Goal: Information Seeking & Learning: Learn about a topic

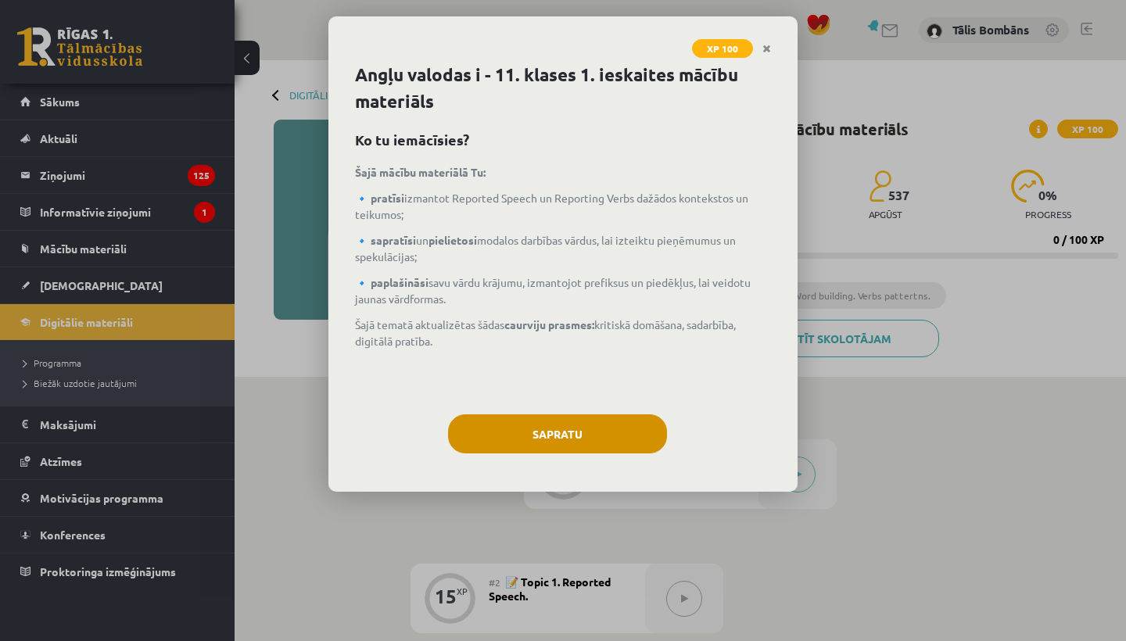
click at [496, 436] on button "Sapratu" at bounding box center [557, 433] width 219 height 39
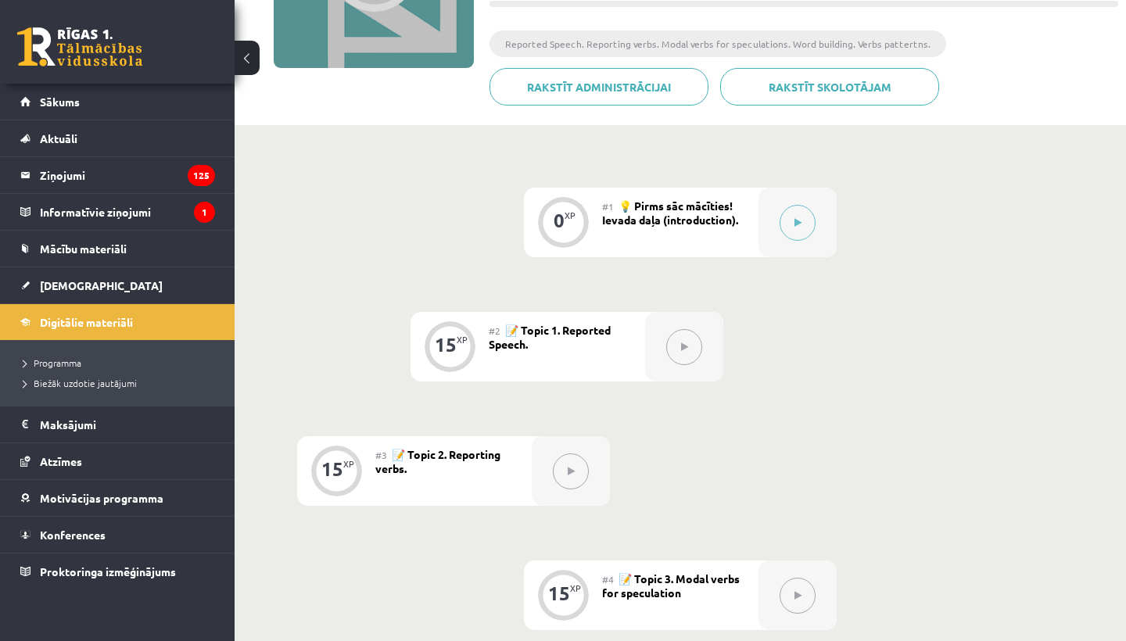
scroll to position [293, 0]
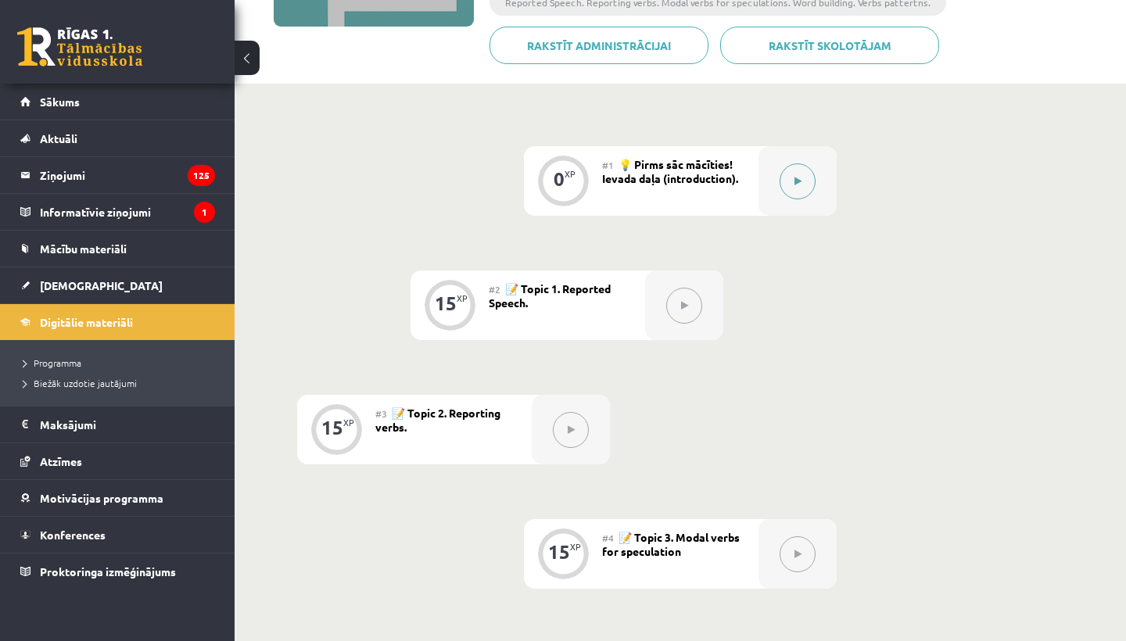
click at [773, 203] on div at bounding box center [797, 181] width 78 height 70
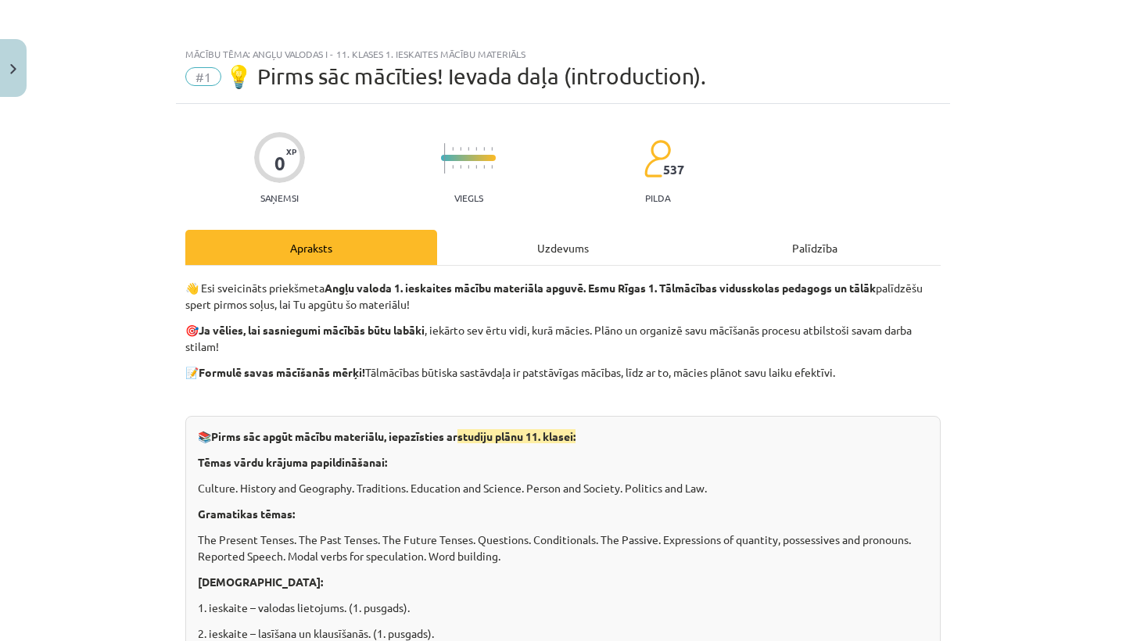
click at [571, 238] on div "Uzdevums" at bounding box center [563, 247] width 252 height 35
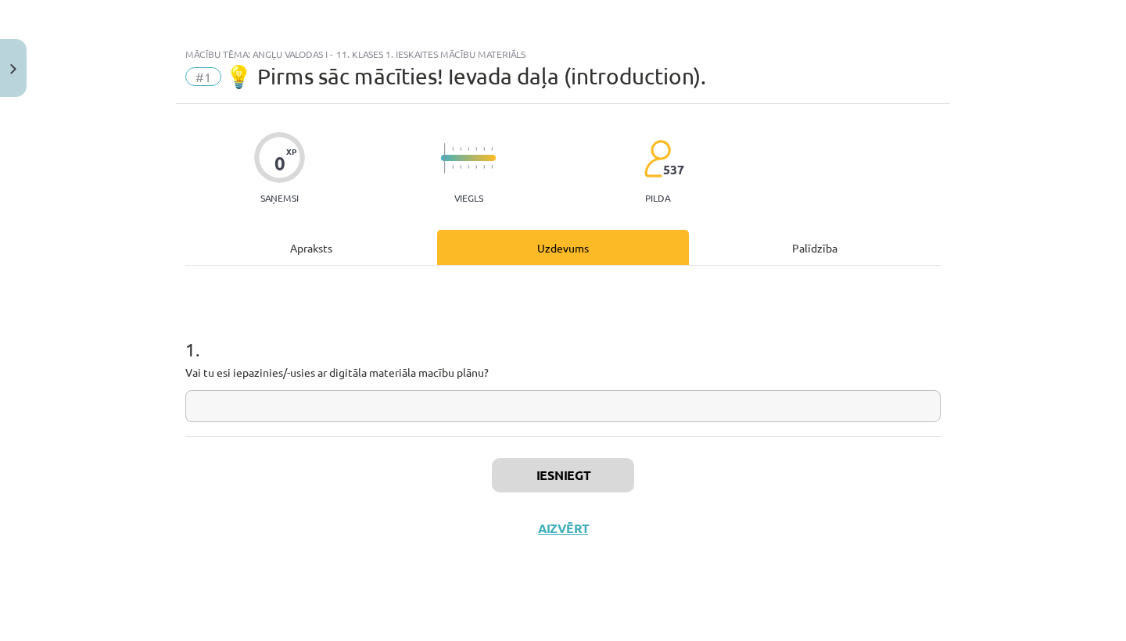
click at [482, 396] on input "text" at bounding box center [562, 406] width 755 height 32
click at [343, 257] on div "Apraksts" at bounding box center [311, 247] width 252 height 35
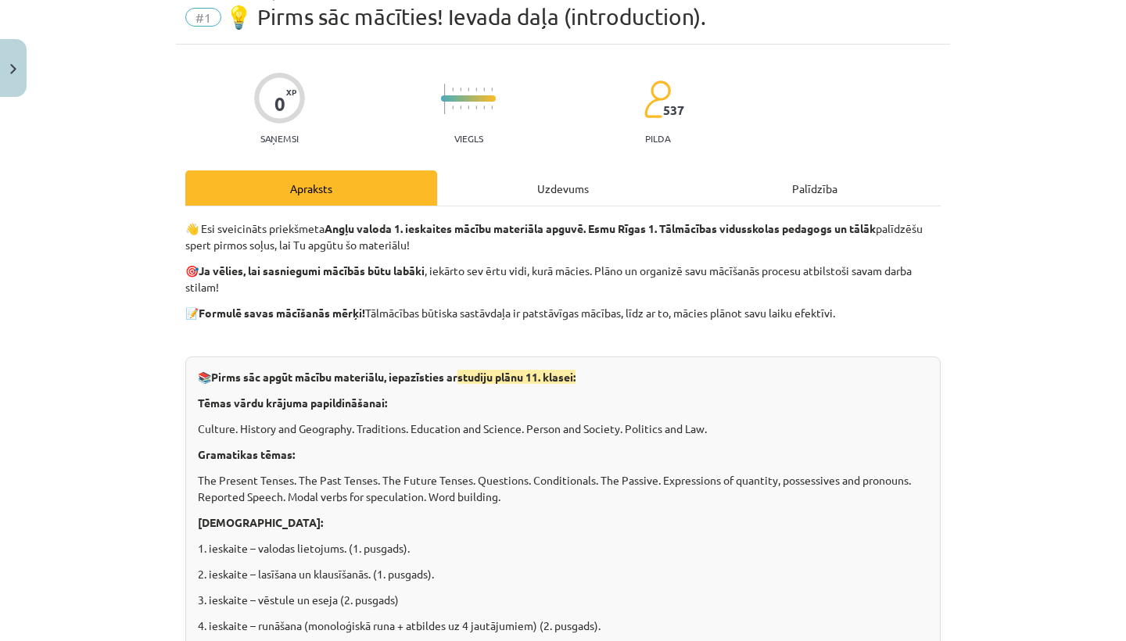
scroll to position [38, 0]
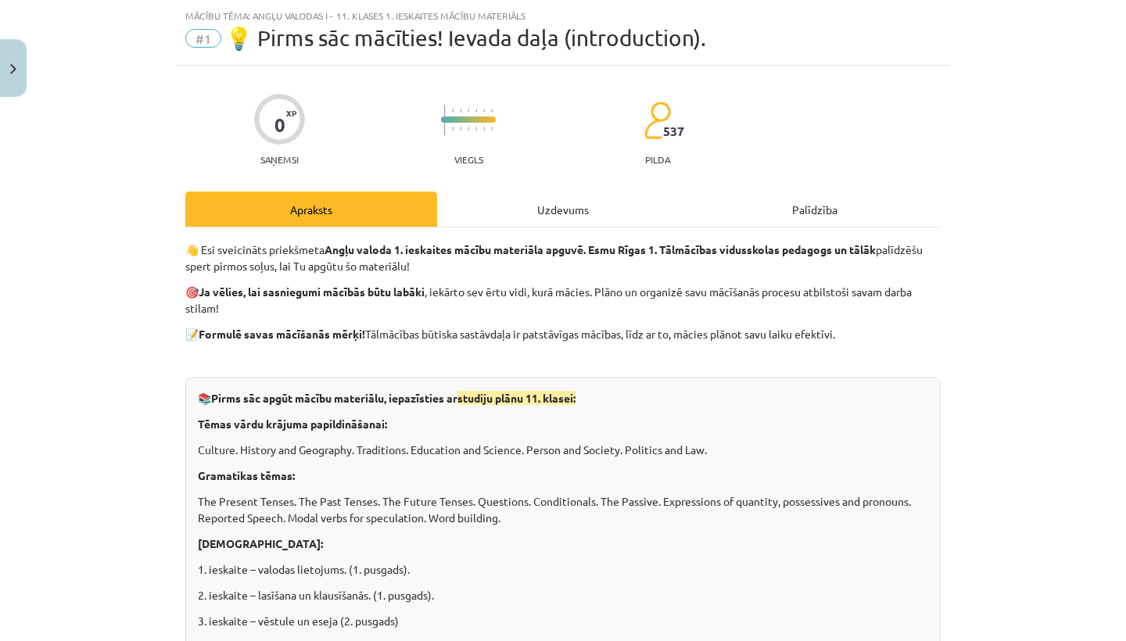
click at [577, 222] on div "Uzdevums" at bounding box center [563, 208] width 252 height 35
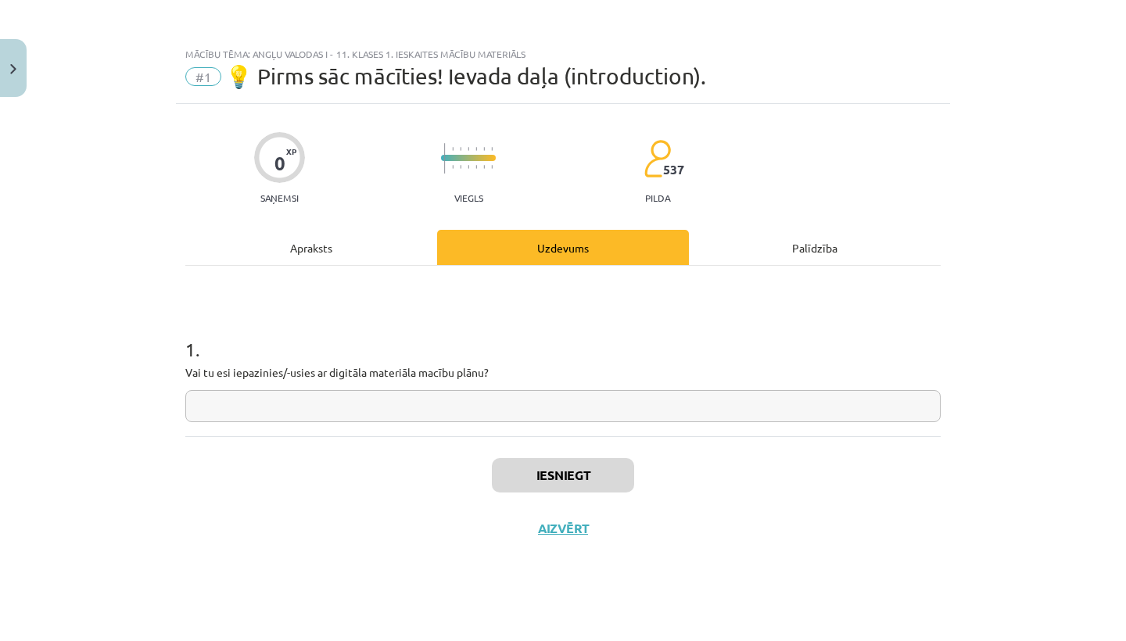
scroll to position [0, 0]
click at [485, 408] on input "text" at bounding box center [562, 406] width 755 height 32
type input "*"
type input "***"
click at [580, 478] on button "Iesniegt" at bounding box center [563, 475] width 142 height 34
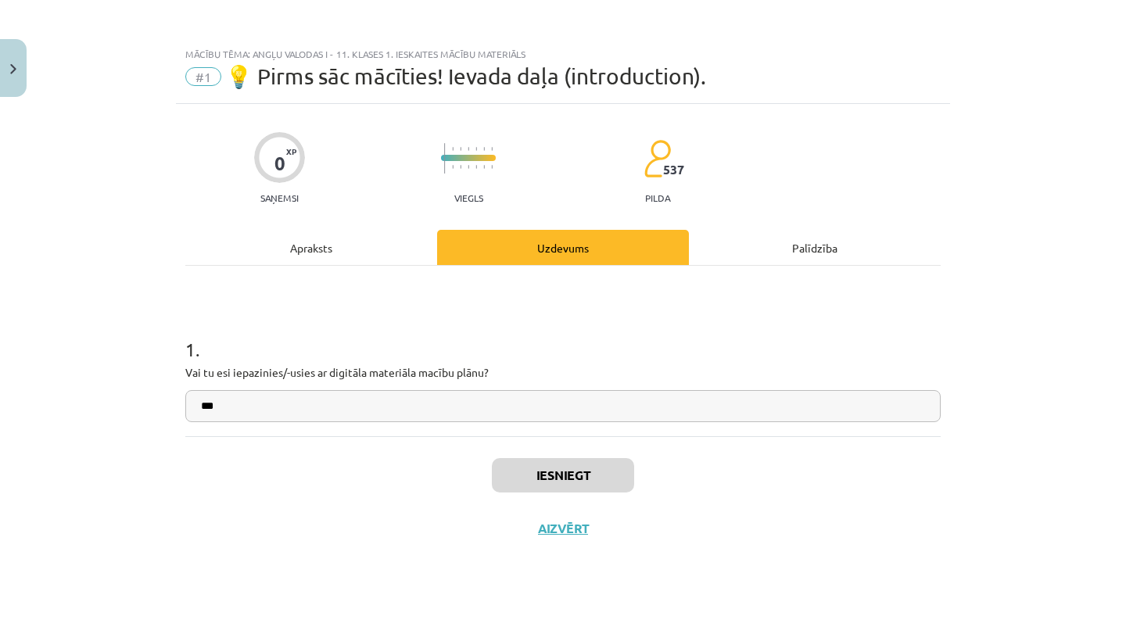
click at [542, 479] on button "Iesniegt" at bounding box center [563, 475] width 142 height 34
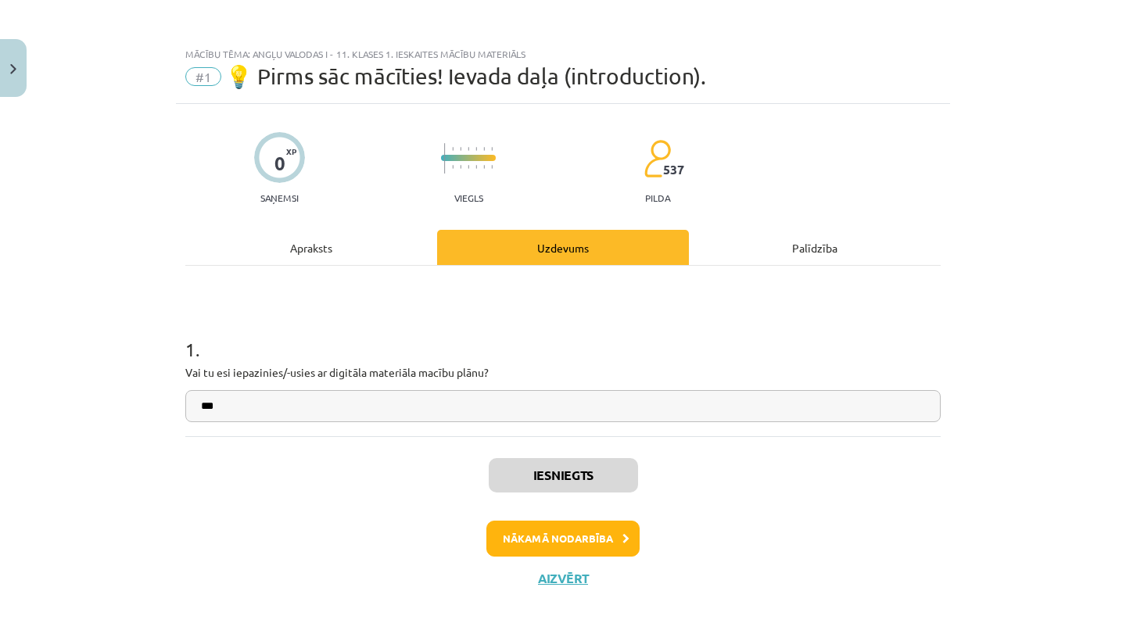
click at [514, 515] on div "Iesniegts Nākamā nodarbība Aizvērt" at bounding box center [562, 515] width 755 height 159
click at [514, 525] on button "Nākamā nodarbība" at bounding box center [562, 539] width 153 height 36
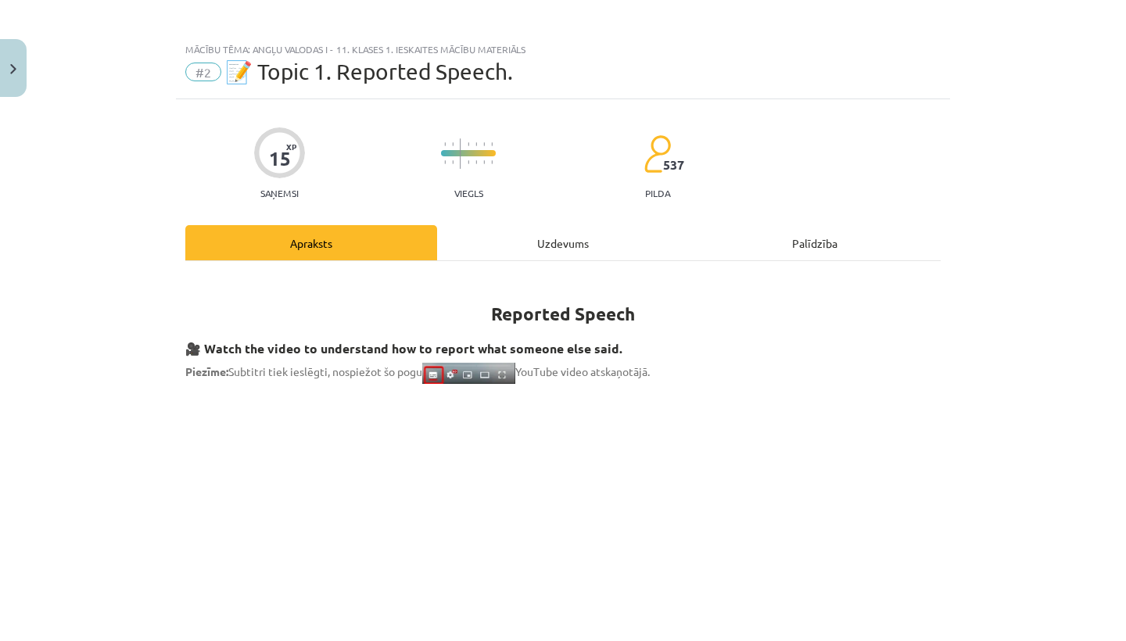
click at [523, 229] on div "Uzdevums" at bounding box center [563, 242] width 252 height 35
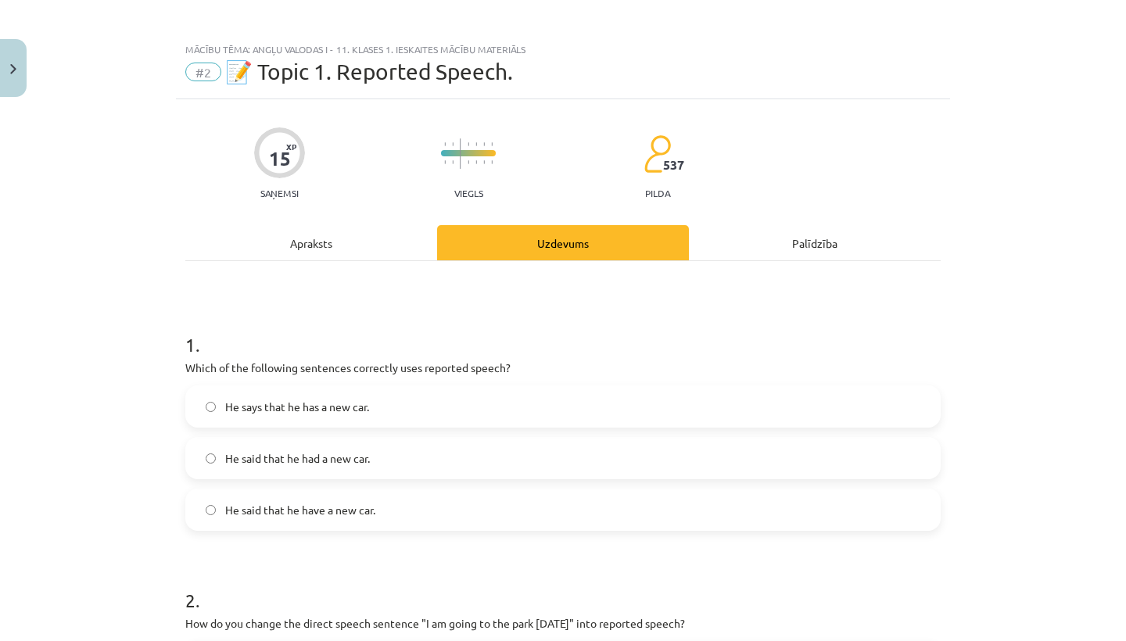
scroll to position [39, 0]
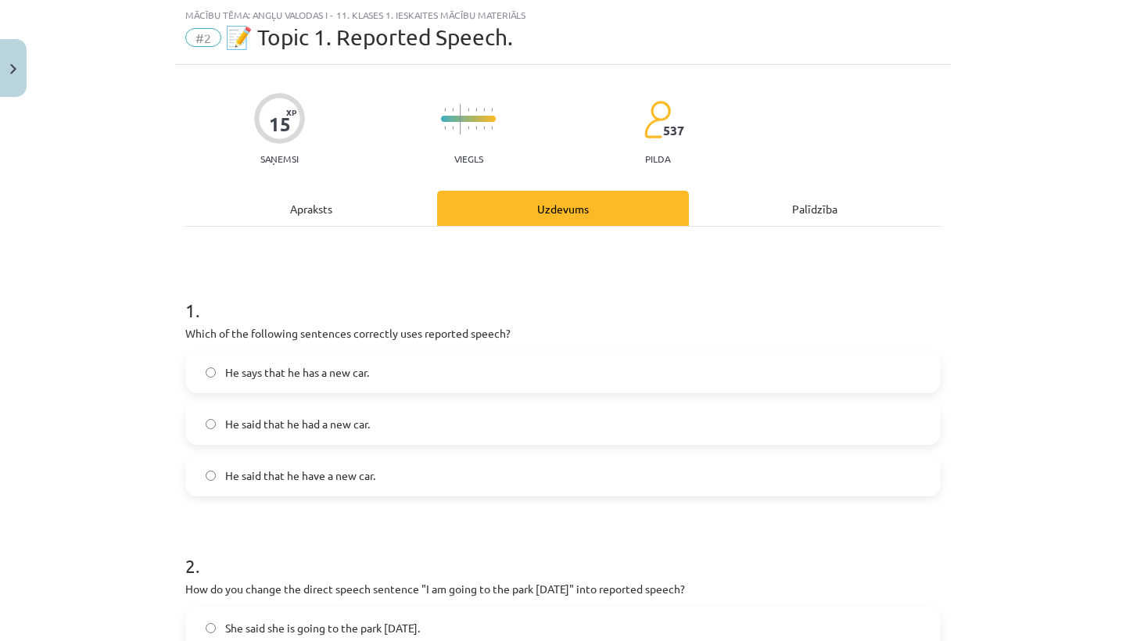
click at [390, 205] on div "Apraksts" at bounding box center [311, 208] width 252 height 35
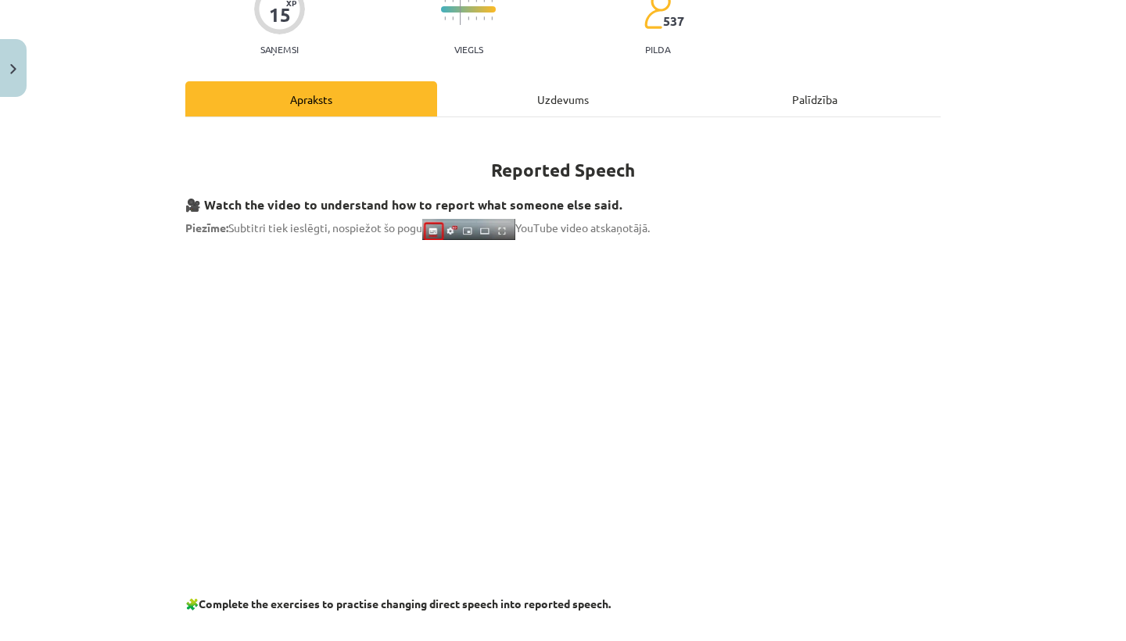
scroll to position [159, 0]
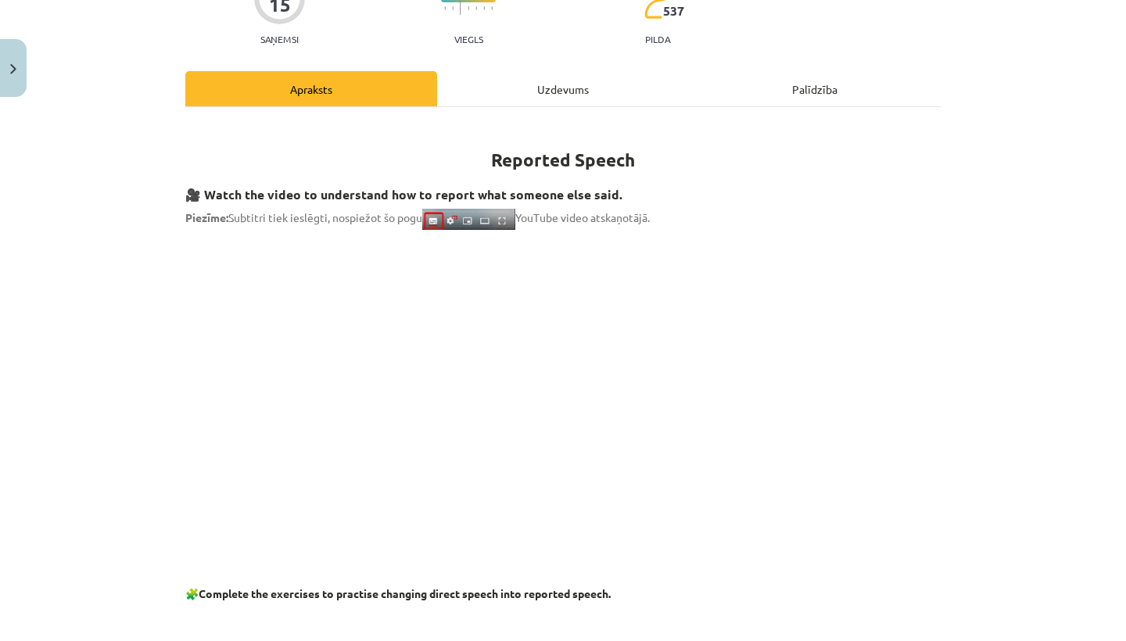
click at [227, 409] on p at bounding box center [562, 381] width 755 height 285
click at [824, 433] on p at bounding box center [562, 381] width 755 height 285
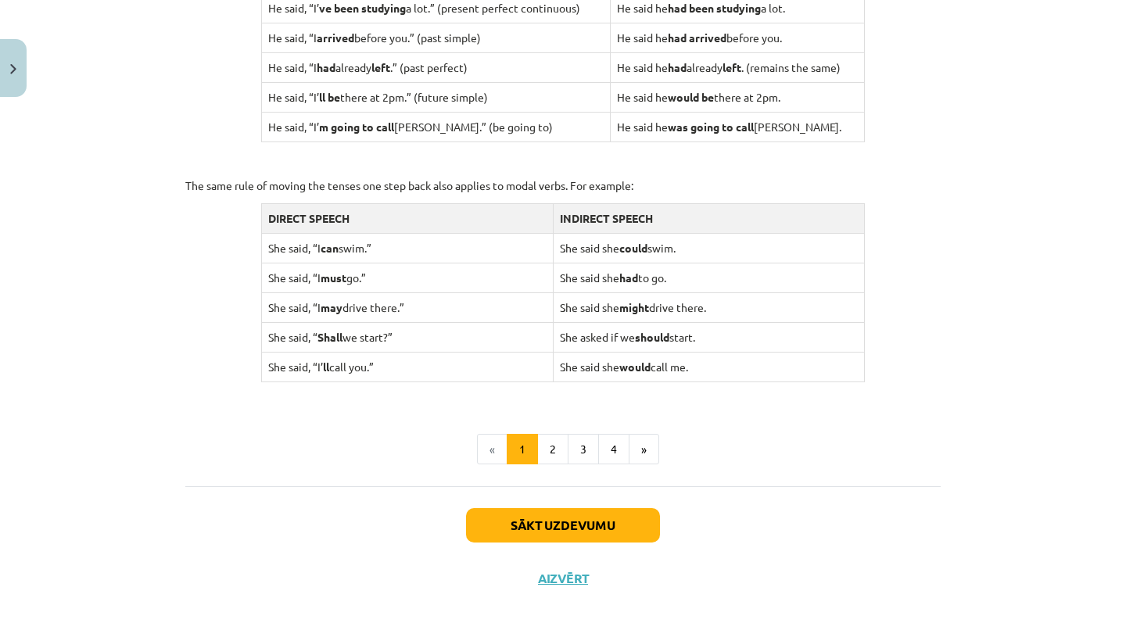
scroll to position [1467, 0]
click at [555, 516] on button "Sākt uzdevumu" at bounding box center [563, 527] width 194 height 34
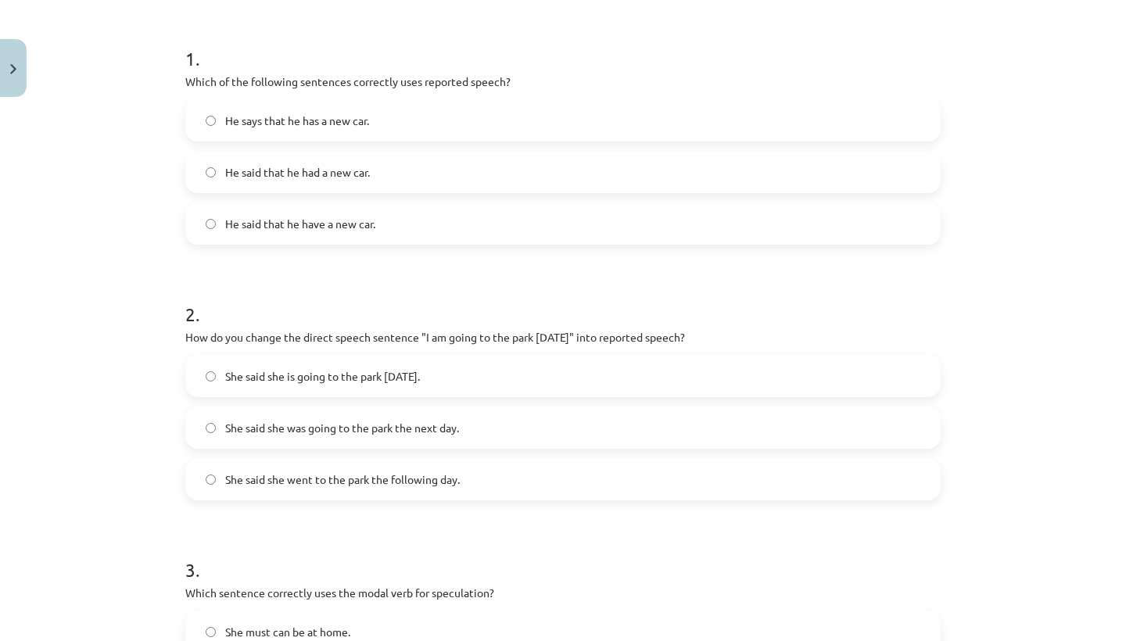
scroll to position [220, 0]
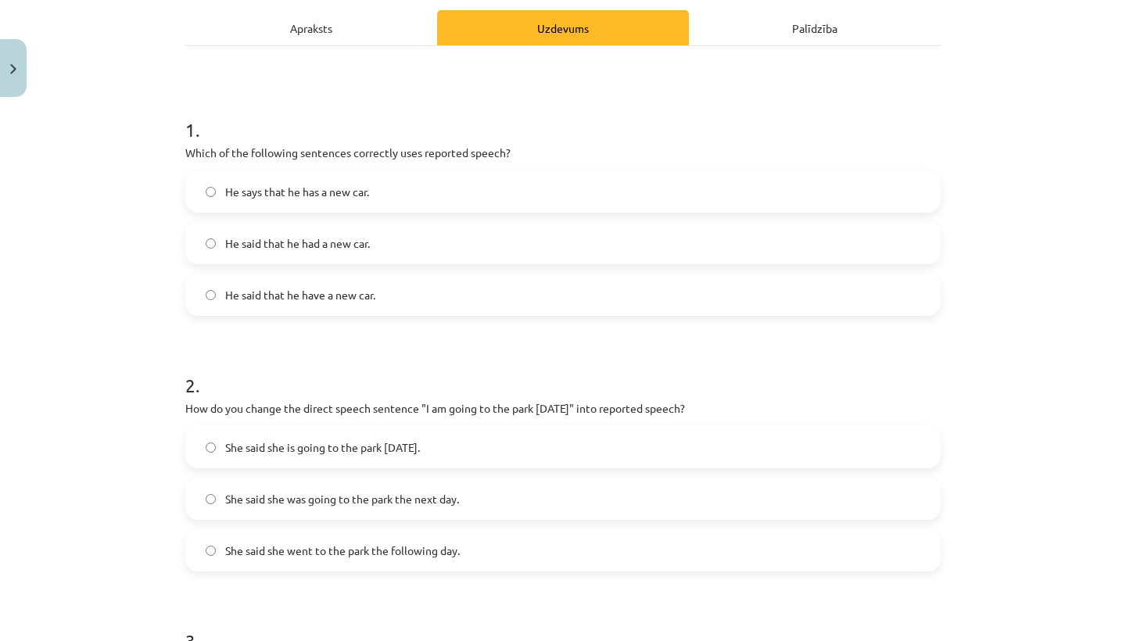
click at [382, 252] on label "He said that he had a new car." at bounding box center [563, 243] width 752 height 39
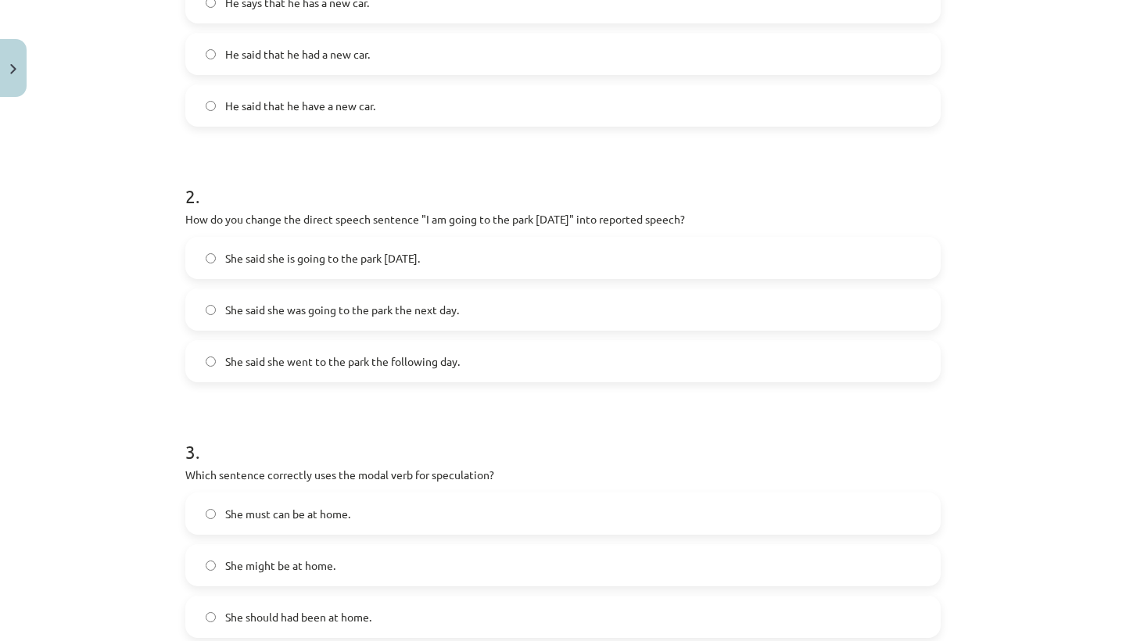
scroll to position [410, 0]
click at [381, 271] on label "She said she is going to the park tomorrow." at bounding box center [563, 256] width 752 height 39
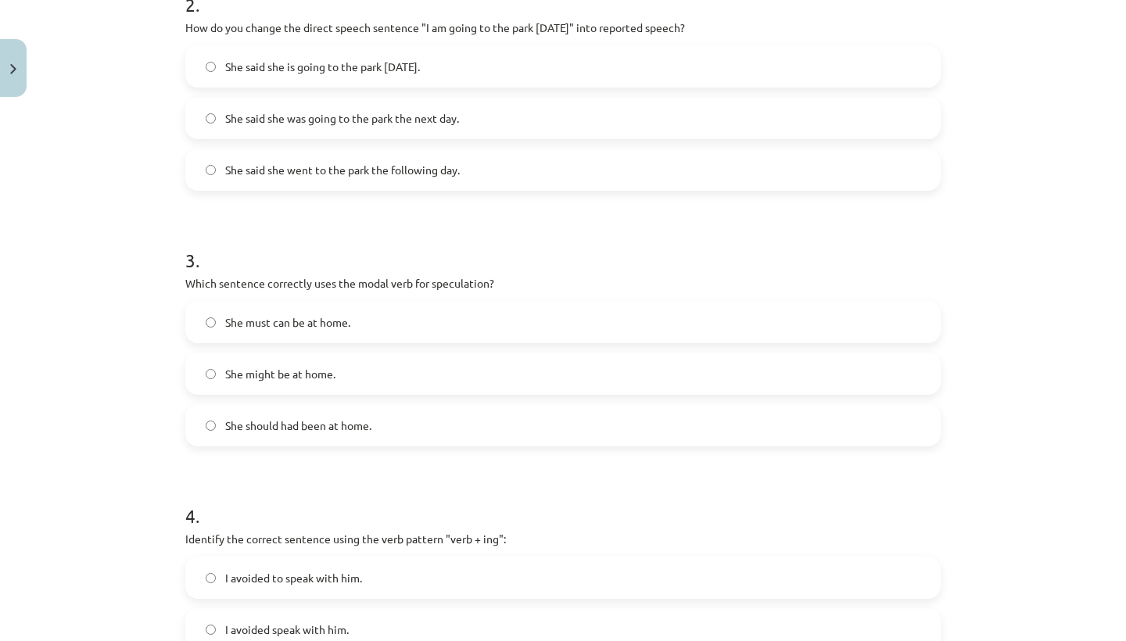
scroll to position [618, 0]
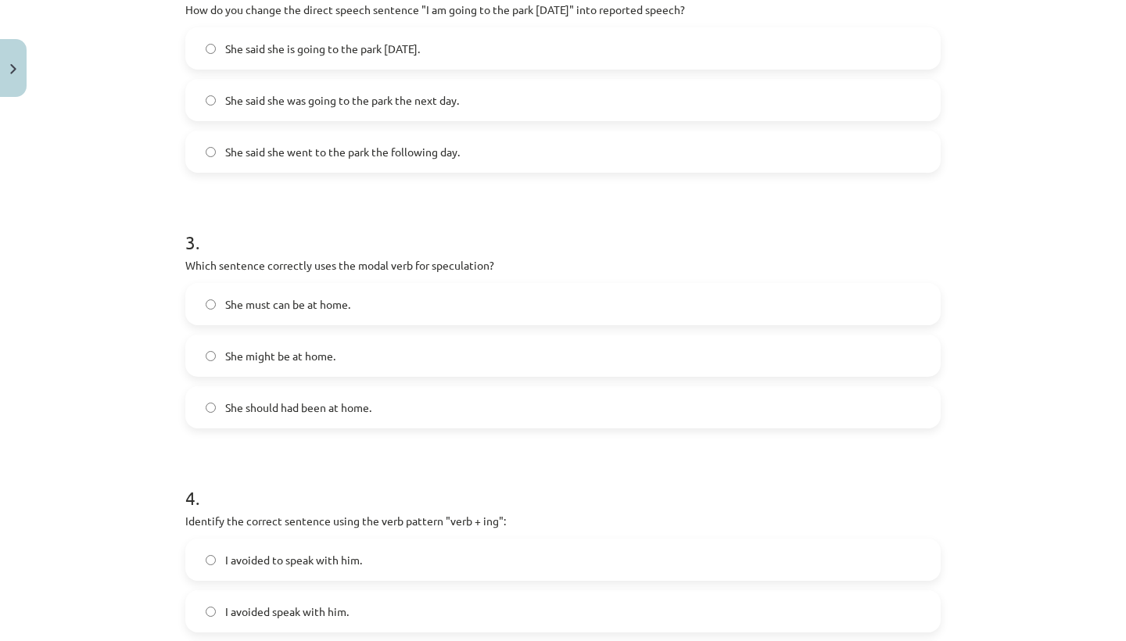
click at [312, 417] on label "She should had been at home." at bounding box center [563, 407] width 752 height 39
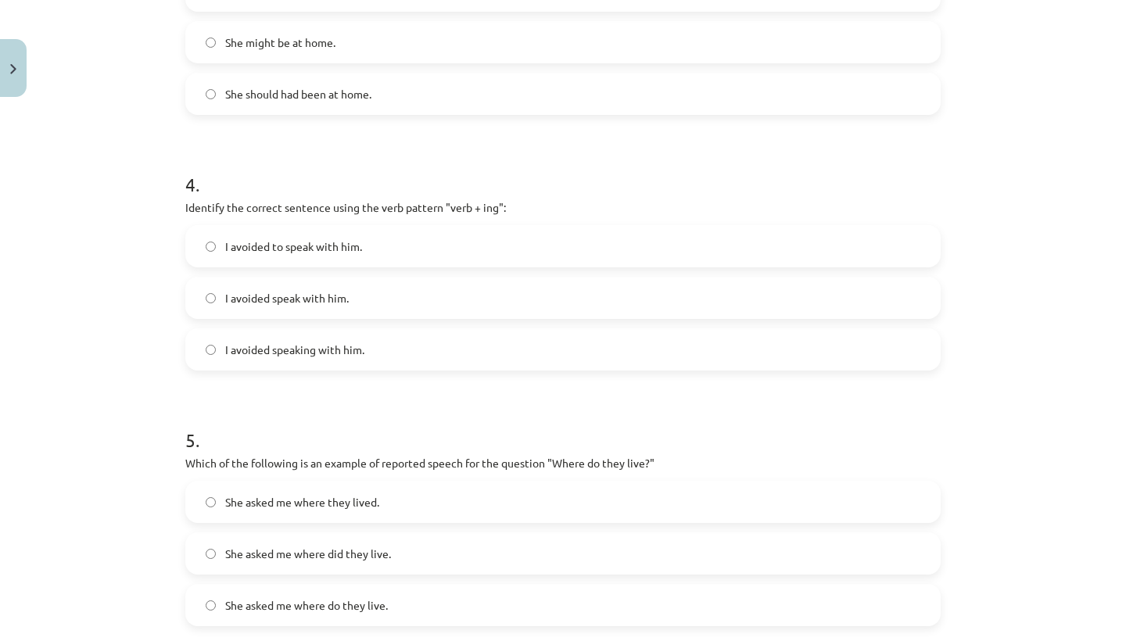
scroll to position [950, 0]
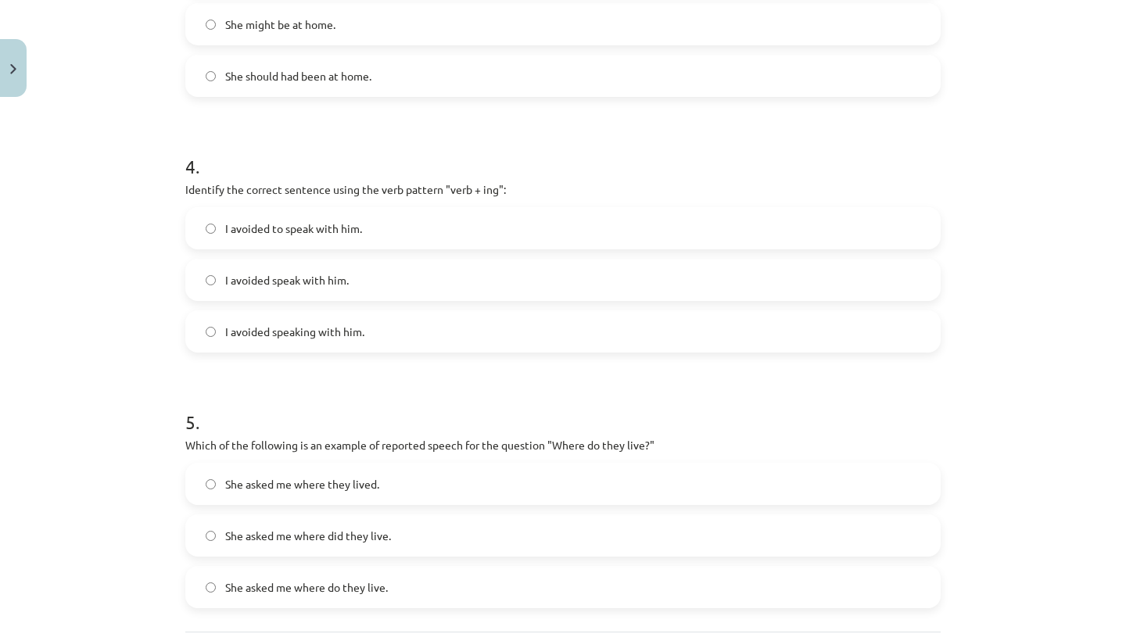
click at [392, 218] on label "I avoided to speak with him." at bounding box center [563, 228] width 752 height 39
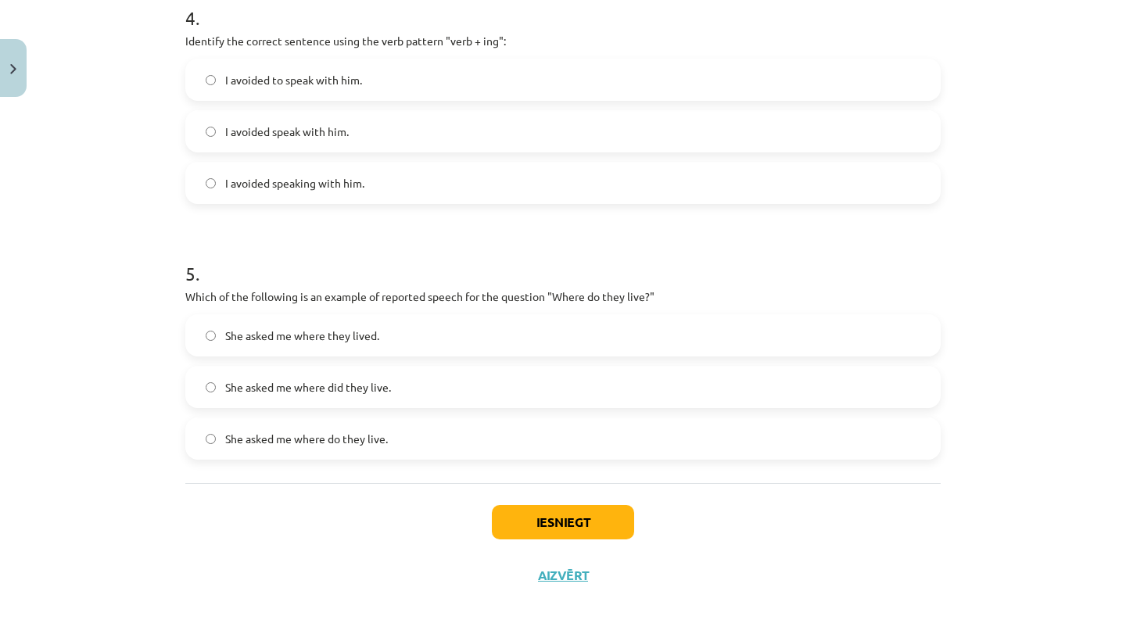
scroll to position [1100, 0]
click at [373, 322] on label "She asked me where they lived." at bounding box center [563, 335] width 752 height 39
click at [546, 524] on button "Iesniegt" at bounding box center [563, 522] width 142 height 34
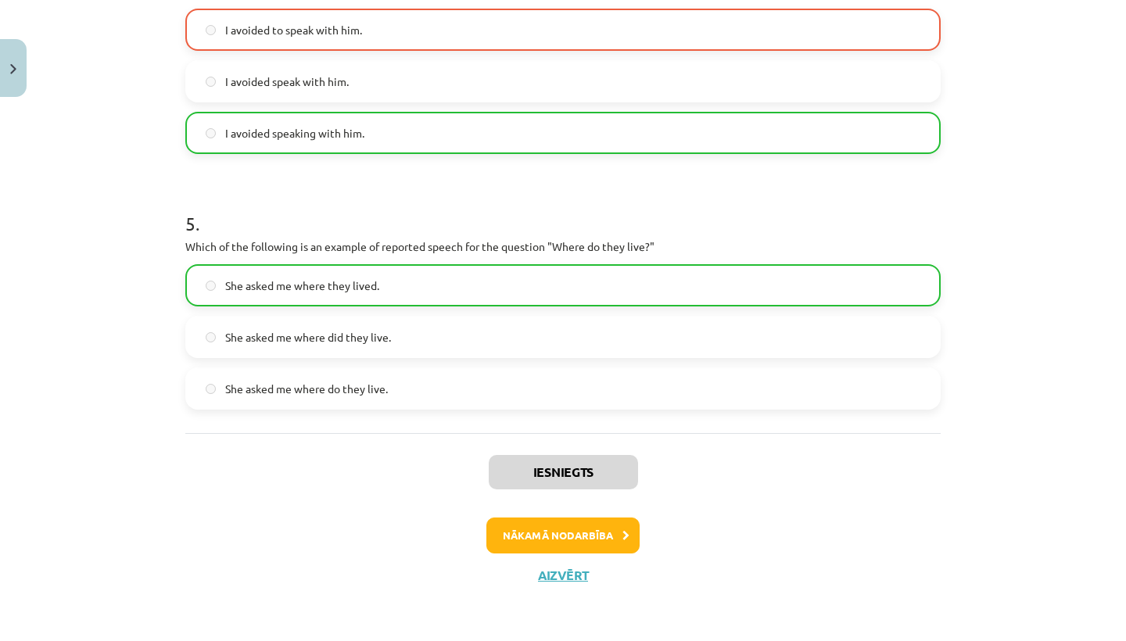
click at [538, 531] on button "Nākamā nodarbība" at bounding box center [562, 535] width 153 height 36
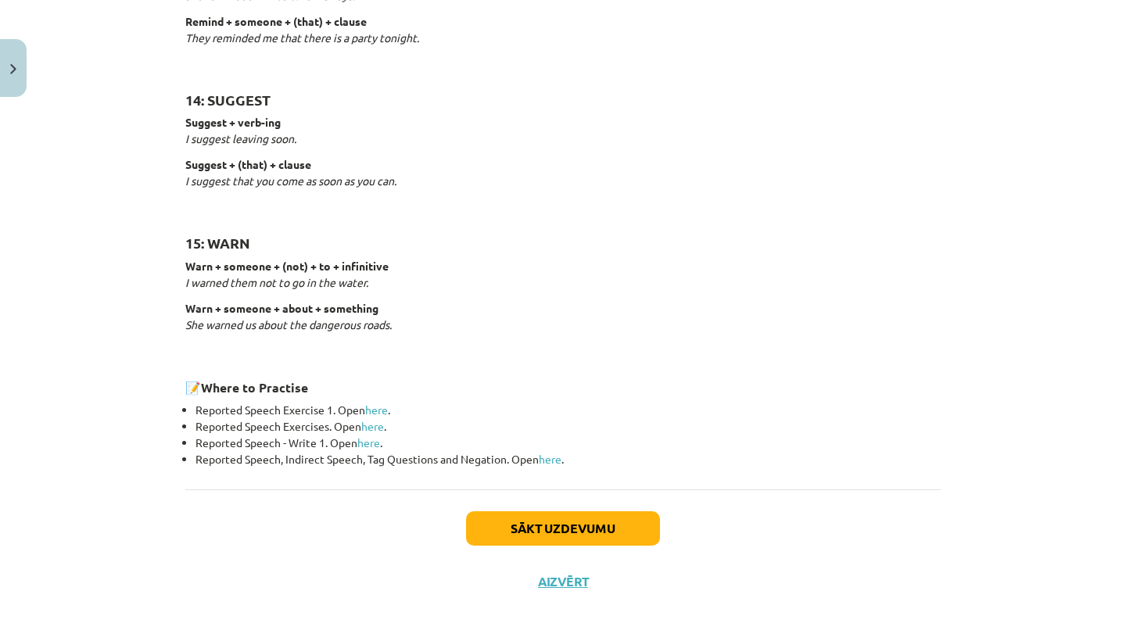
scroll to position [2371, 0]
click at [554, 533] on button "Sākt uzdevumu" at bounding box center [563, 529] width 194 height 34
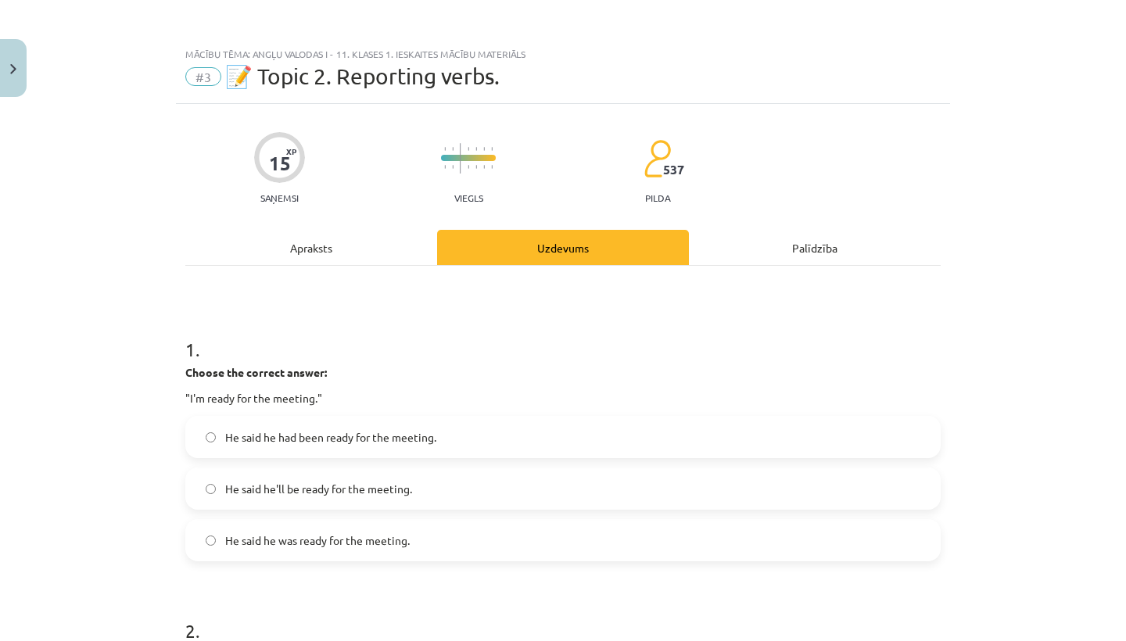
scroll to position [0, 0]
click at [386, 549] on label "He said he was ready for the meeting." at bounding box center [563, 540] width 752 height 39
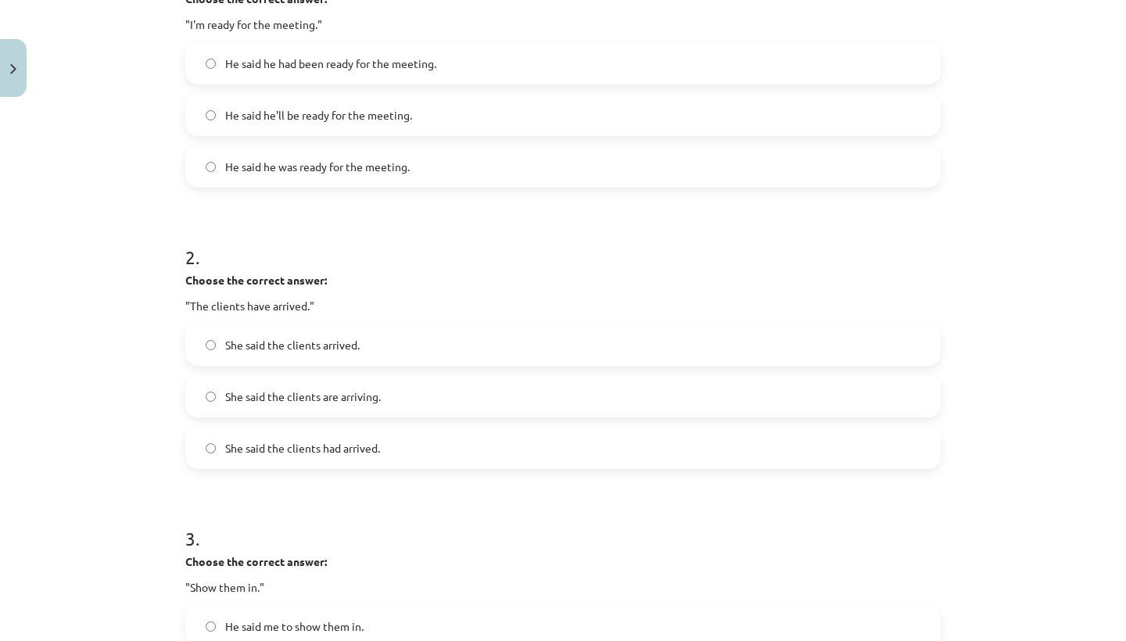
scroll to position [375, 0]
click at [306, 459] on label "She said the clients had arrived." at bounding box center [563, 446] width 752 height 39
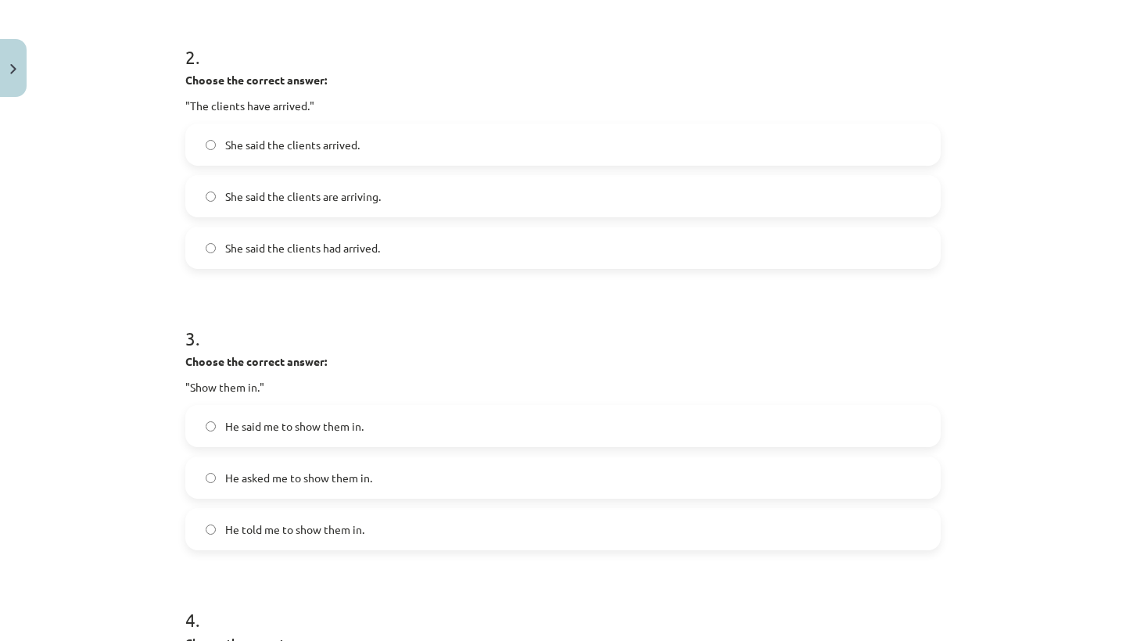
scroll to position [572, 0]
click at [372, 135] on label "She said the clients arrived." at bounding box center [563, 146] width 752 height 39
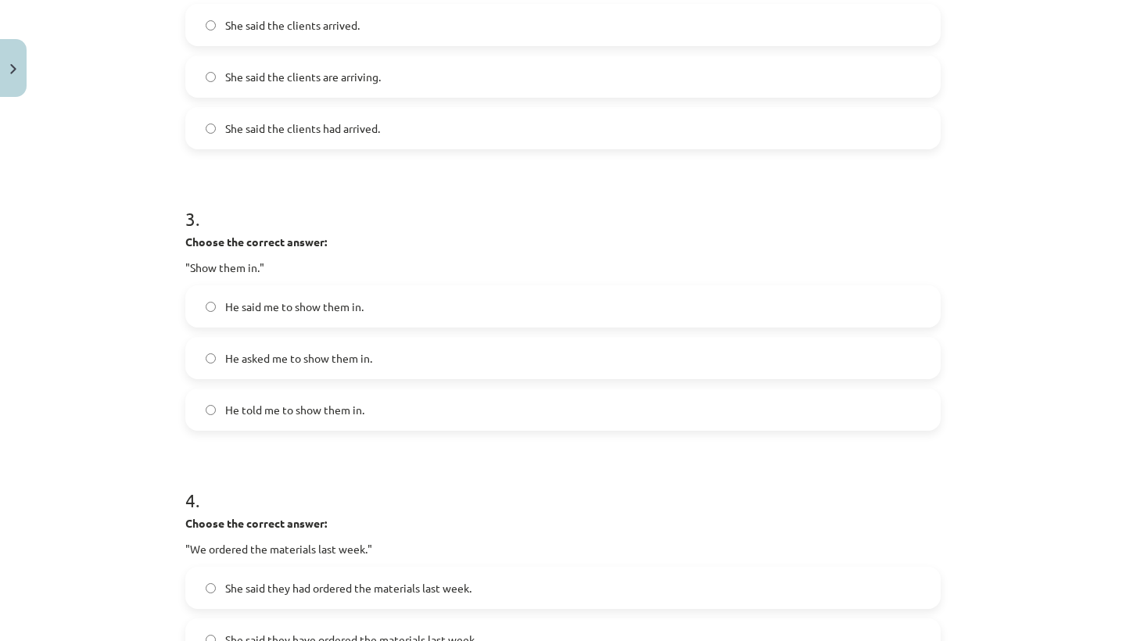
scroll to position [699, 0]
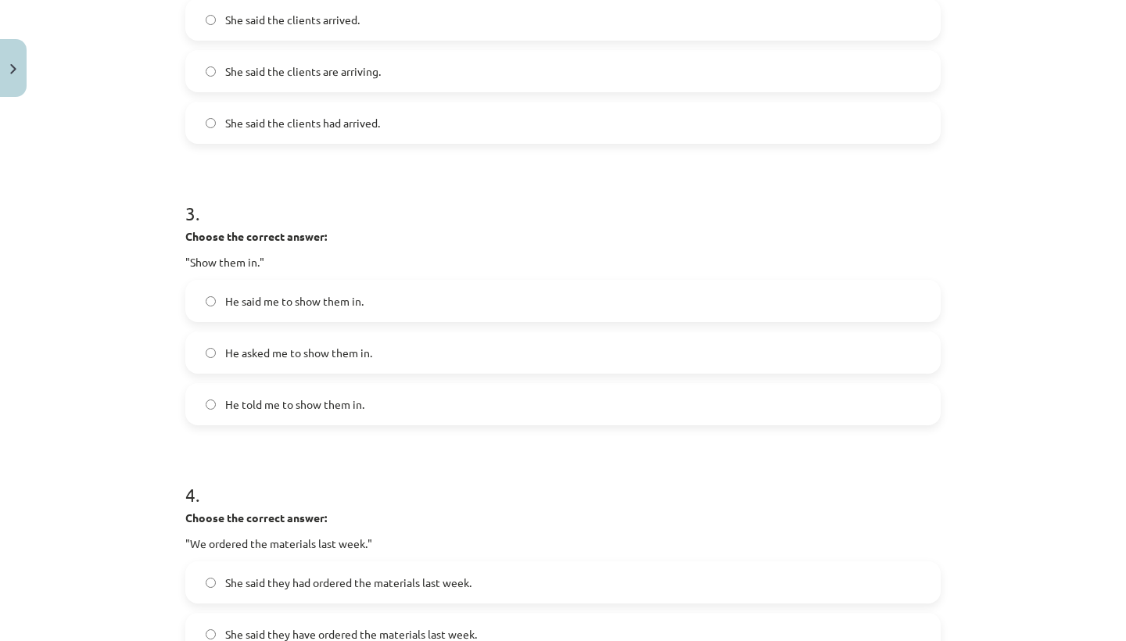
click at [288, 349] on span "He asked me to show them in." at bounding box center [298, 353] width 147 height 16
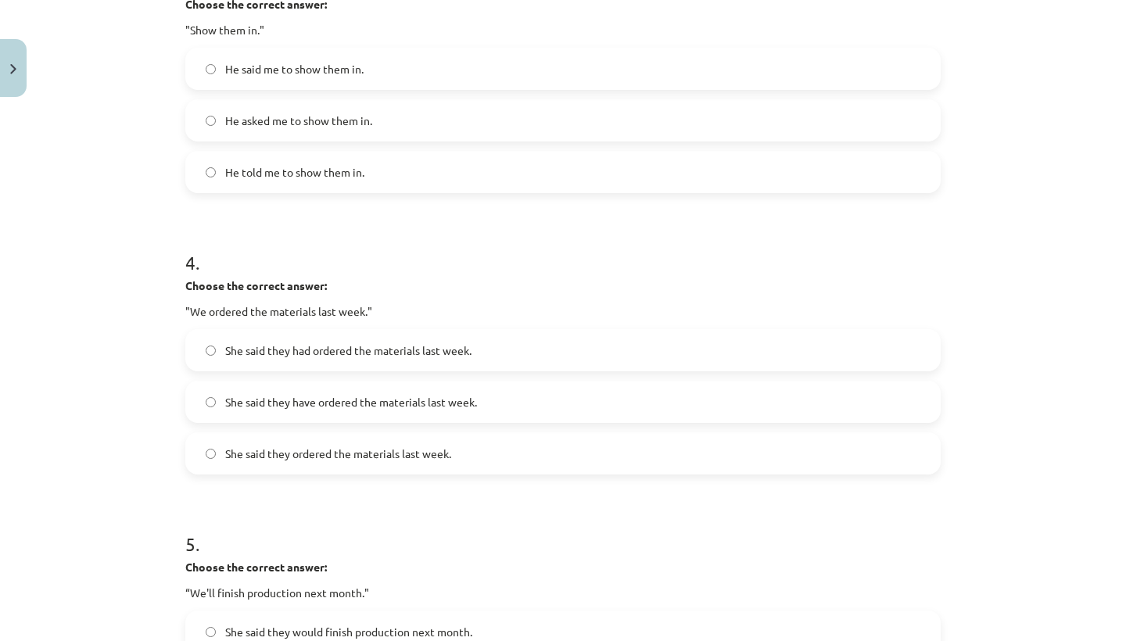
scroll to position [932, 0]
click at [323, 172] on span "He told me to show them in." at bounding box center [294, 171] width 139 height 16
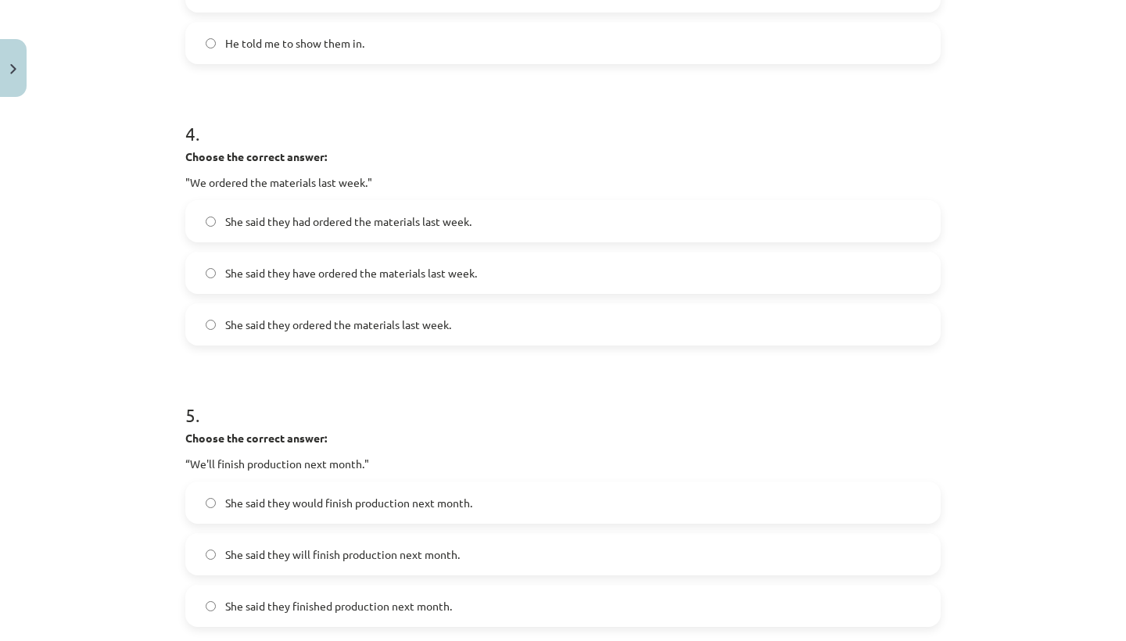
scroll to position [1074, 0]
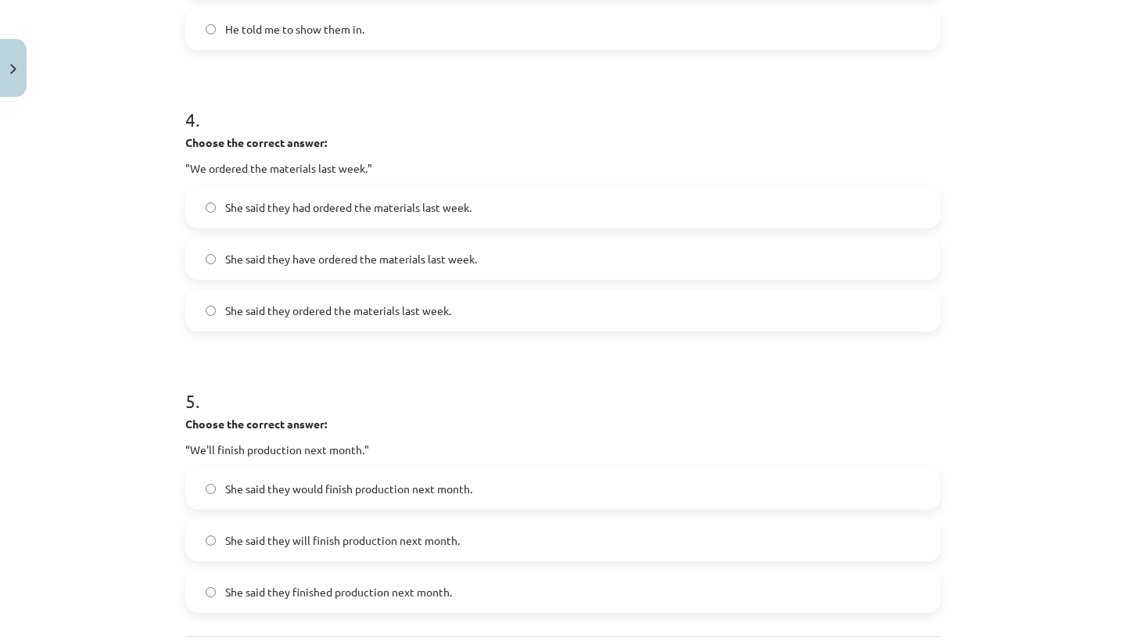
click at [330, 203] on span "She said they had ordered the materials last week." at bounding box center [348, 207] width 246 height 16
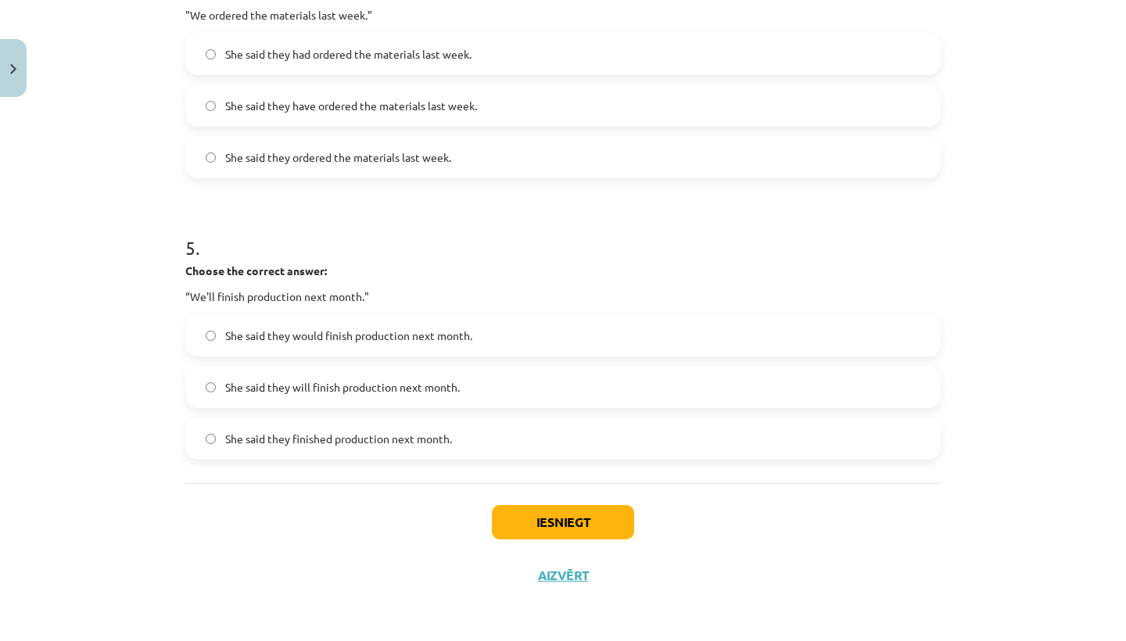
scroll to position [1229, 0]
click at [471, 113] on label "She said they have ordered the materials last week." at bounding box center [563, 105] width 752 height 39
click at [356, 392] on span "She said they will finish production next month." at bounding box center [342, 387] width 234 height 16
click at [576, 527] on button "Iesniegt" at bounding box center [563, 522] width 142 height 34
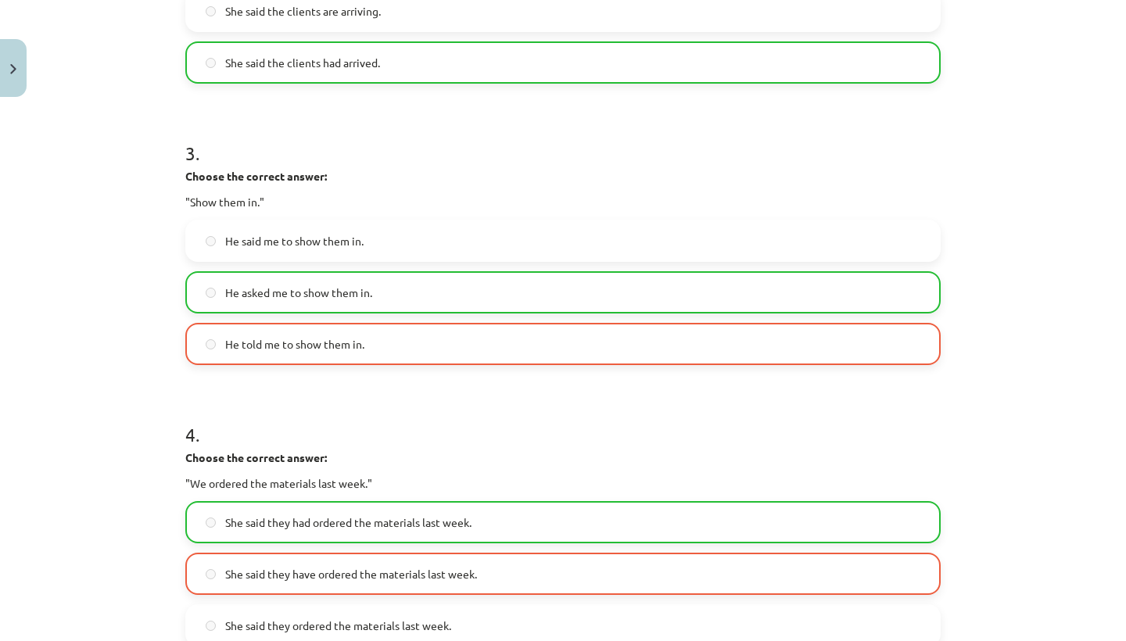
scroll to position [758, 0]
drag, startPoint x: 184, startPoint y: 198, endPoint x: 281, endPoint y: 199, distance: 96.9
click at [281, 199] on div "15 XP Saņemsi Viegls 537 pilda Apraksts Uzdevums Palīdzība 1 . Choose the corre…" at bounding box center [563, 233] width 774 height 1775
click at [254, 199] on p ""Show them in."" at bounding box center [562, 203] width 755 height 16
click at [406, 199] on p ""Show them in."" at bounding box center [562, 203] width 755 height 16
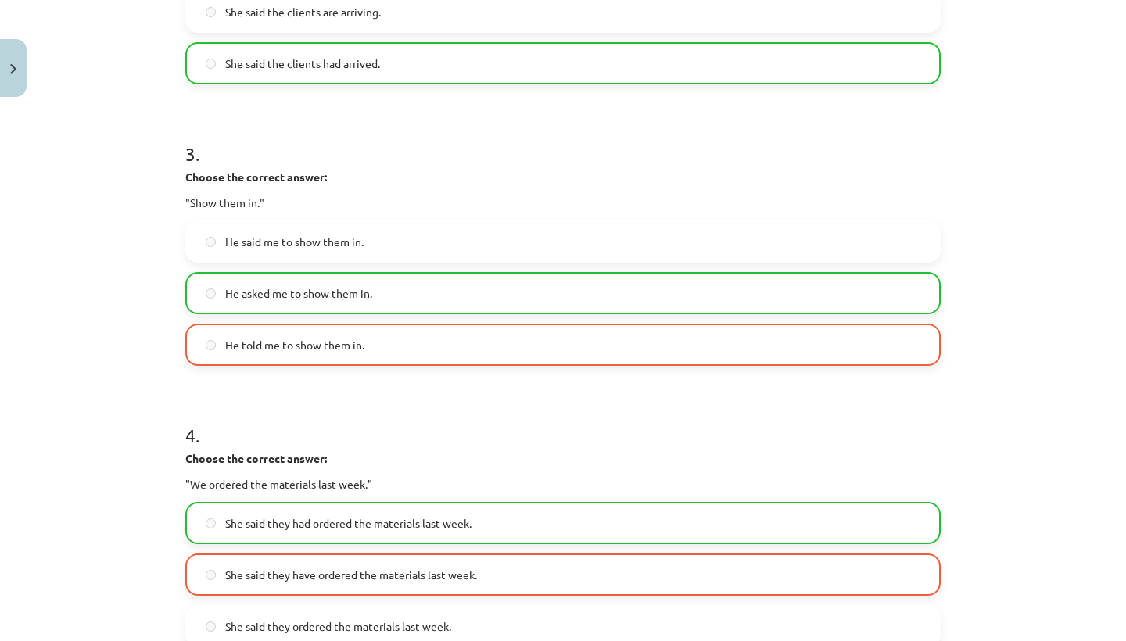
click at [407, 199] on p ""Show them in."" at bounding box center [562, 203] width 755 height 16
click at [239, 360] on label "He told me to show them in." at bounding box center [563, 344] width 752 height 39
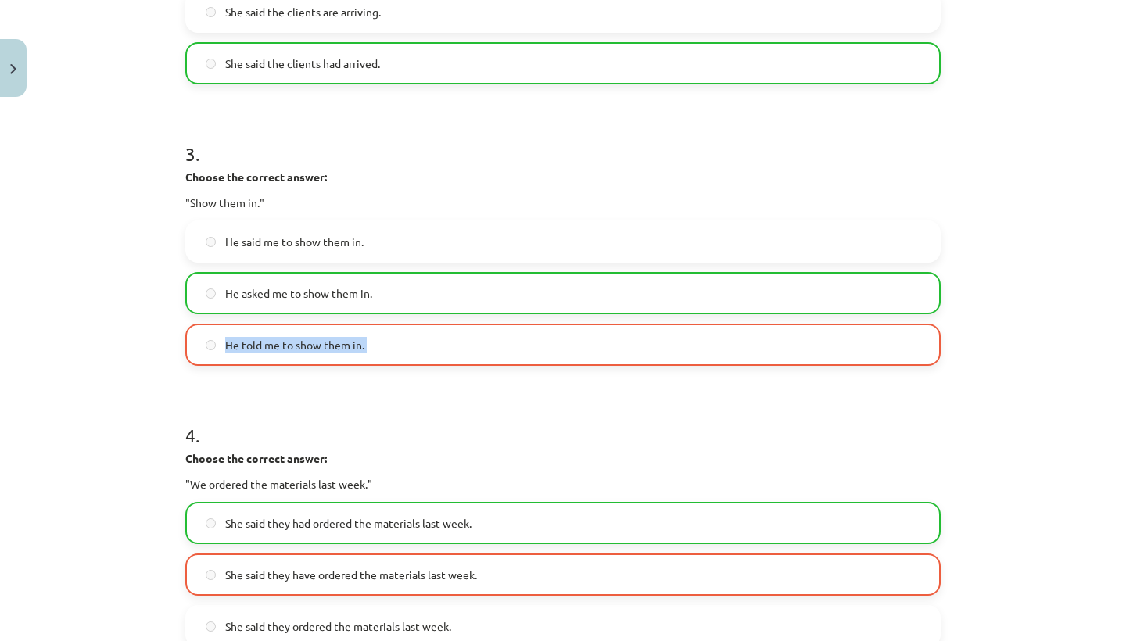
click at [239, 360] on label "He told me to show them in." at bounding box center [563, 344] width 752 height 39
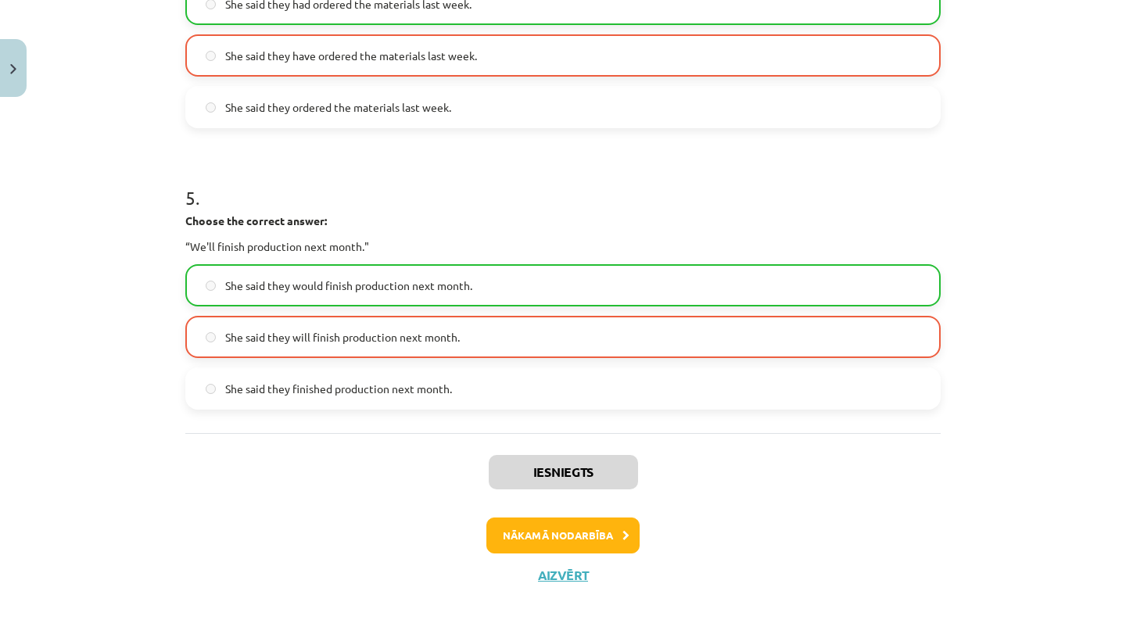
click at [526, 566] on div "Iesniegts Nākamā nodarbība Aizvērt" at bounding box center [562, 512] width 755 height 159
click at [528, 539] on button "Nākamā nodarbība" at bounding box center [562, 535] width 153 height 36
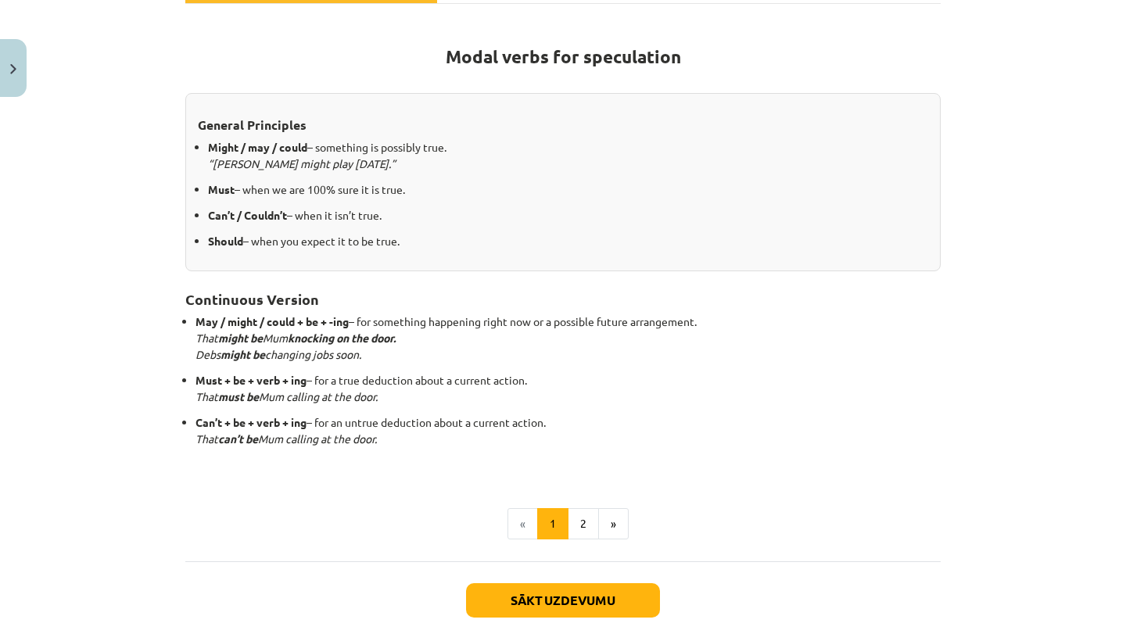
scroll to position [262, 0]
click at [509, 589] on button "Sākt uzdevumu" at bounding box center [563, 600] width 194 height 34
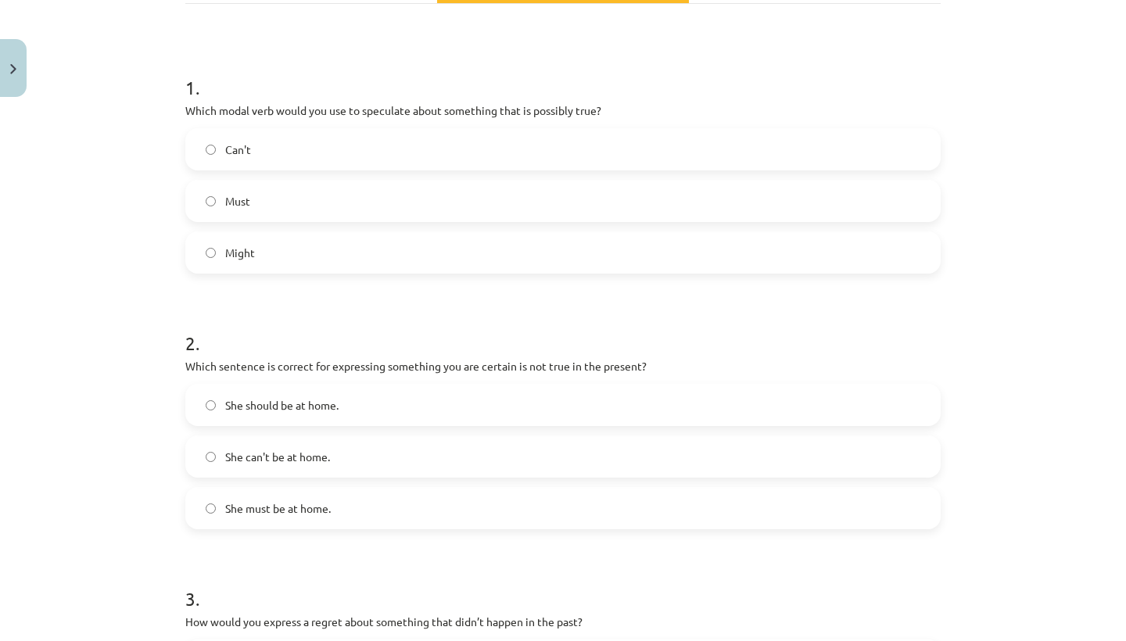
scroll to position [39, 0]
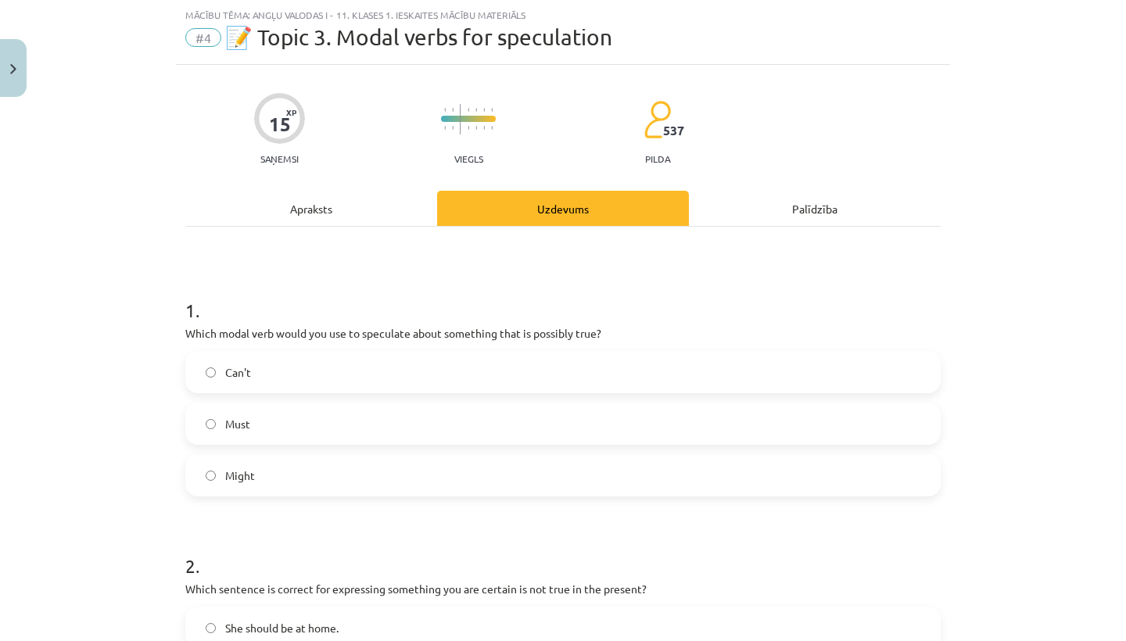
click at [436, 462] on label "Might" at bounding box center [563, 475] width 752 height 39
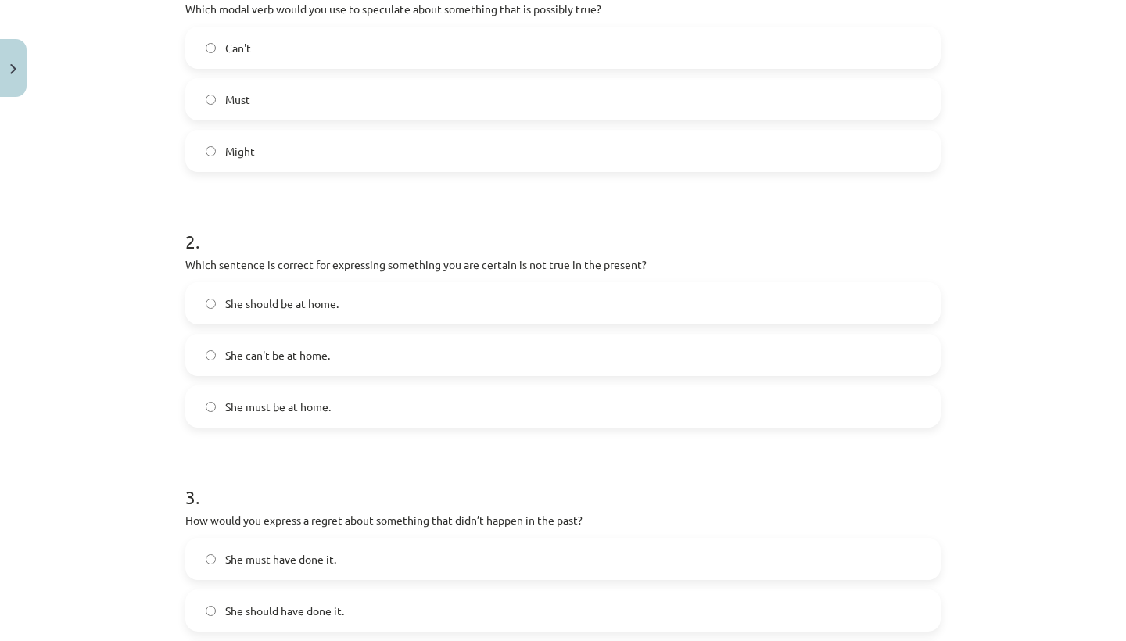
scroll to position [361, 0]
click at [405, 411] on label "She must be at home." at bounding box center [563, 408] width 752 height 39
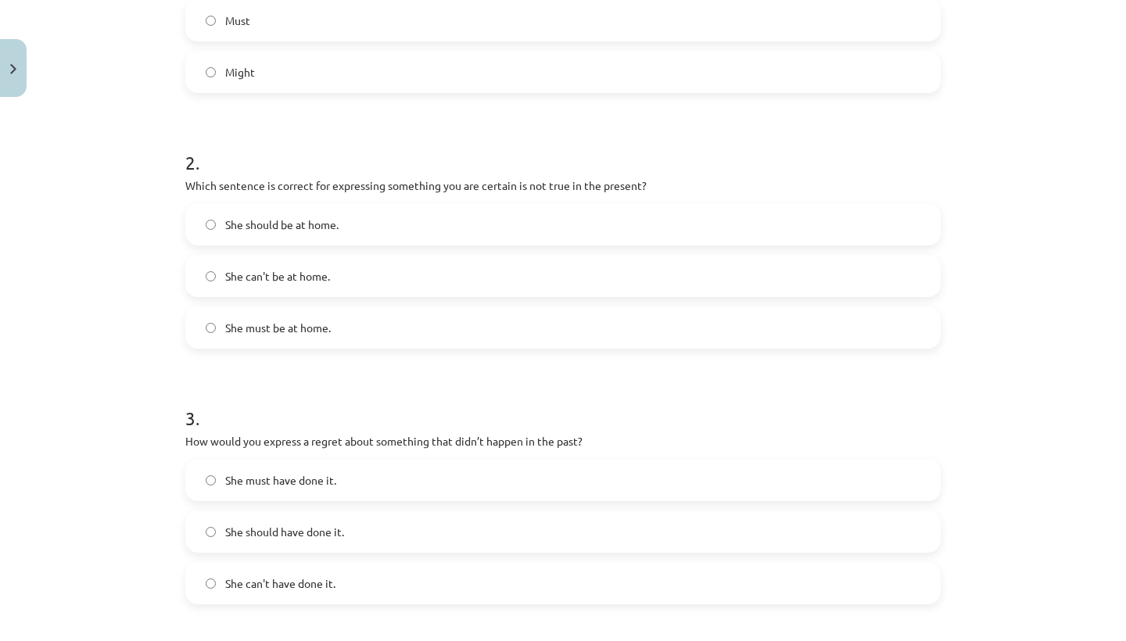
scroll to position [450, 0]
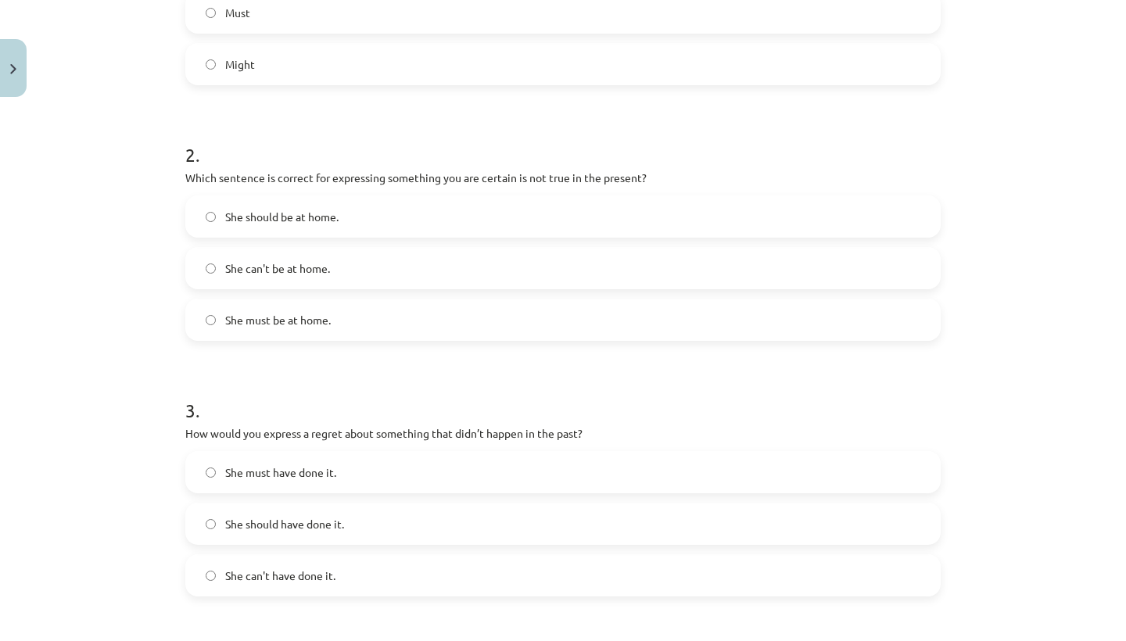
click at [346, 252] on label "She can't be at home." at bounding box center [563, 268] width 752 height 39
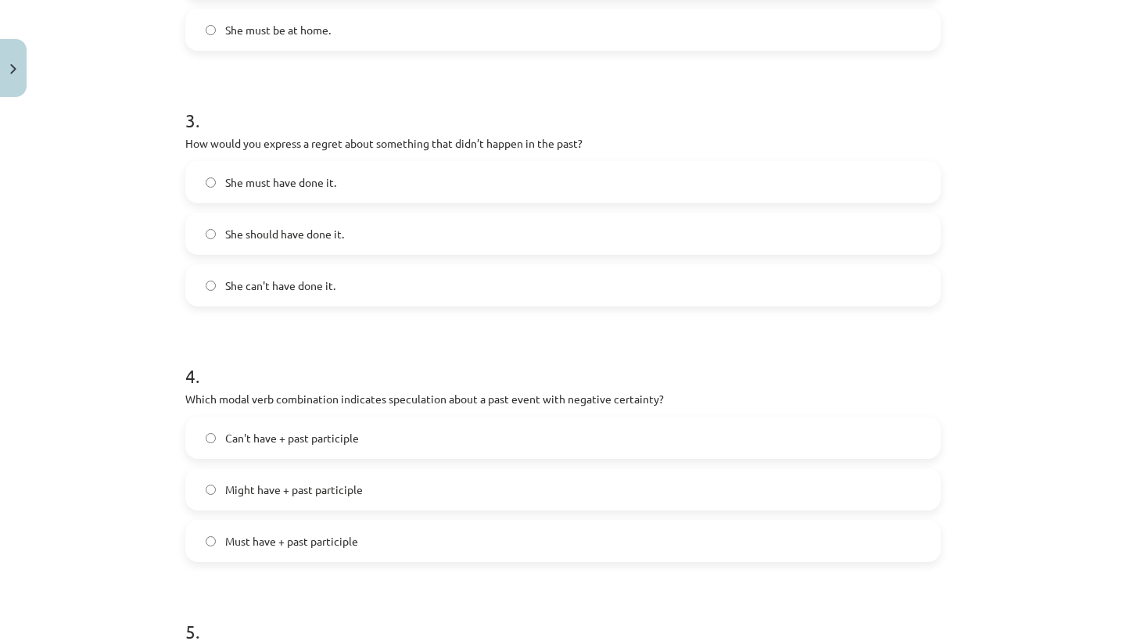
scroll to position [739, 0]
click at [320, 296] on label "She can't have done it." at bounding box center [563, 286] width 752 height 39
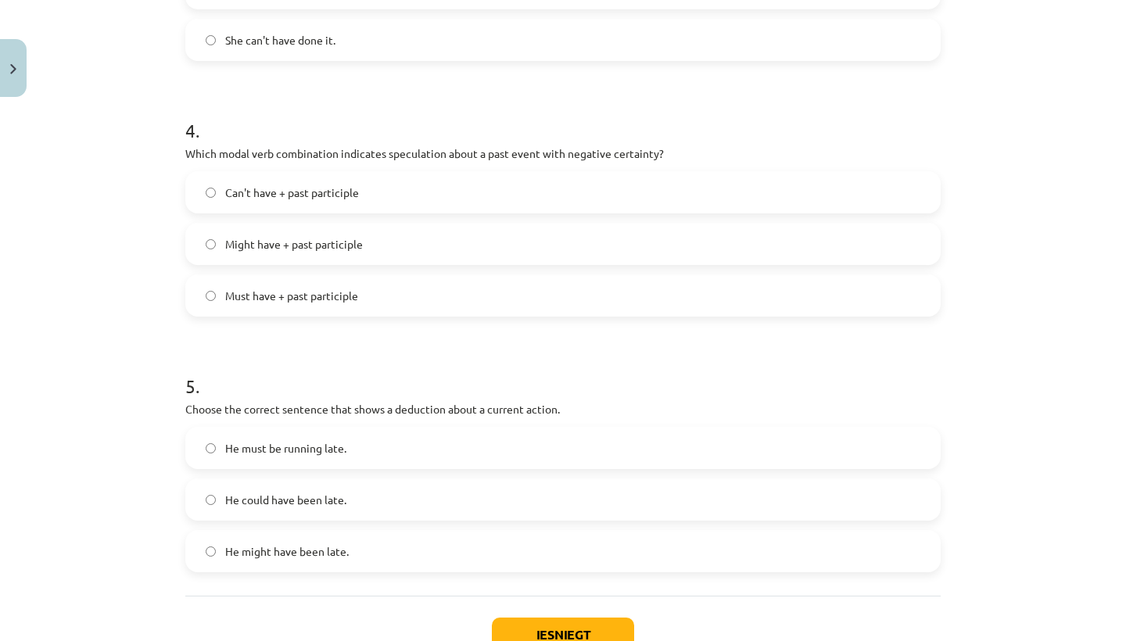
scroll to position [986, 0]
click at [310, 198] on span "Can't have + past participle" at bounding box center [292, 192] width 134 height 16
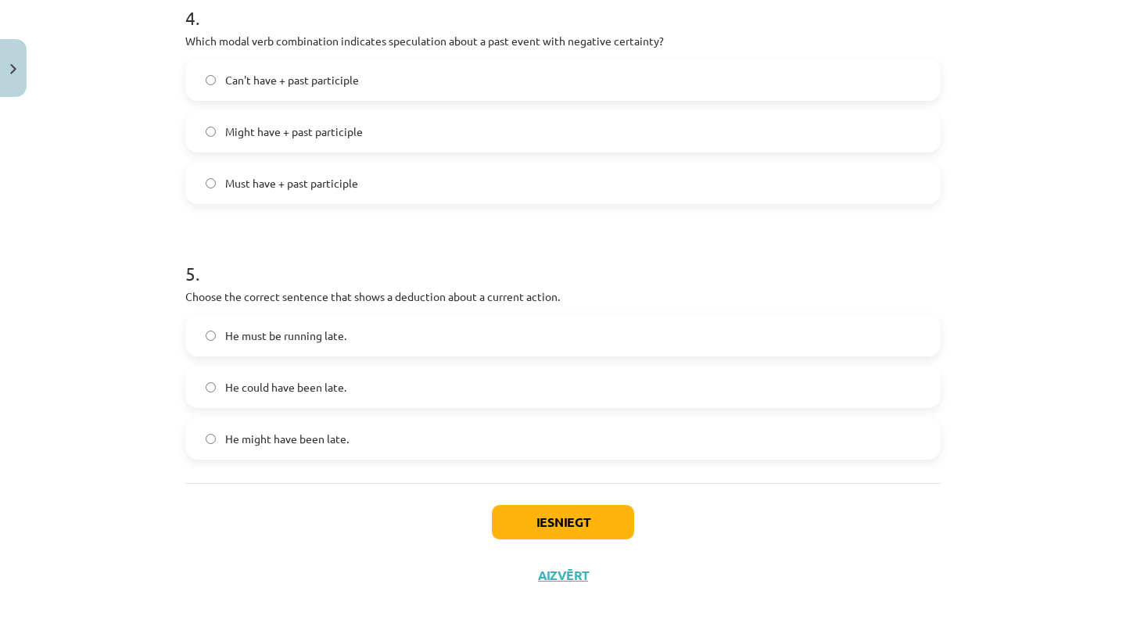
scroll to position [1100, 0]
click at [355, 341] on label "He must be running late." at bounding box center [563, 335] width 752 height 39
drag, startPoint x: 535, startPoint y: 512, endPoint x: 520, endPoint y: 517, distance: 16.6
click at [520, 517] on button "Iesniegt" at bounding box center [563, 522] width 142 height 34
click at [495, 513] on button "Iesniegt" at bounding box center [563, 522] width 142 height 34
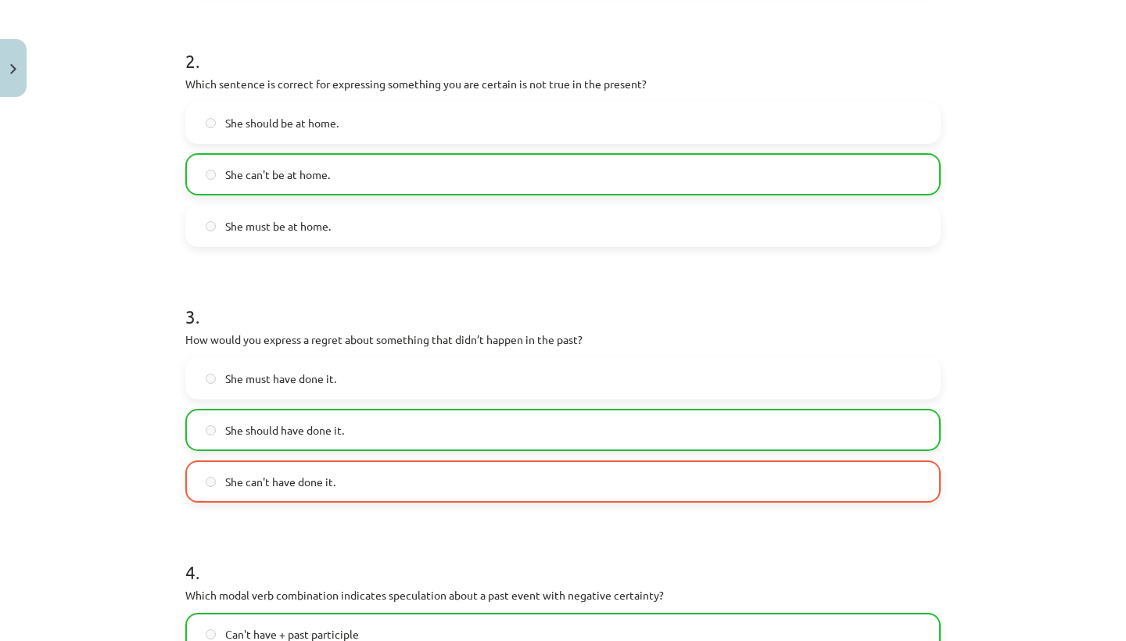
scroll to position [544, 0]
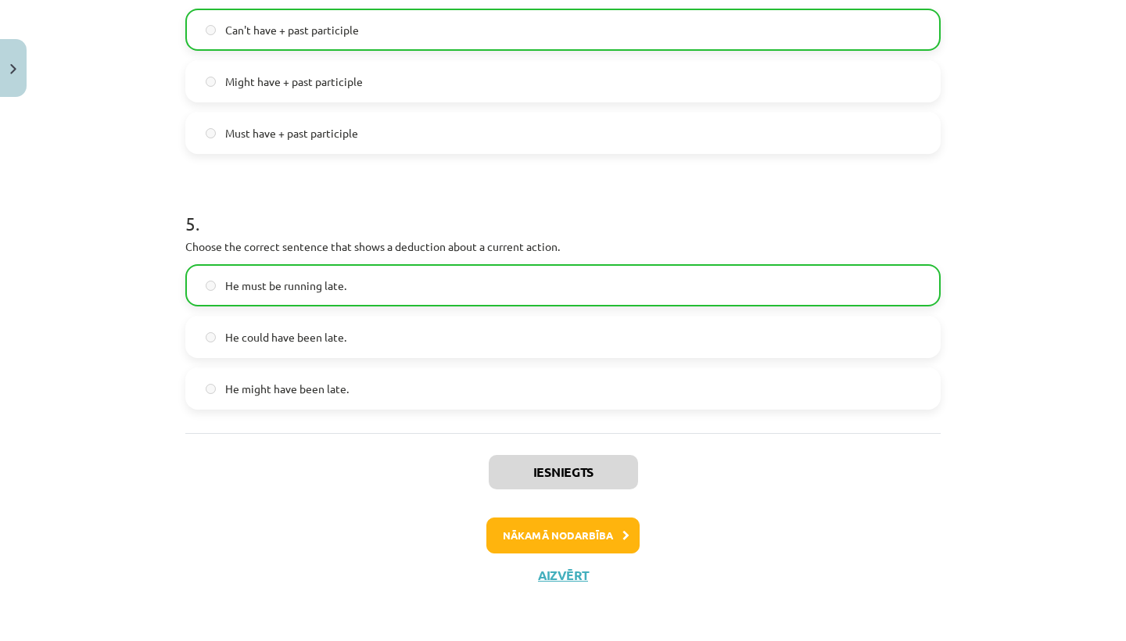
click at [567, 540] on button "Nākamā nodarbība" at bounding box center [562, 535] width 153 height 36
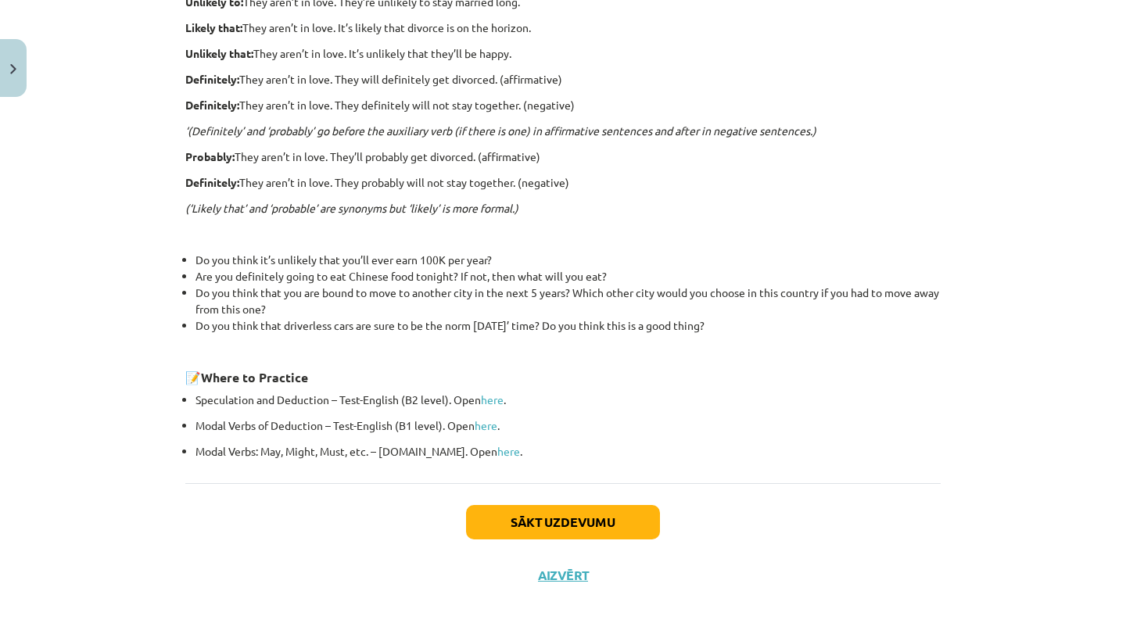
scroll to position [438, 0]
click at [547, 516] on button "Sākt uzdevumu" at bounding box center [563, 522] width 194 height 34
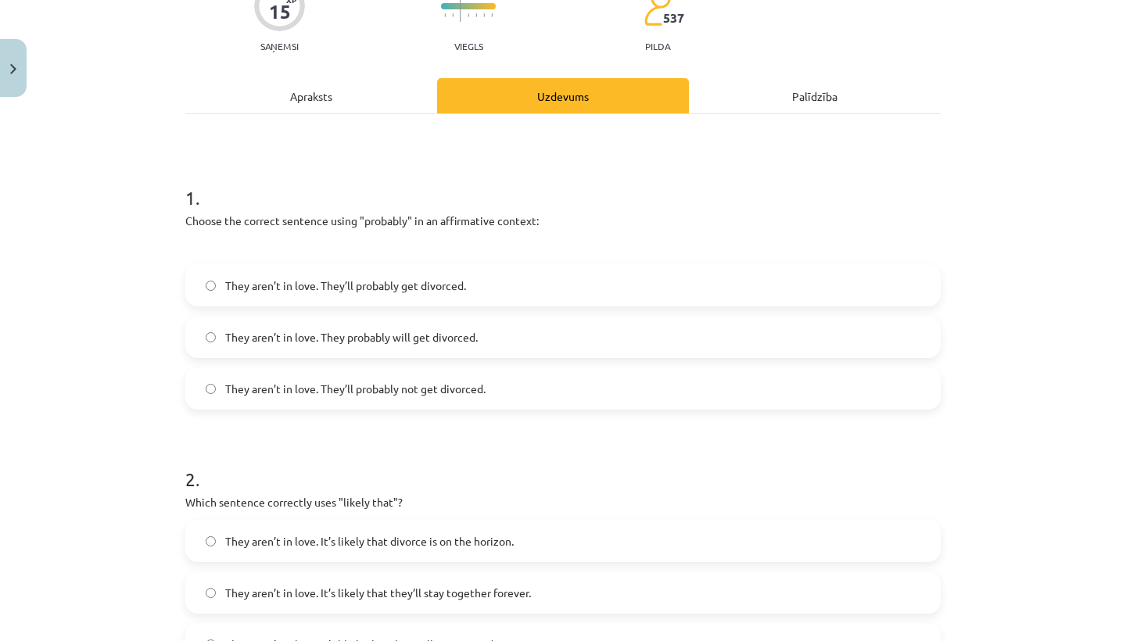
scroll to position [150, 0]
click at [443, 288] on span "They aren’t in love. They’ll probably get divorced." at bounding box center [345, 287] width 241 height 16
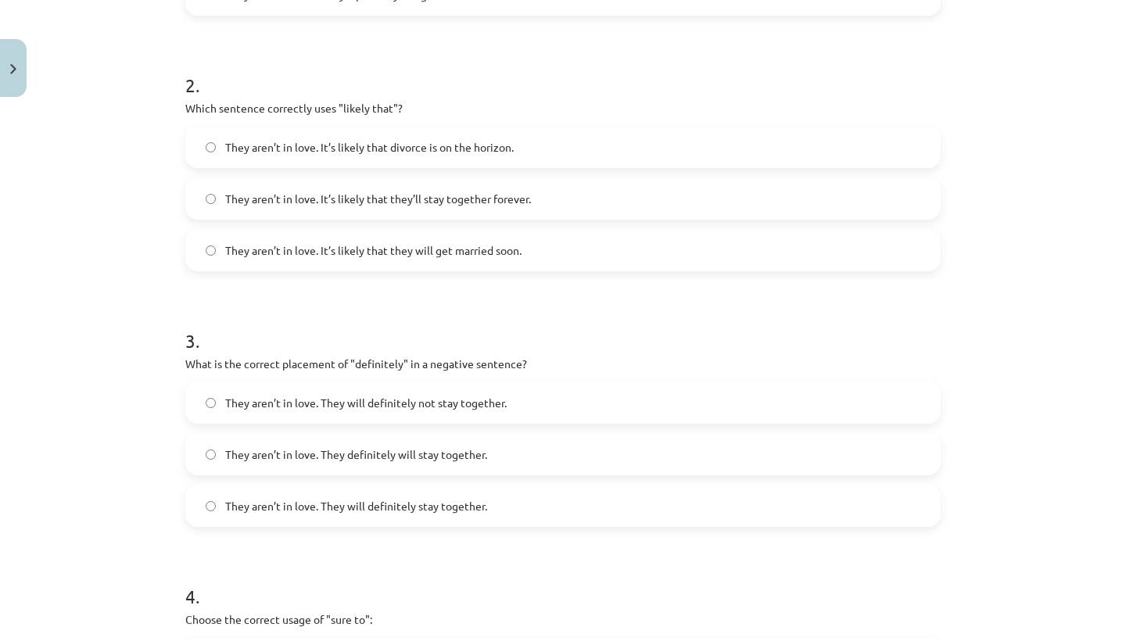
scroll to position [541, 0]
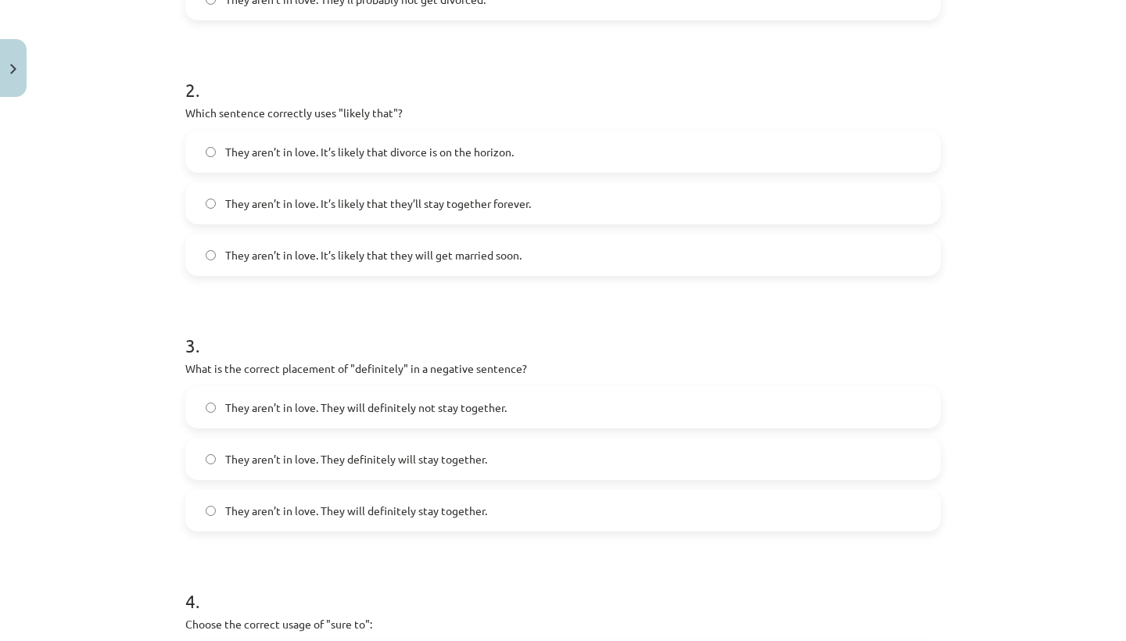
click at [406, 162] on label "They aren’t in love. It’s likely that divorce is on the horizon." at bounding box center [563, 151] width 752 height 39
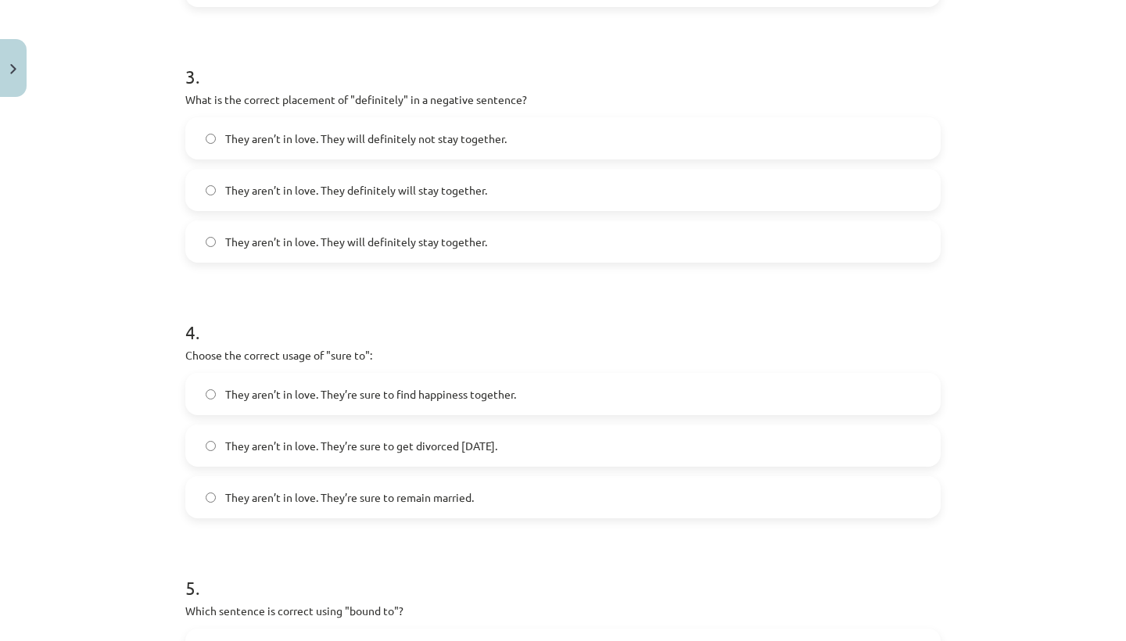
scroll to position [807, 0]
click at [408, 141] on span "They aren’t in love. They will definitely not stay together." at bounding box center [365, 141] width 281 height 16
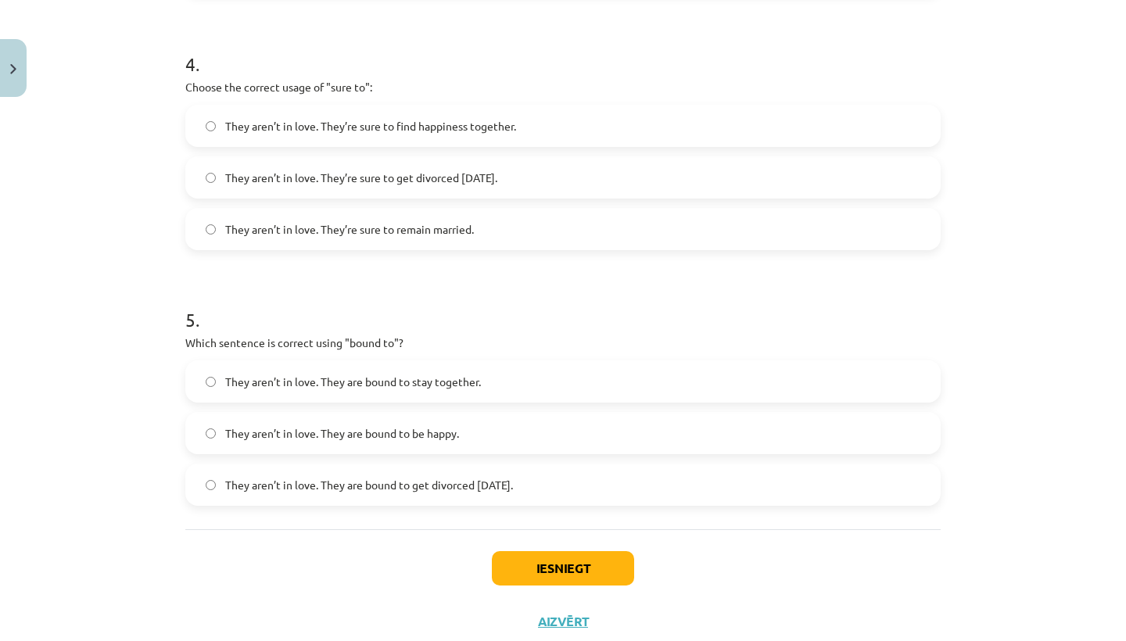
scroll to position [1080, 0]
click at [336, 169] on span "They aren’t in love. They’re sure to get divorced within six months." at bounding box center [361, 175] width 272 height 16
click at [208, 497] on label "They aren’t in love. They are bound to get divorced within six months." at bounding box center [563, 482] width 752 height 39
click at [502, 569] on button "Iesniegt" at bounding box center [563, 566] width 142 height 34
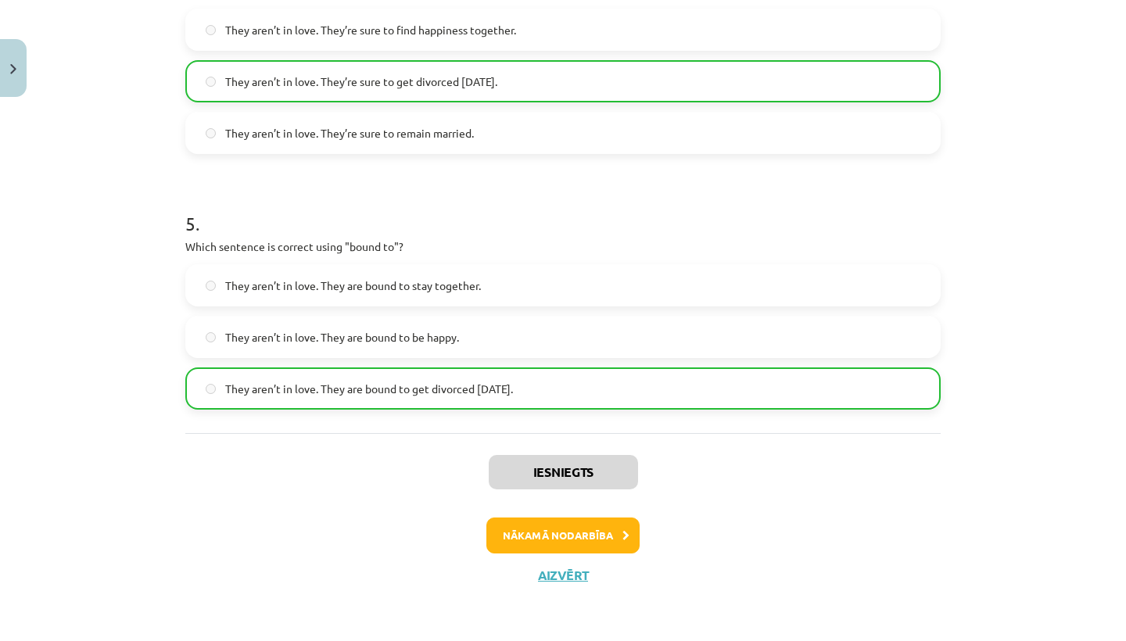
click at [530, 532] on button "Nākamā nodarbība" at bounding box center [562, 535] width 153 height 36
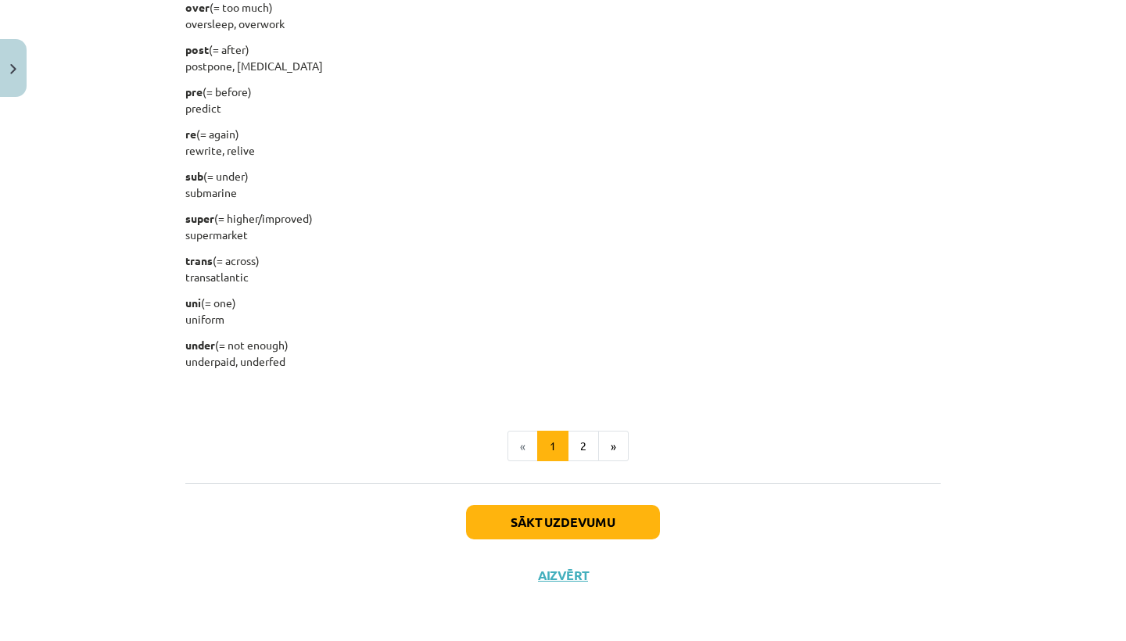
scroll to position [1913, 0]
click at [526, 538] on div "Sākt uzdevumu Aizvērt" at bounding box center [562, 537] width 755 height 109
click at [528, 516] on button "Sākt uzdevumu" at bounding box center [563, 522] width 194 height 34
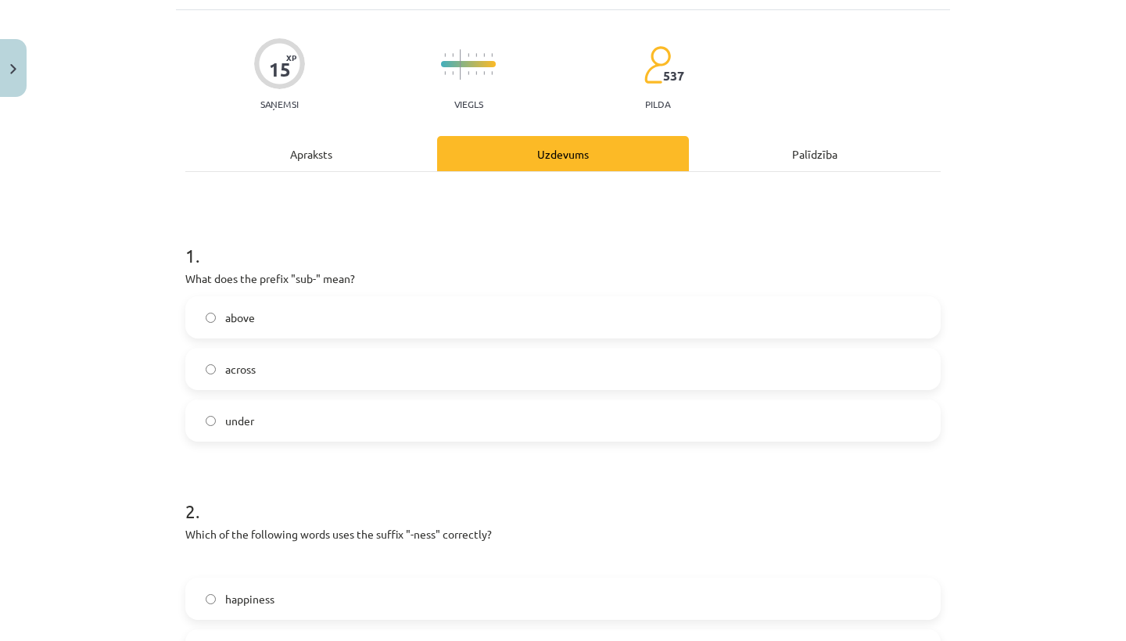
scroll to position [130, 0]
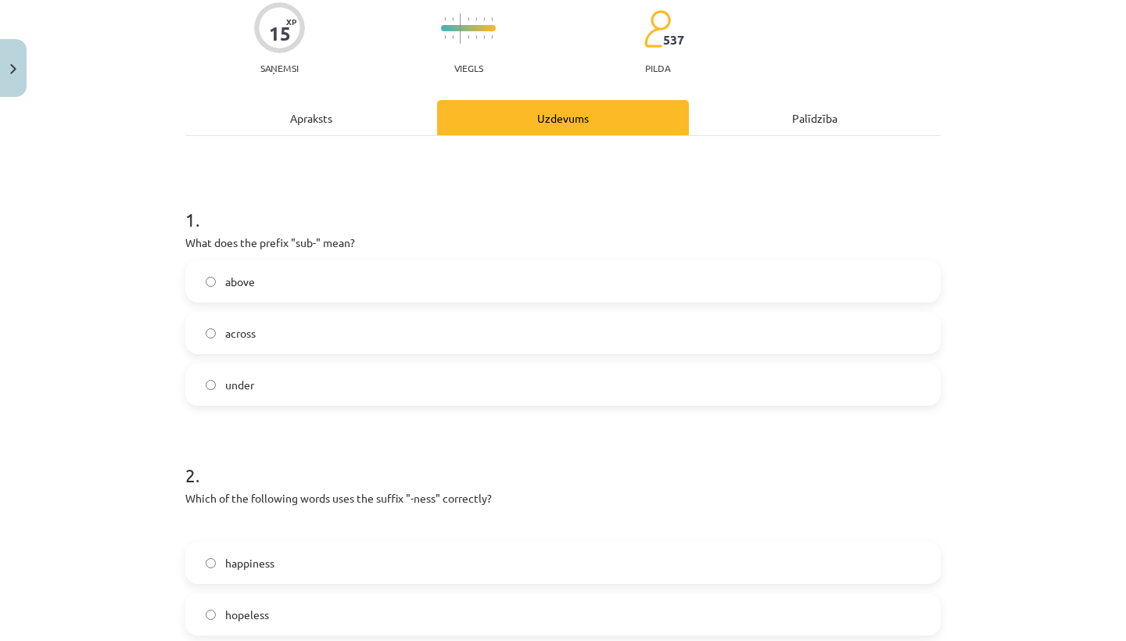
click at [406, 405] on div "under" at bounding box center [562, 384] width 755 height 42
click at [409, 400] on label "under" at bounding box center [563, 384] width 752 height 39
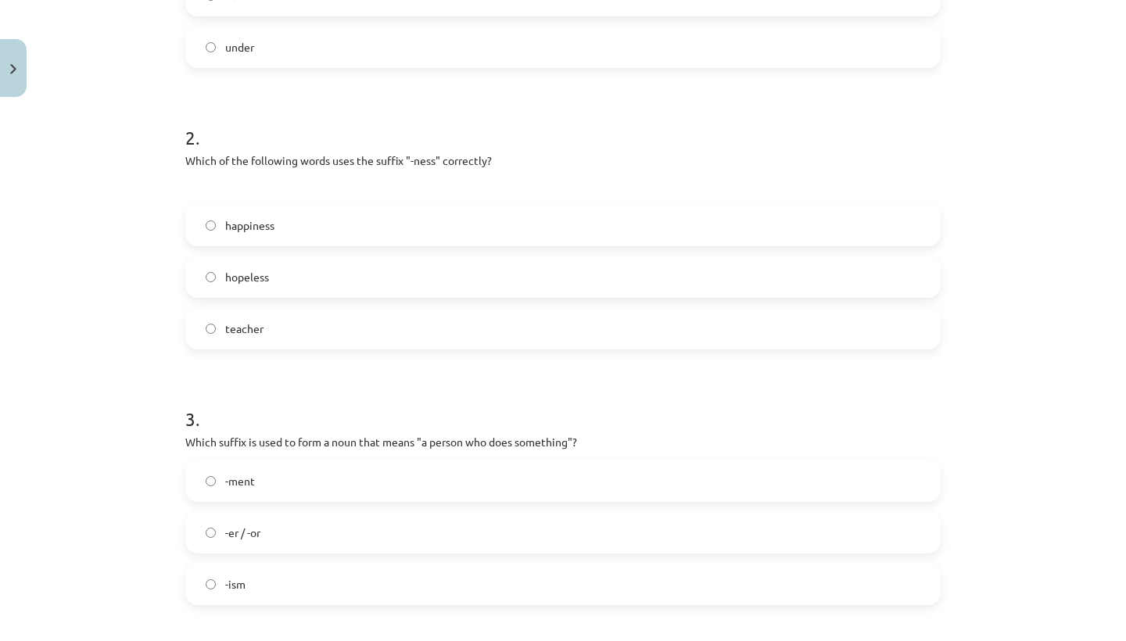
scroll to position [470, 0]
click at [406, 229] on label "happiness" at bounding box center [563, 222] width 752 height 39
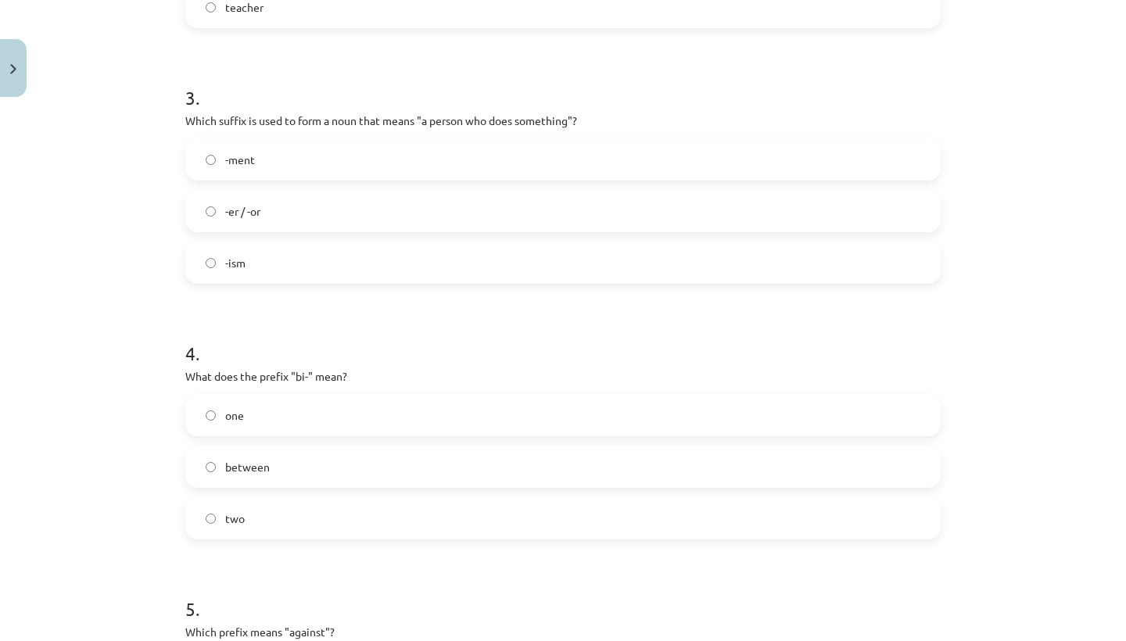
scroll to position [786, 0]
click at [371, 155] on label "-ment" at bounding box center [563, 161] width 752 height 39
click at [296, 222] on label "-er / -or" at bounding box center [563, 213] width 752 height 39
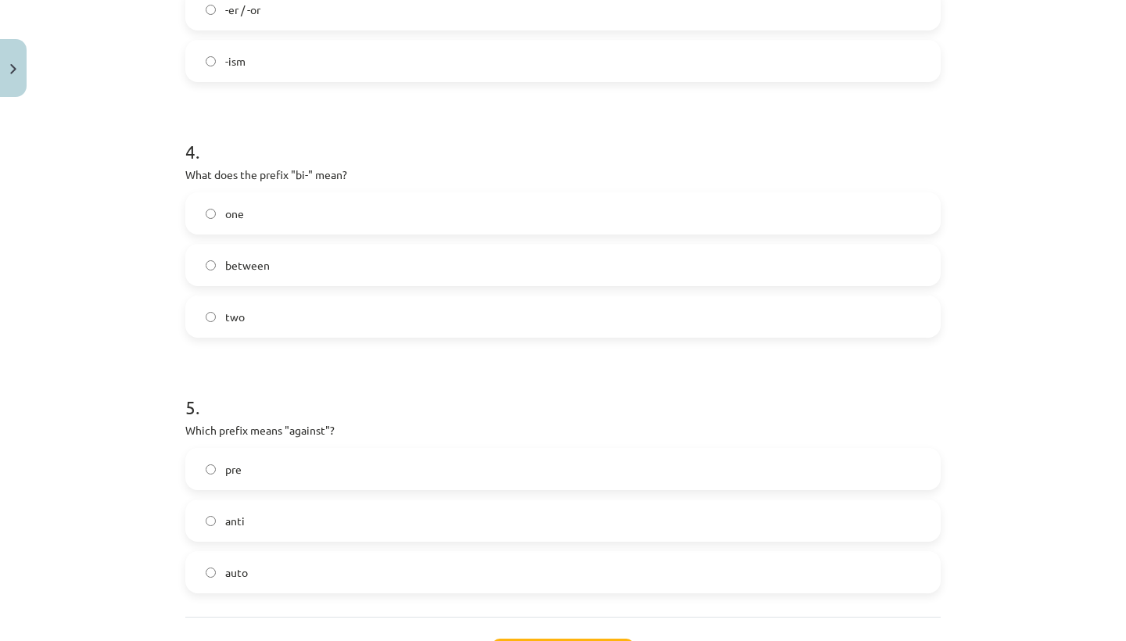
scroll to position [991, 0]
click at [286, 259] on label "between" at bounding box center [563, 264] width 752 height 39
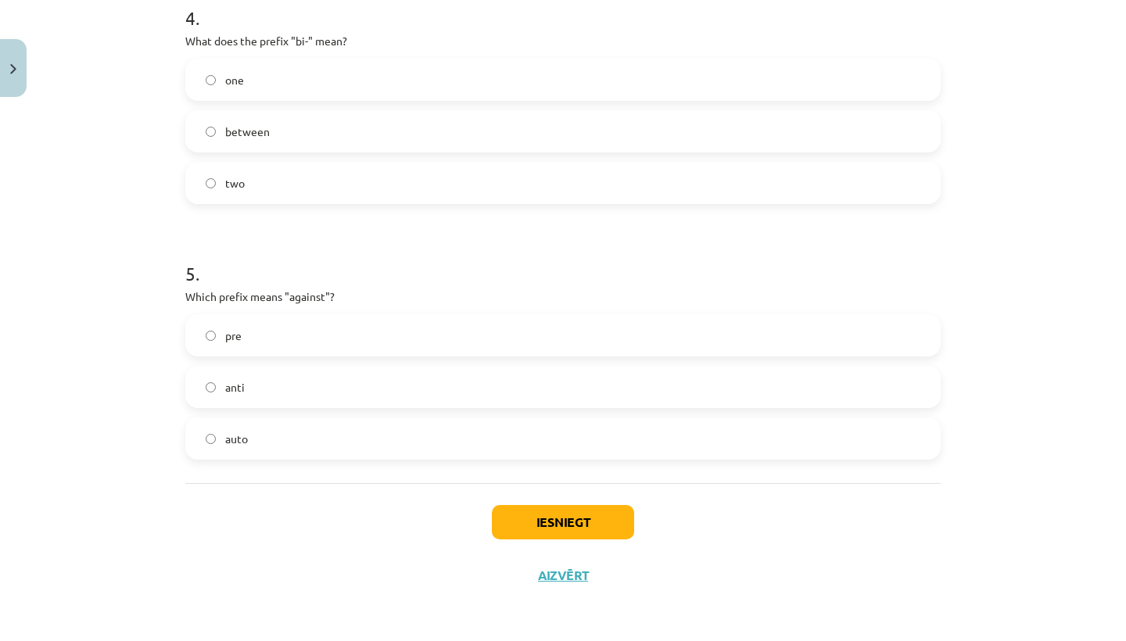
scroll to position [1126, 0]
click at [245, 395] on label "anti" at bounding box center [563, 386] width 752 height 39
click at [517, 516] on button "Iesniegt" at bounding box center [563, 522] width 142 height 34
click at [537, 514] on button "Iesniegt" at bounding box center [563, 522] width 142 height 34
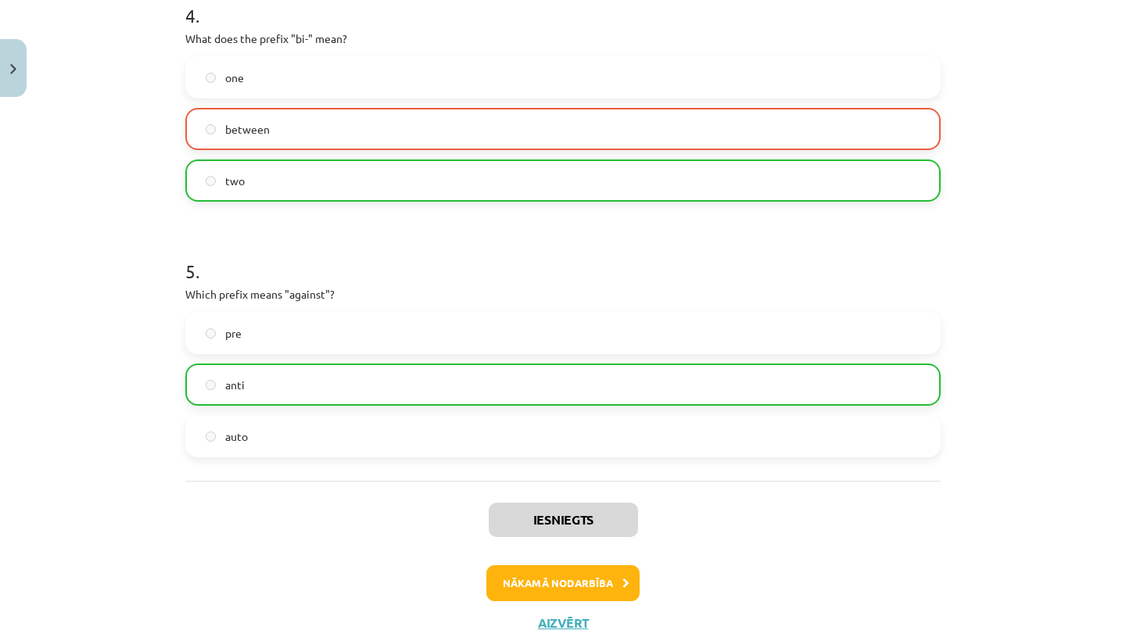
click at [623, 579] on icon at bounding box center [625, 583] width 7 height 10
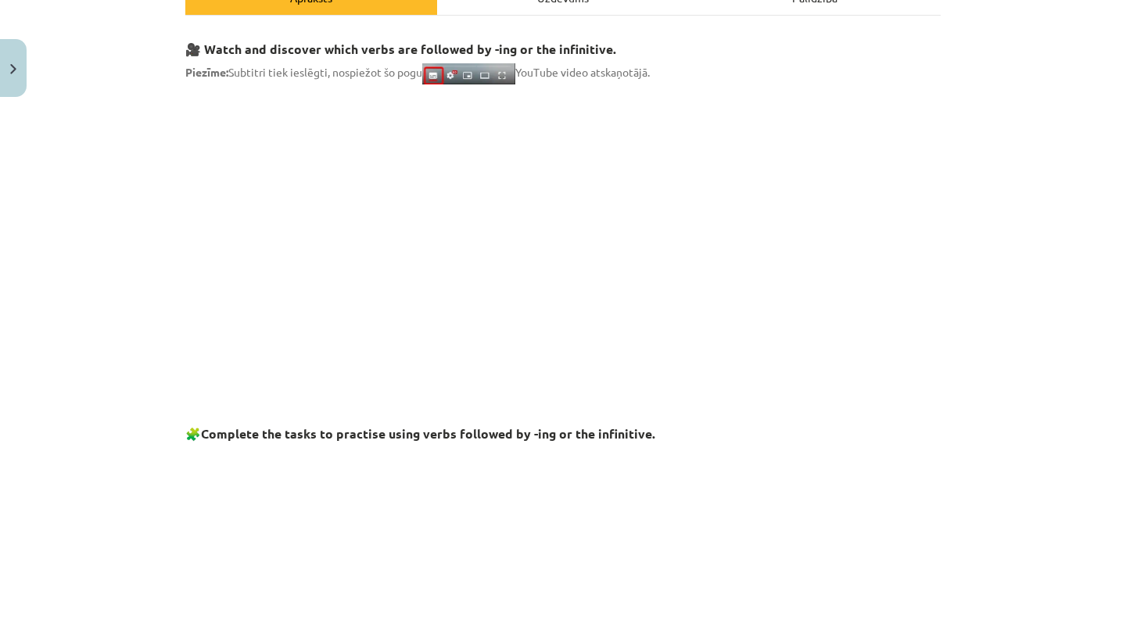
scroll to position [39, 0]
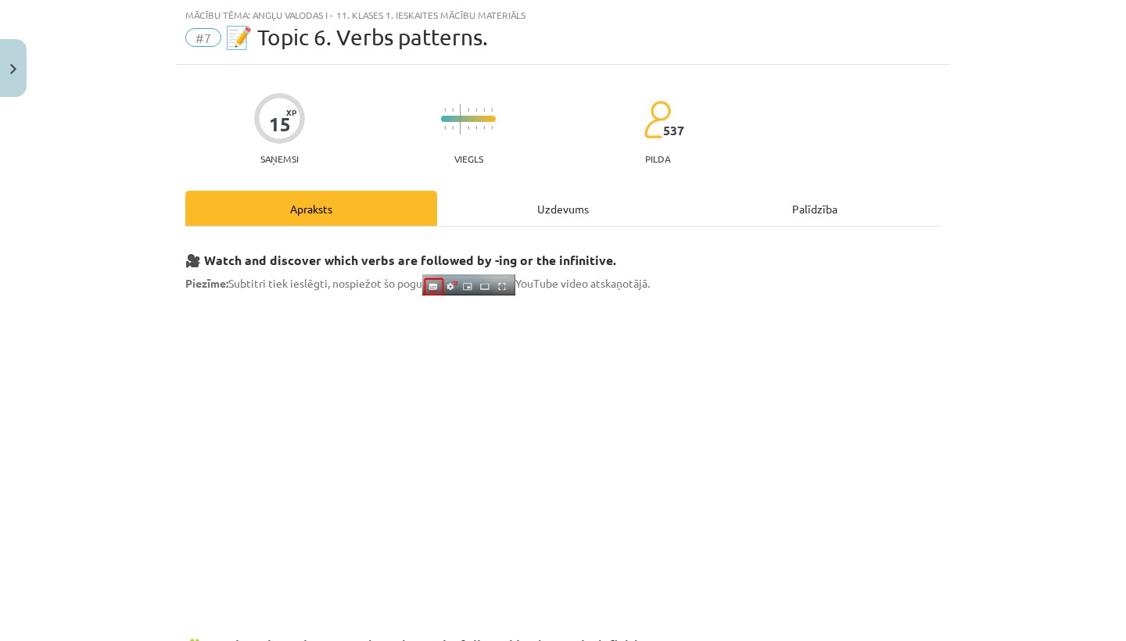
click at [491, 213] on div "Uzdevums" at bounding box center [563, 208] width 252 height 35
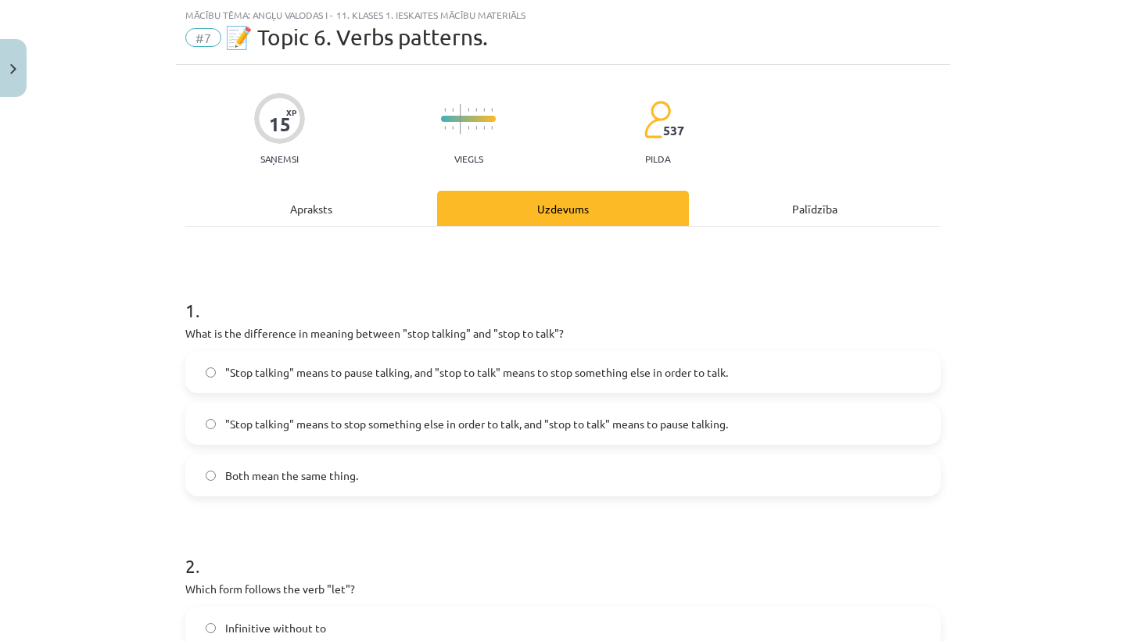
click at [374, 388] on label ""Stop talking" means to pause talking, and "stop to talk" means to stop somethi…" at bounding box center [563, 372] width 752 height 39
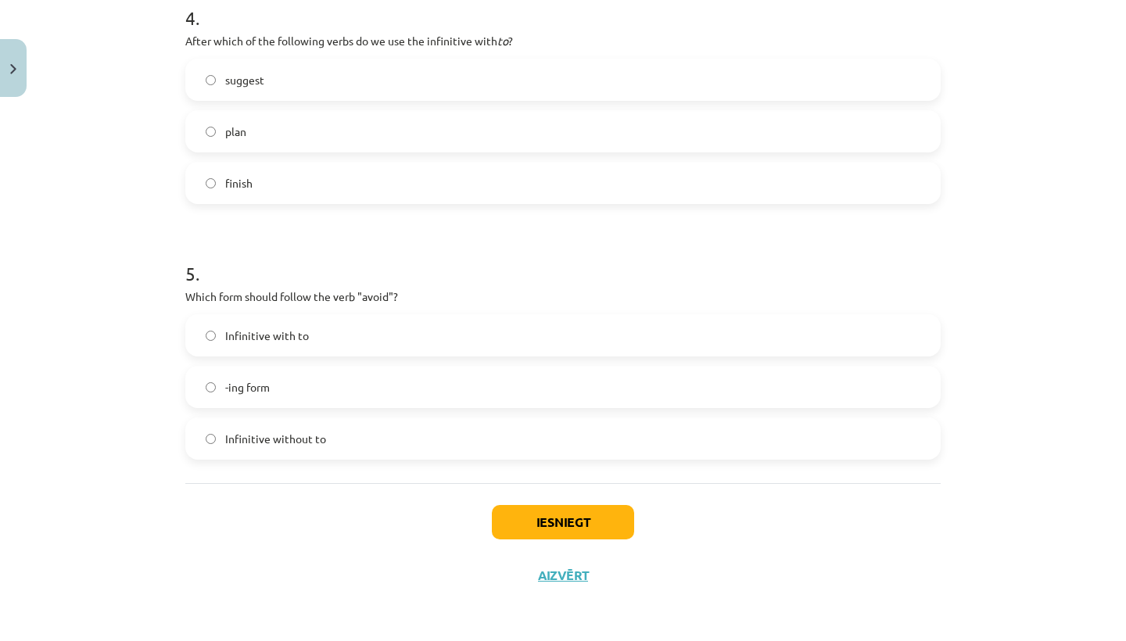
scroll to position [503, 0]
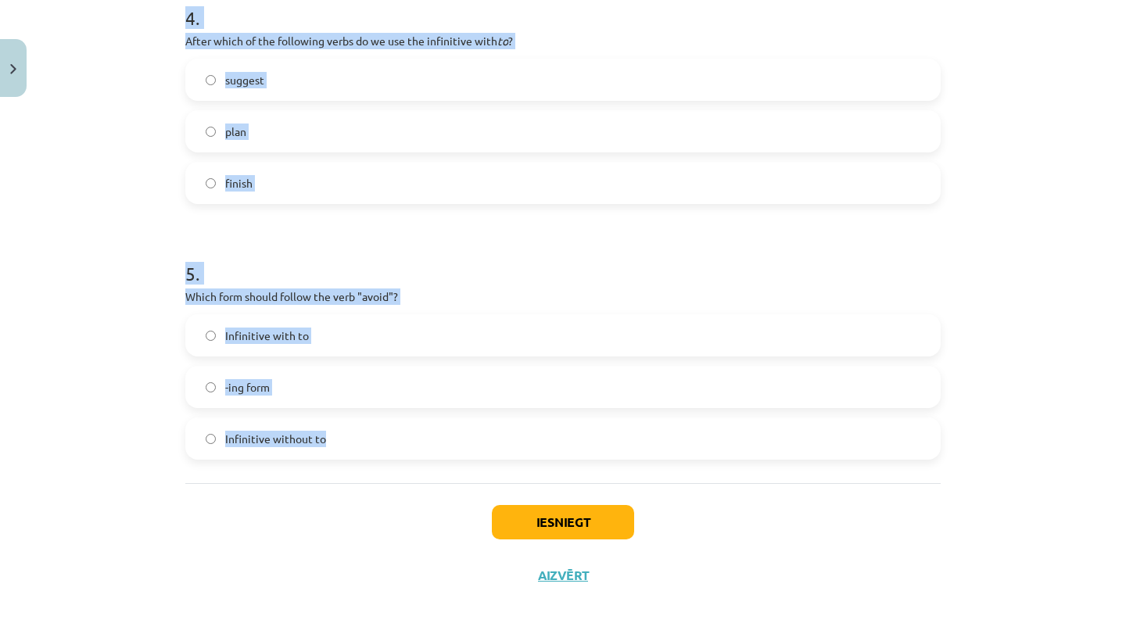
drag, startPoint x: 189, startPoint y: 143, endPoint x: 370, endPoint y: 438, distance: 346.2
copy form "1 . What is the difference in meaning between "stop talking" and "stop to talk"…"
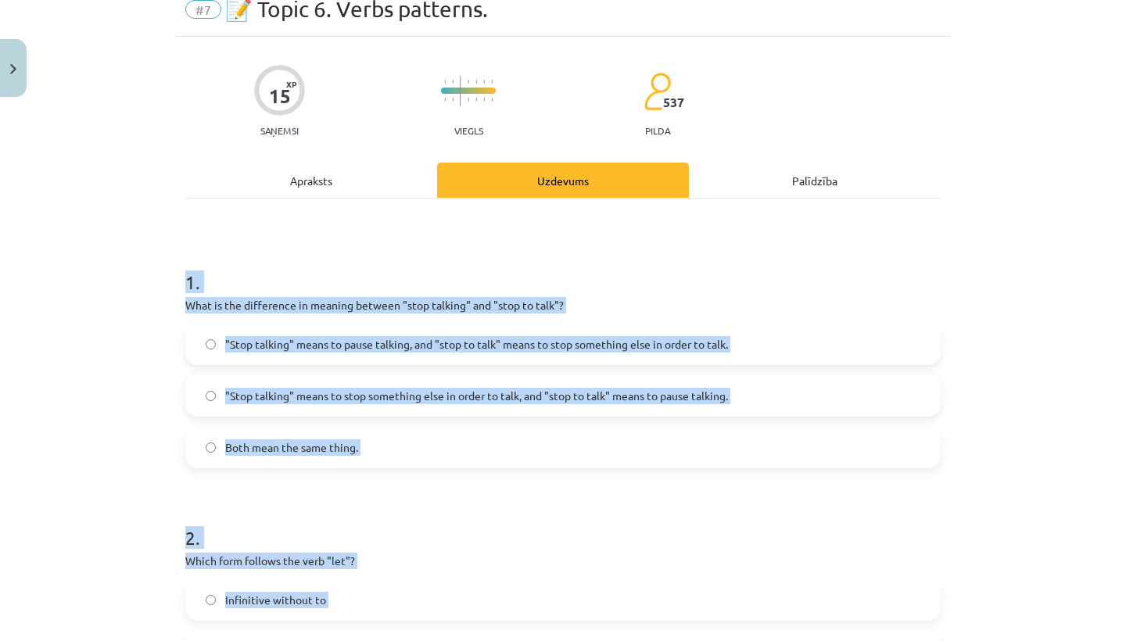
click at [111, 311] on div "Mācību tēma: Angļu valodas i - 11. klases 1. ieskaites mācību materiāls #7 📝 To…" at bounding box center [563, 320] width 1126 height 641
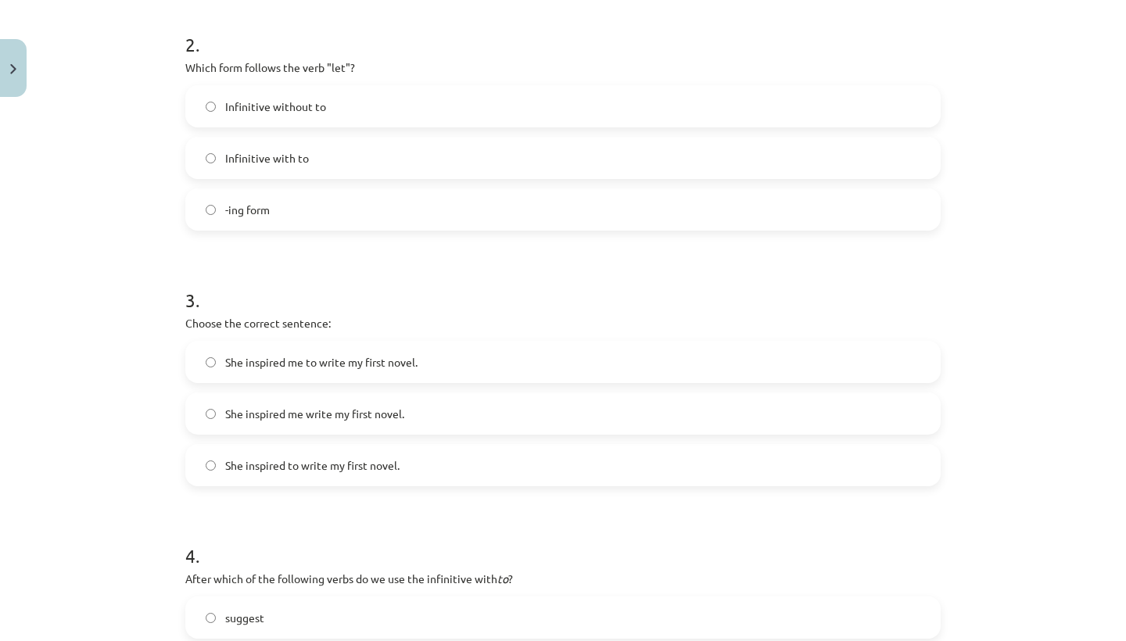
scroll to position [565, 0]
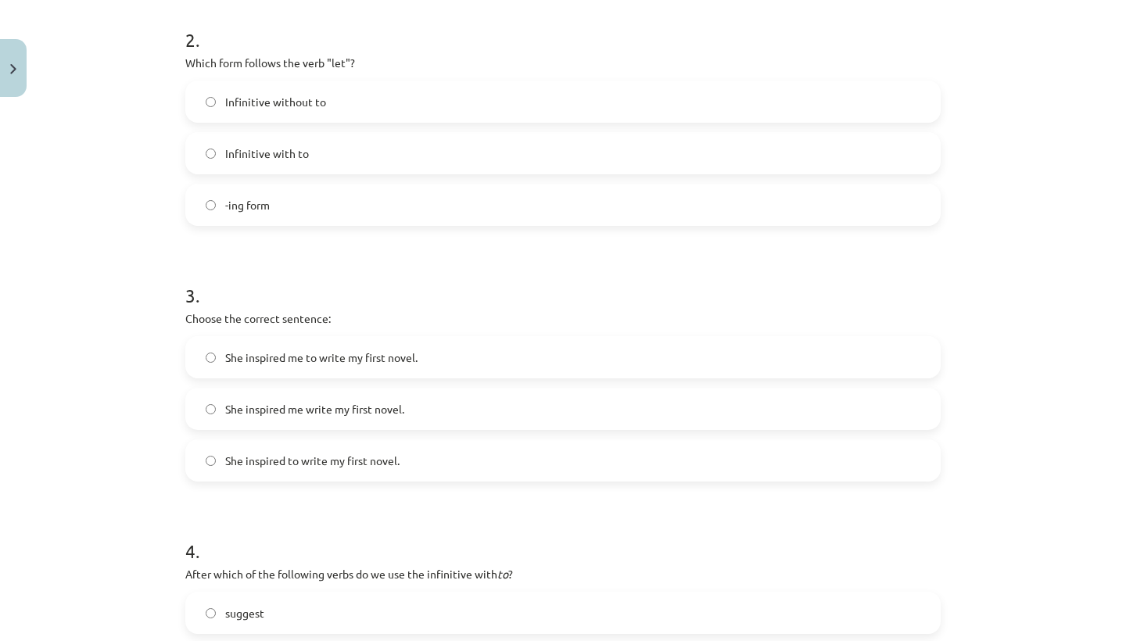
click at [340, 113] on label "Infinitive without to" at bounding box center [563, 101] width 752 height 39
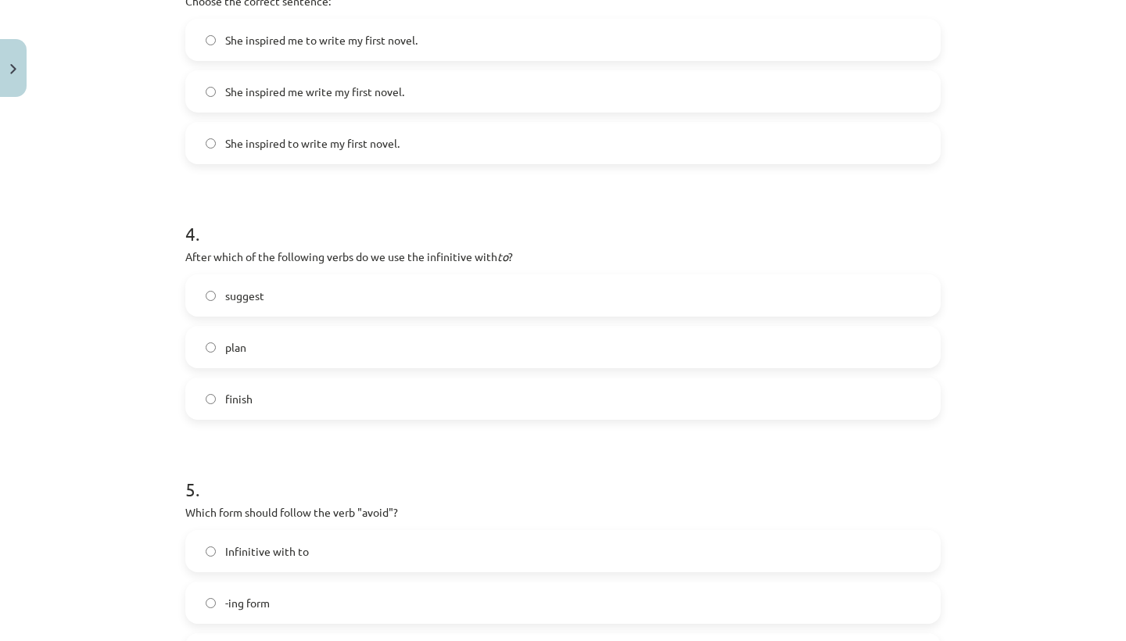
scroll to position [880, 0]
click at [714, 6] on p "Choose the correct sentence:" at bounding box center [562, 3] width 755 height 16
click at [503, 37] on label "She inspired me to write my first novel." at bounding box center [563, 42] width 752 height 39
click at [343, 355] on label "plan" at bounding box center [563, 349] width 752 height 39
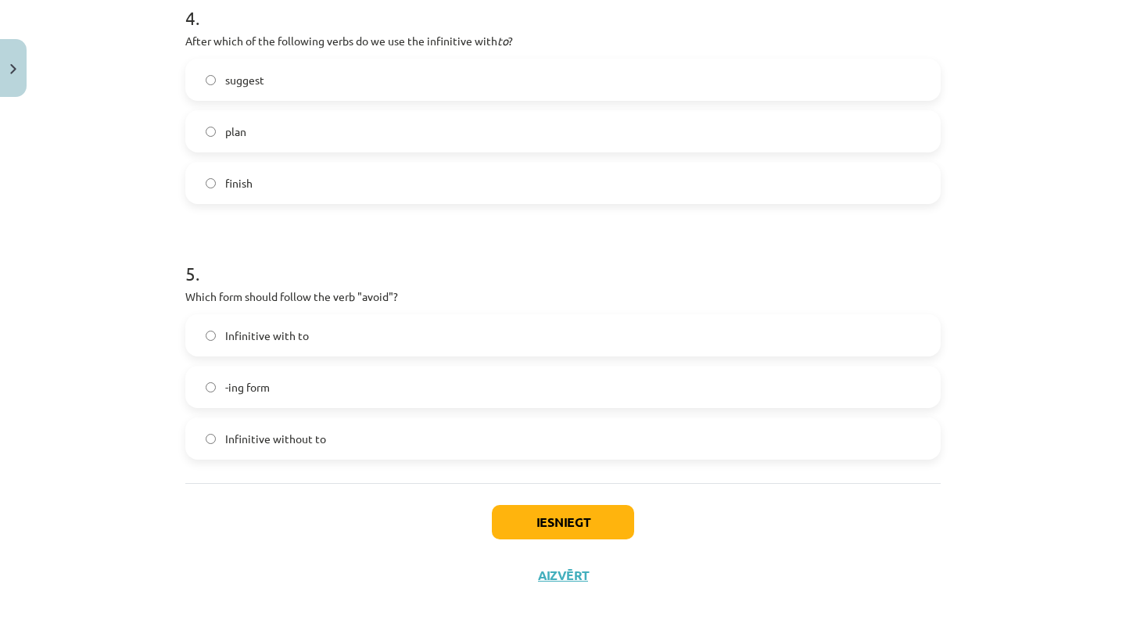
scroll to position [1100, 0]
click at [374, 382] on label "-ing form" at bounding box center [563, 386] width 752 height 39
click at [559, 525] on button "Iesniegt" at bounding box center [563, 522] width 142 height 34
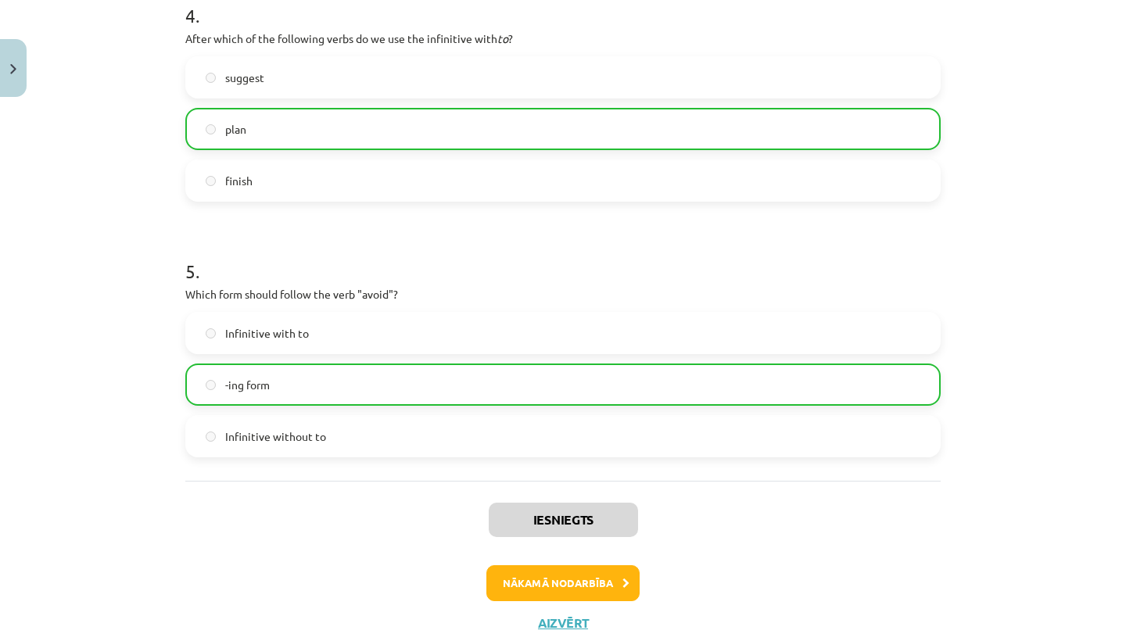
click at [546, 582] on button "Nākamā nodarbība" at bounding box center [562, 583] width 153 height 36
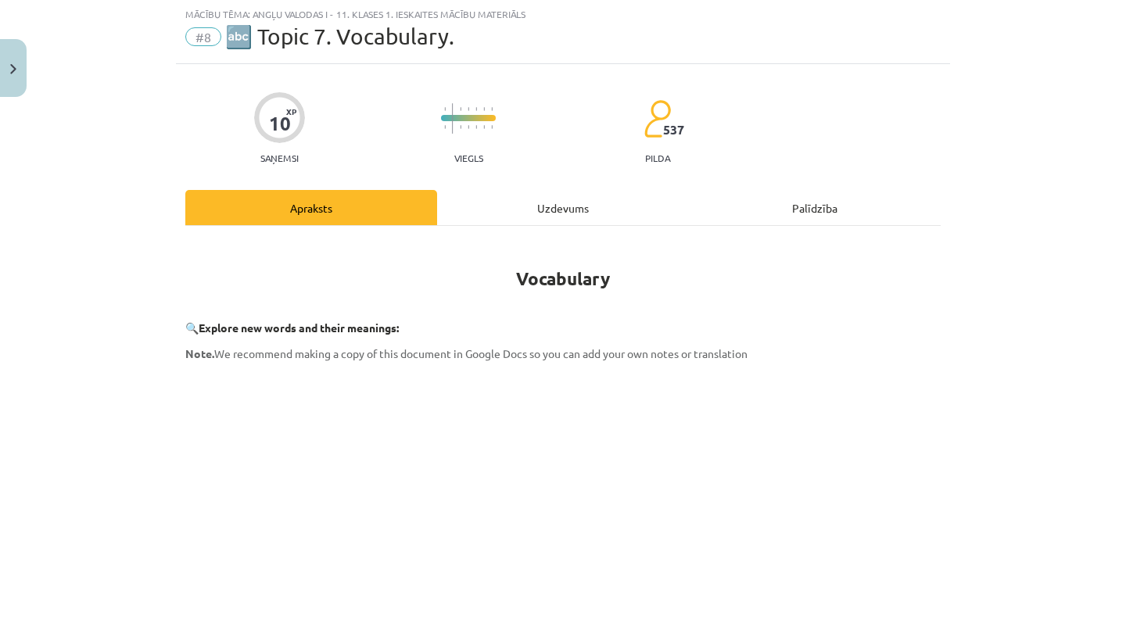
scroll to position [39, 0]
click at [566, 217] on div "Uzdevums" at bounding box center [563, 208] width 252 height 35
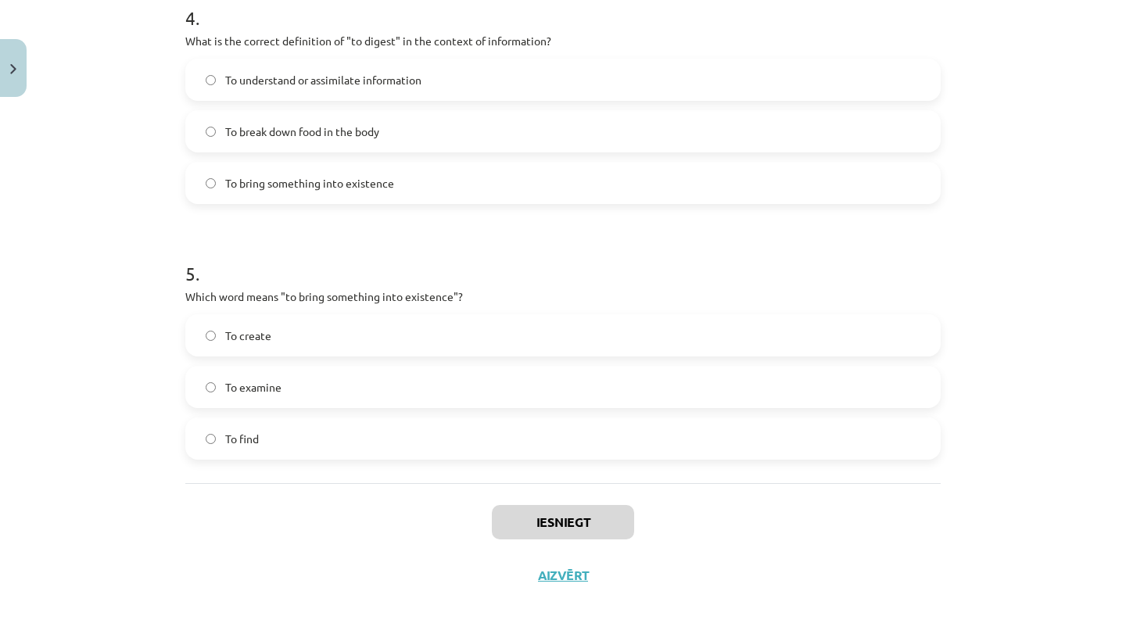
scroll to position [675, 0]
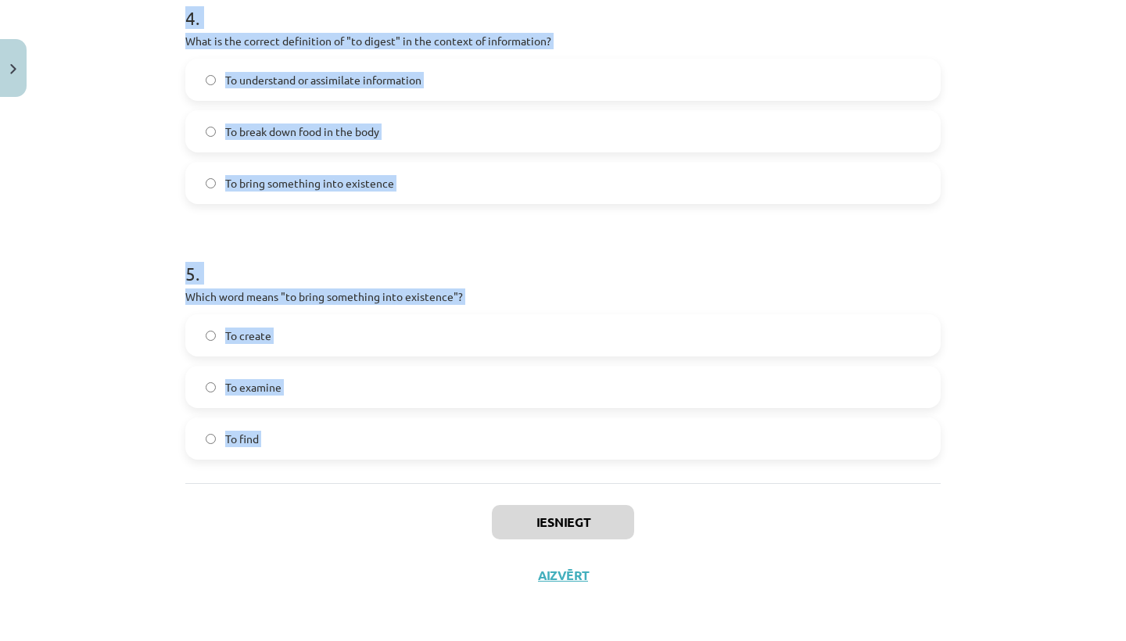
drag, startPoint x: 163, startPoint y: 311, endPoint x: 438, endPoint y: 489, distance: 328.0
click at [438, 489] on div "Mācību tēma: Angļu valodas i - 11. klases 1. ieskaites mācību materiāls #8 🔤 To…" at bounding box center [563, 320] width 1126 height 641
copy form "1 . Which of the following means "the surroundings or conditions in which a per…"
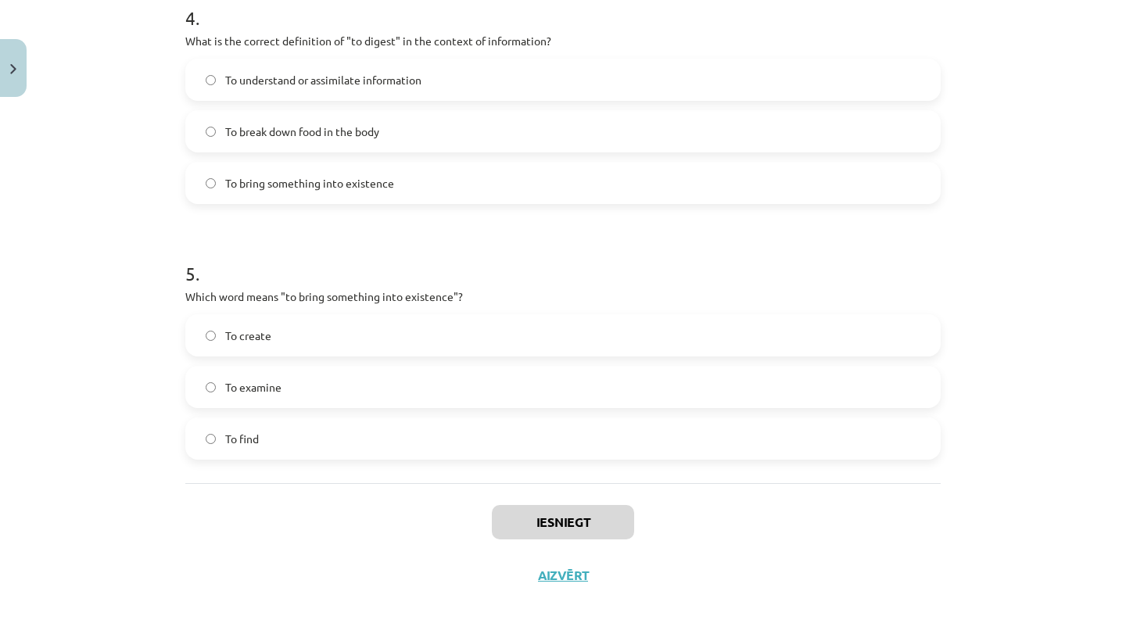
click at [144, 390] on div "Mācību tēma: Angļu valodas i - 11. klases 1. ieskaites mācību materiāls #8 🔤 To…" at bounding box center [563, 320] width 1126 height 641
click at [270, 342] on label "To create" at bounding box center [563, 335] width 752 height 39
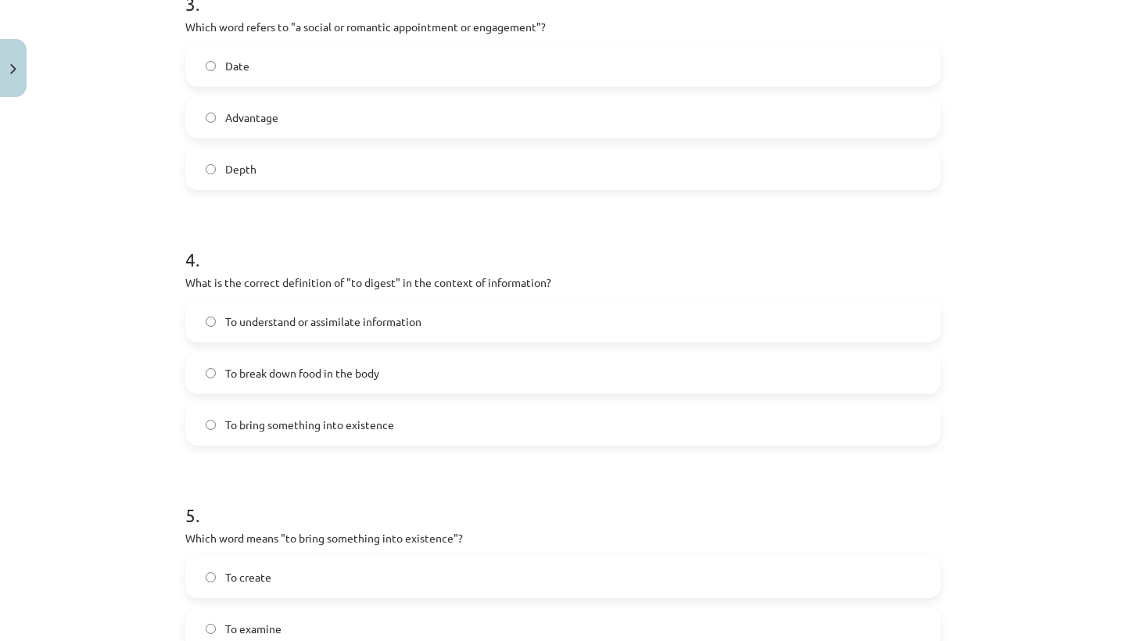
scroll to position [907, 0]
click at [267, 375] on span "To break down food in the body" at bounding box center [302, 375] width 154 height 16
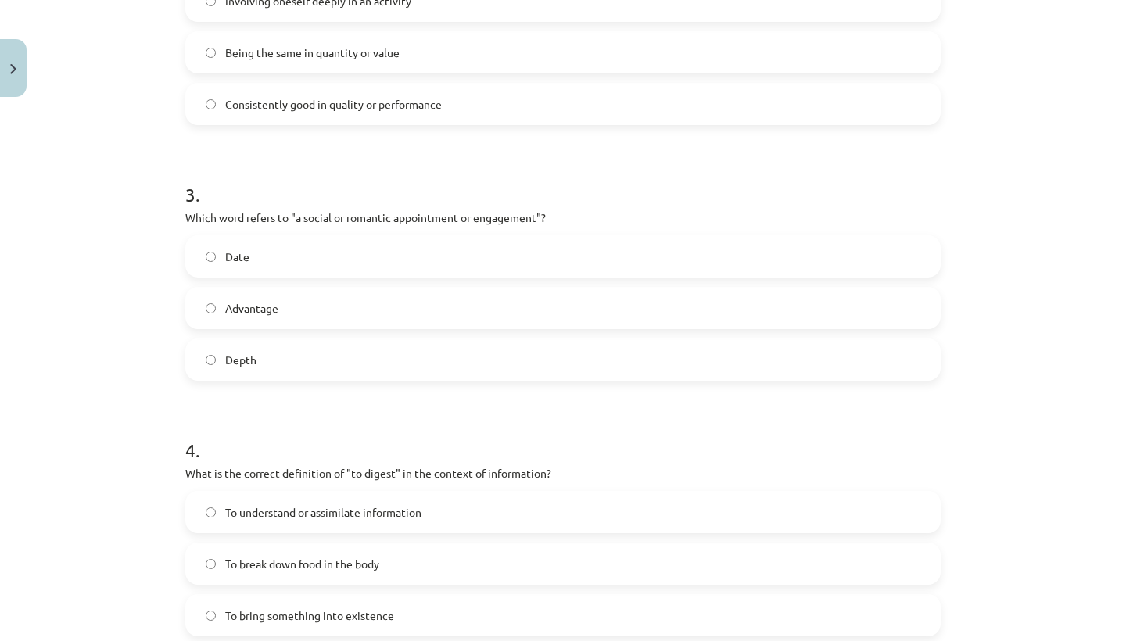
scroll to position [717, 0]
click at [293, 258] on label "Date" at bounding box center [563, 257] width 752 height 39
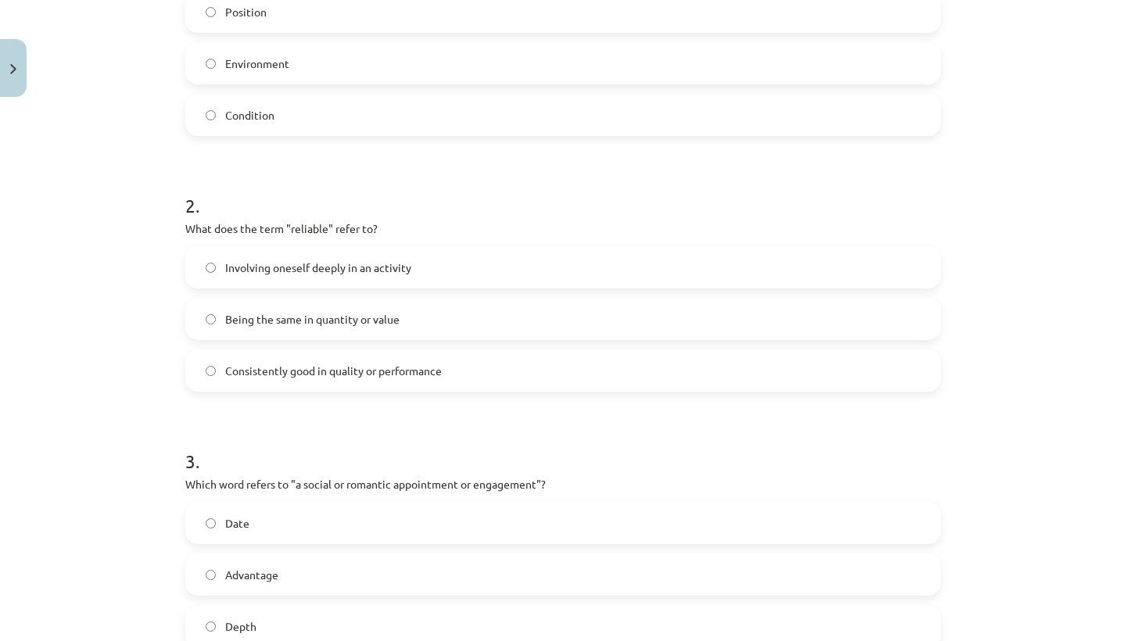
scroll to position [449, 0]
click at [291, 368] on span "Consistently good in quality or performance" at bounding box center [333, 372] width 217 height 16
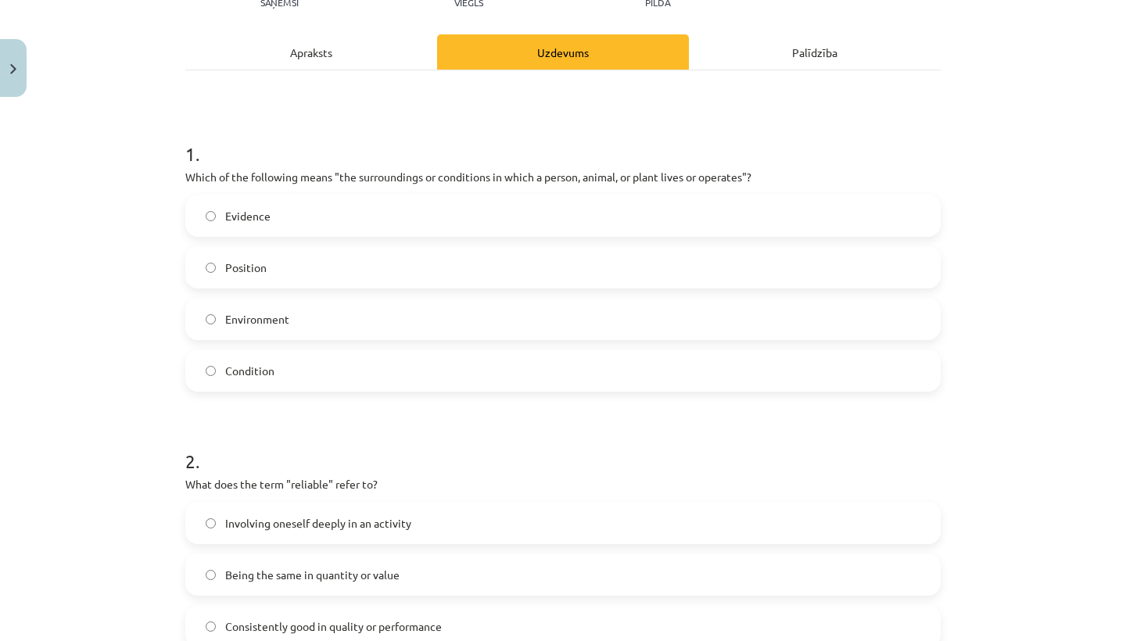
scroll to position [190, 0]
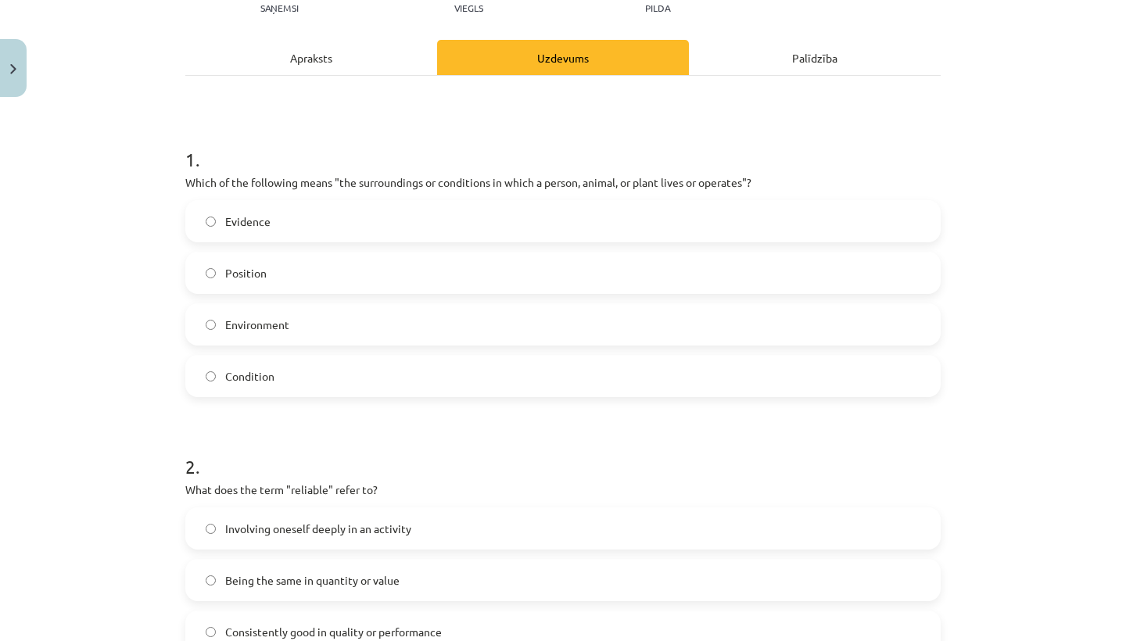
click at [314, 234] on label "Evidence" at bounding box center [563, 221] width 752 height 39
click at [389, 372] on label "Condition" at bounding box center [563, 375] width 752 height 39
click at [320, 311] on label "Environment" at bounding box center [563, 324] width 752 height 39
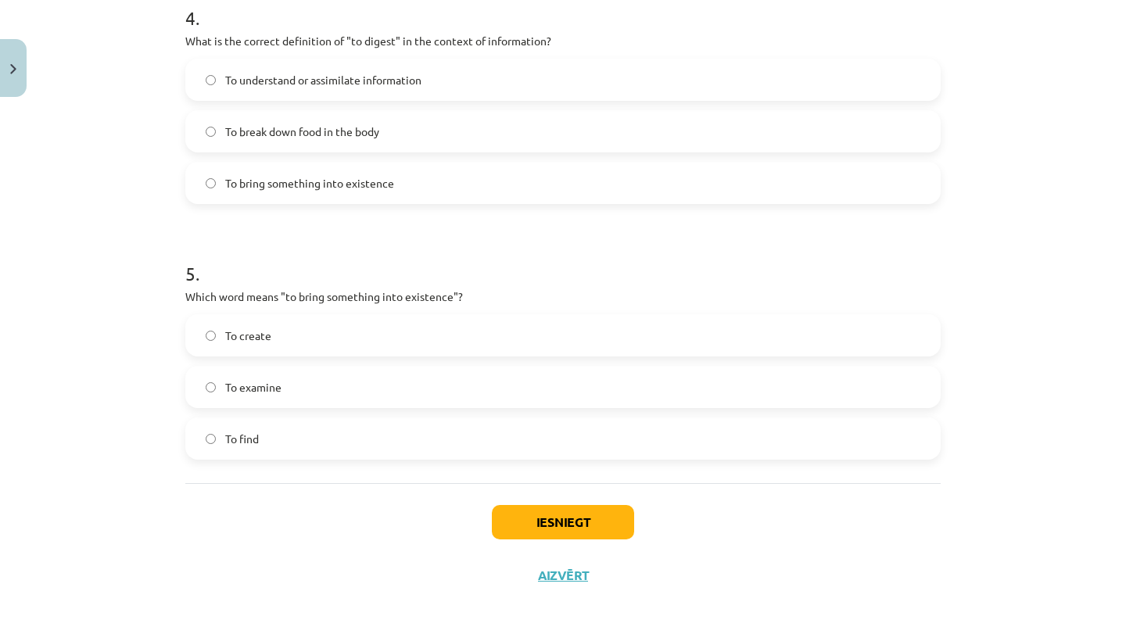
scroll to position [1152, 0]
click at [562, 524] on button "Iesniegt" at bounding box center [563, 522] width 142 height 34
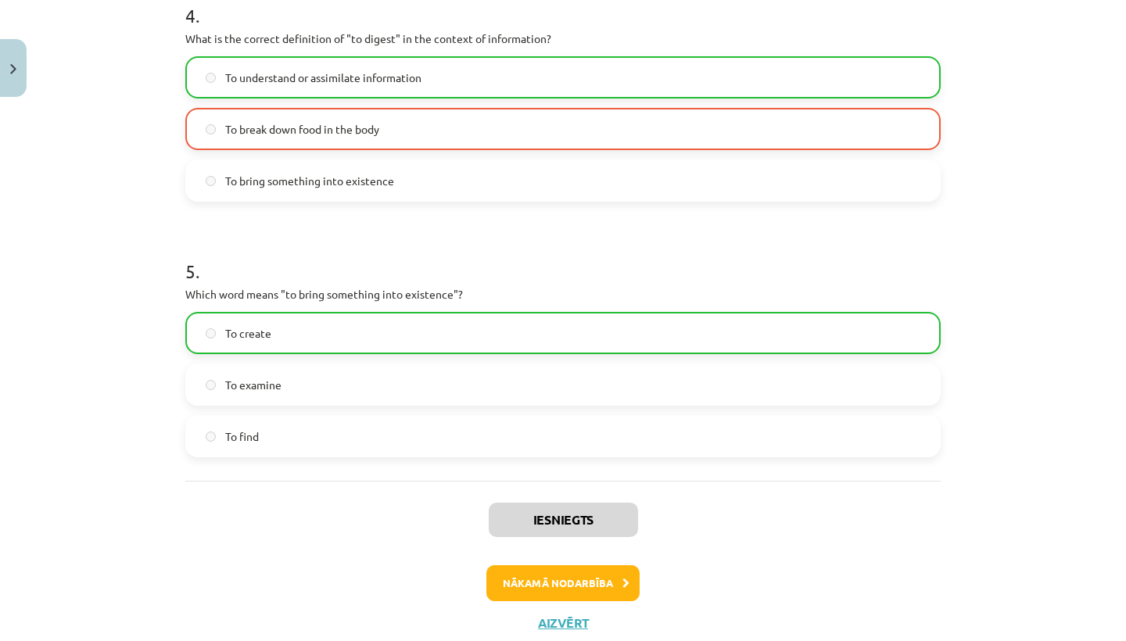
click at [539, 578] on button "Nākamā nodarbība" at bounding box center [562, 583] width 153 height 36
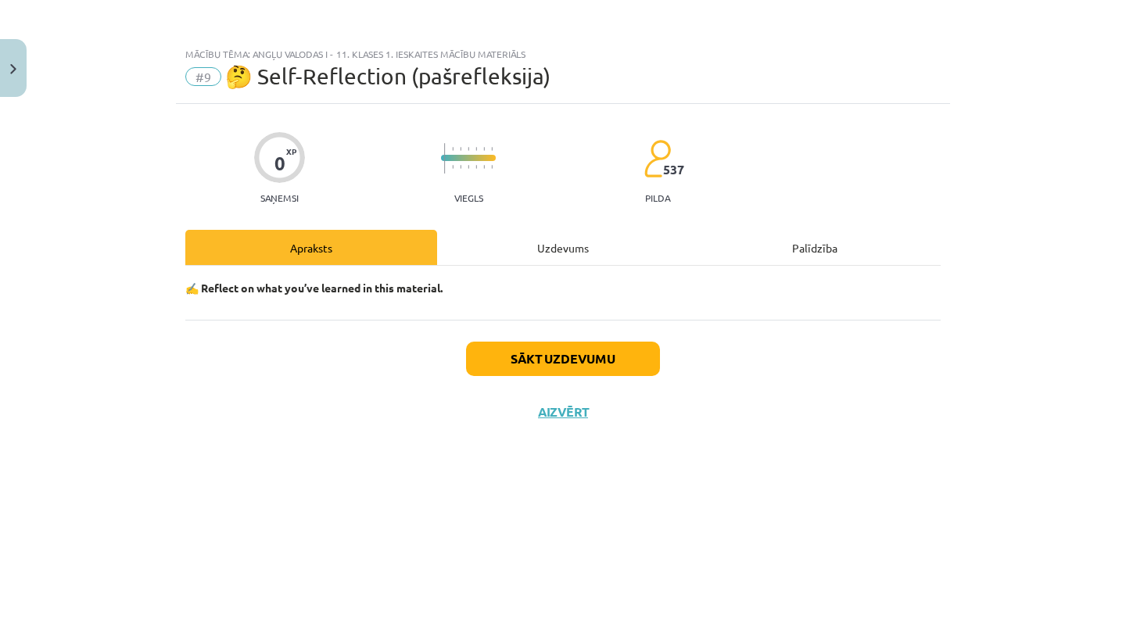
click at [560, 368] on button "Sākt uzdevumu" at bounding box center [563, 359] width 194 height 34
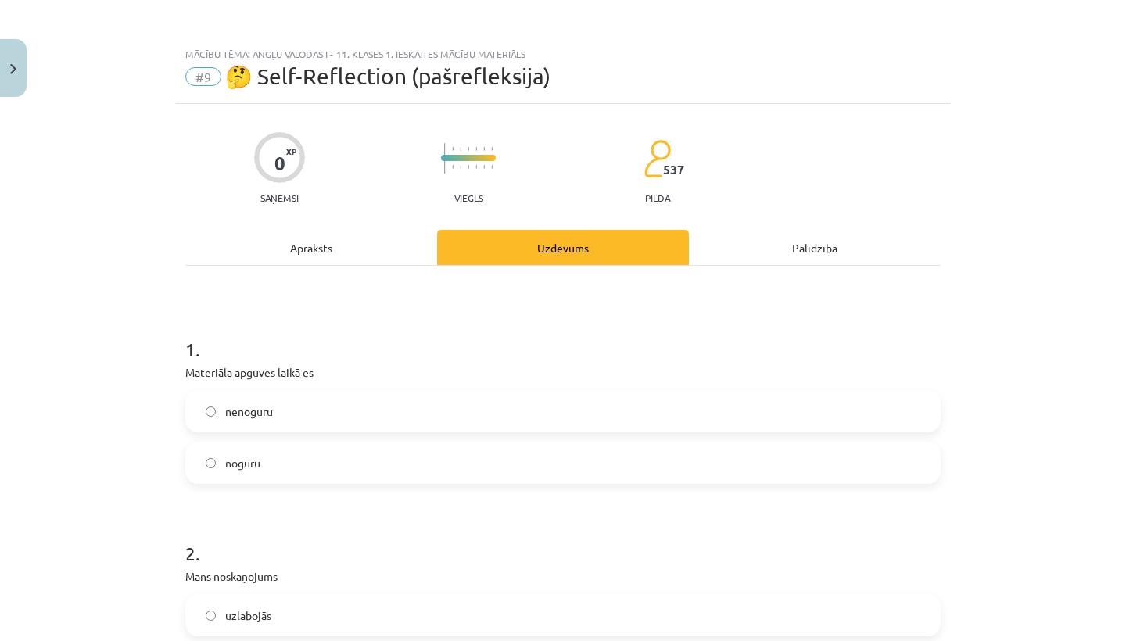
click at [439, 424] on label "nenoguru" at bounding box center [563, 411] width 752 height 39
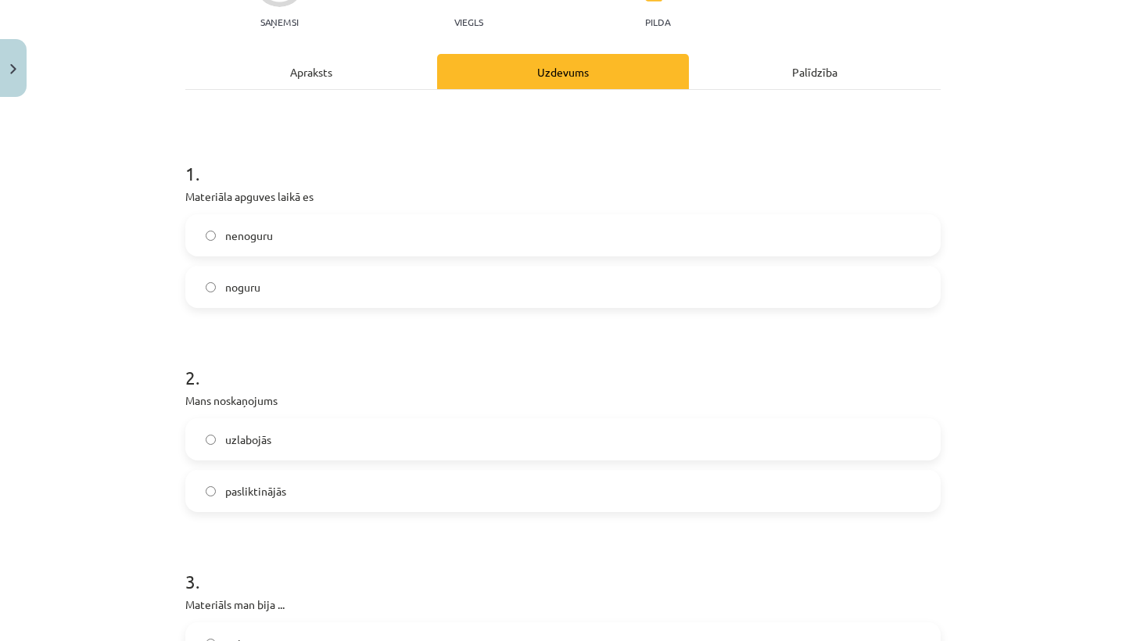
scroll to position [306, 0]
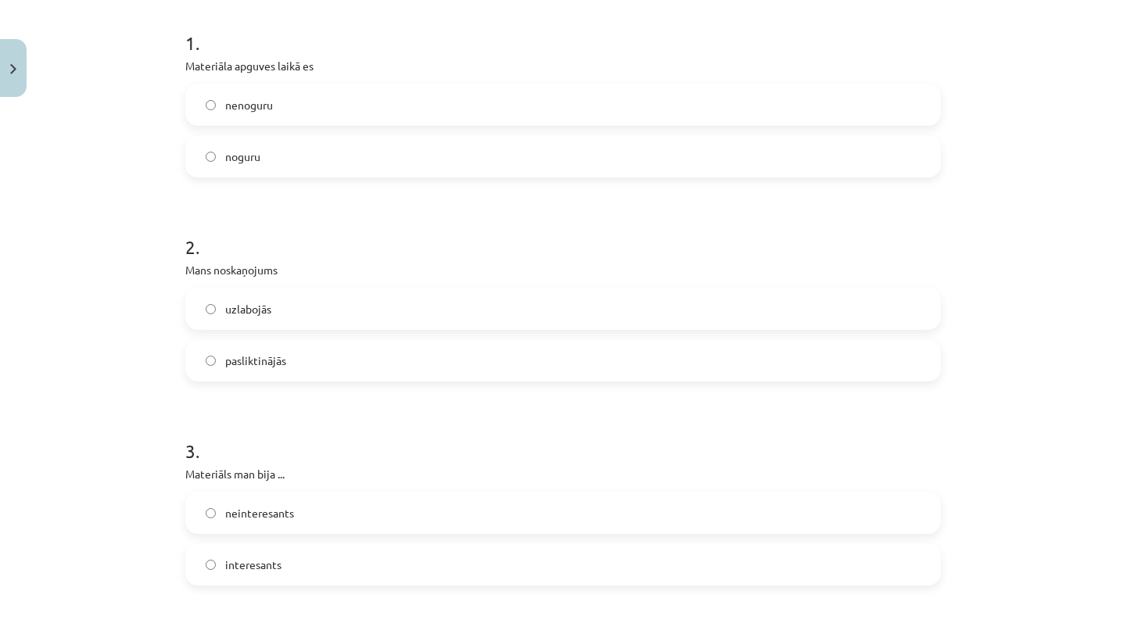
click at [424, 275] on p "Mans noskaņojums" at bounding box center [562, 270] width 755 height 16
click at [424, 302] on label "uzlabojās" at bounding box center [563, 308] width 752 height 39
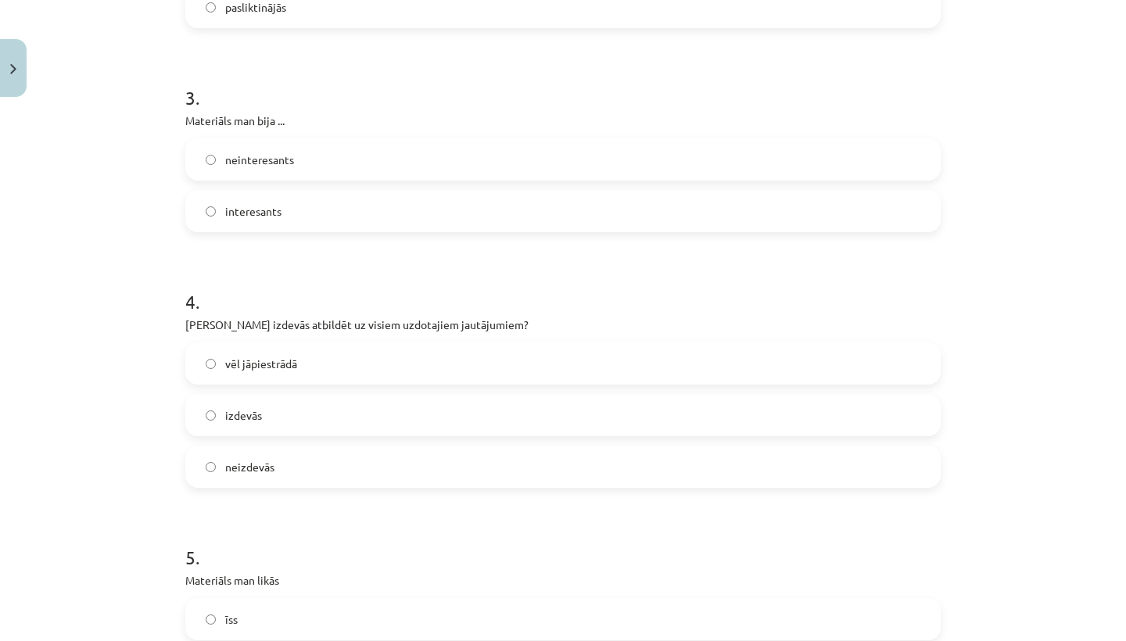
scroll to position [665, 0]
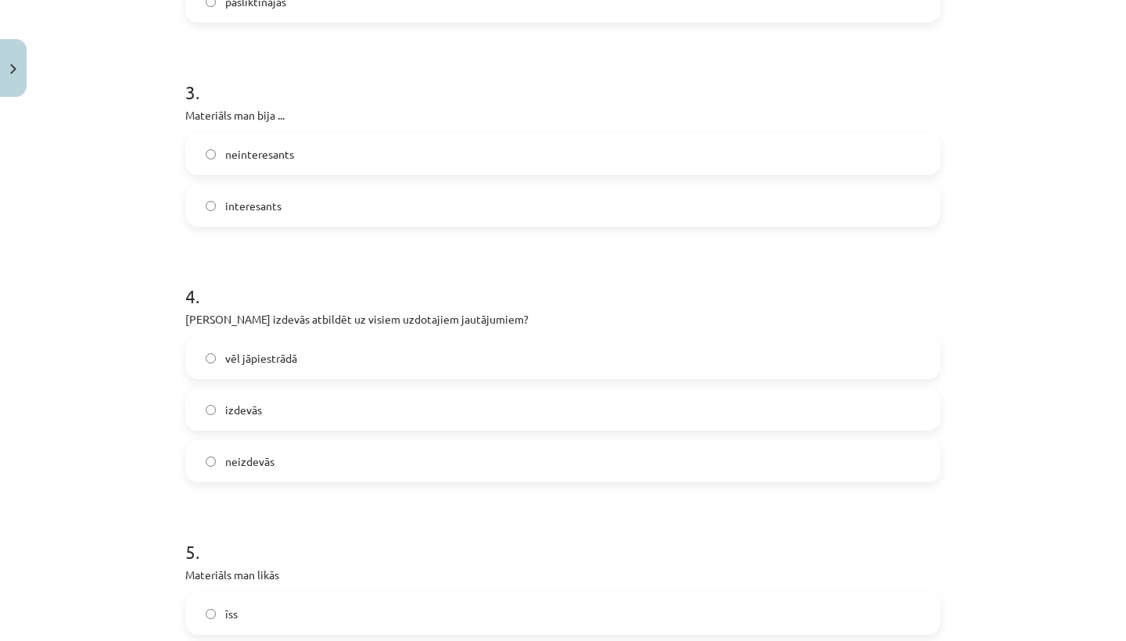
click at [443, 200] on label "interesants" at bounding box center [563, 205] width 752 height 39
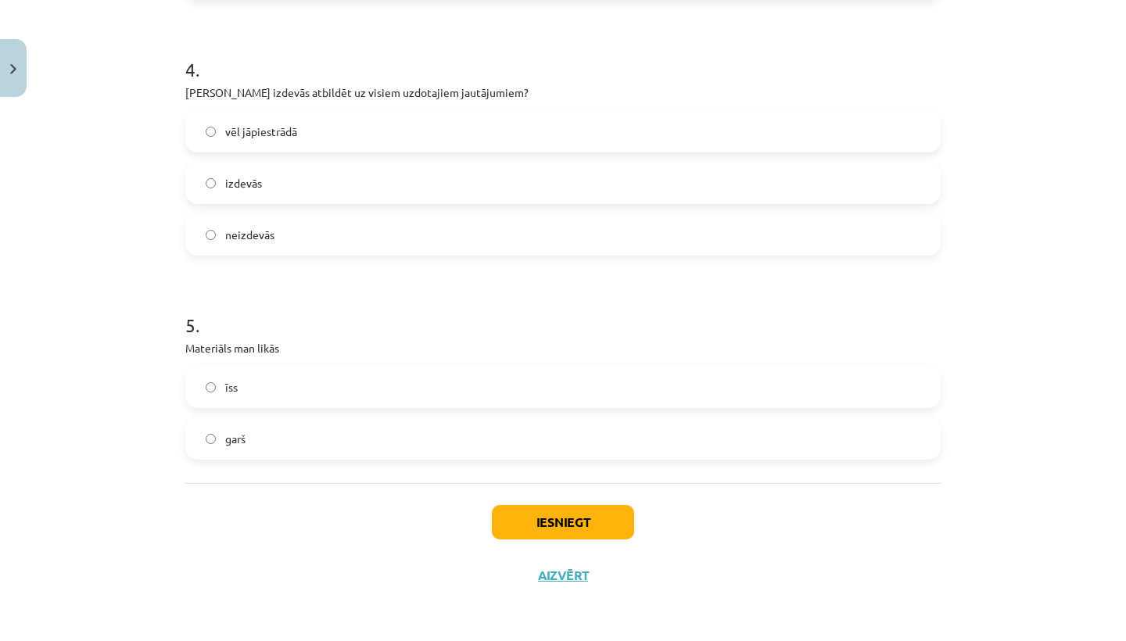
scroll to position [894, 0]
click at [444, 136] on label "vēl jāpiestrādā" at bounding box center [563, 131] width 752 height 39
click at [441, 392] on label "īss" at bounding box center [563, 386] width 752 height 39
click at [441, 425] on label "garš" at bounding box center [563, 438] width 752 height 39
click at [441, 406] on div "īss garš" at bounding box center [562, 413] width 755 height 94
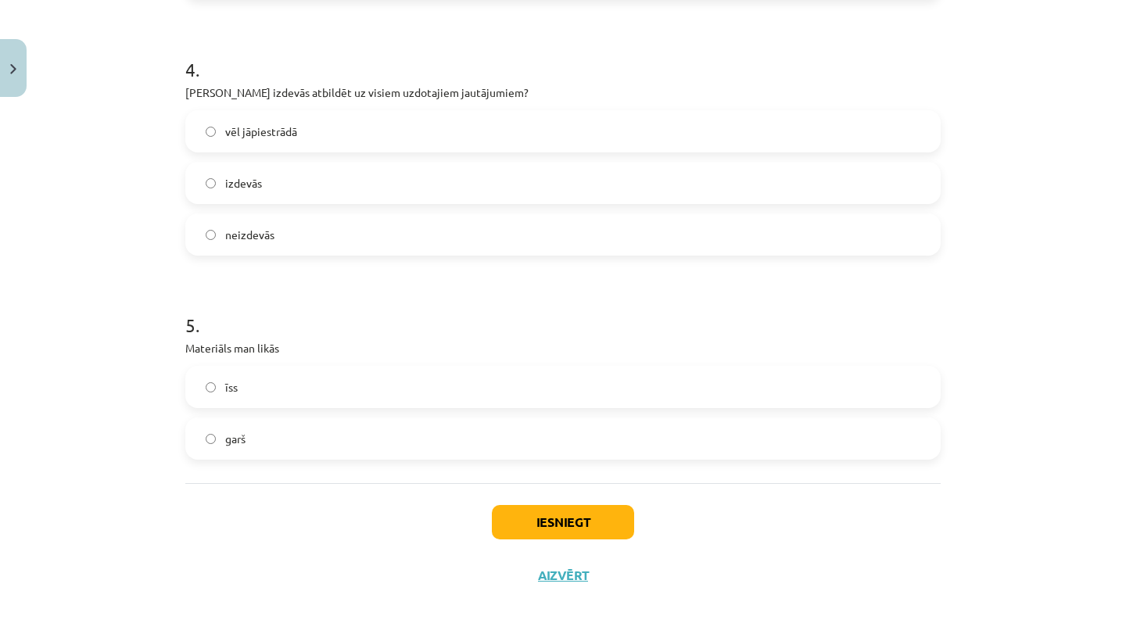
click at [526, 526] on button "Iesniegt" at bounding box center [563, 522] width 142 height 34
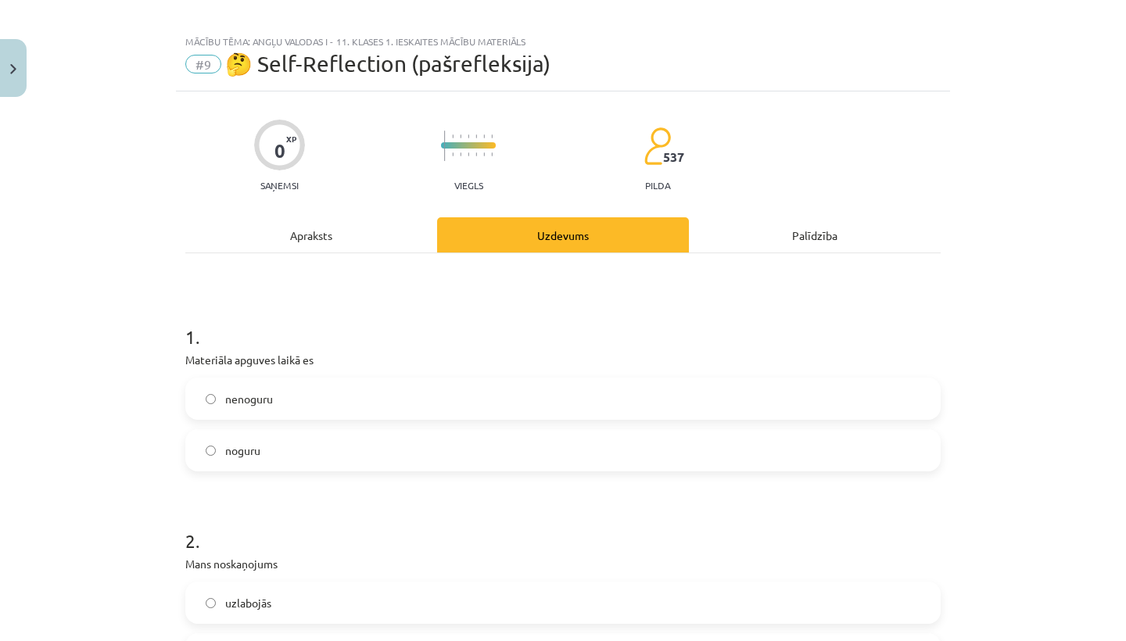
scroll to position [18, 0]
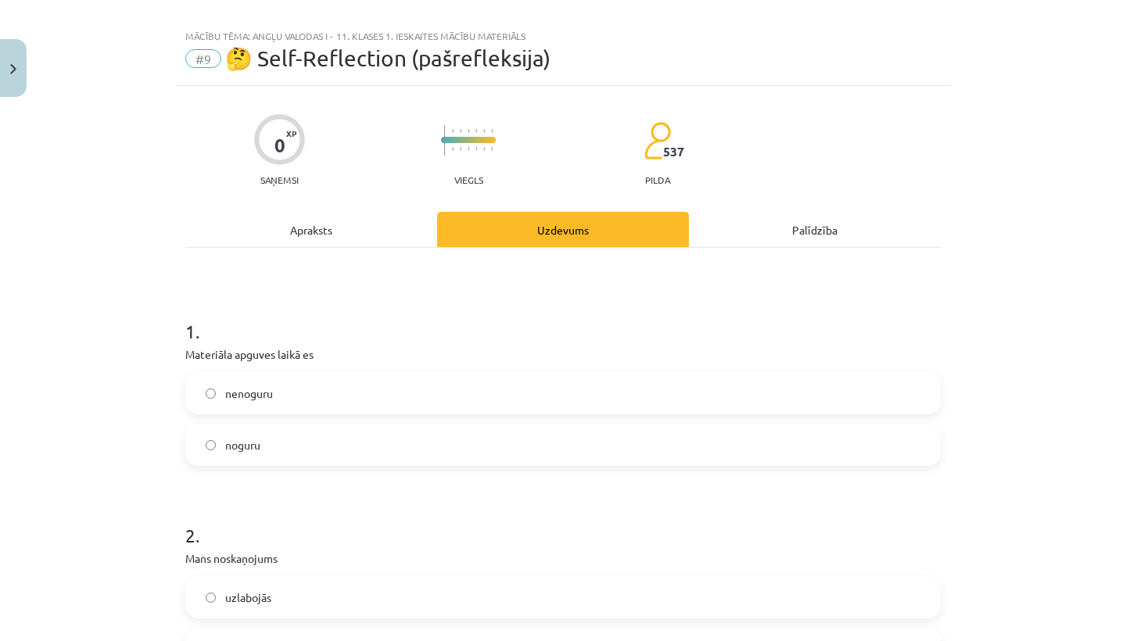
click at [481, 358] on p "Materiāla apguves laikā es" at bounding box center [562, 354] width 755 height 16
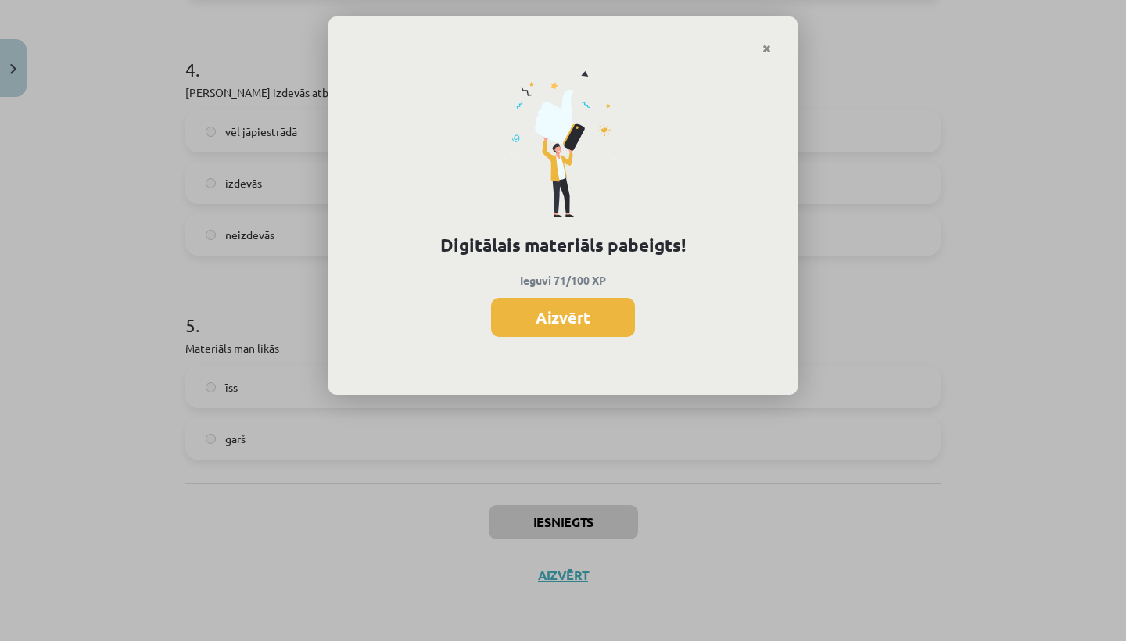
scroll to position [894, 0]
click at [562, 310] on button "Aizvērt" at bounding box center [563, 317] width 144 height 39
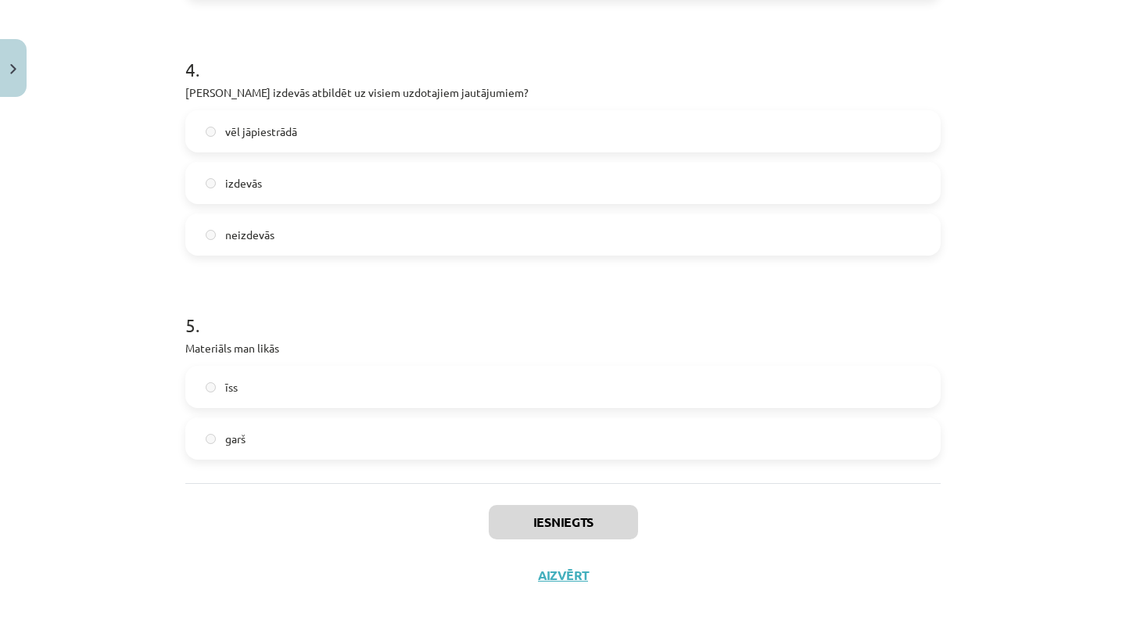
click at [552, 571] on button "Aizvērt" at bounding box center [562, 575] width 59 height 16
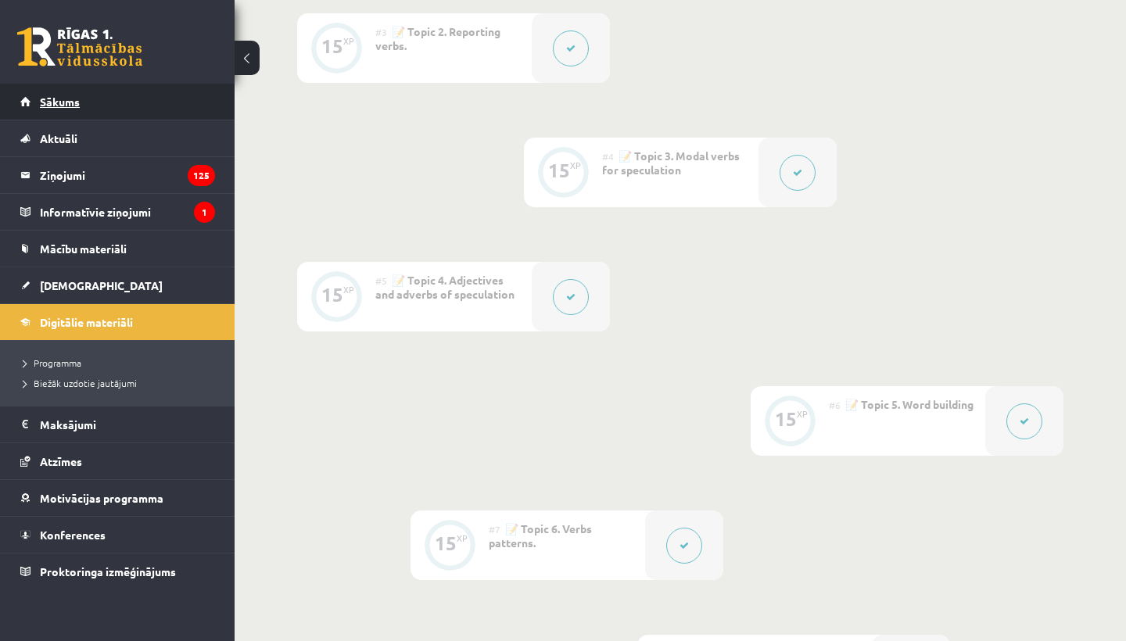
click at [81, 109] on link "Sākums" at bounding box center [117, 102] width 195 height 36
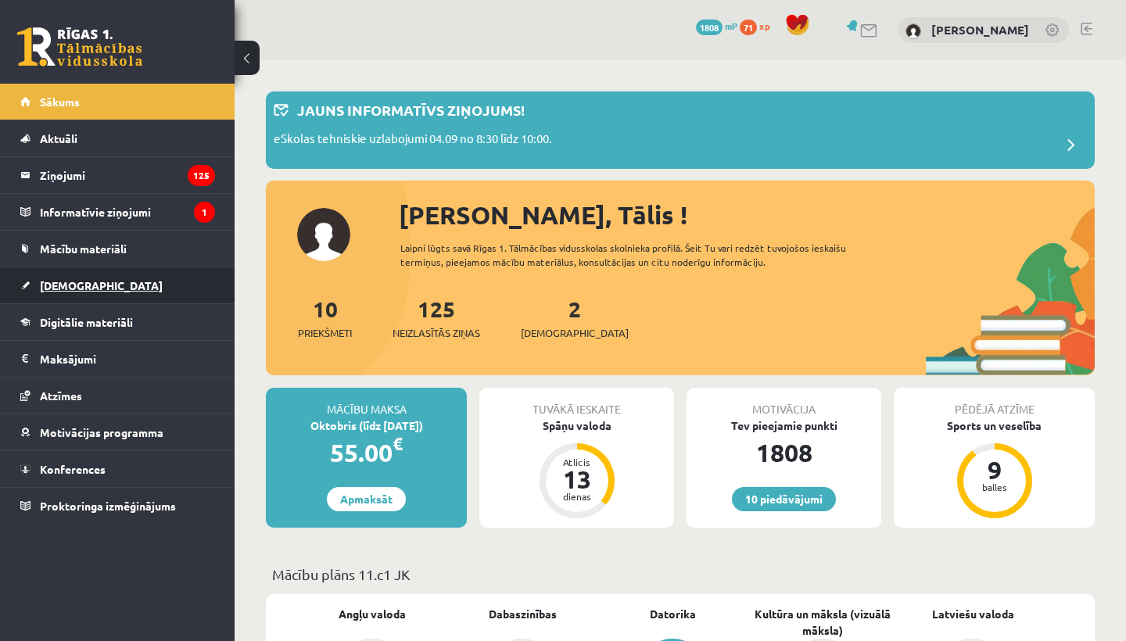
click at [77, 285] on span "[DEMOGRAPHIC_DATA]" at bounding box center [101, 285] width 123 height 14
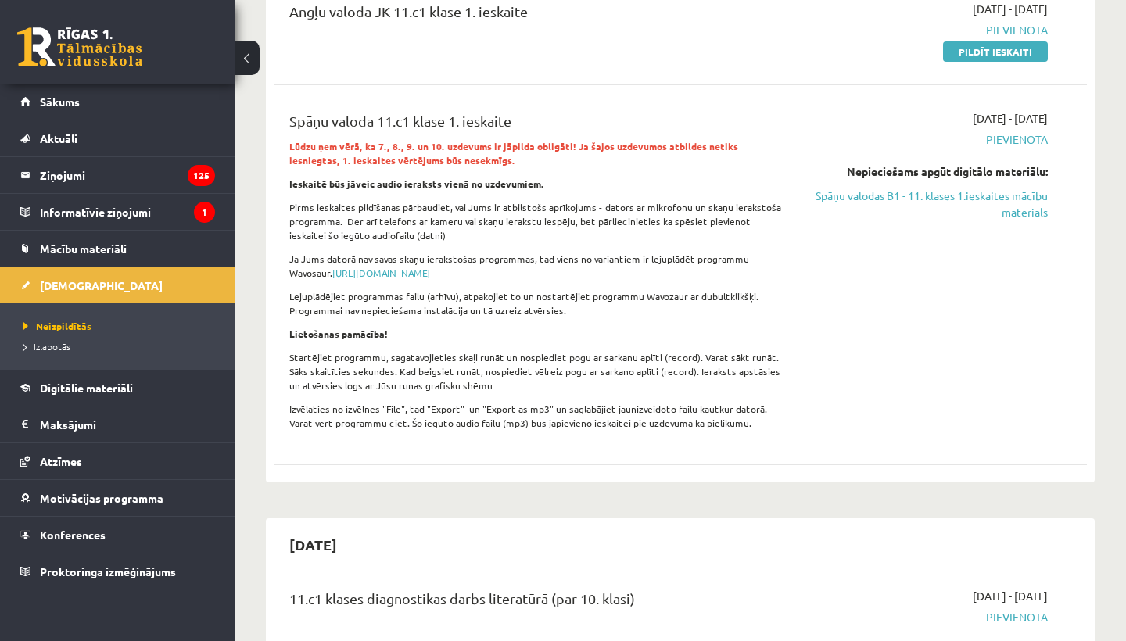
scroll to position [224, 0]
click at [928, 199] on link "Spāņu valodas B1 - 11. klases 1.ieskaites mācību materiāls" at bounding box center [929, 202] width 237 height 33
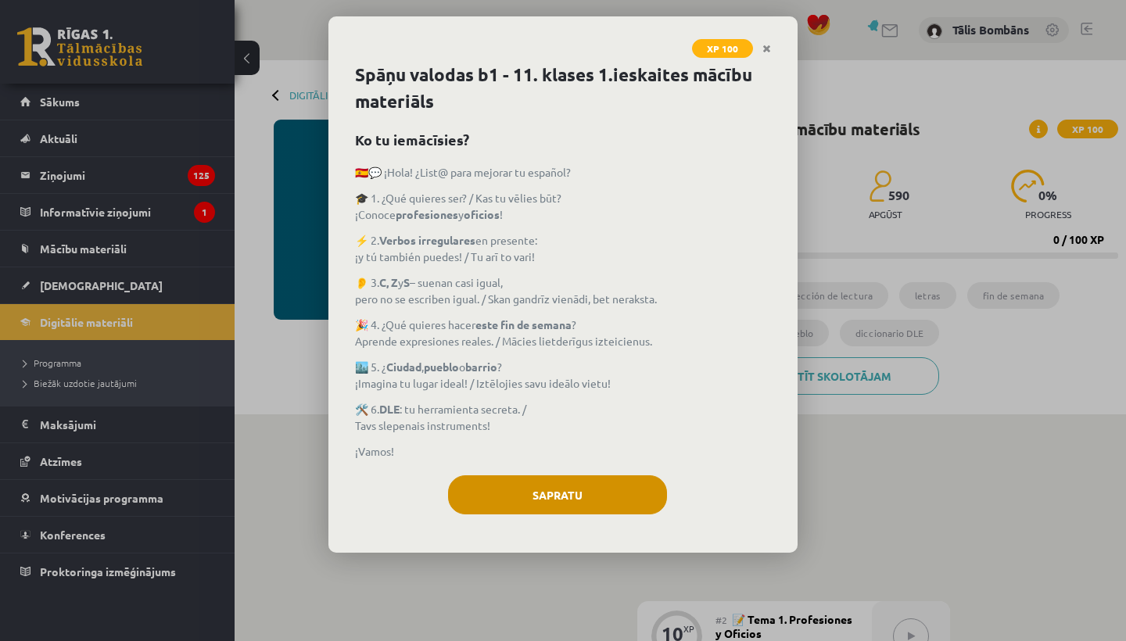
click at [607, 481] on button "Sapratu" at bounding box center [557, 494] width 219 height 39
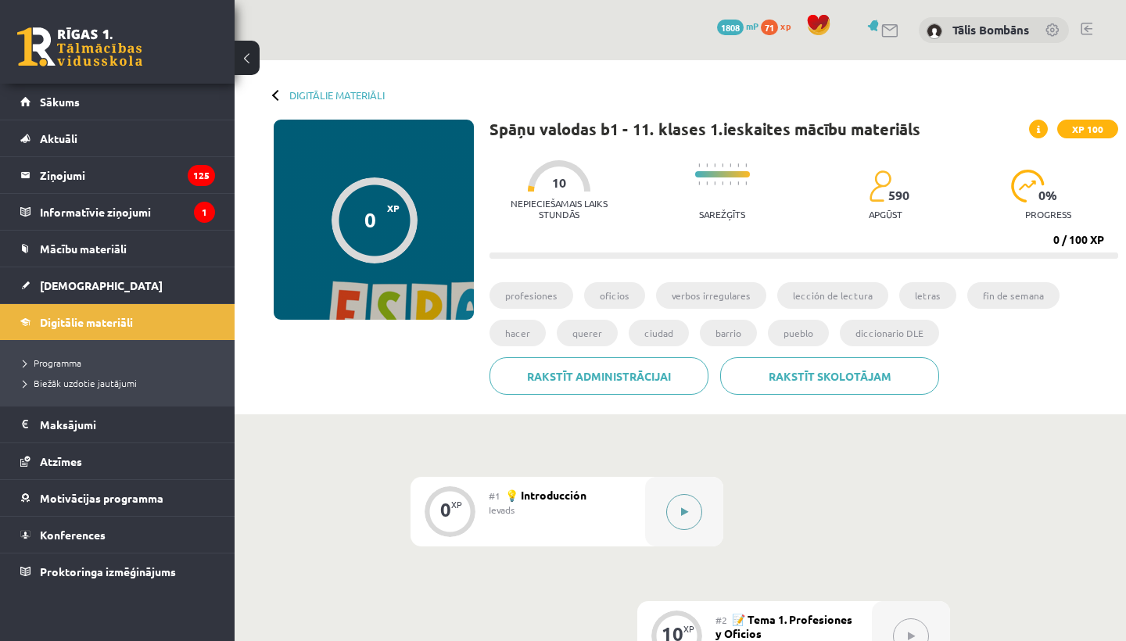
click at [660, 515] on div at bounding box center [684, 512] width 78 height 70
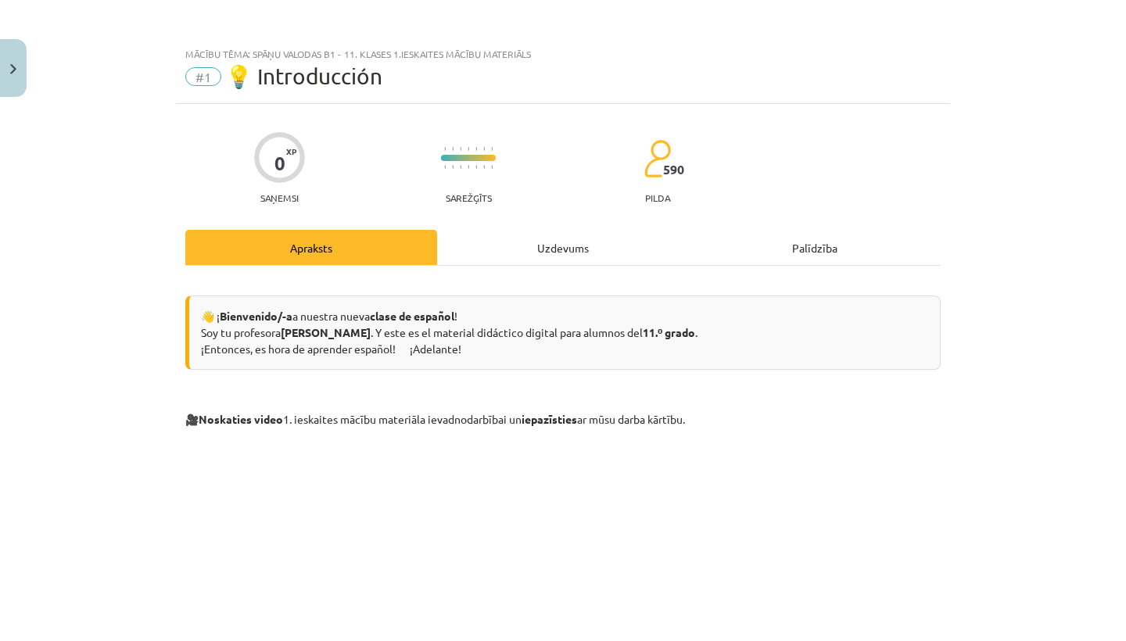
click at [555, 261] on div "Uzdevums" at bounding box center [563, 247] width 252 height 35
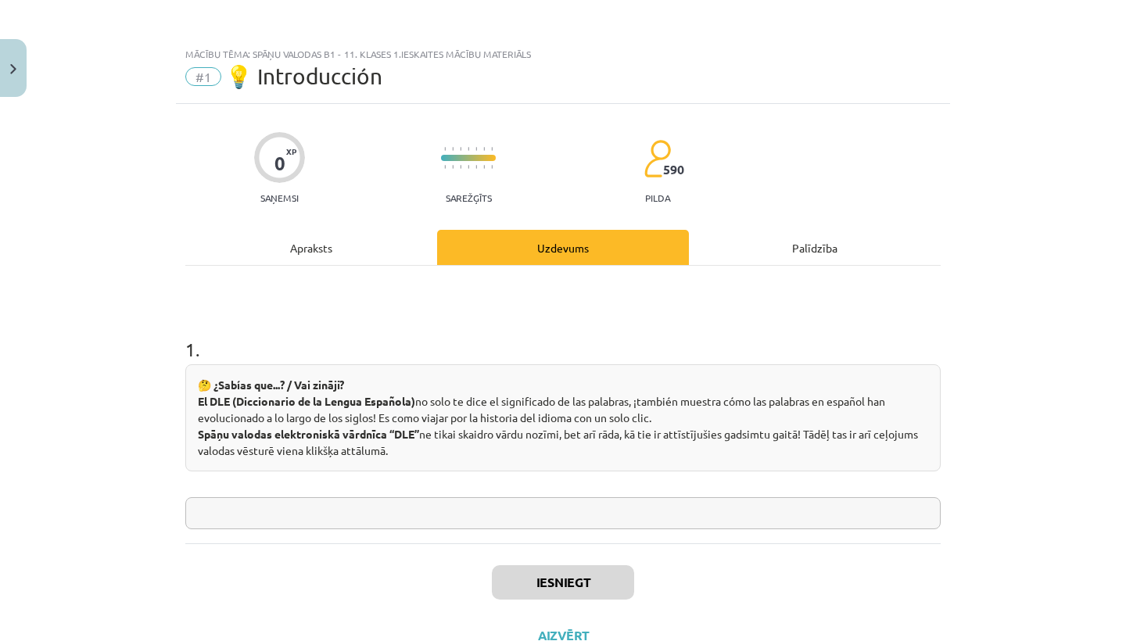
scroll to position [39, 0]
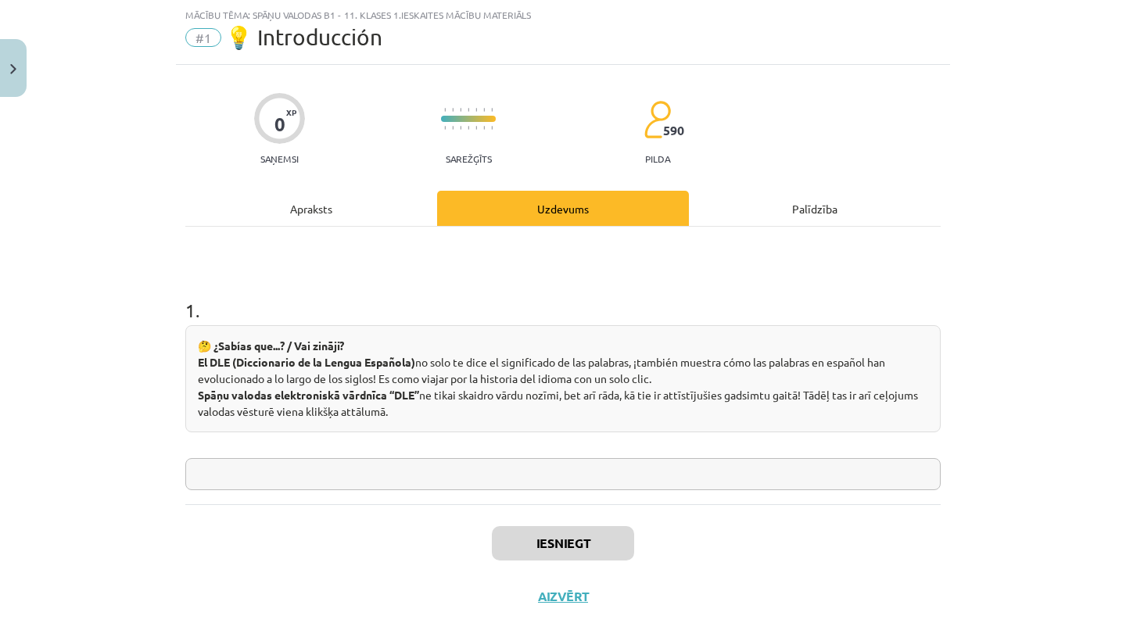
click at [399, 470] on input "text" at bounding box center [562, 474] width 755 height 32
type input "*"
click at [394, 464] on input "*****" at bounding box center [562, 474] width 755 height 32
click at [394, 485] on input "*****" at bounding box center [562, 474] width 755 height 32
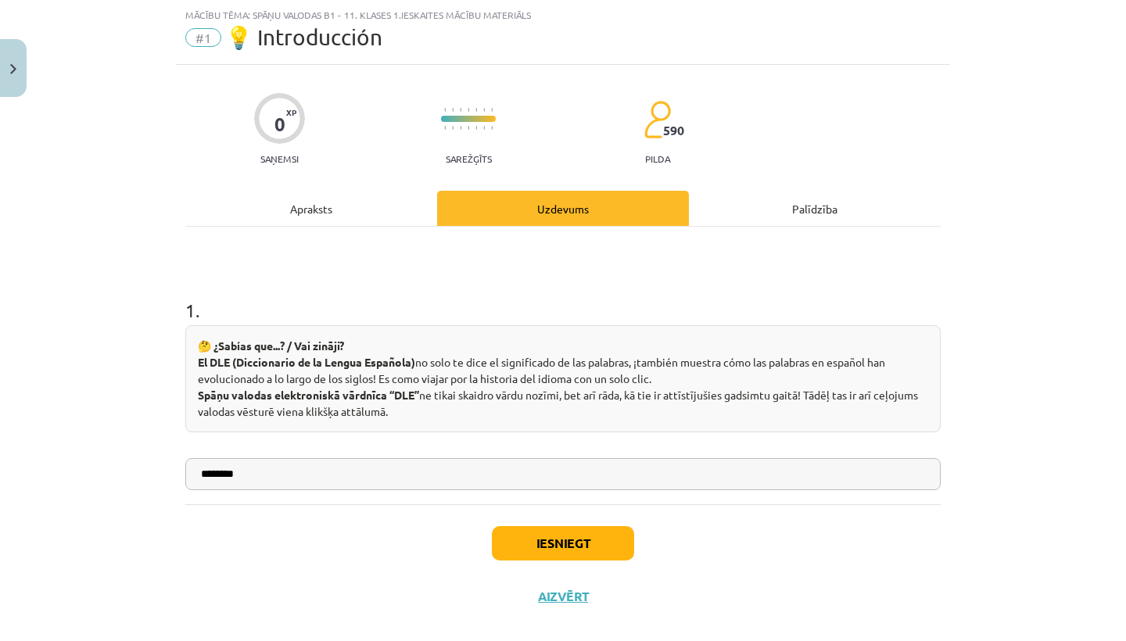
type input "********"
click at [551, 546] on button "Iesniegt" at bounding box center [563, 543] width 142 height 34
click at [574, 558] on button "Iesniegt" at bounding box center [563, 543] width 142 height 34
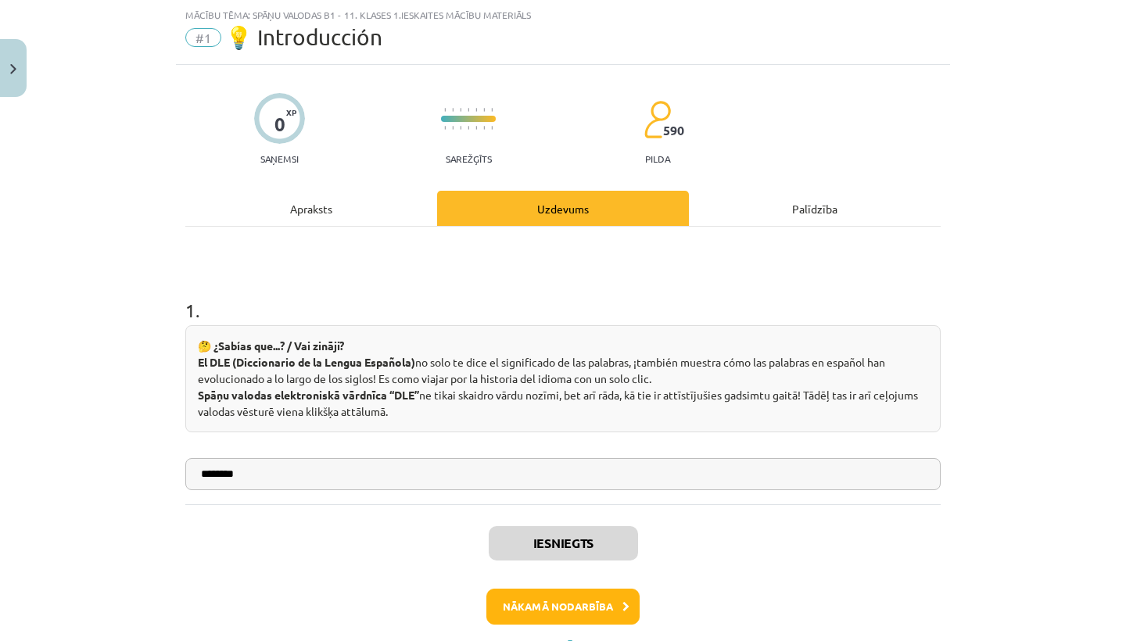
click at [567, 597] on button "Nākamā nodarbība" at bounding box center [562, 607] width 153 height 36
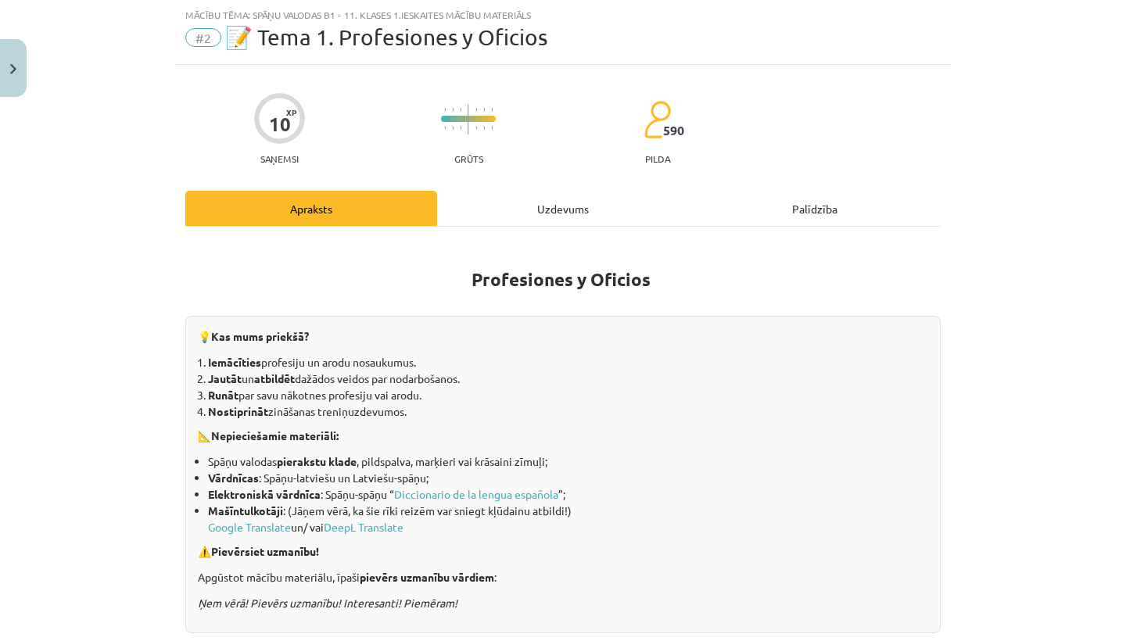
click at [532, 197] on div "Uzdevums" at bounding box center [563, 208] width 252 height 35
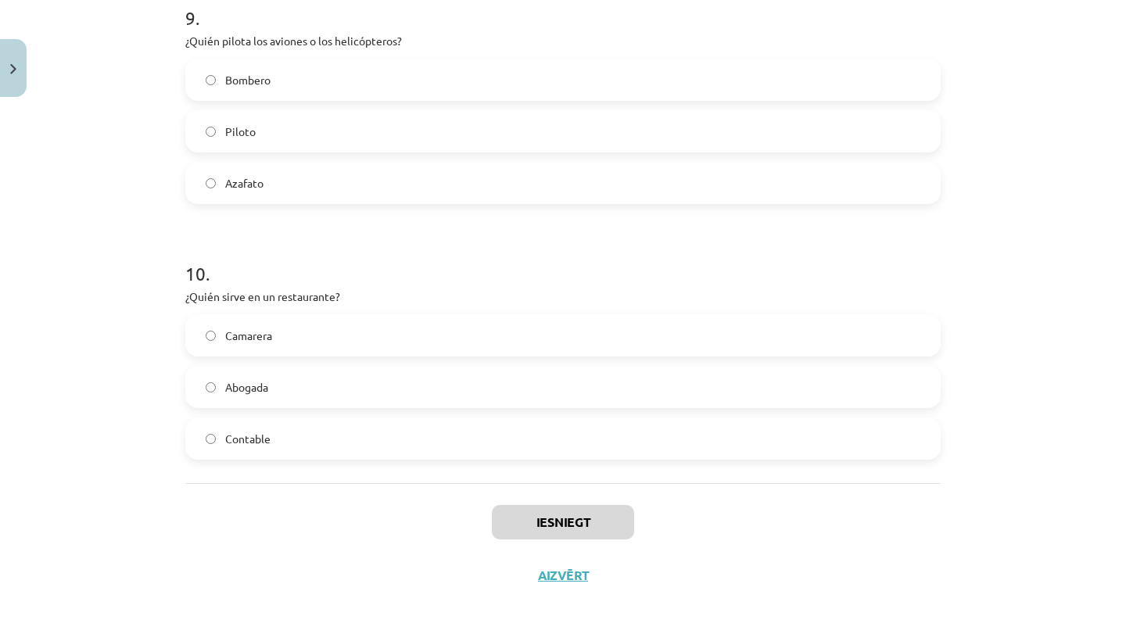
scroll to position [249, 0]
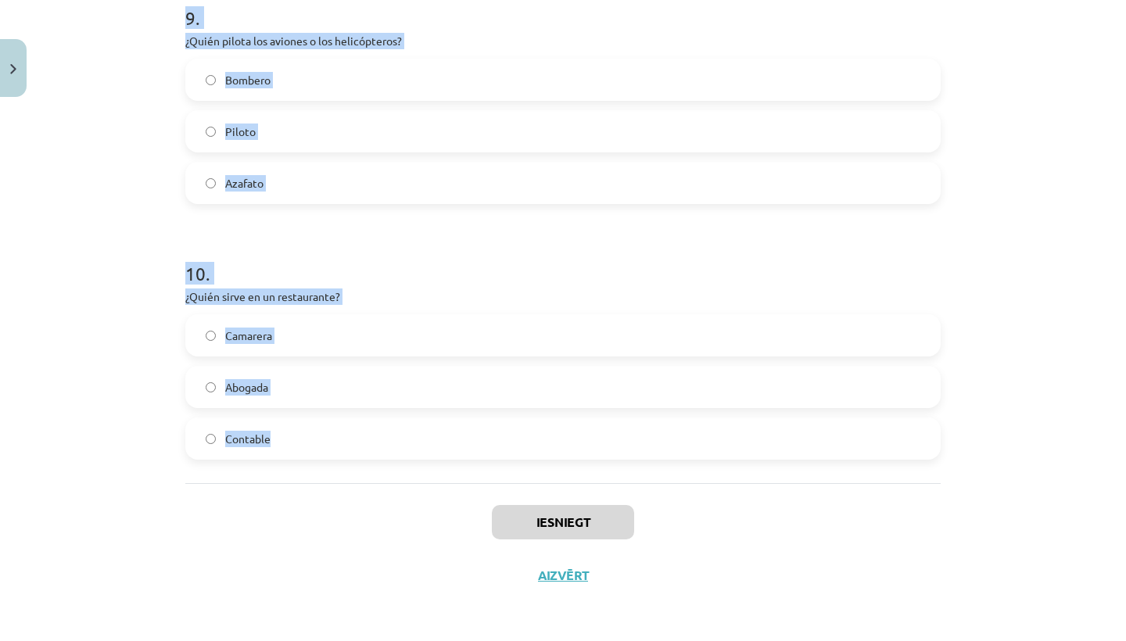
drag, startPoint x: 189, startPoint y: 310, endPoint x: 385, endPoint y: 450, distance: 240.8
copy form "1 . Tie profesiju un [PERSON_NAME] nosaukumi, kas beidzas ar “-ista”, … mainās …"
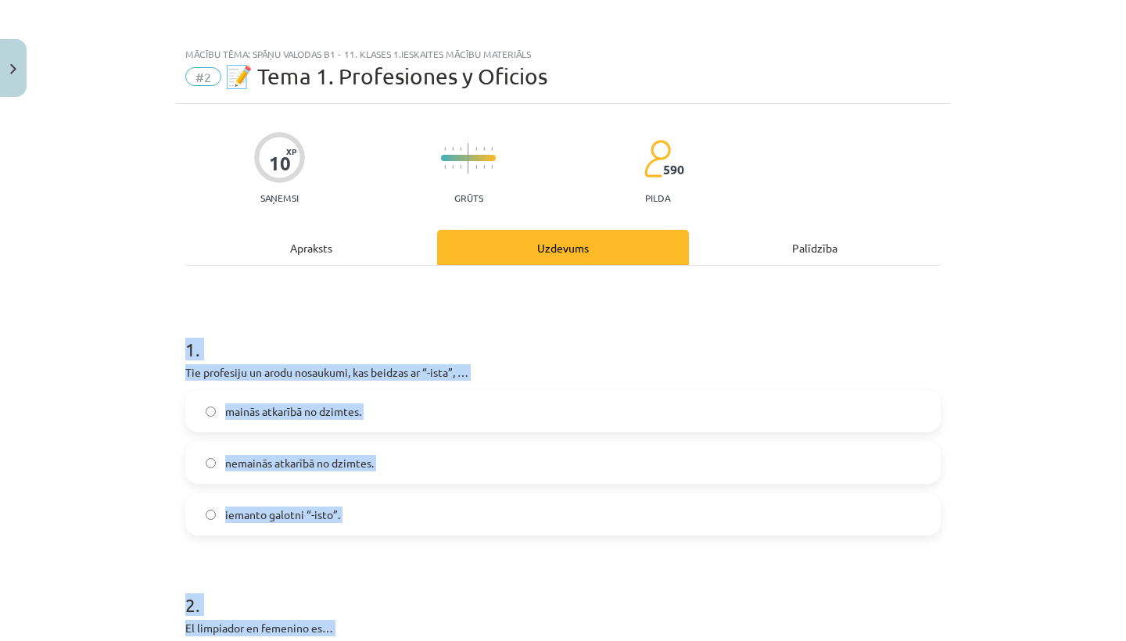
scroll to position [0, 0]
click at [123, 441] on div "Mācību tēma: Spāņu valodas b1 - 11. klases 1.ieskaites mācību materiāls #2 📝 Te…" at bounding box center [563, 320] width 1126 height 641
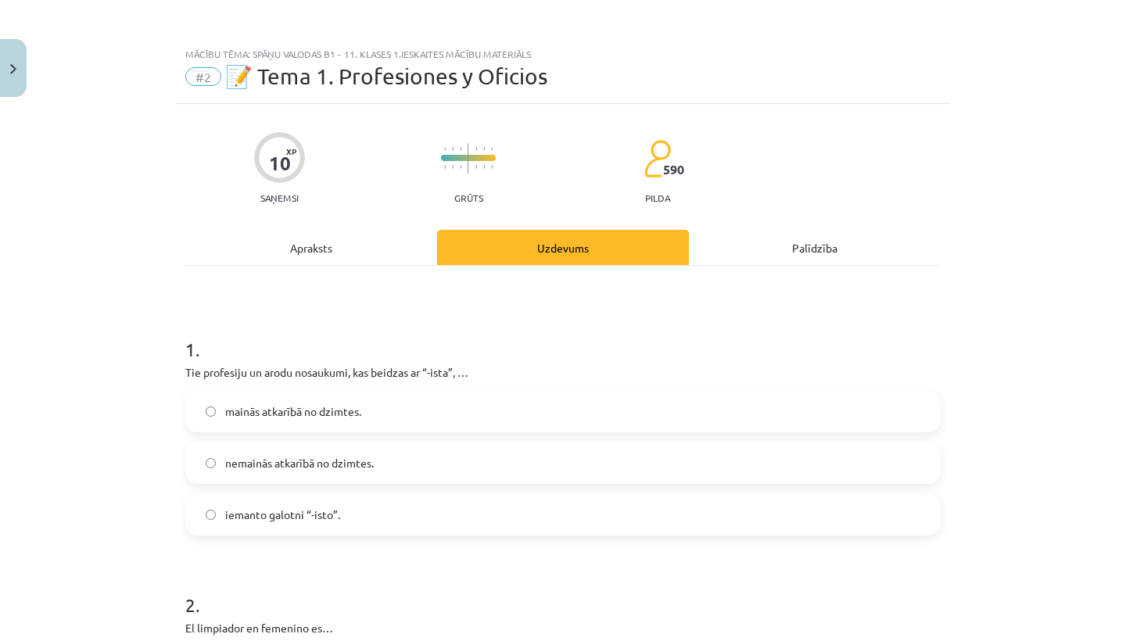
click at [295, 463] on span "nemainās atkarībā no dzimtes." at bounding box center [299, 463] width 149 height 16
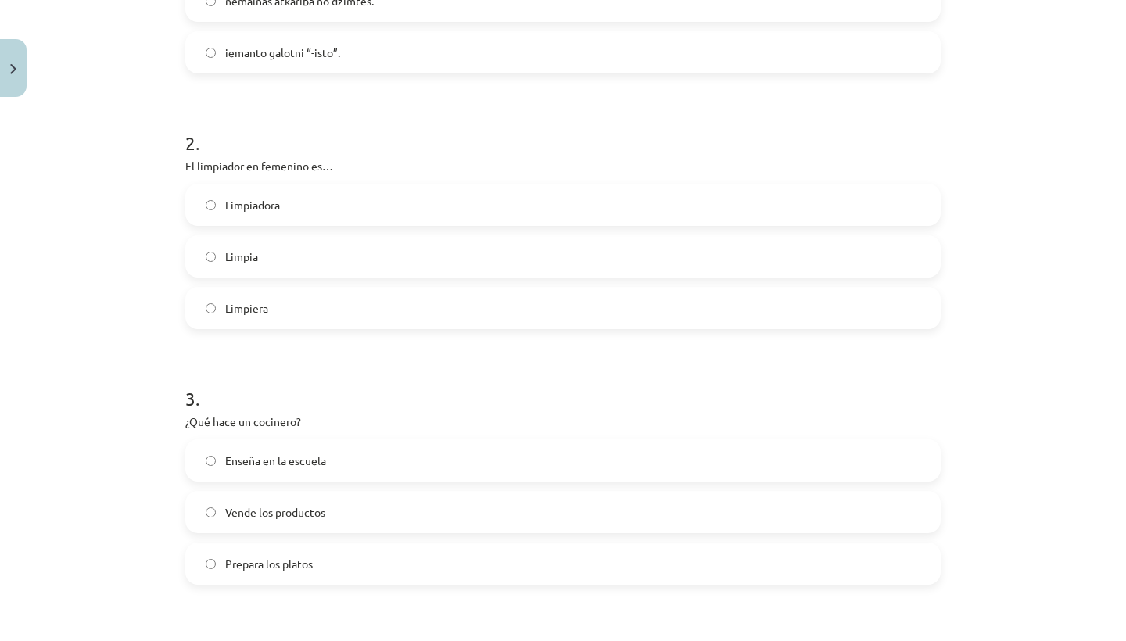
scroll to position [474, 0]
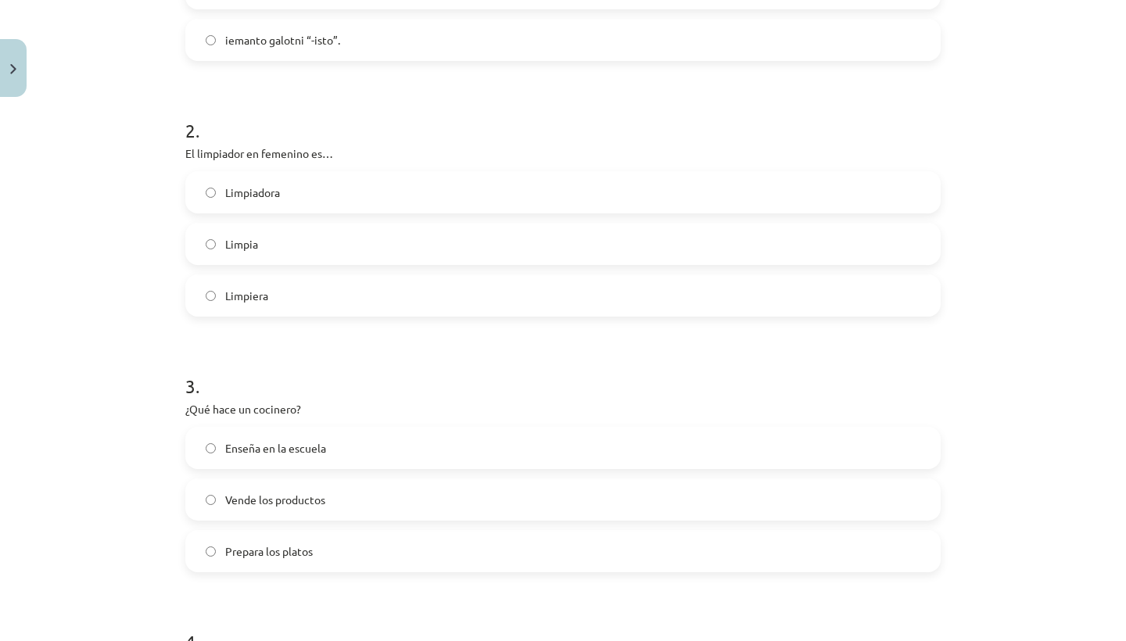
click at [370, 184] on label "Limpiadora" at bounding box center [563, 192] width 752 height 39
click at [338, 553] on label "Prepara los platos" at bounding box center [563, 550] width 752 height 39
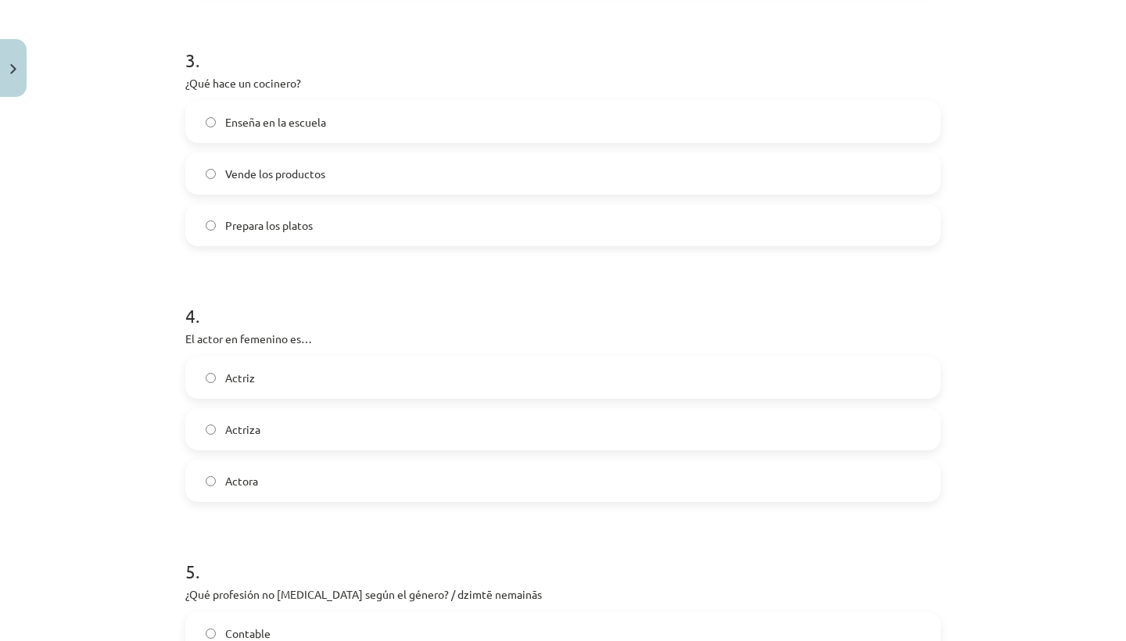
scroll to position [934, 0]
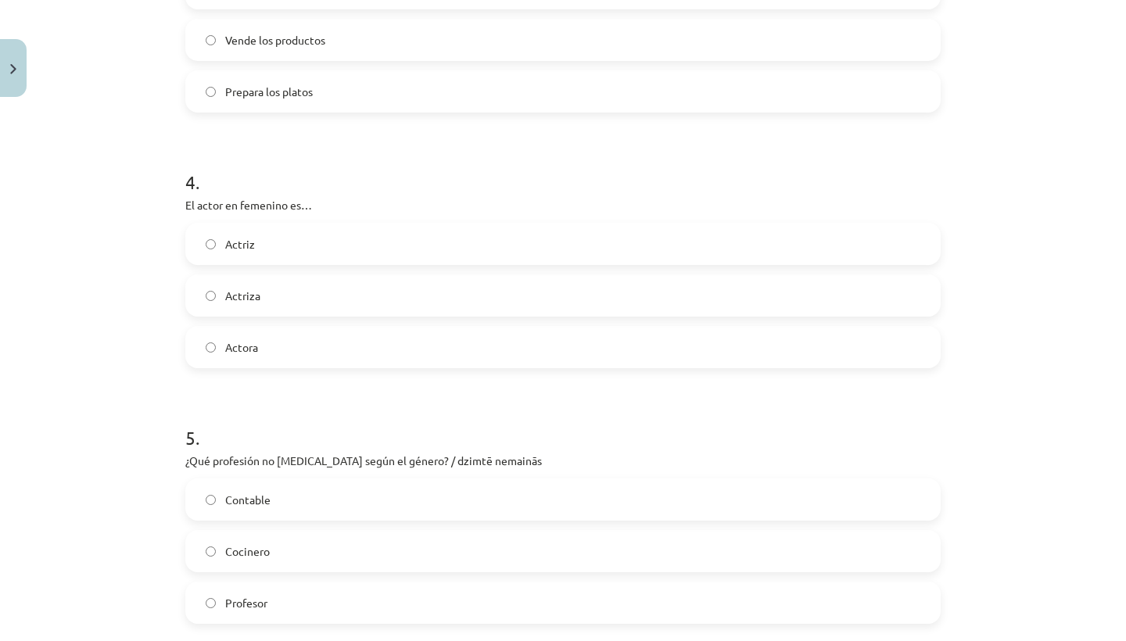
click at [339, 260] on label "Actriz" at bounding box center [563, 243] width 752 height 39
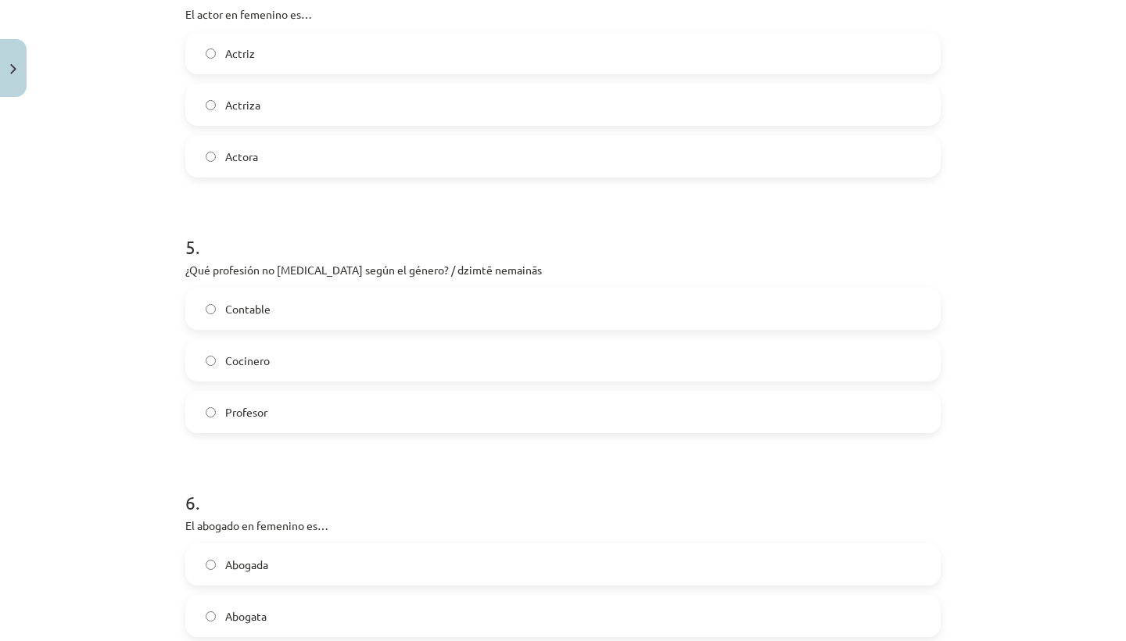
scroll to position [1244, 0]
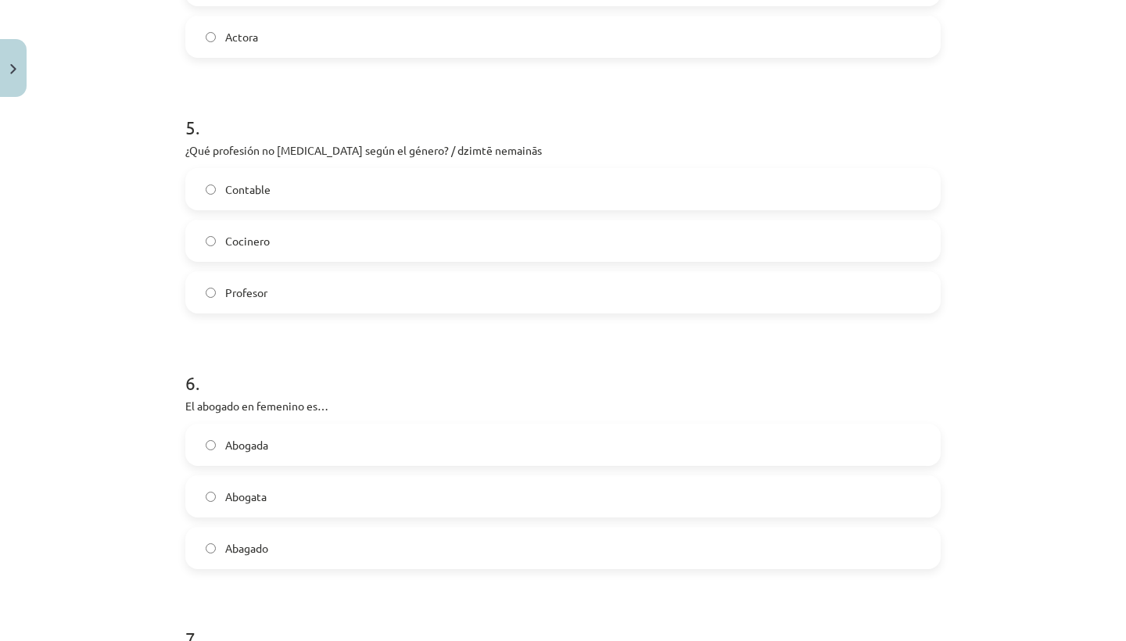
click at [331, 182] on label "Contable" at bounding box center [563, 189] width 752 height 39
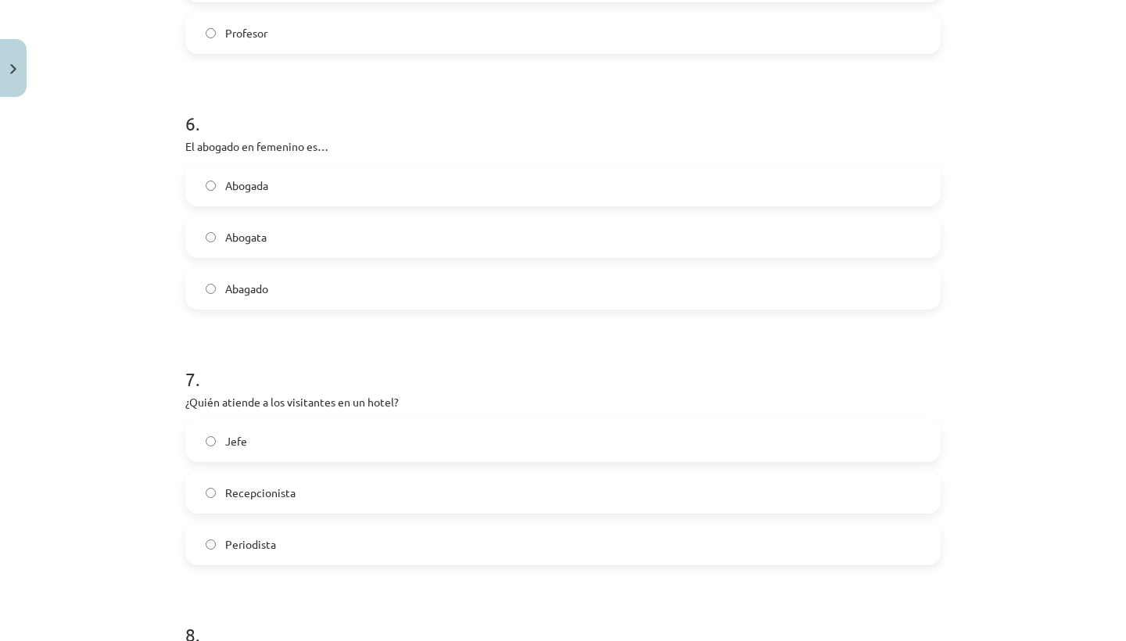
scroll to position [1523, 0]
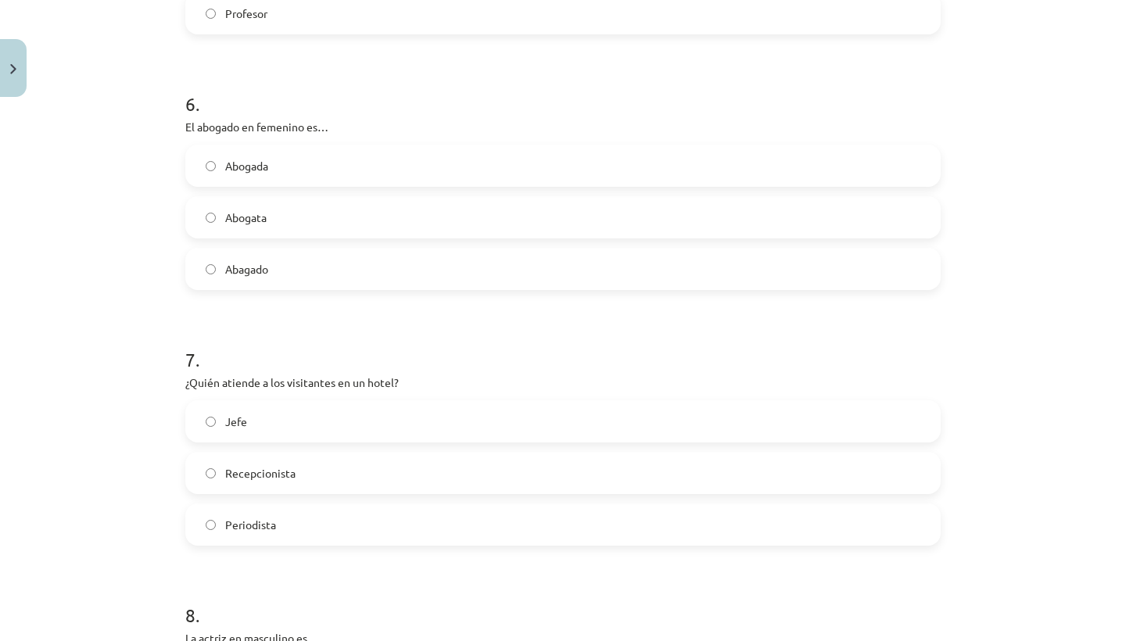
click at [338, 468] on label "Recepcionista" at bounding box center [563, 472] width 752 height 39
click at [337, 172] on label "Abogada" at bounding box center [563, 165] width 752 height 39
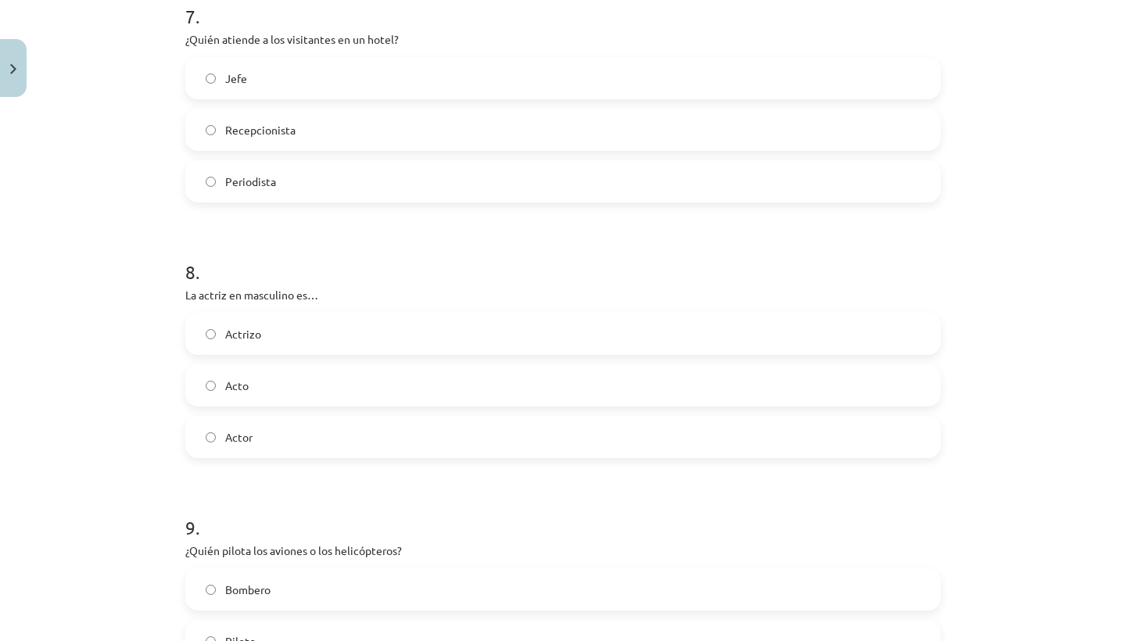
scroll to position [2090, 0]
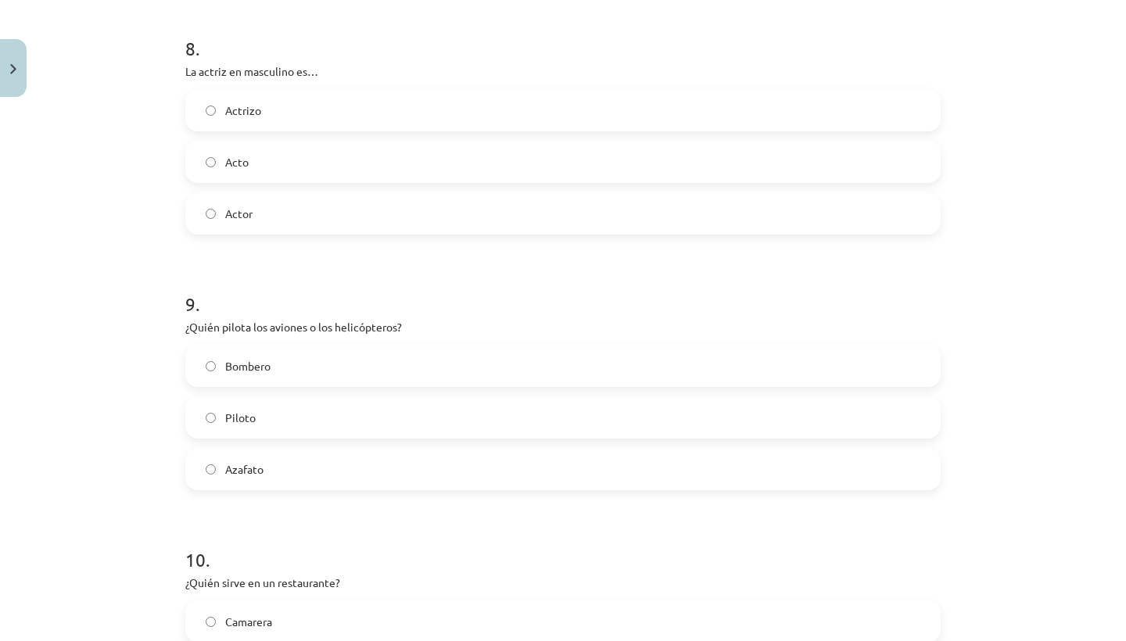
click at [332, 227] on label "Actor" at bounding box center [563, 213] width 752 height 39
click at [437, 421] on label "Piloto" at bounding box center [563, 417] width 752 height 39
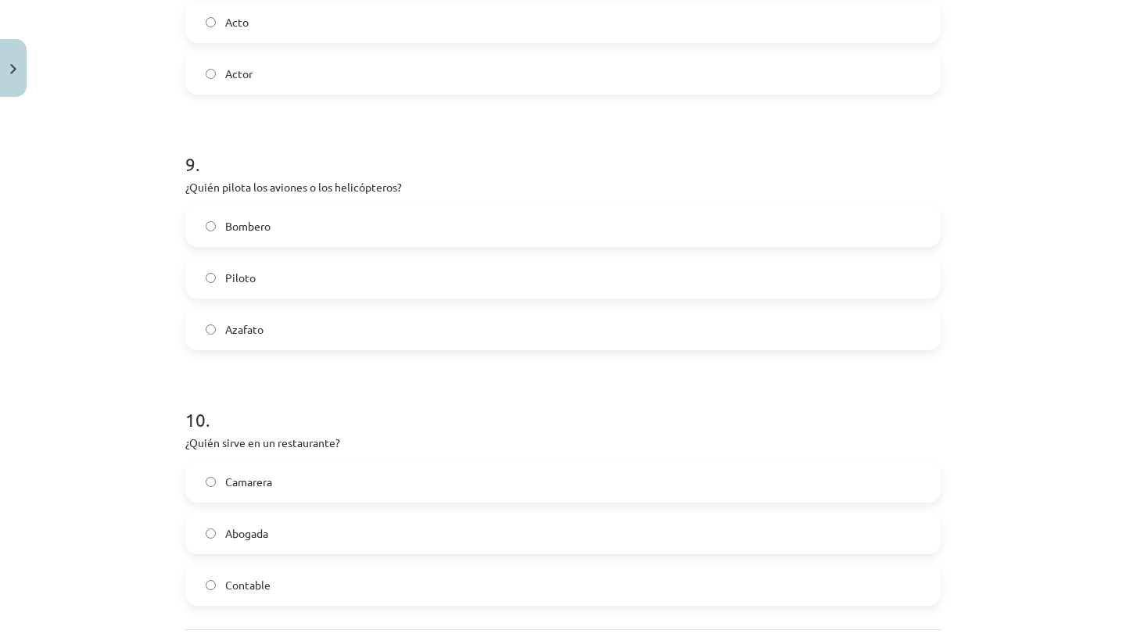
scroll to position [2308, 0]
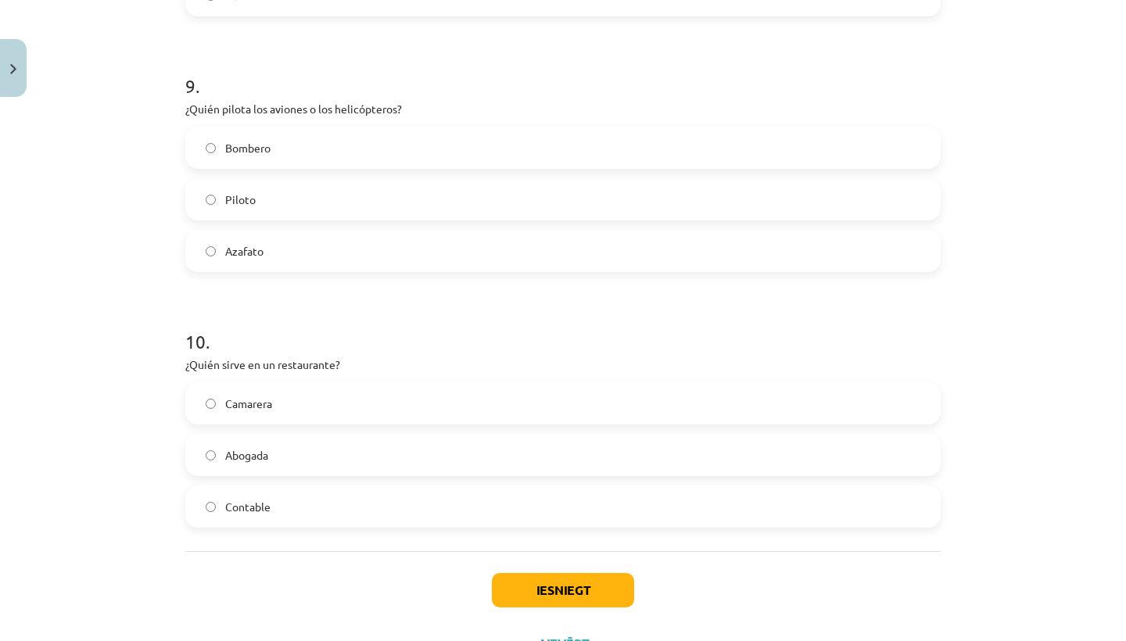
click at [441, 411] on label "Camarera" at bounding box center [563, 403] width 752 height 39
click at [518, 578] on button "Iesniegt" at bounding box center [563, 590] width 142 height 34
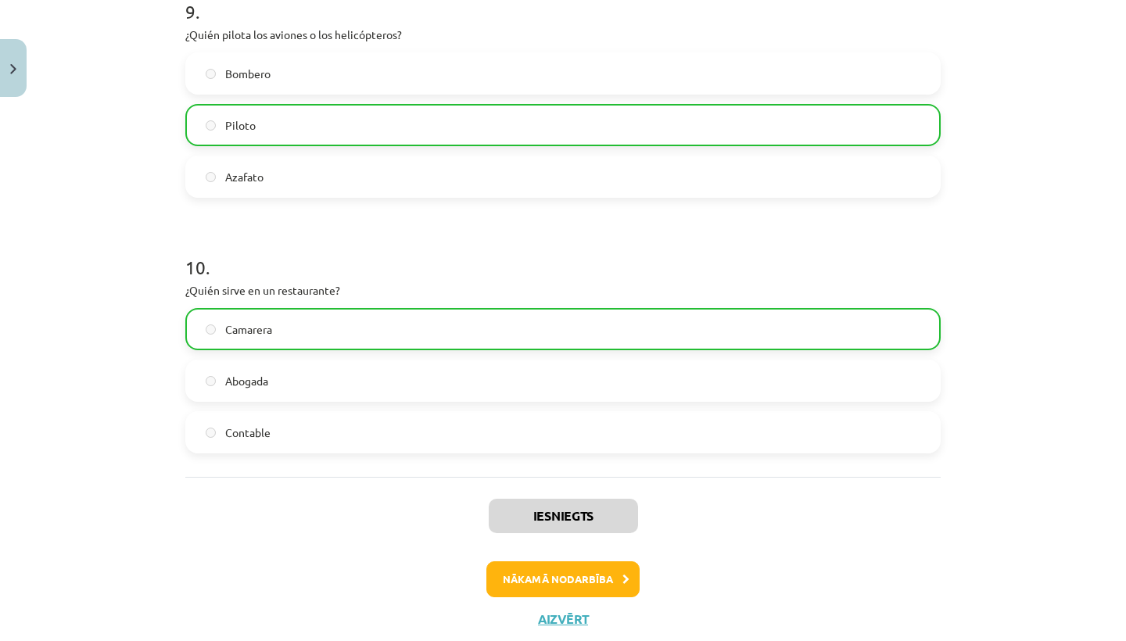
click at [518, 576] on button "Nākamā nodarbība" at bounding box center [562, 579] width 153 height 36
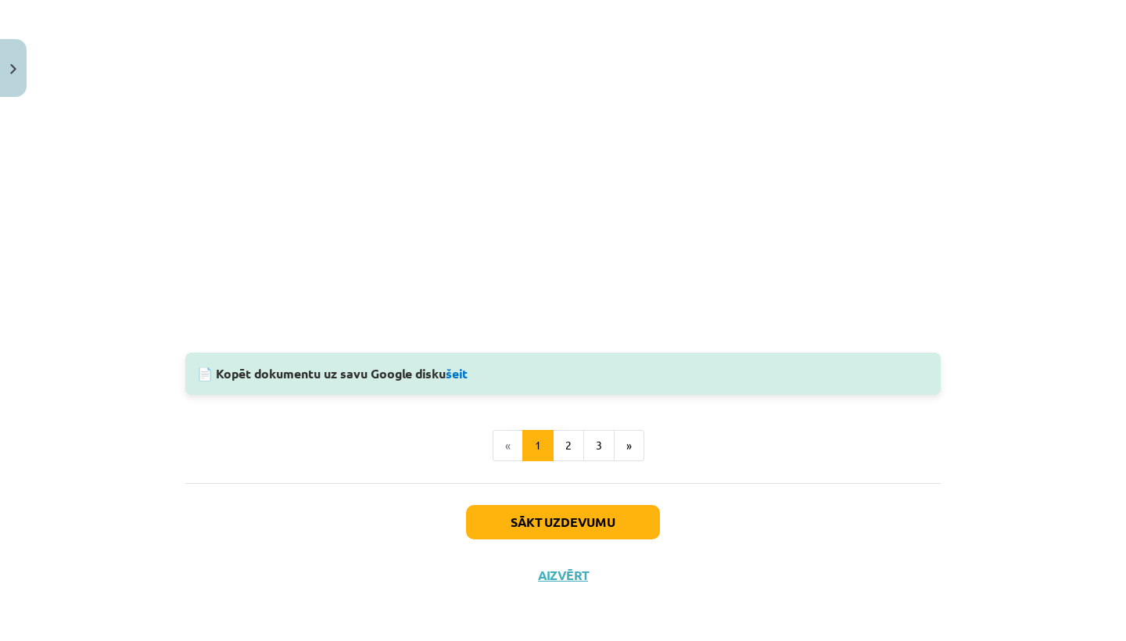
scroll to position [1473, 0]
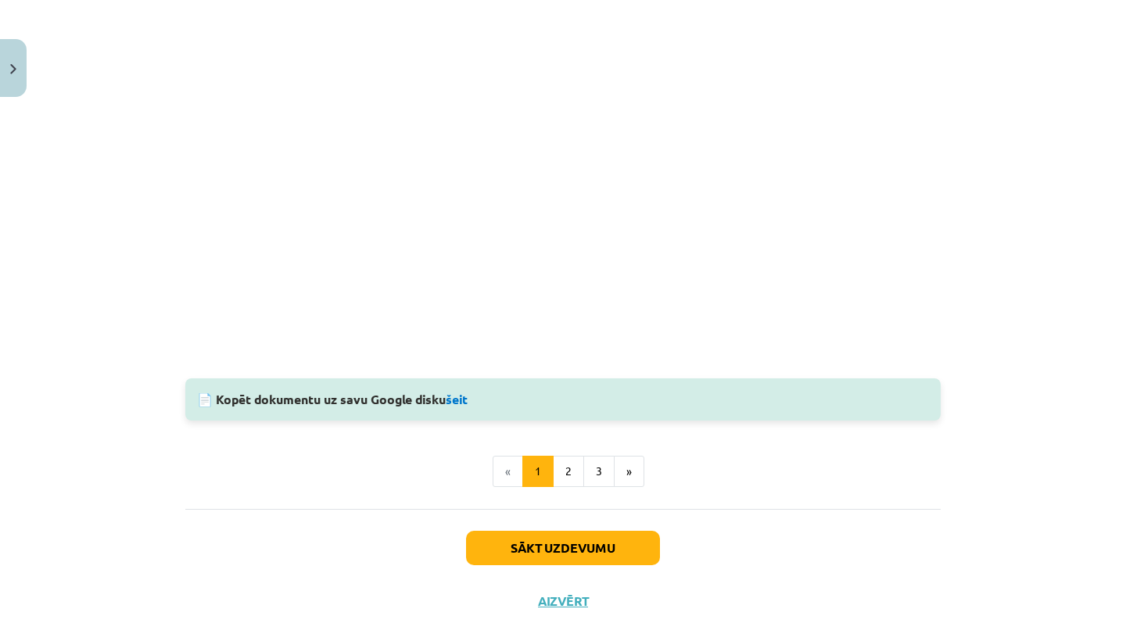
click at [596, 538] on button "Sākt uzdevumu" at bounding box center [563, 548] width 194 height 34
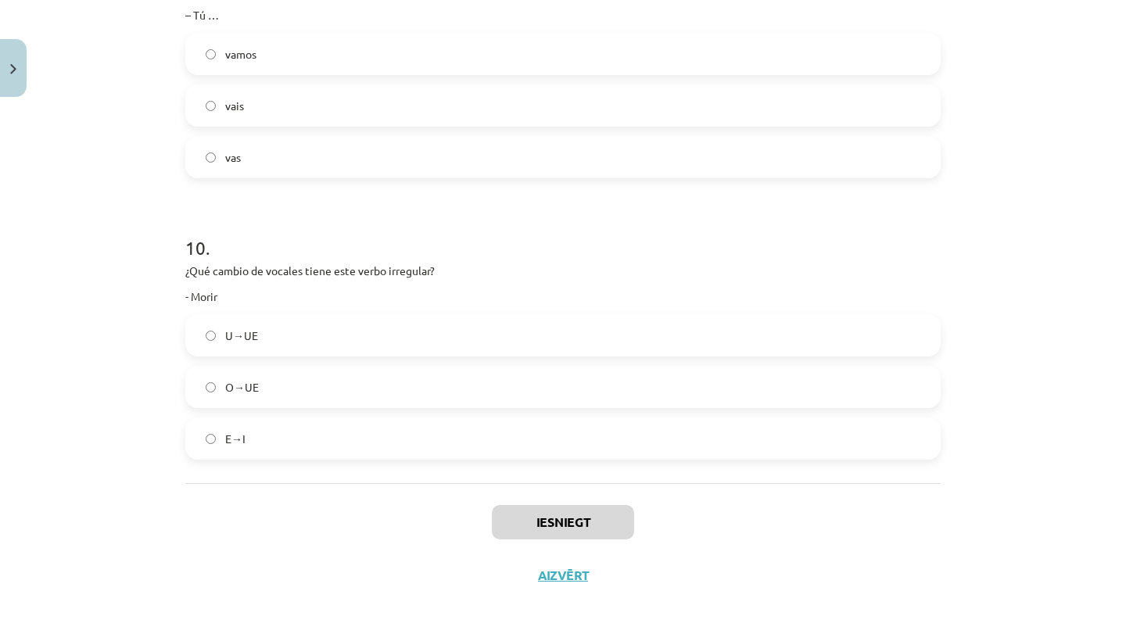
scroll to position [428, 0]
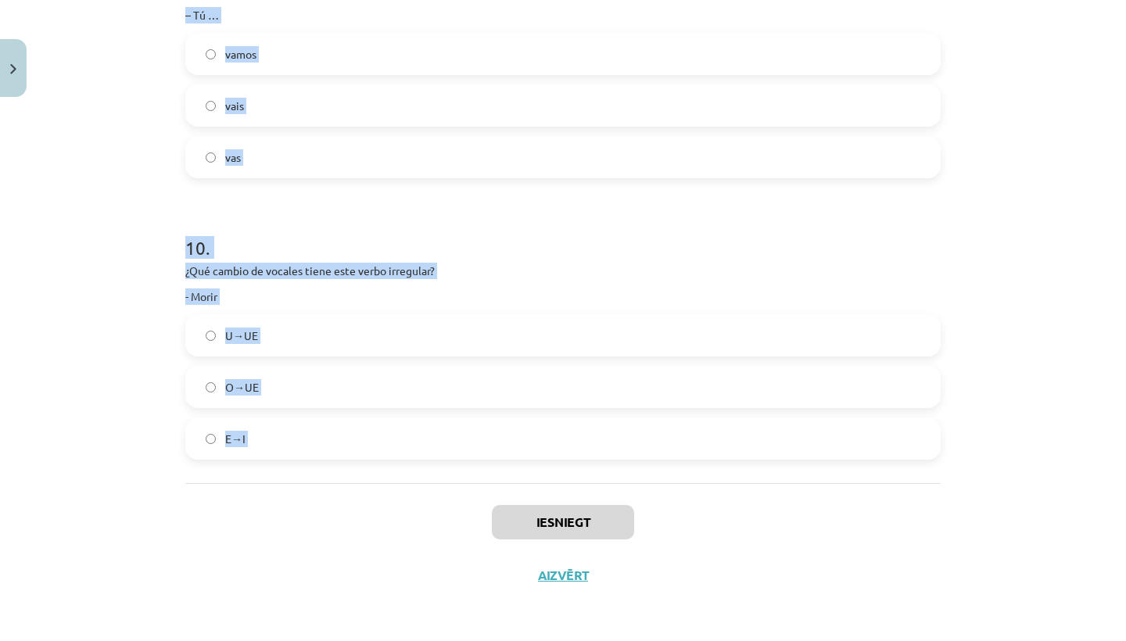
drag, startPoint x: 172, startPoint y: 299, endPoint x: 312, endPoint y: 514, distance: 256.5
click at [312, 514] on div "Mācību tēma: Spāņu valodas b1 - 11. klases 1.ieskaites mācību materiāls #3 📝 Te…" at bounding box center [563, 320] width 1126 height 641
copy form "8 . ¿Loremip dolorsitametc ad elits “doeius” te incid utl etdolore (ma Aliquaen…"
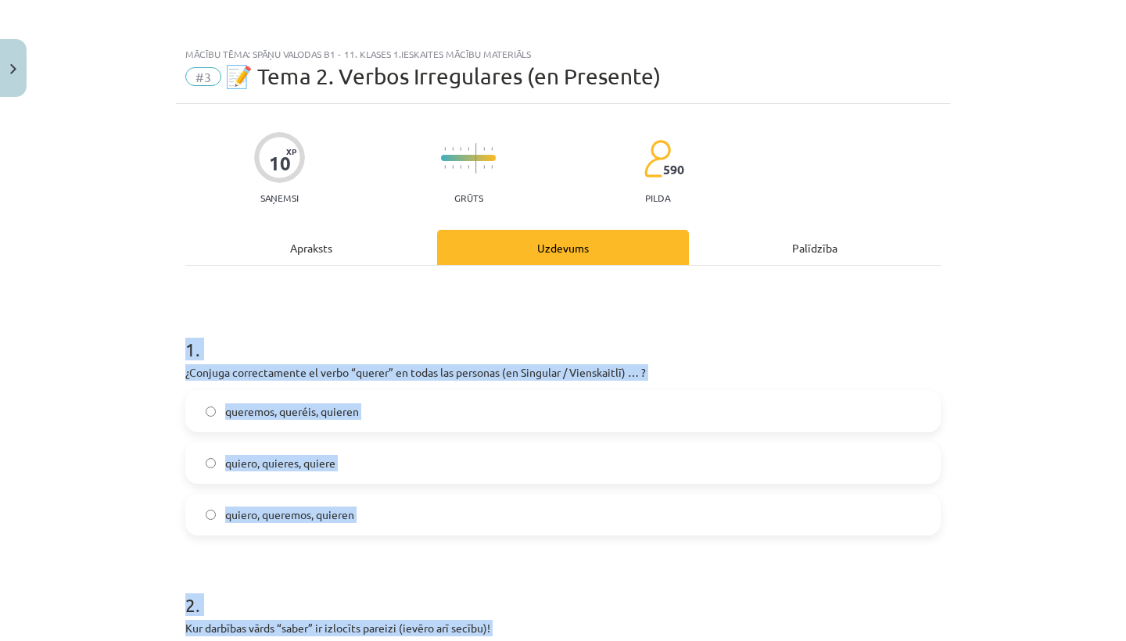
scroll to position [0, 0]
click at [118, 467] on div "Mācību tēma: Spāņu valodas b1 - 11. klases 1.ieskaites mācību materiāls #3 📝 Te…" at bounding box center [563, 320] width 1126 height 641
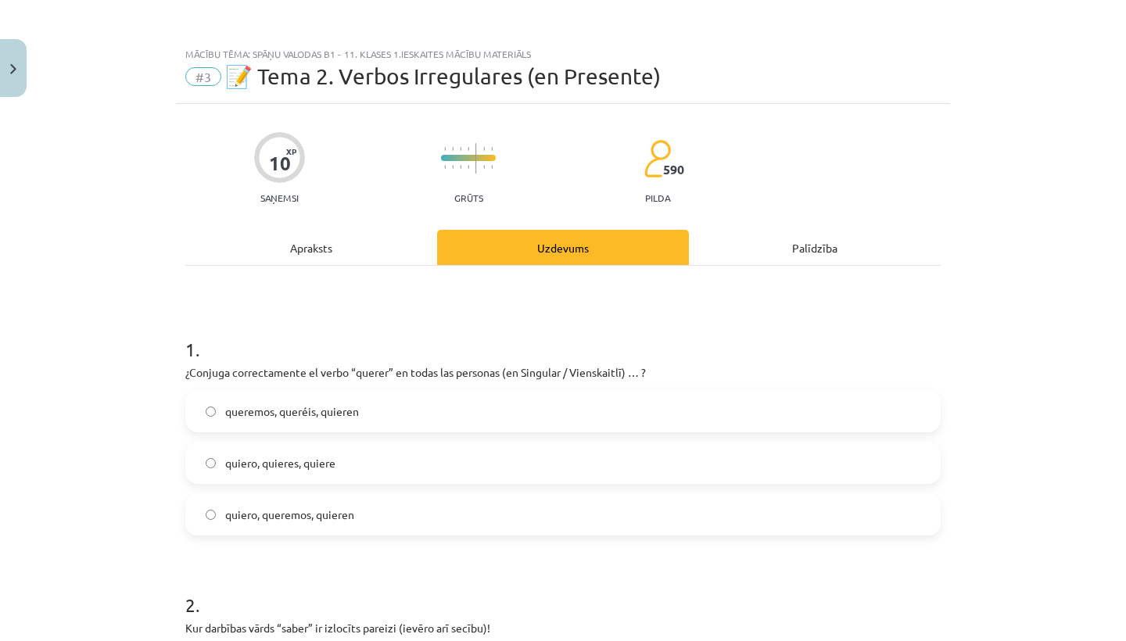
click at [268, 467] on span "quiero, quieres, quiere" at bounding box center [280, 463] width 110 height 16
click at [644, 3] on div "Mācību tēma: Spāņu valodas b1 - 11. klases 1.ieskaites mācību materiāls #3 📝 Te…" at bounding box center [563, 320] width 1126 height 641
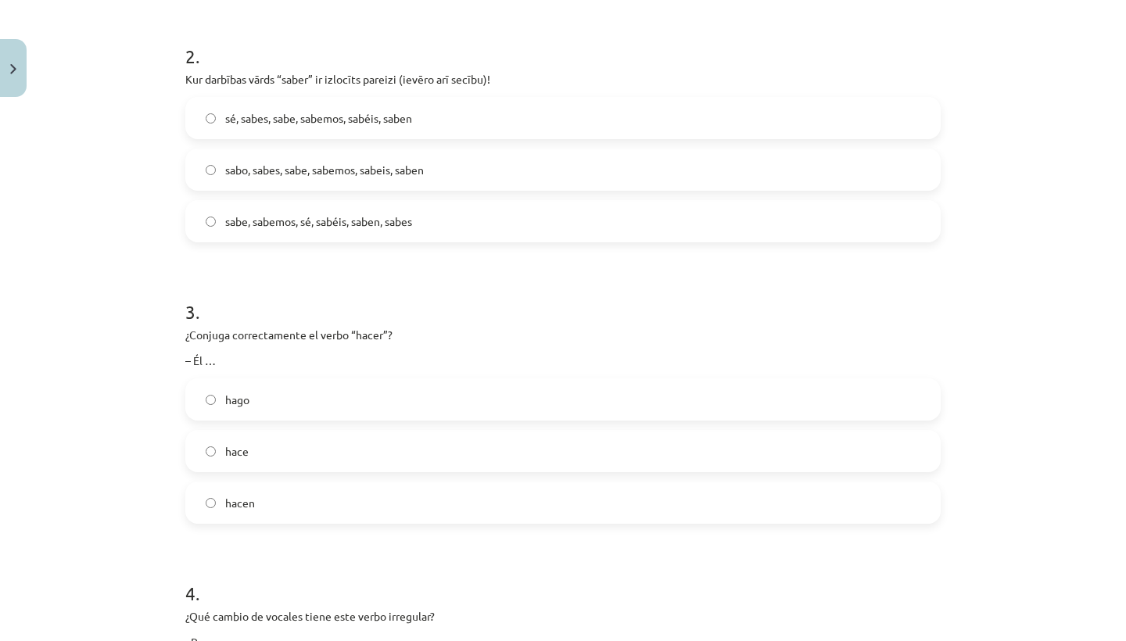
scroll to position [577, 0]
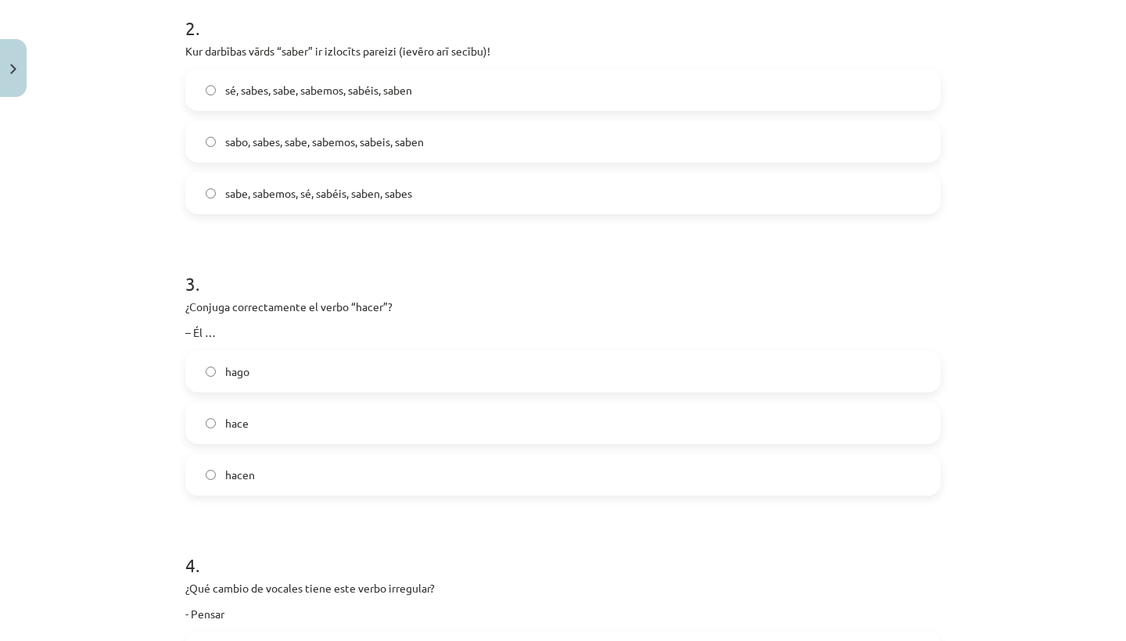
click at [423, 81] on label "sé, sabes, sabe, sabemos, sabéis, saben" at bounding box center [563, 89] width 752 height 39
click at [338, 416] on label "hace" at bounding box center [563, 422] width 752 height 39
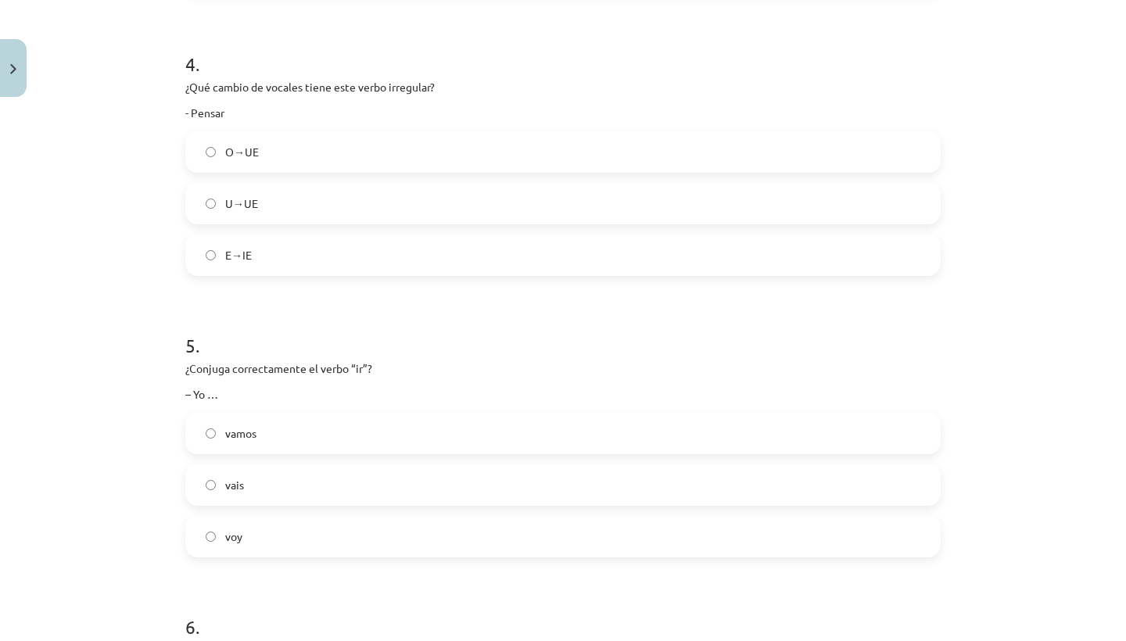
click at [360, 256] on label "E→IE" at bounding box center [563, 254] width 752 height 39
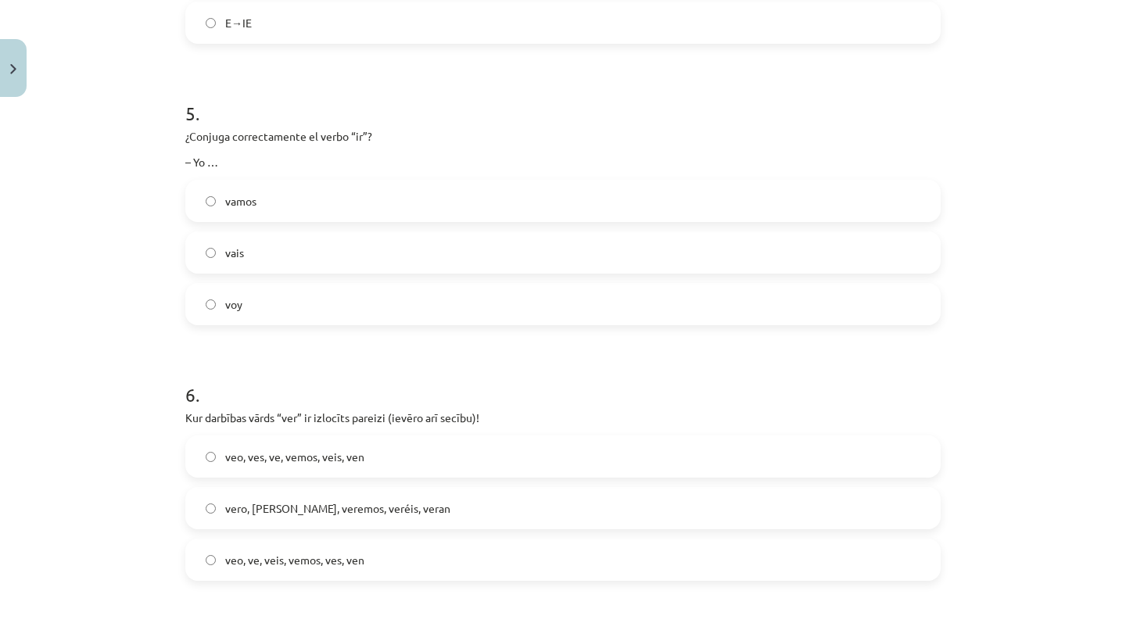
scroll to position [1348, 0]
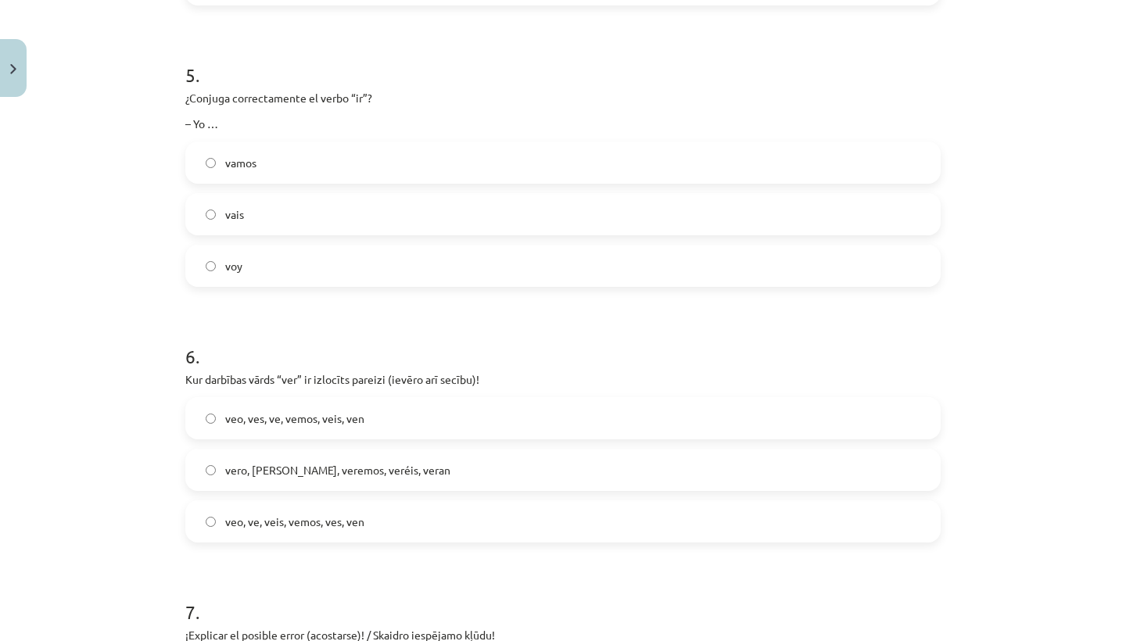
click at [314, 254] on label "voy" at bounding box center [563, 265] width 752 height 39
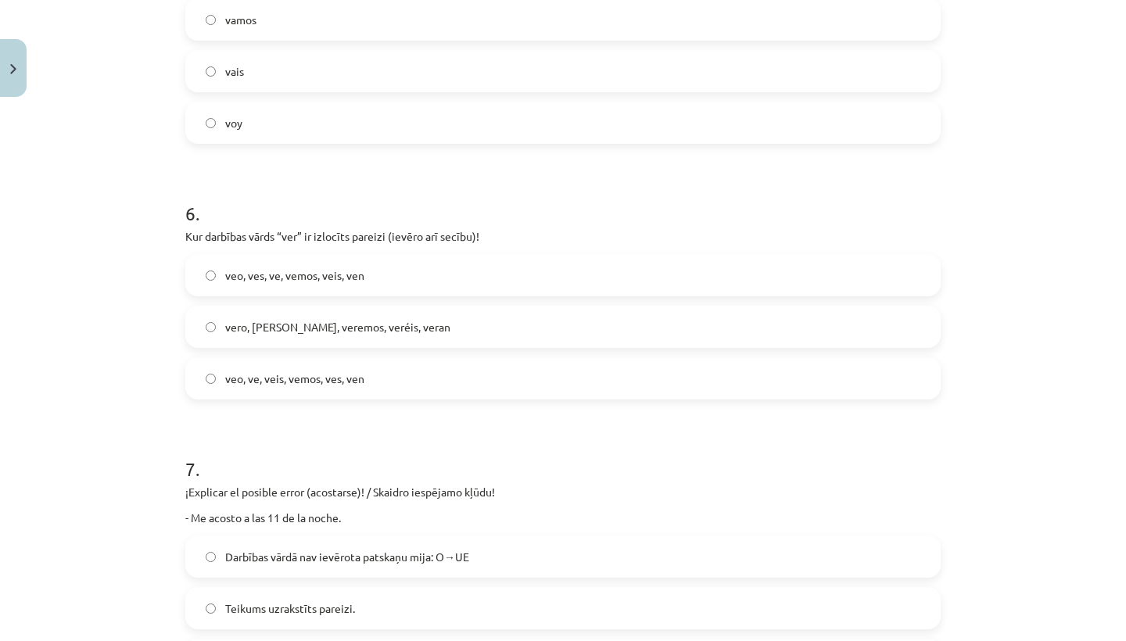
scroll to position [1500, 0]
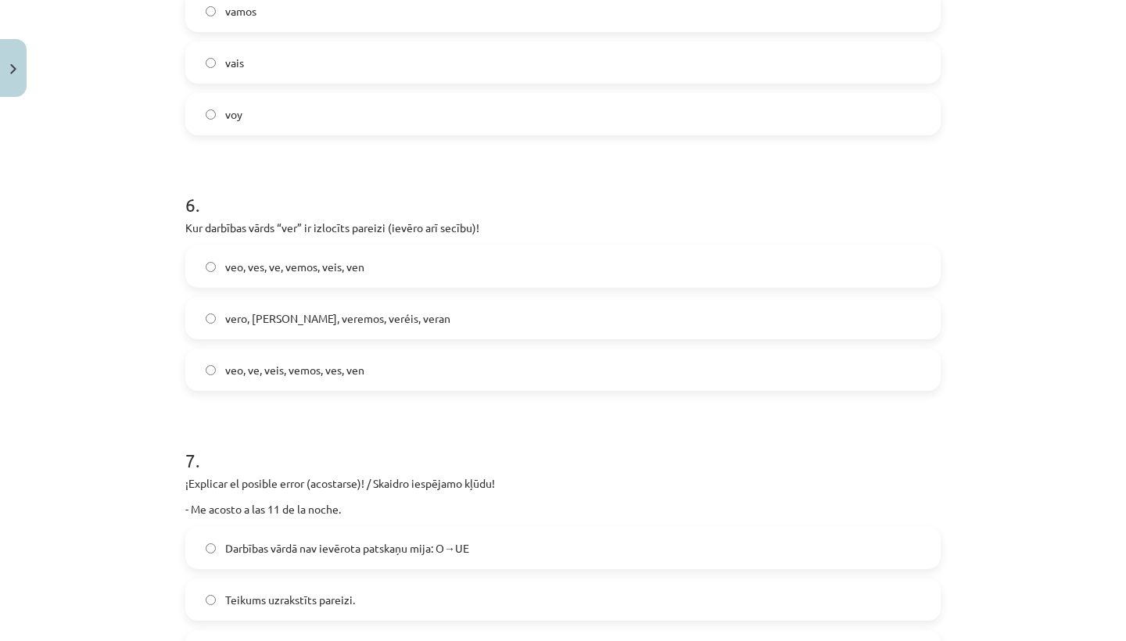
click at [317, 329] on label "vero, [PERSON_NAME], veremos, veréis, veran" at bounding box center [563, 318] width 752 height 39
click at [325, 268] on span "veo, ves, ve, vemos, veis, ven" at bounding box center [294, 267] width 139 height 16
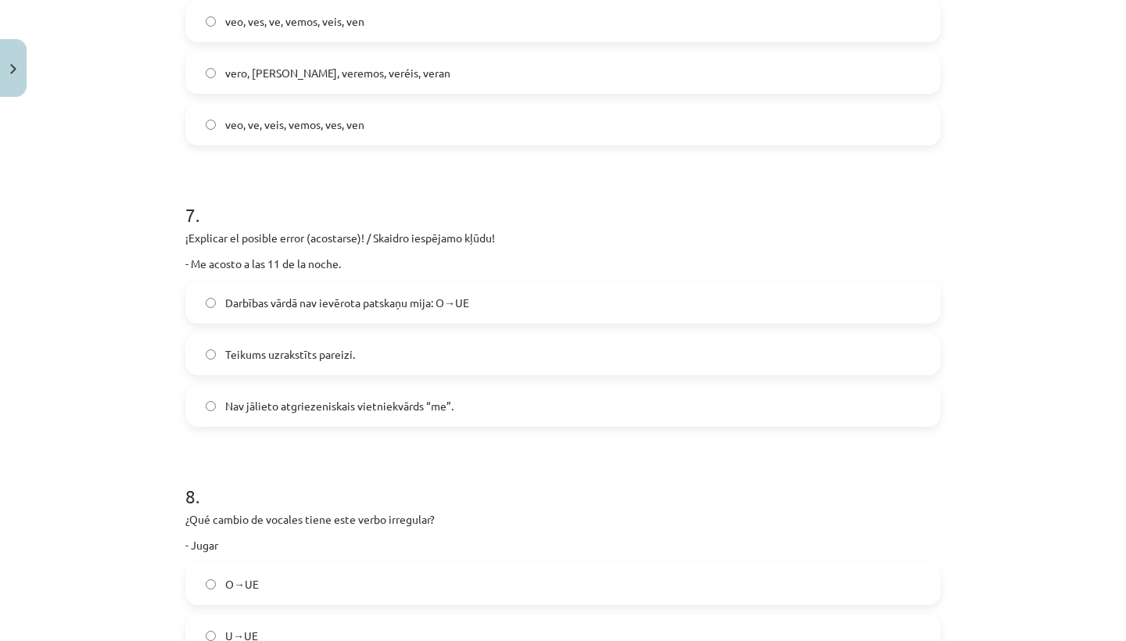
click at [318, 293] on label "Darbības vārdā nav ievērota patskaņu mija: O→UE" at bounding box center [563, 302] width 752 height 39
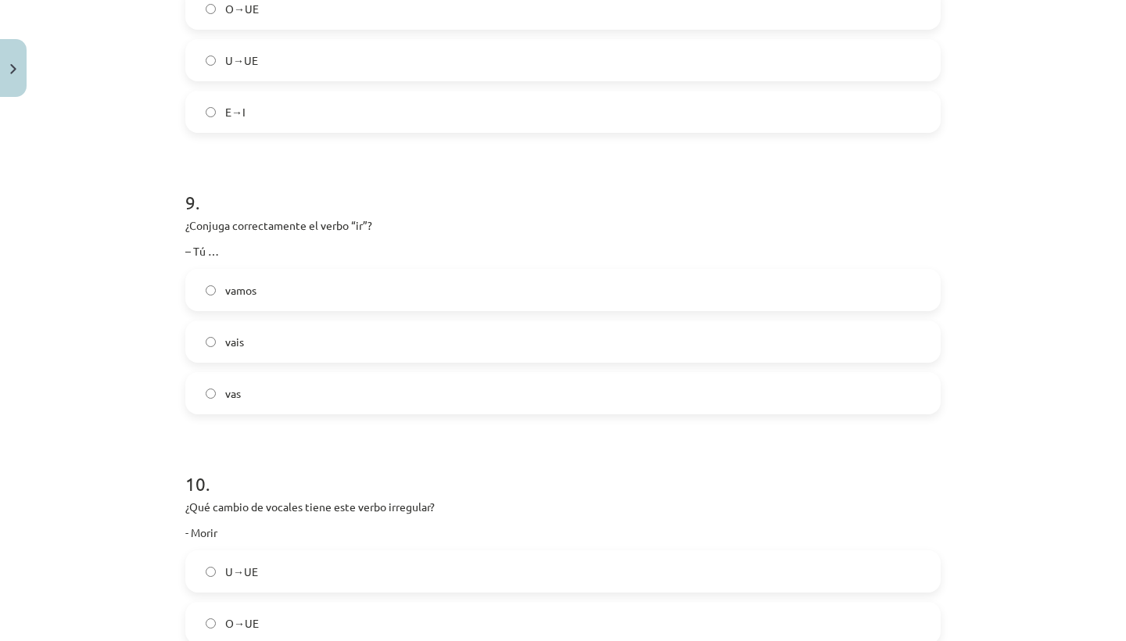
scroll to position [2346, 0]
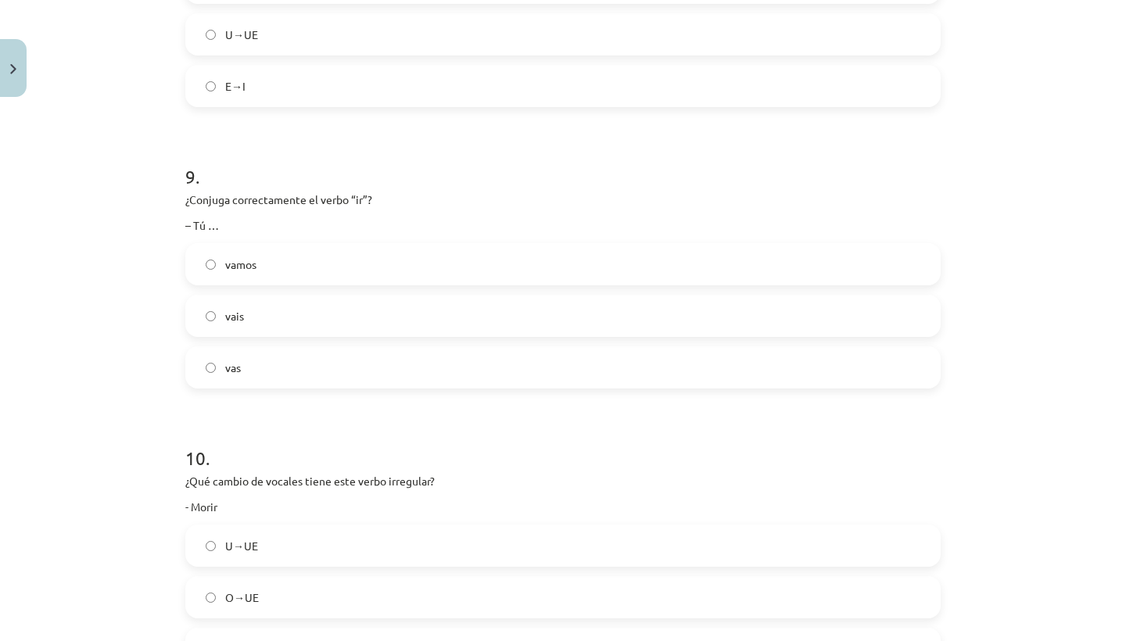
click at [353, 43] on label "U→UE" at bounding box center [563, 34] width 752 height 39
click at [315, 607] on label "O→UE" at bounding box center [563, 597] width 752 height 39
click at [302, 351] on label "vas" at bounding box center [563, 367] width 752 height 39
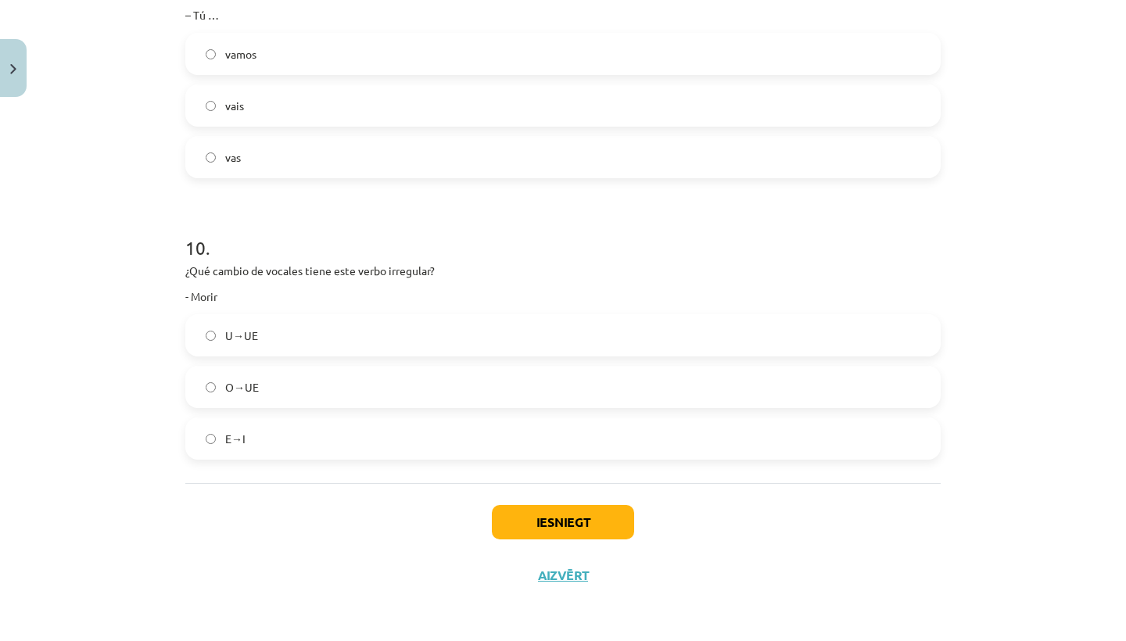
scroll to position [2559, 0]
click at [538, 515] on button "Iesniegt" at bounding box center [563, 522] width 142 height 34
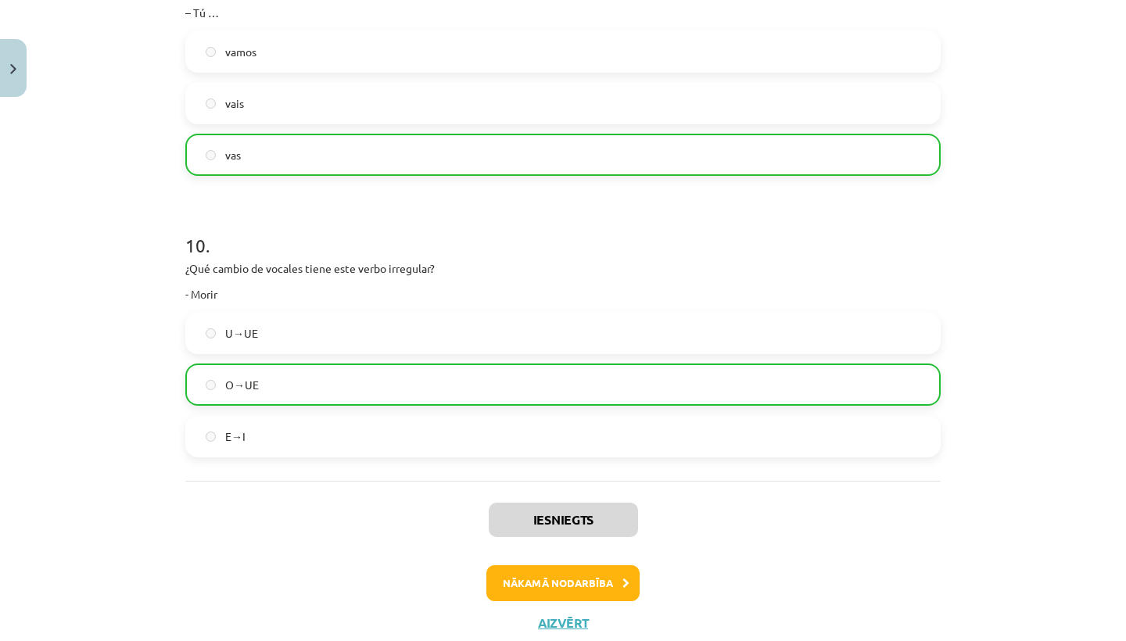
click at [535, 575] on button "Nākamā nodarbība" at bounding box center [562, 583] width 153 height 36
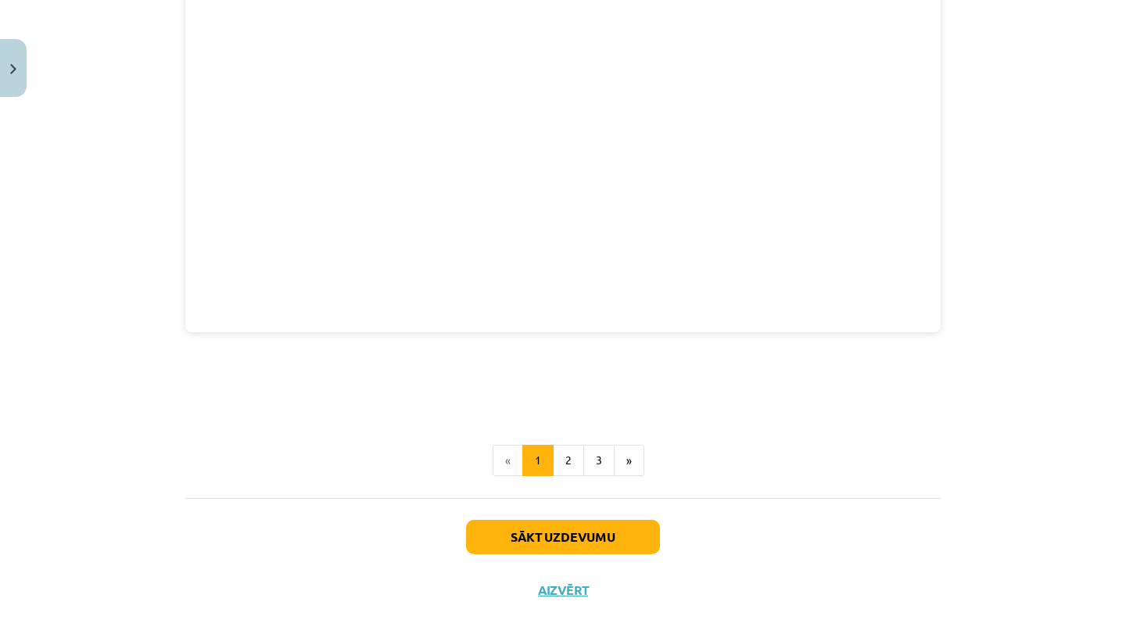
click at [553, 527] on button "Sākt uzdevumu" at bounding box center [563, 537] width 194 height 34
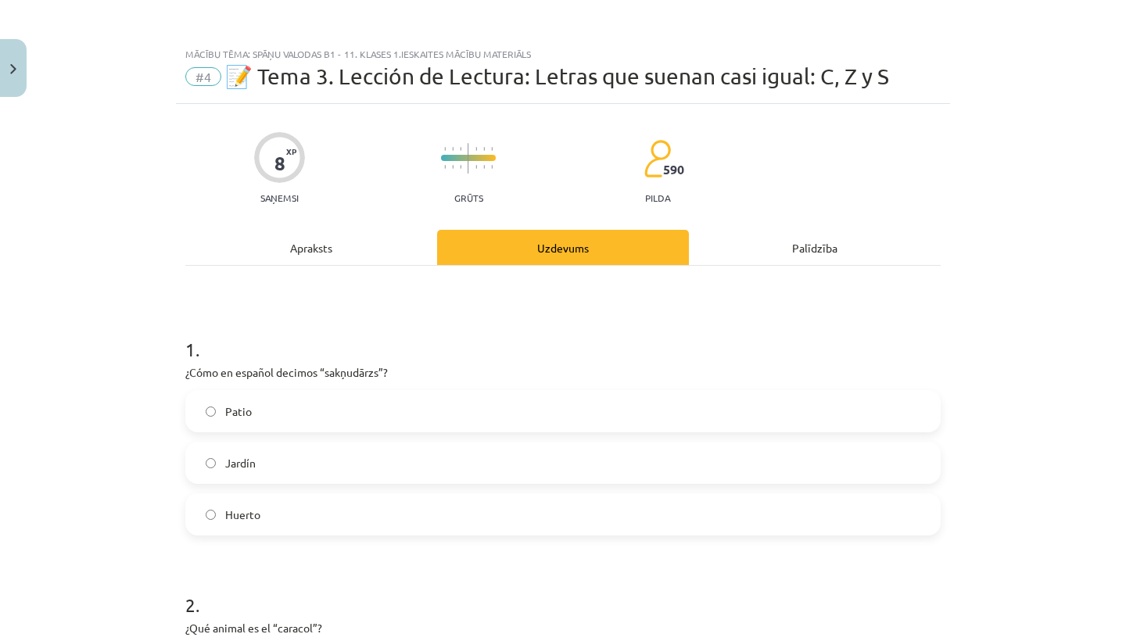
scroll to position [0, 0]
click at [194, 353] on h1 "1 ." at bounding box center [562, 335] width 755 height 48
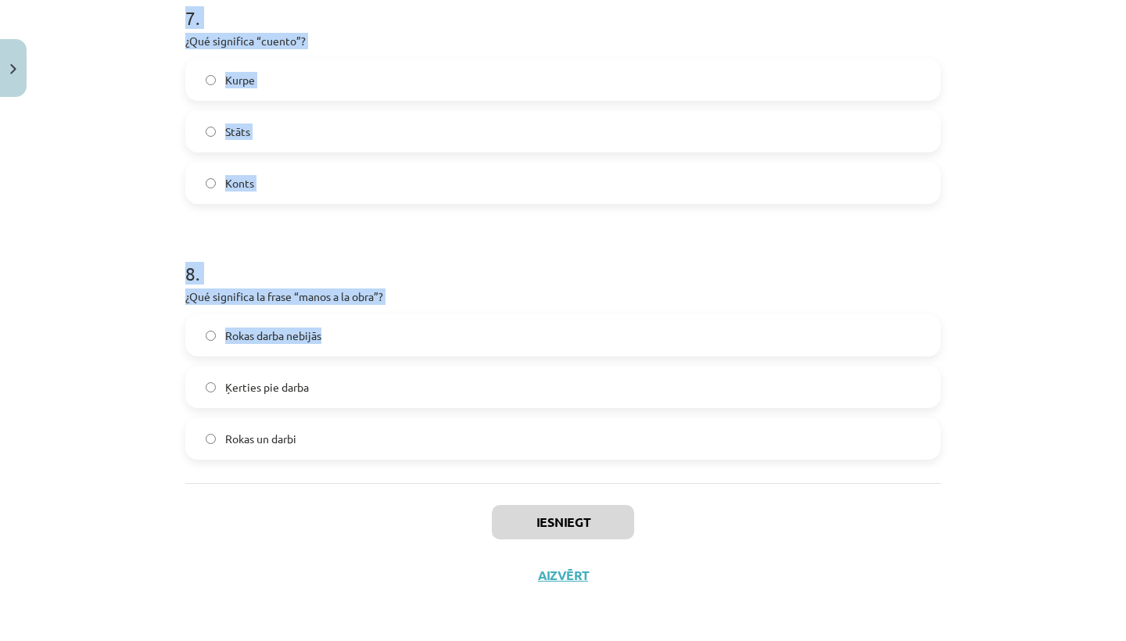
drag, startPoint x: 188, startPoint y: 344, endPoint x: -3911, endPoint y: 4025, distance: 5509.3
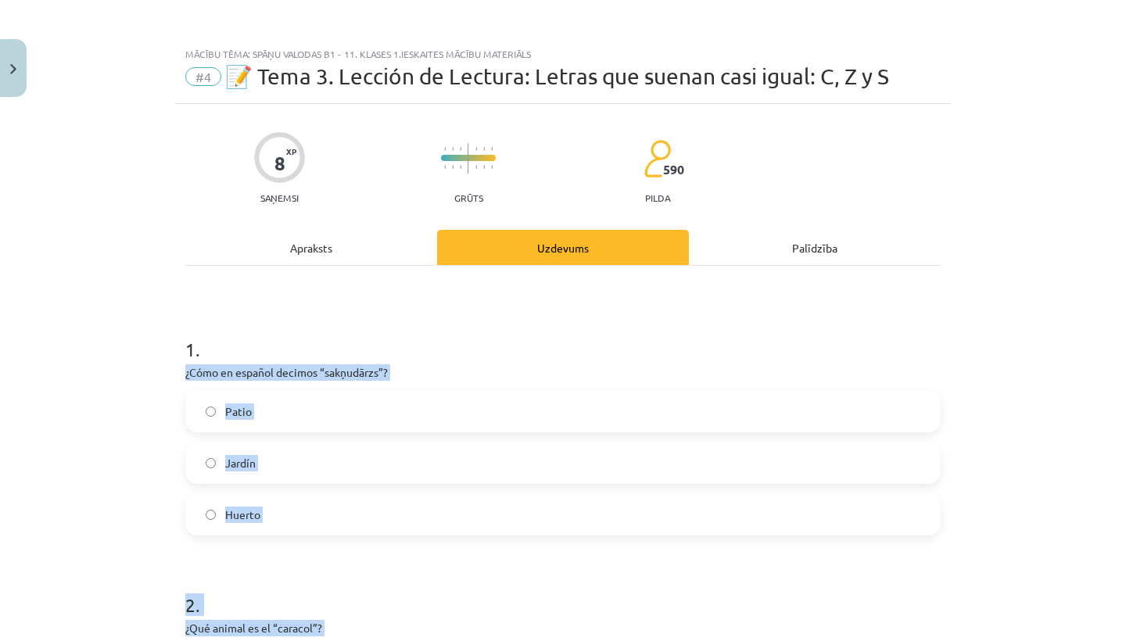
scroll to position [0, 0]
drag, startPoint x: 316, startPoint y: 466, endPoint x: 175, endPoint y: 369, distance: 170.8
click at [175, 369] on div "Mācību tēma: Spāņu valodas b1 - 11. klases 1.ieskaites mācību materiāls #4 📝 Te…" at bounding box center [563, 320] width 1126 height 641
copy form "¿Cómo en español decimos “sakņudārzs”? Patio Jardín Huerto 2 . ¿Qué animal es e…"
click at [117, 489] on div "Mācību tēma: Spāņu valodas b1 - 11. klases 1.ieskaites mācību materiāls #4 📝 Te…" at bounding box center [563, 320] width 1126 height 641
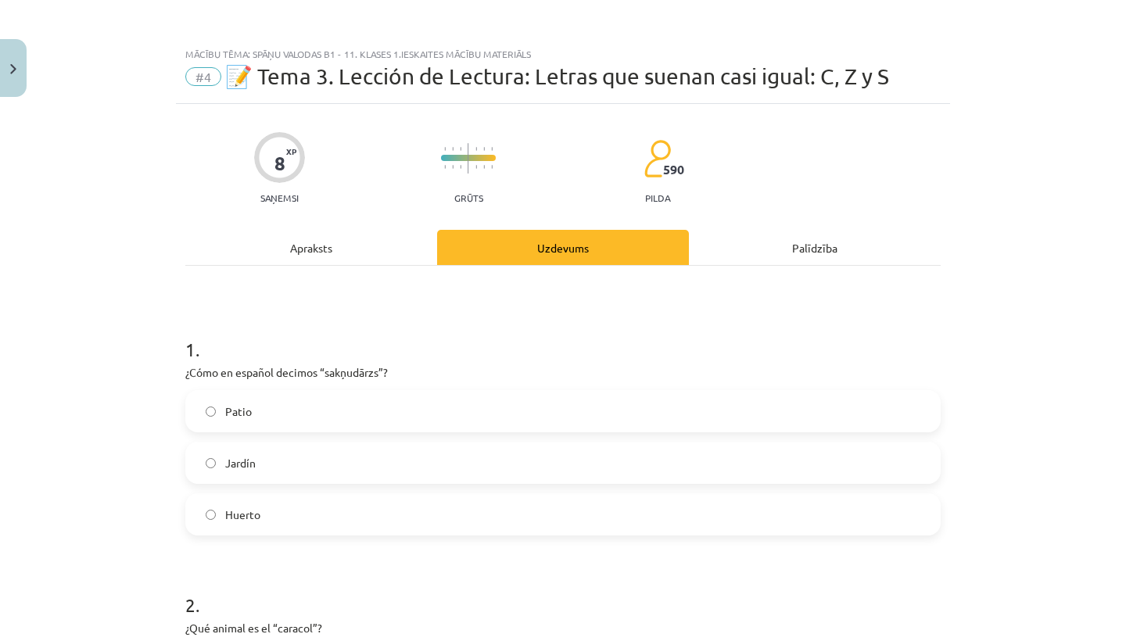
click at [217, 513] on label "Huerto" at bounding box center [563, 514] width 752 height 39
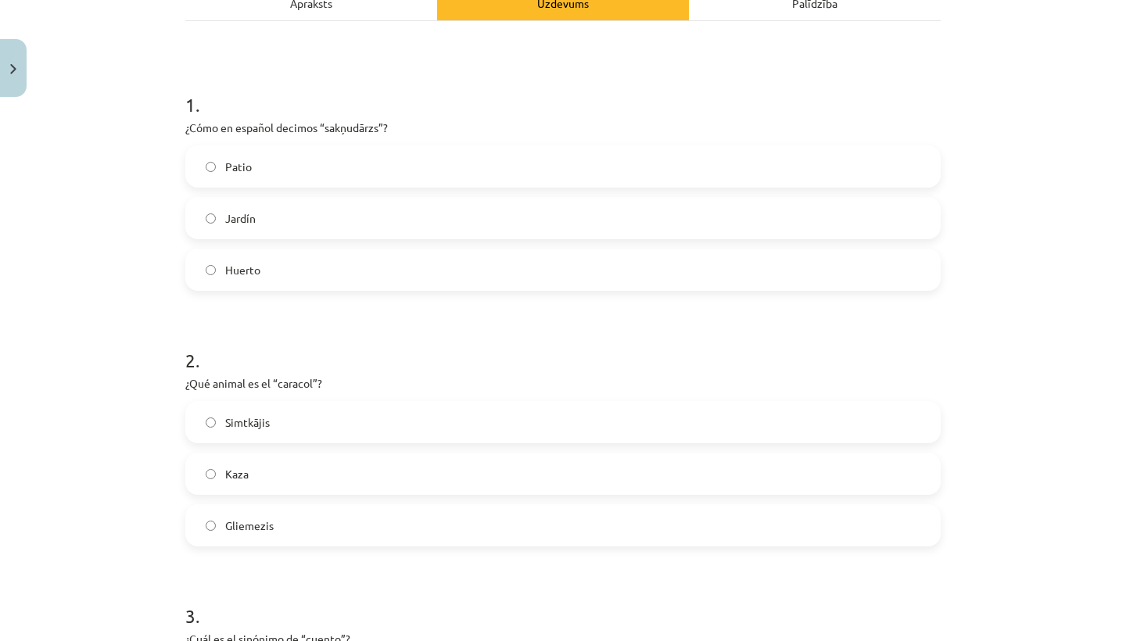
scroll to position [353, 0]
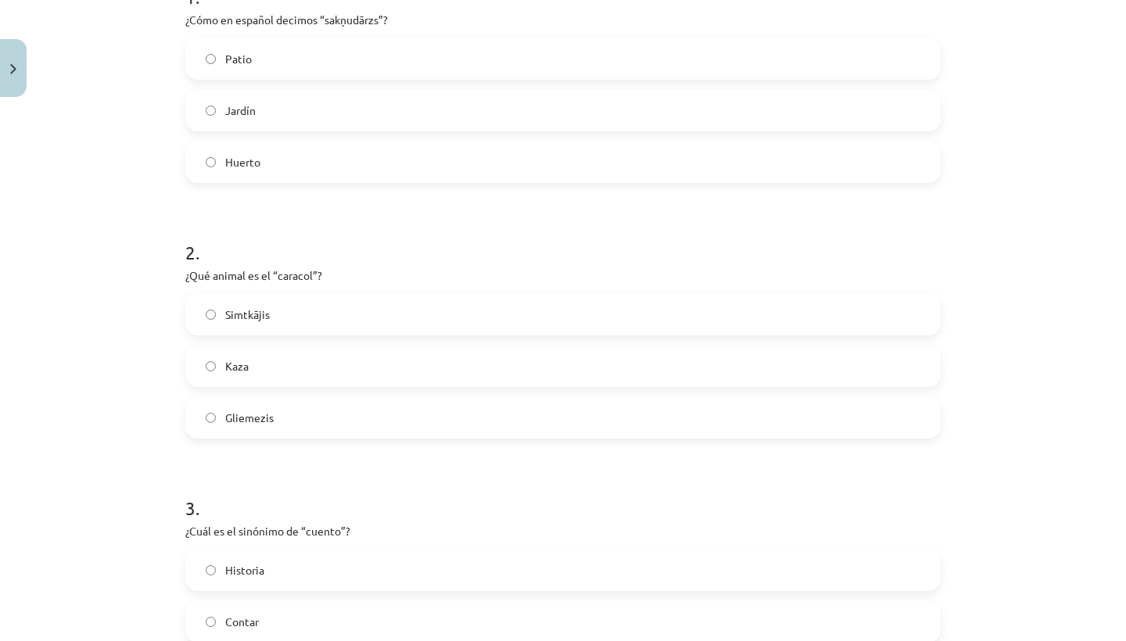
click at [234, 437] on div "Gliemezis" at bounding box center [562, 417] width 755 height 42
click at [234, 429] on label "Gliemezis" at bounding box center [563, 417] width 752 height 39
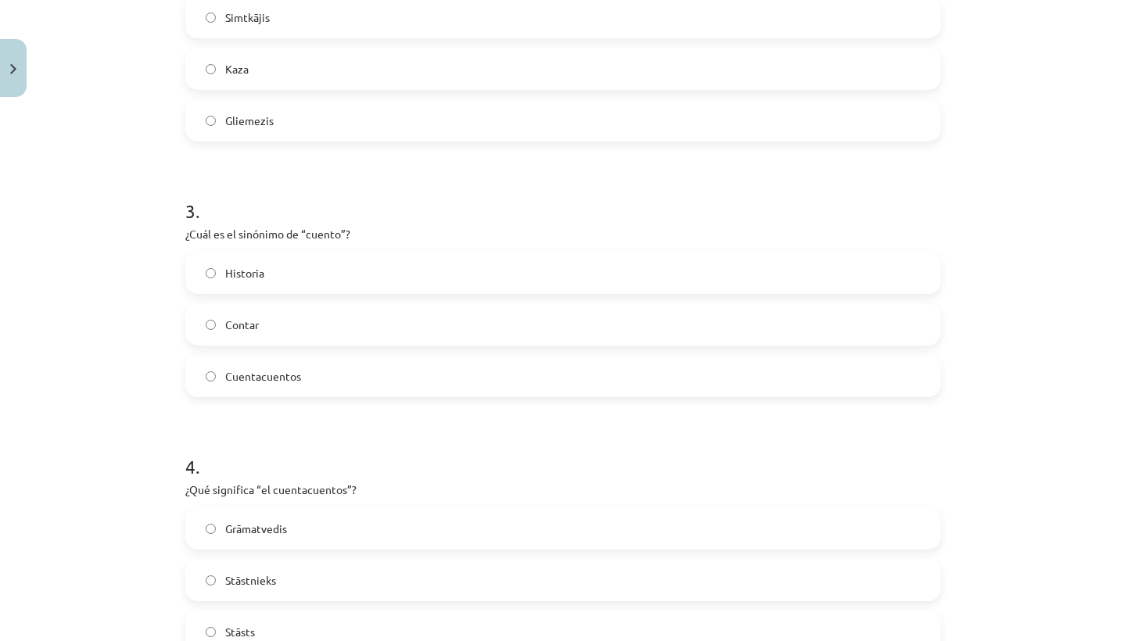
scroll to position [678, 0]
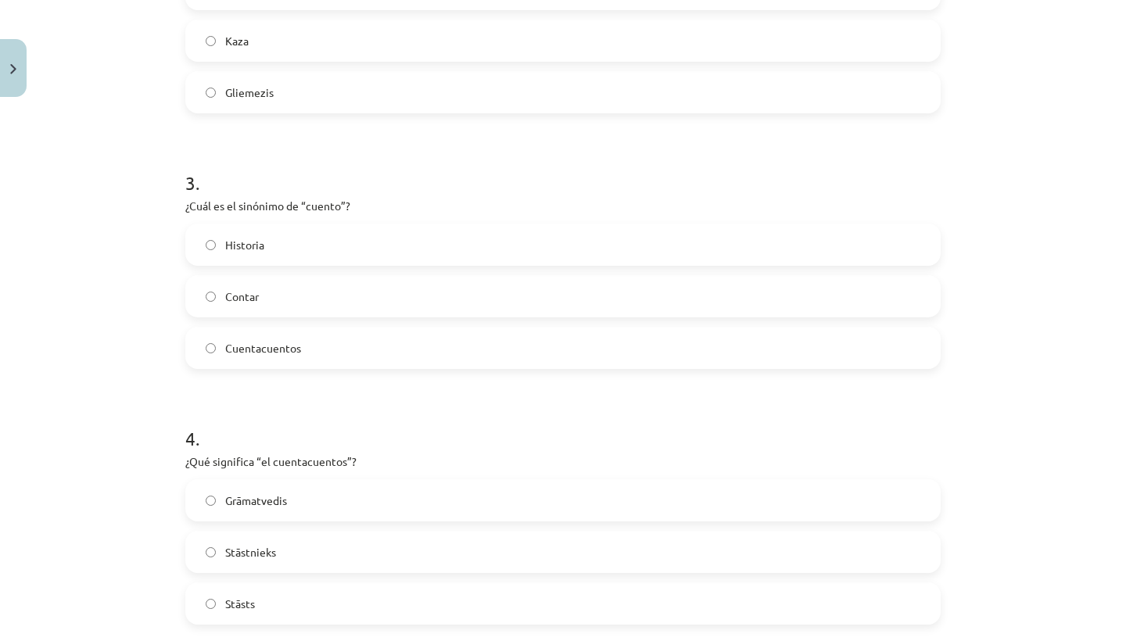
click at [310, 269] on div "Historia Contar Cuentacuentos" at bounding box center [562, 296] width 755 height 145
click at [310, 254] on label "Historia" at bounding box center [563, 244] width 752 height 39
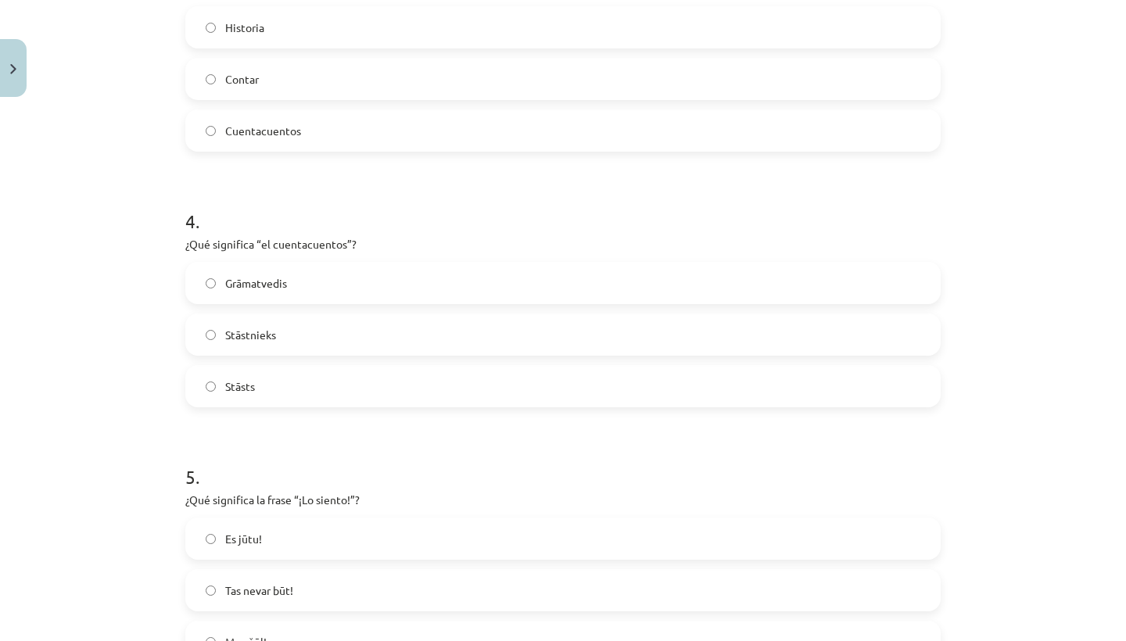
click at [280, 342] on label "Stāstnieks" at bounding box center [563, 334] width 752 height 39
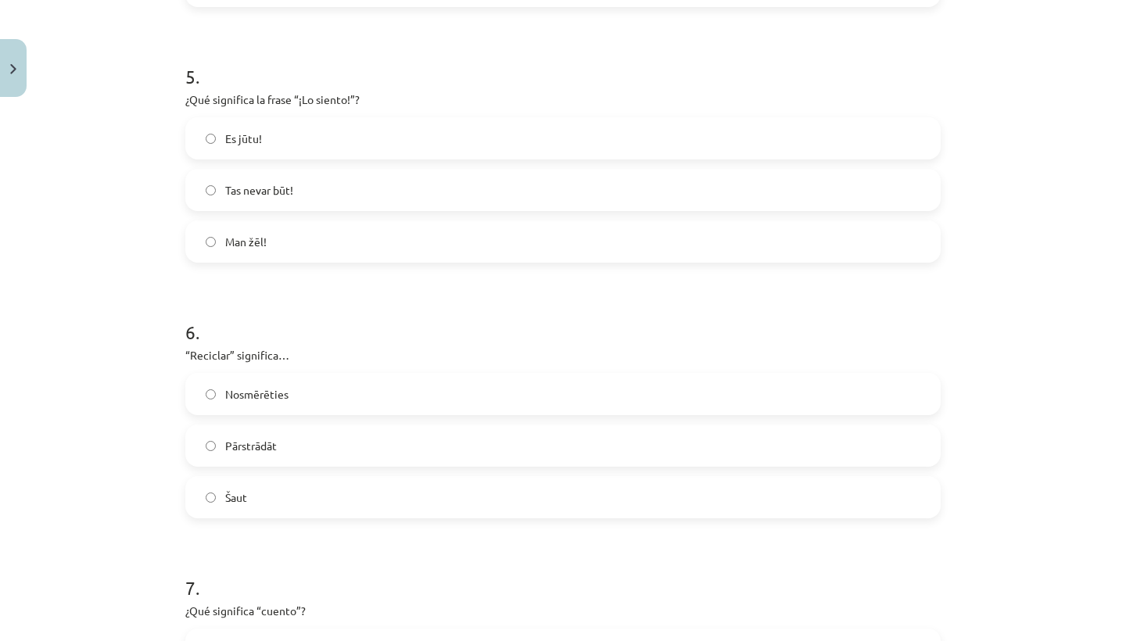
scroll to position [1303, 0]
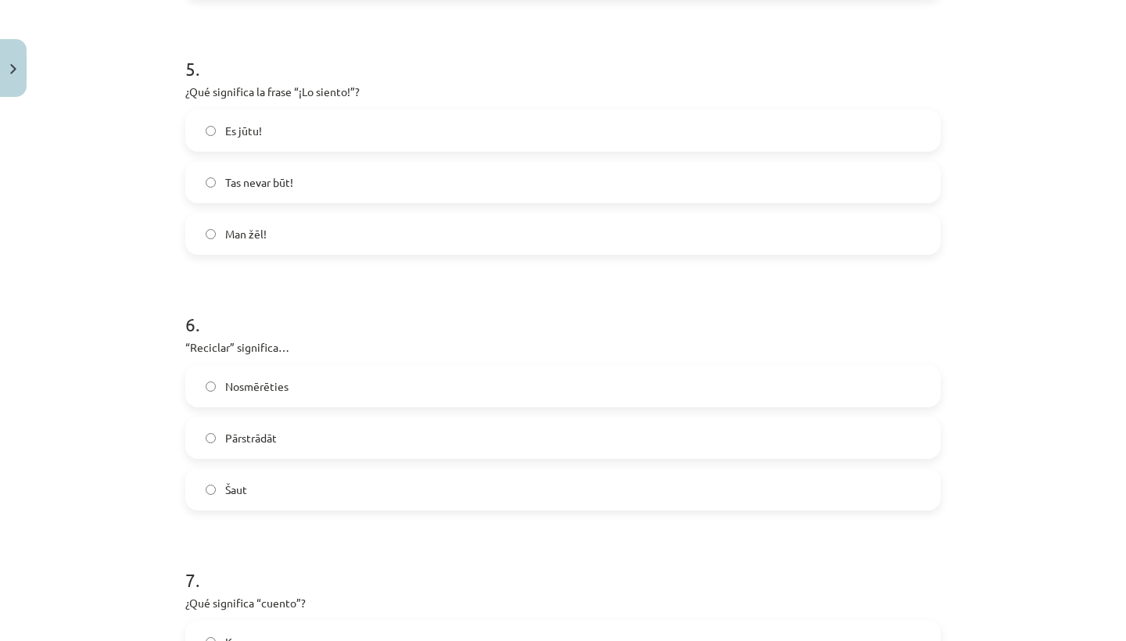
click at [299, 281] on form "1 . ¿Cómo en español decimos “sakņudārzs”? Patio Jardín Huerto 2 . ¿Qué animal …" at bounding box center [562, 14] width 755 height 2013
click at [302, 259] on form "1 . ¿Cómo en español decimos “sakņudārzs”? Patio Jardín Huerto 2 . ¿Qué animal …" at bounding box center [562, 14] width 755 height 2013
click at [308, 217] on label "Man žēl!" at bounding box center [563, 233] width 752 height 39
click at [314, 451] on label "Pārstrādāt" at bounding box center [563, 437] width 752 height 39
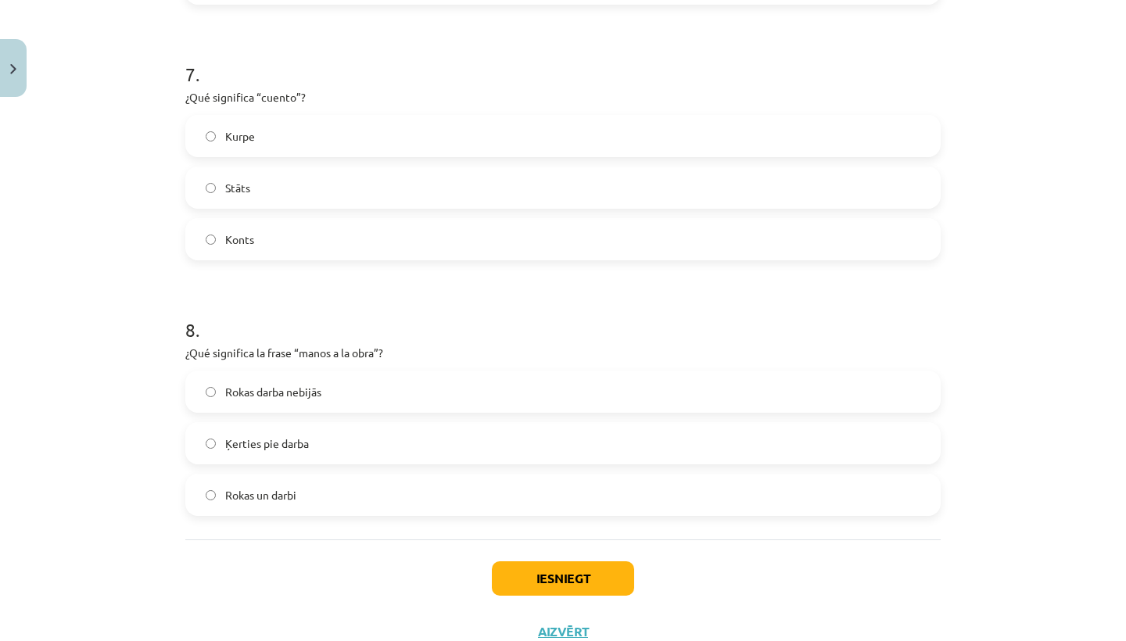
scroll to position [1835, 0]
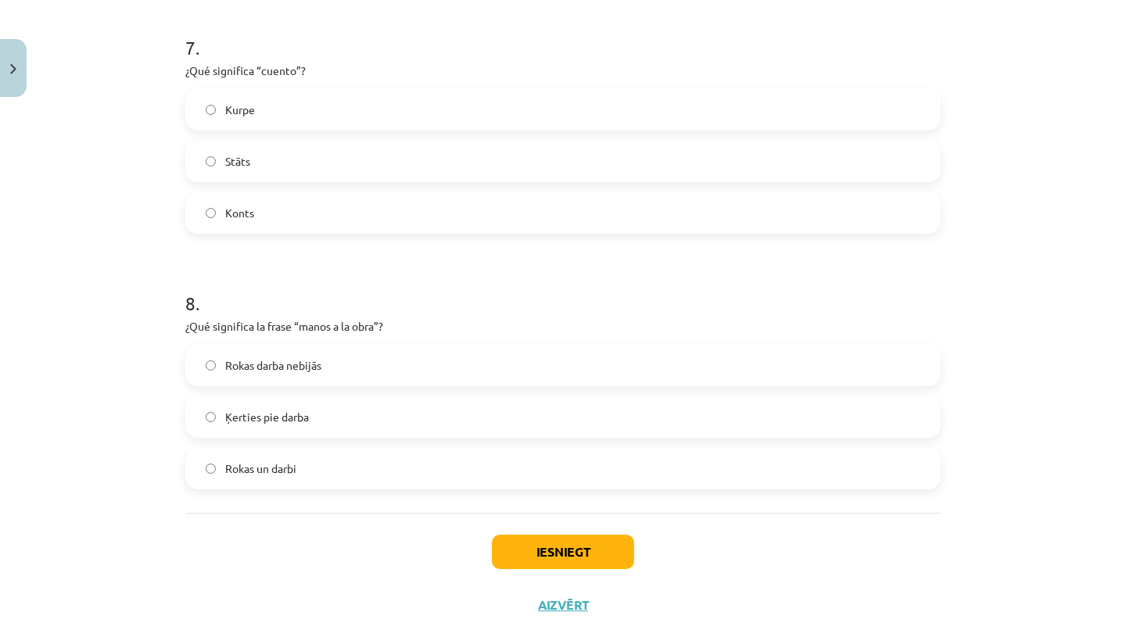
click at [413, 425] on label "Ķerties pie darba" at bounding box center [563, 416] width 752 height 39
click at [460, 138] on div "[PERSON_NAME] Stāts Konts" at bounding box center [562, 160] width 755 height 145
click at [456, 164] on label "Stāts" at bounding box center [563, 160] width 752 height 39
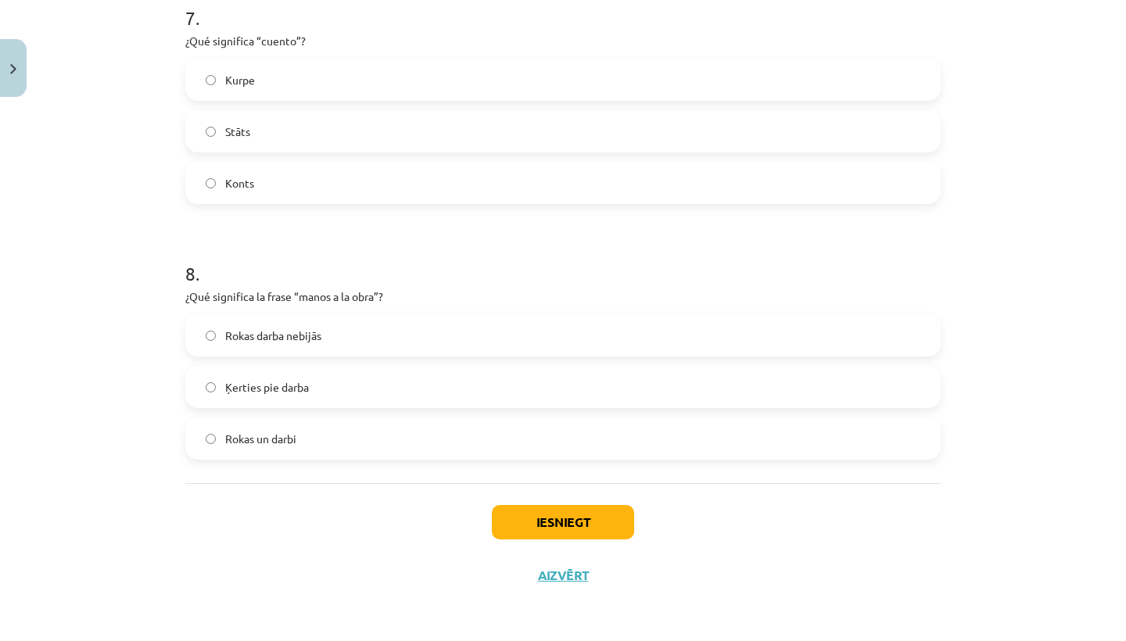
scroll to position [1867, 0]
click at [518, 515] on button "Iesniegt" at bounding box center [563, 522] width 142 height 34
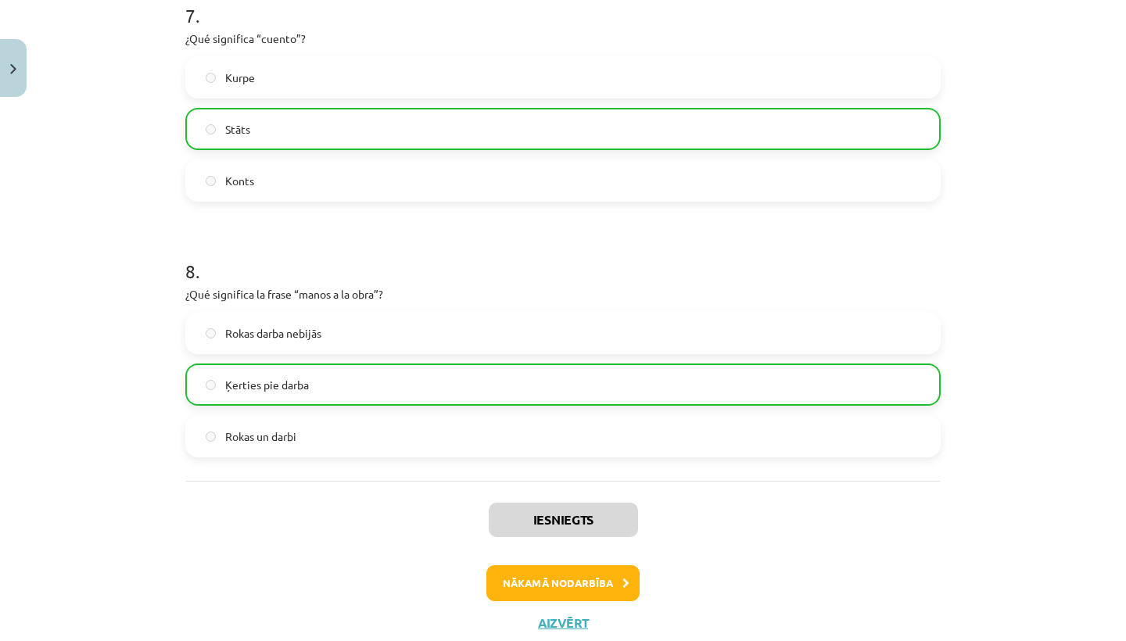
click at [561, 589] on button "Nākamā nodarbība" at bounding box center [562, 583] width 153 height 36
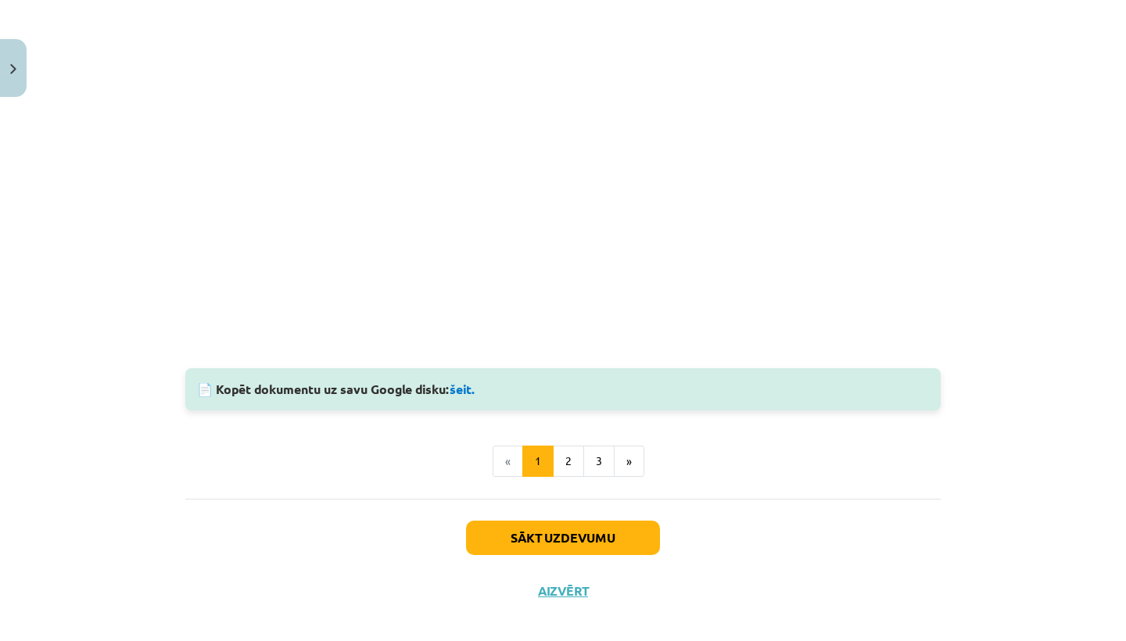
click at [531, 521] on button "Sākt uzdevumu" at bounding box center [563, 538] width 194 height 34
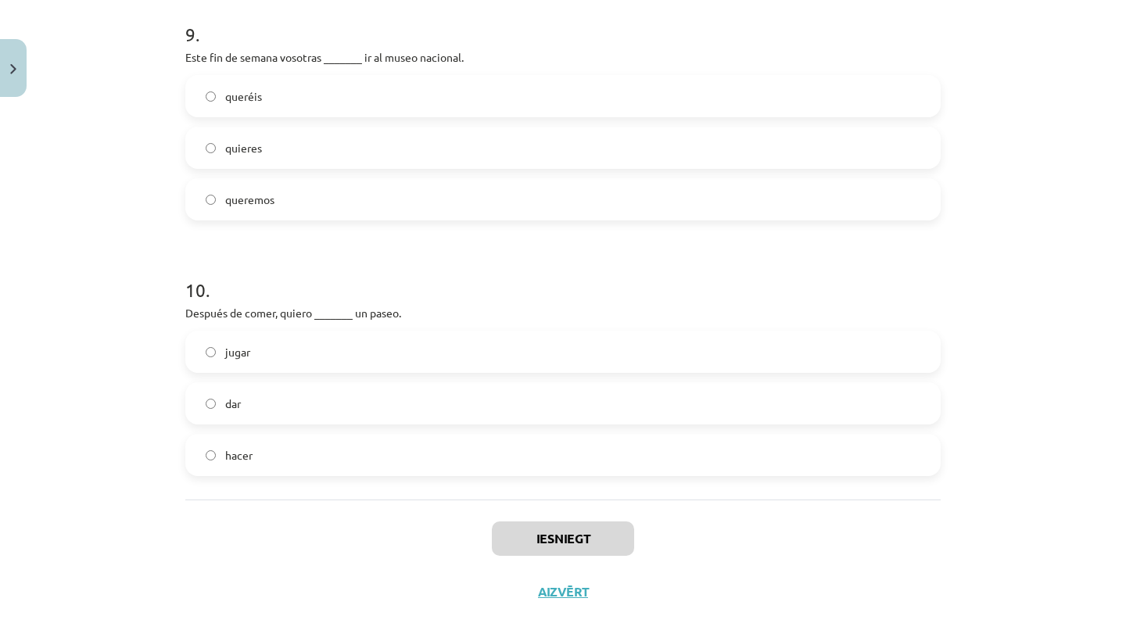
scroll to position [2378, 0]
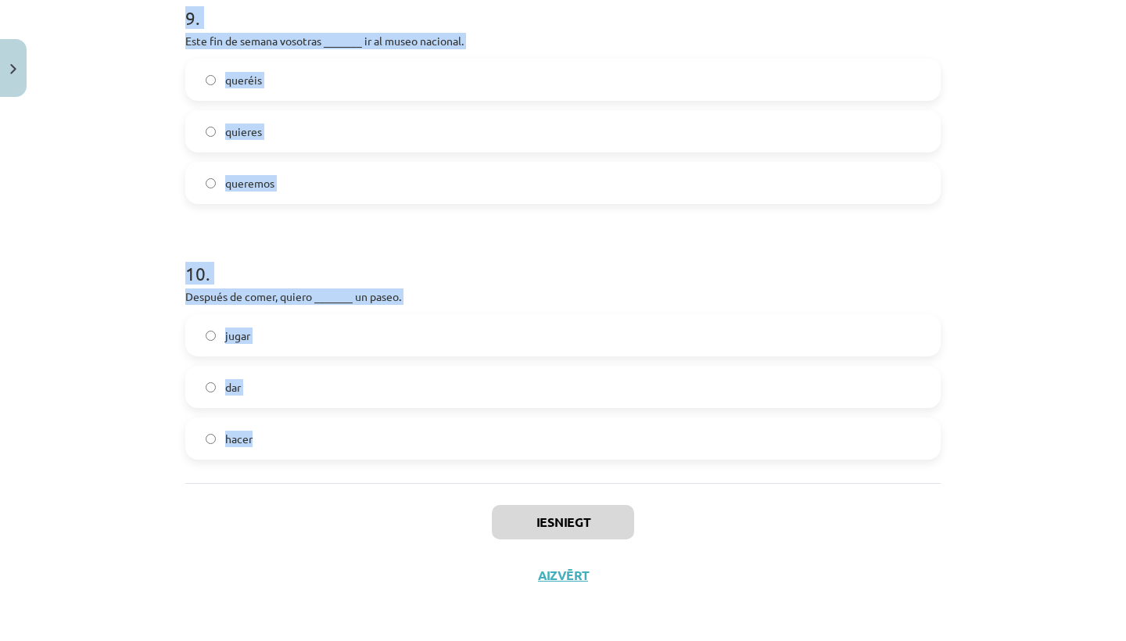
drag, startPoint x: 189, startPoint y: 312, endPoint x: 304, endPoint y: 466, distance: 192.1
copy form "1 . Ellas siempre _______ decir la verdad. quiere quieren queremos 2 . [DATE] q…"
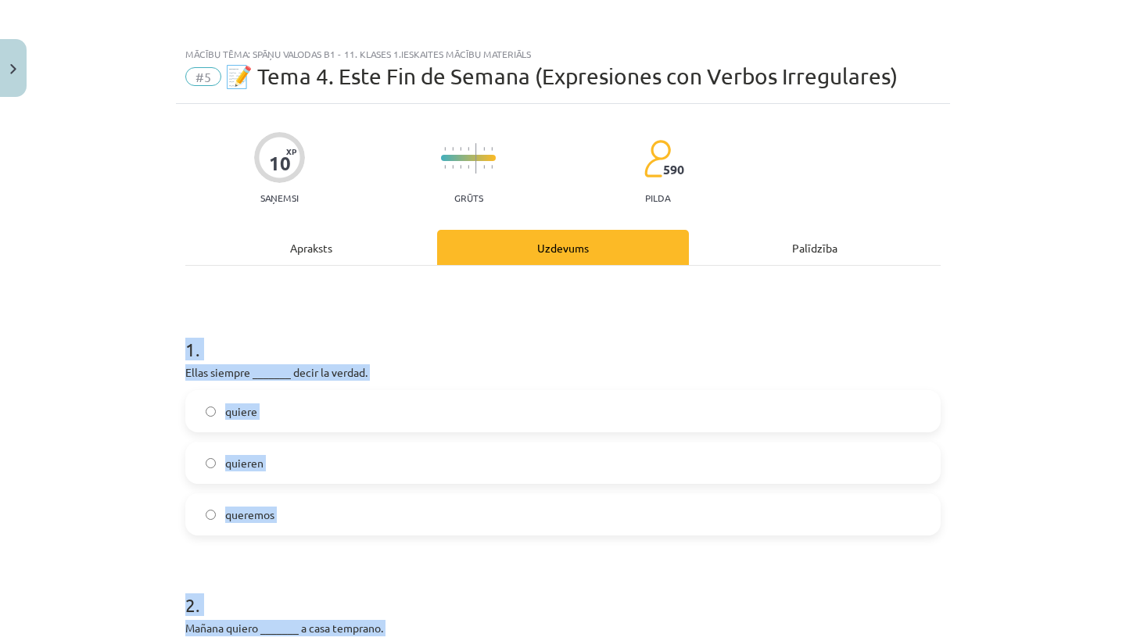
scroll to position [0, 0]
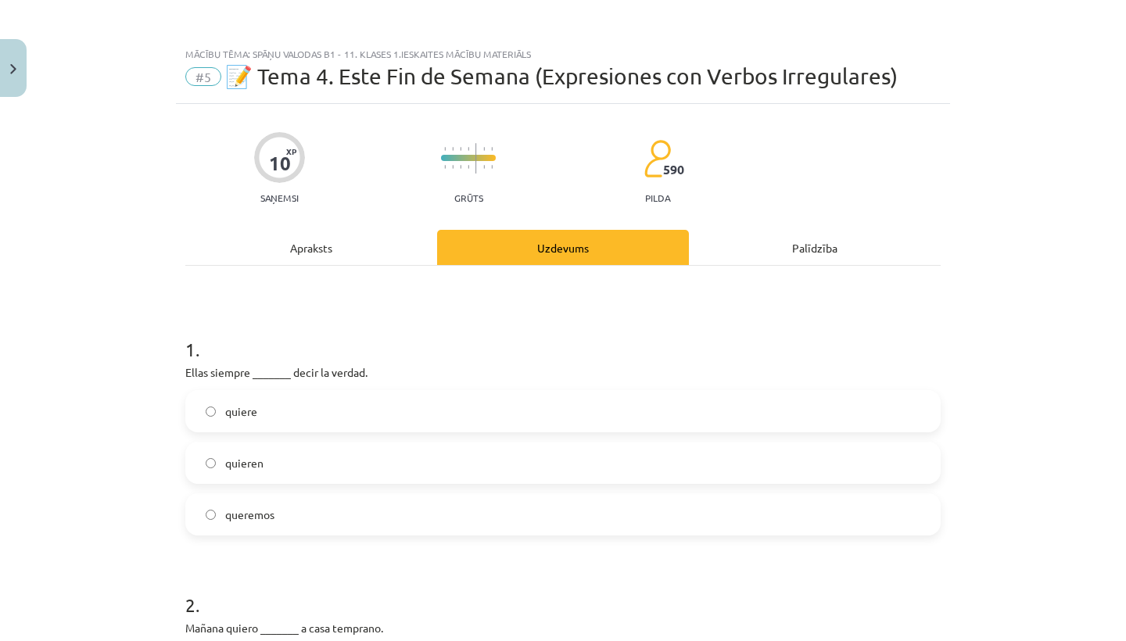
click at [385, 504] on label "queremos" at bounding box center [563, 514] width 752 height 39
click at [358, 471] on label "quieren" at bounding box center [563, 462] width 752 height 39
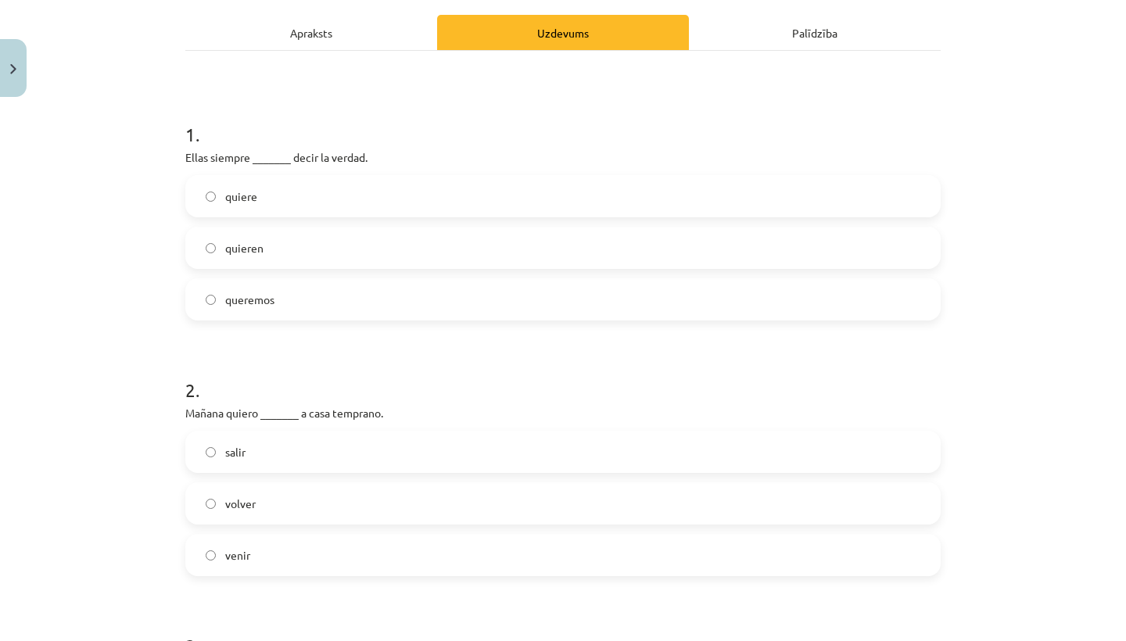
scroll to position [242, 0]
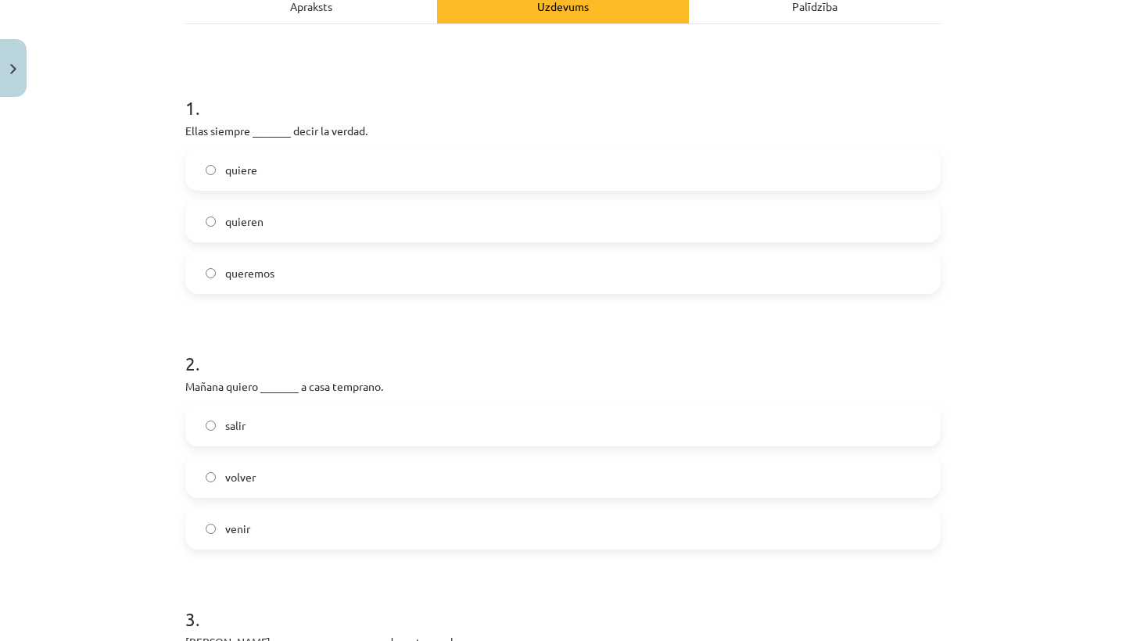
click at [358, 471] on label "volver" at bounding box center [563, 476] width 752 height 39
click at [637, 4] on div "Uzdevums" at bounding box center [563, 5] width 252 height 35
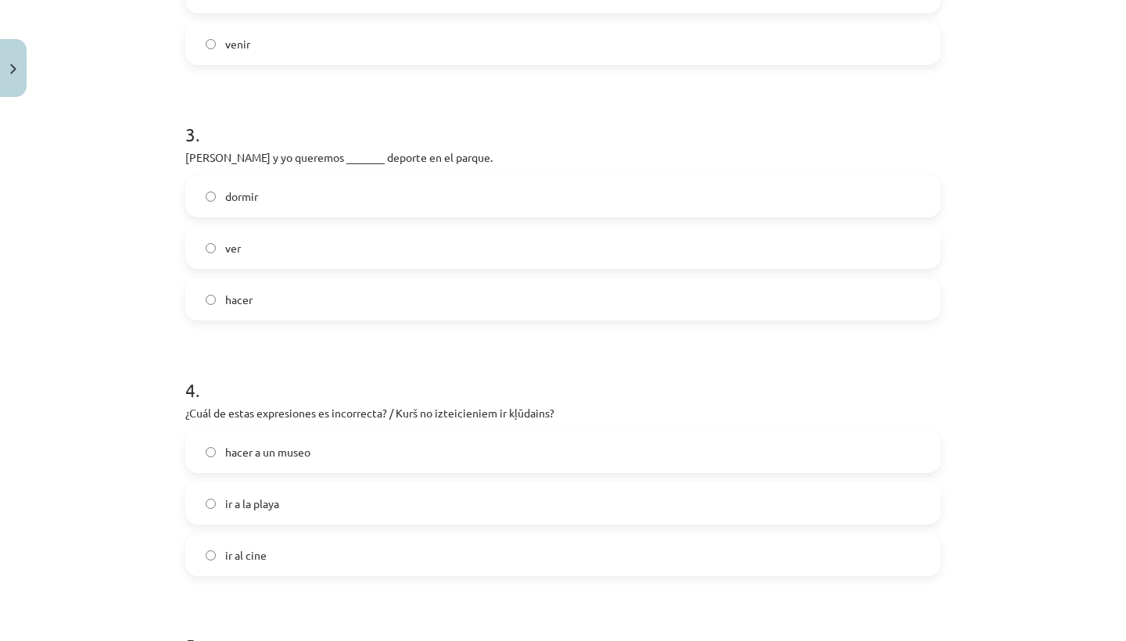
scroll to position [733, 0]
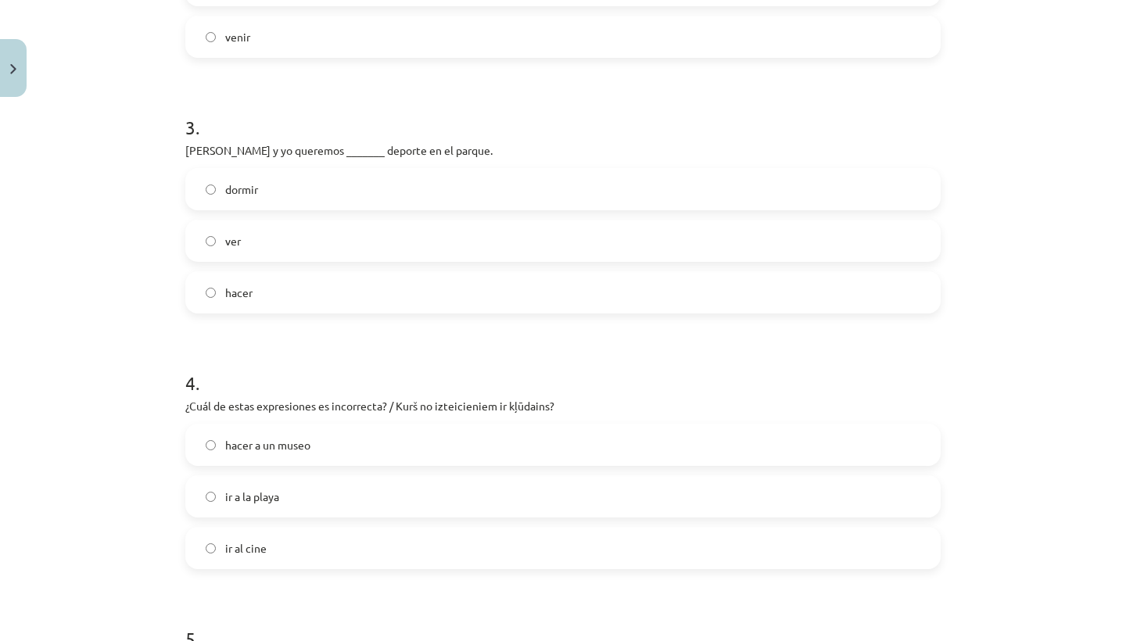
click at [317, 300] on label "hacer" at bounding box center [563, 292] width 752 height 39
click at [507, 456] on label "hacer a un museo" at bounding box center [563, 444] width 752 height 39
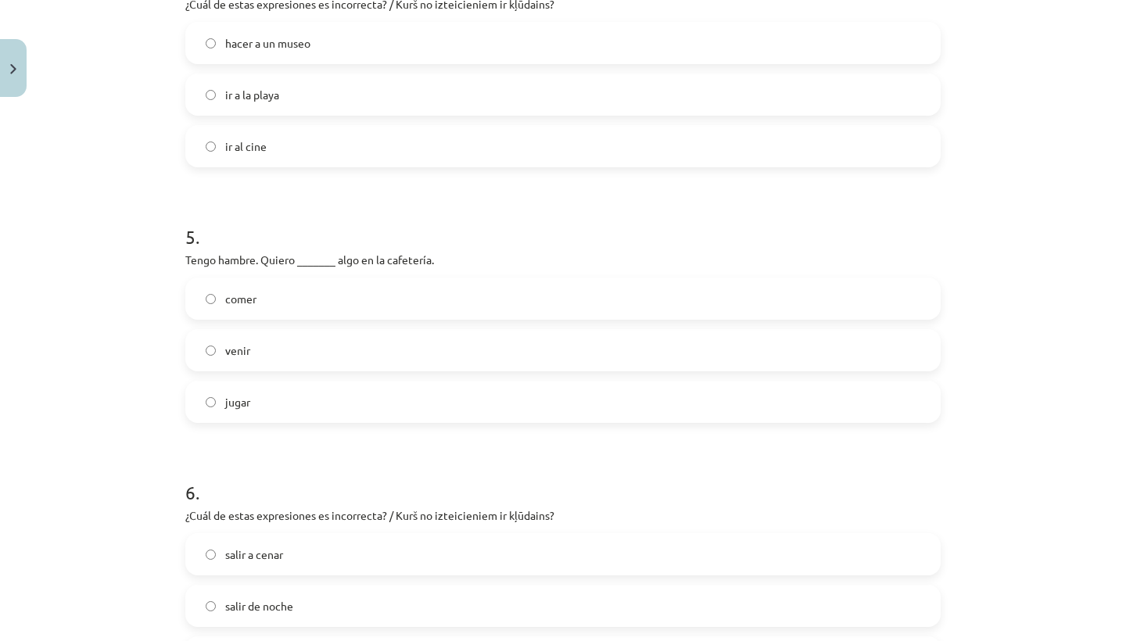
scroll to position [1138, 0]
click at [435, 307] on label "comer" at bounding box center [563, 295] width 752 height 39
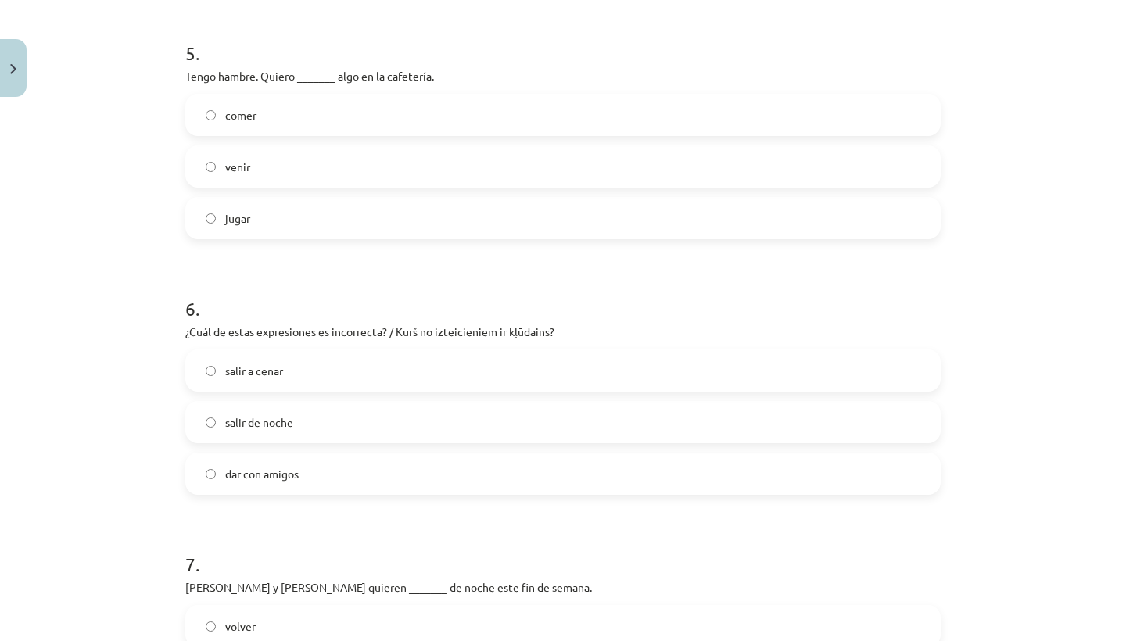
scroll to position [1368, 0]
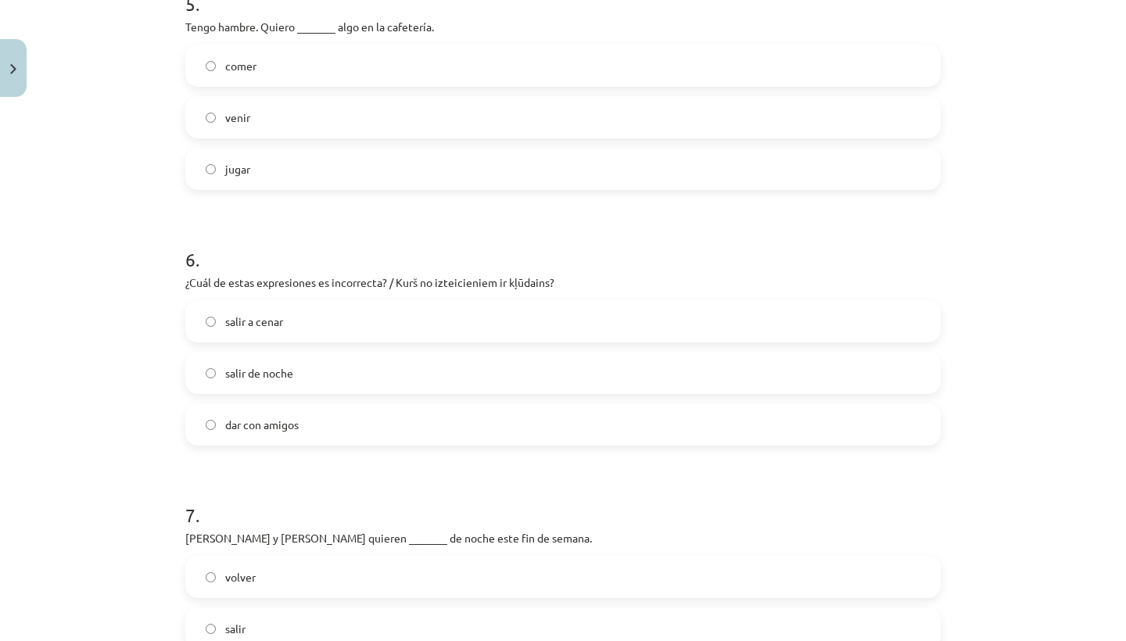
click at [453, 412] on label "dar con amigos" at bounding box center [563, 424] width 752 height 39
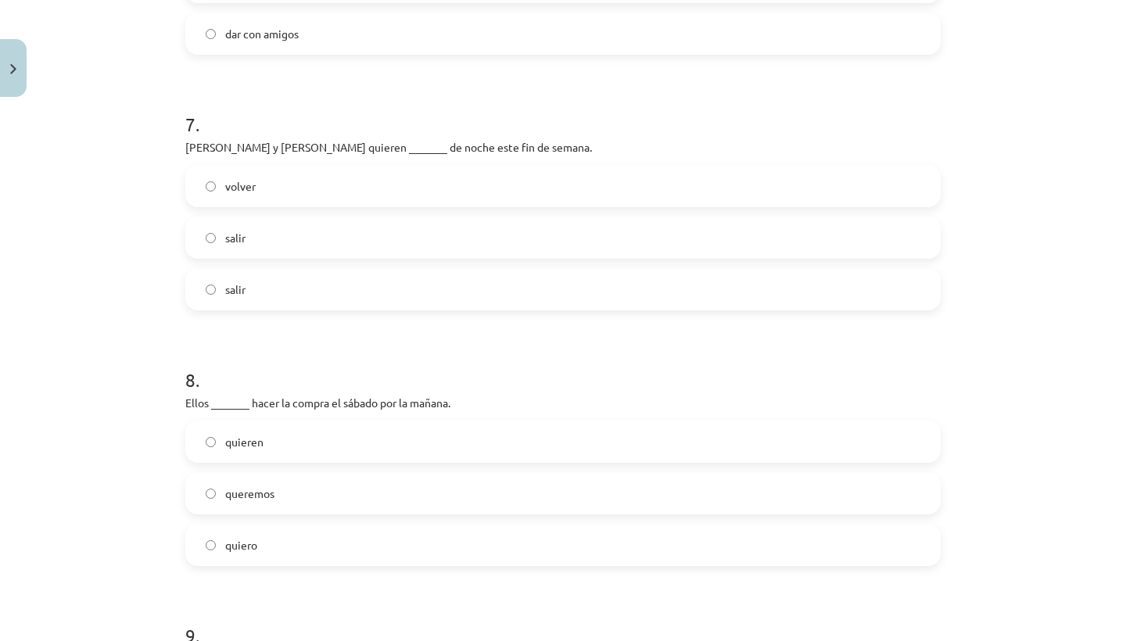
scroll to position [1799, 0]
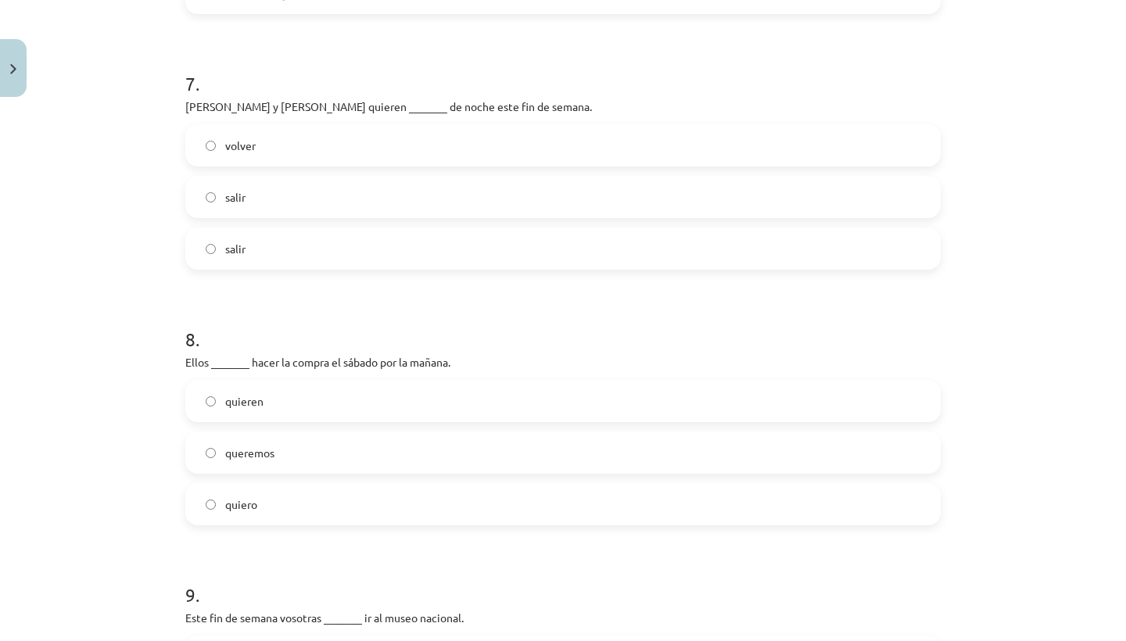
click at [342, 163] on label "volver" at bounding box center [563, 145] width 752 height 39
click at [346, 181] on label "salir" at bounding box center [563, 196] width 752 height 39
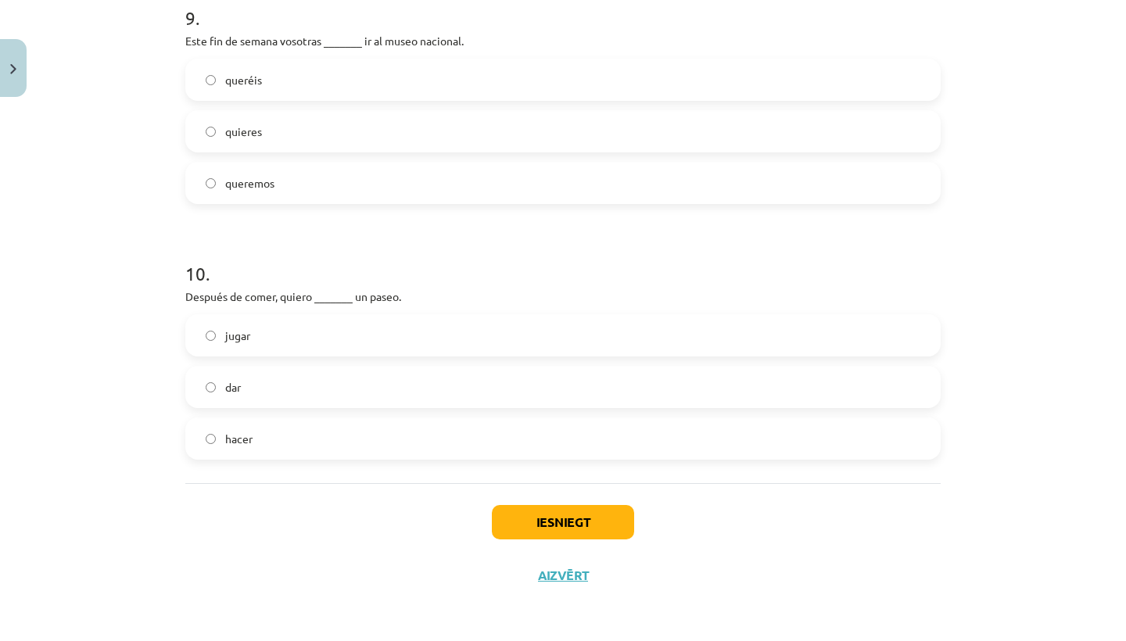
scroll to position [2378, 0]
click at [254, 134] on span "quieres" at bounding box center [243, 131] width 37 height 16
click at [302, 377] on label "dar" at bounding box center [563, 386] width 752 height 39
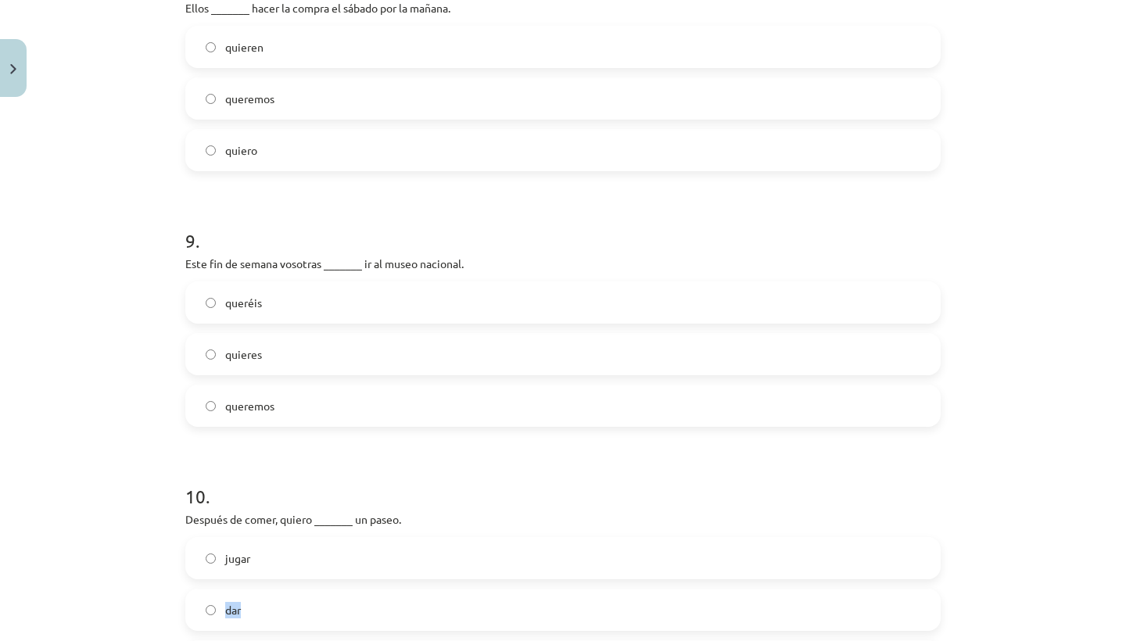
scroll to position [2027, 0]
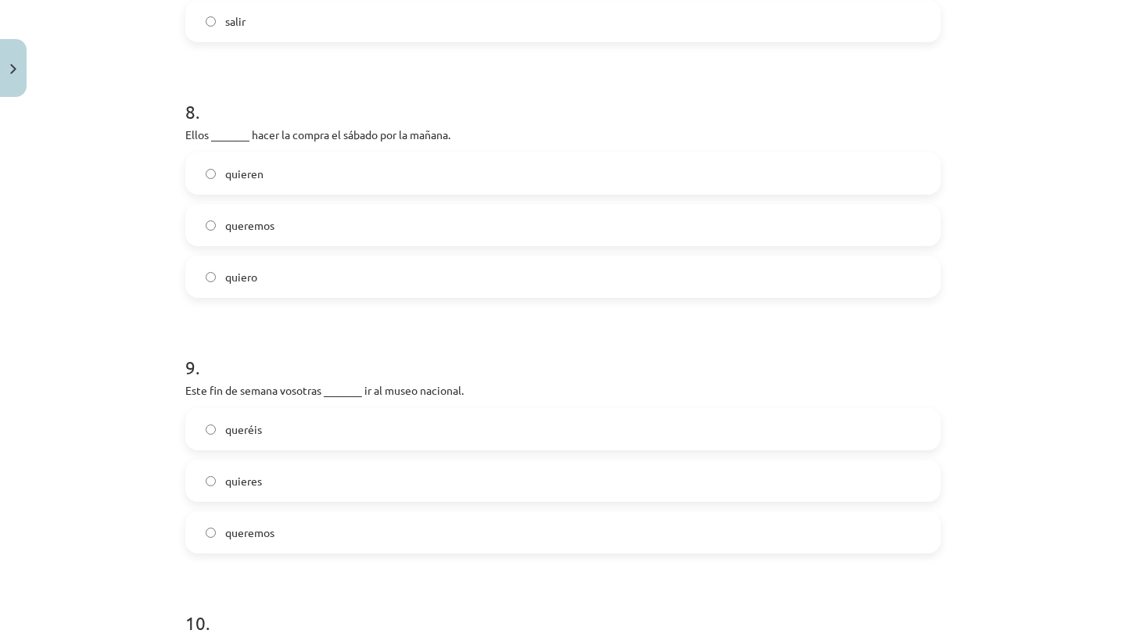
click at [255, 225] on span "queremos" at bounding box center [249, 225] width 49 height 16
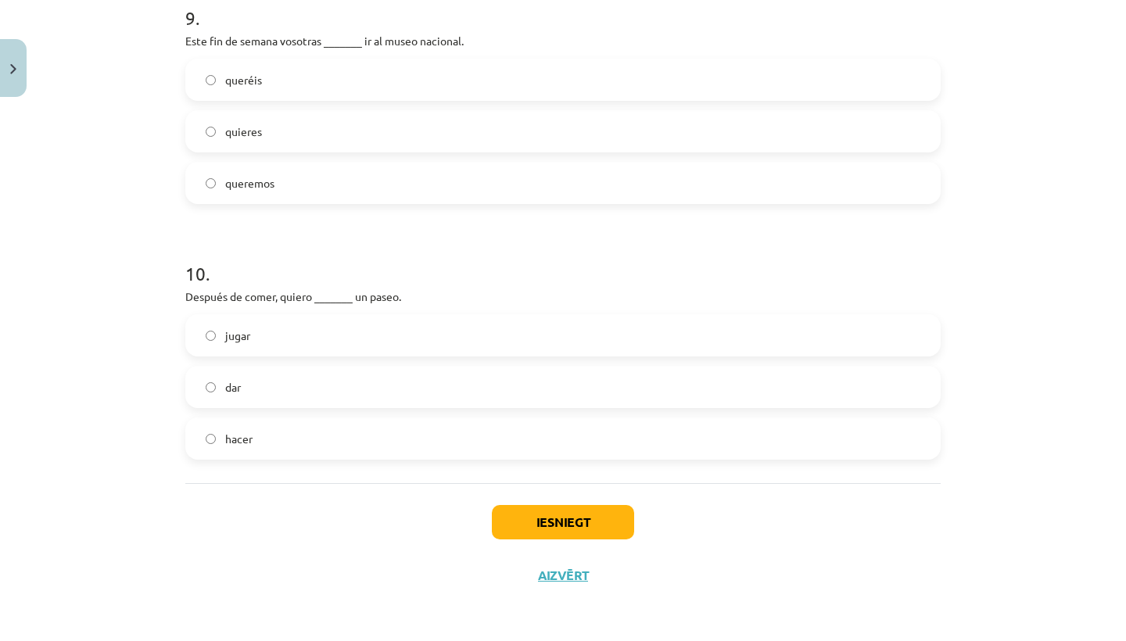
scroll to position [2378, 0]
click at [528, 493] on div "Iesniegt Aizvērt" at bounding box center [562, 537] width 755 height 109
click at [530, 500] on div "Iesniegt Aizvērt" at bounding box center [562, 537] width 755 height 109
click at [530, 509] on button "Iesniegt" at bounding box center [563, 522] width 142 height 34
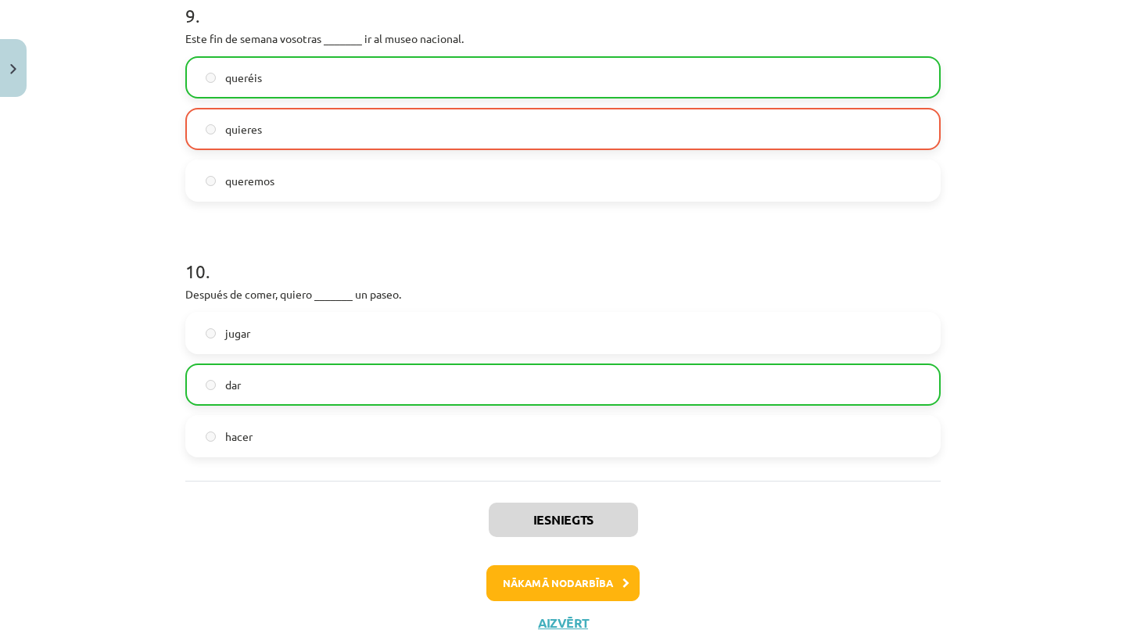
click at [559, 568] on button "Nākamā nodarbība" at bounding box center [562, 583] width 153 height 36
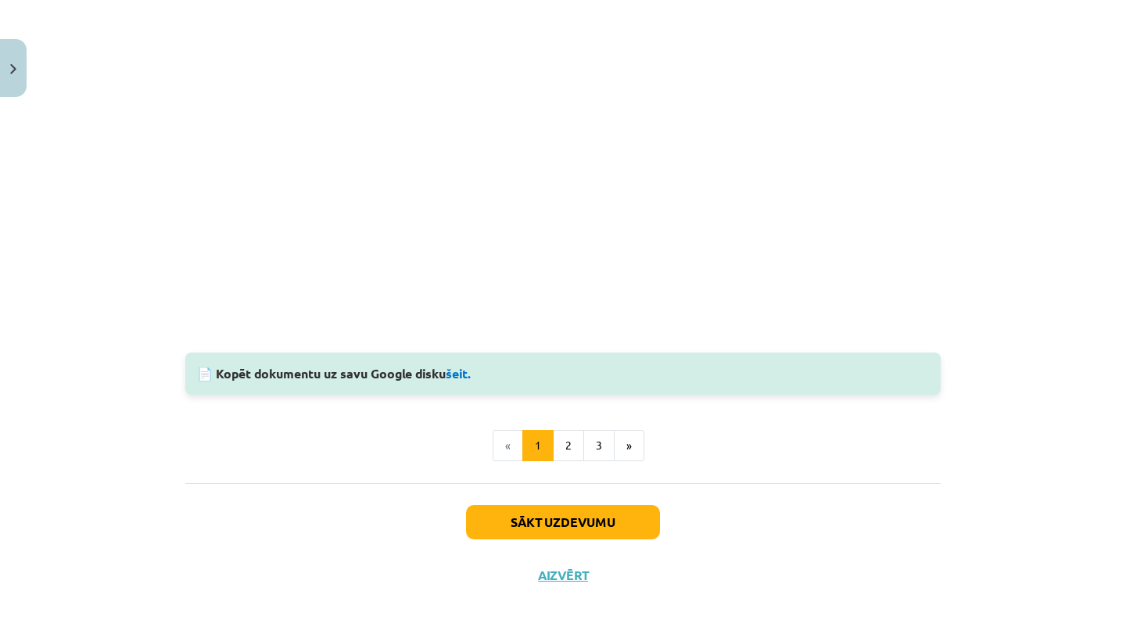
scroll to position [1473, 0]
click at [533, 528] on button "Sākt uzdevumu" at bounding box center [563, 522] width 194 height 34
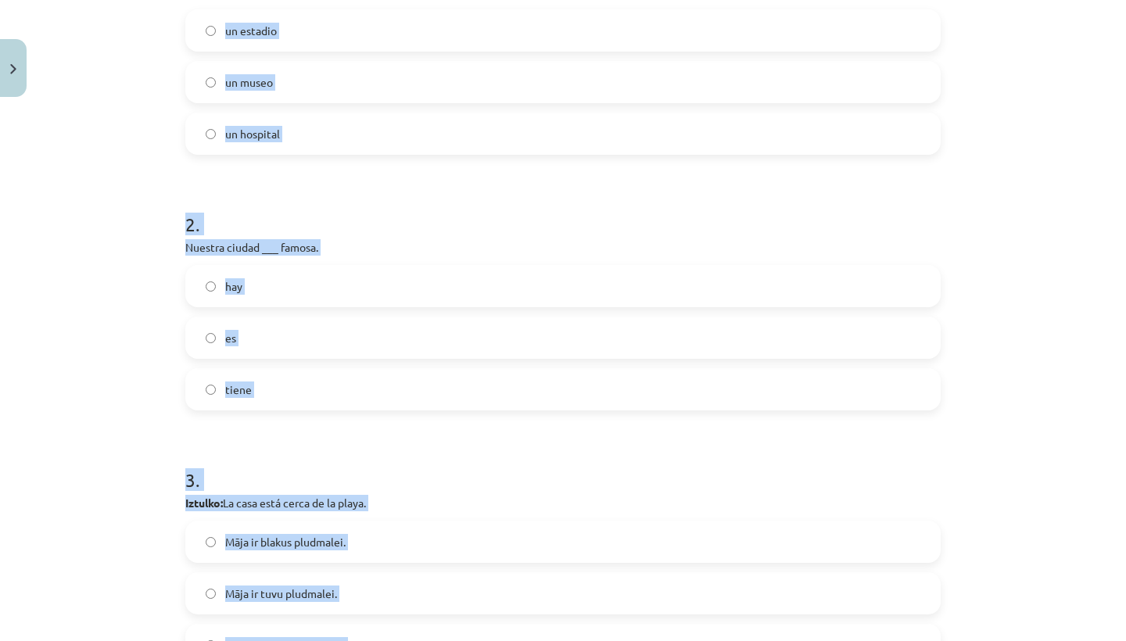
scroll to position [425, 0]
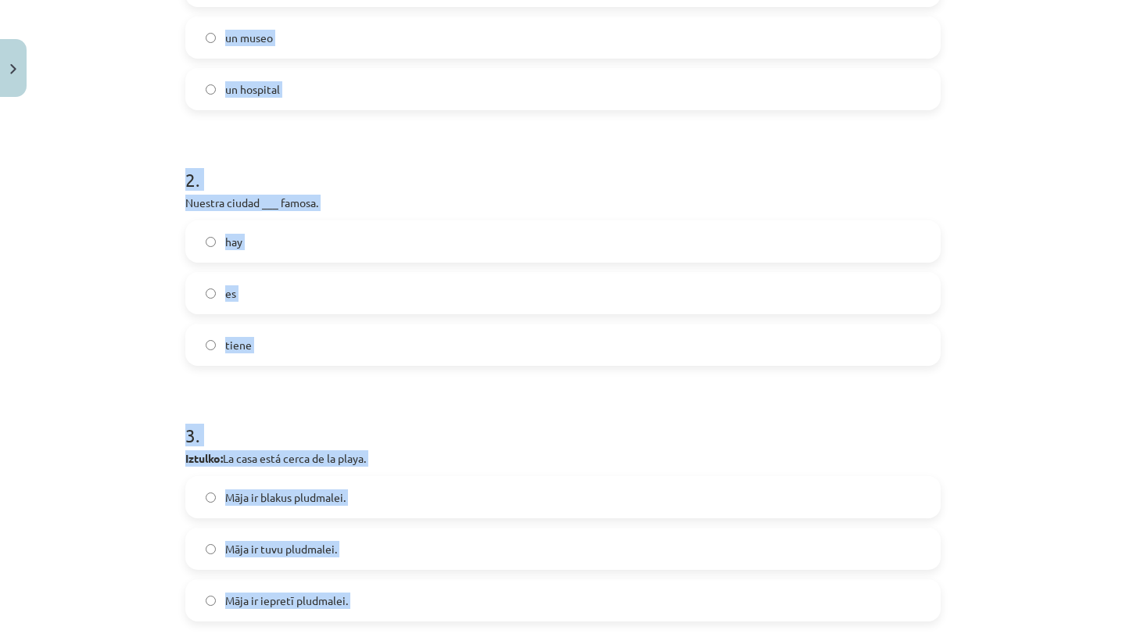
drag, startPoint x: 183, startPoint y: 313, endPoint x: -822, endPoint y: 6752, distance: 6516.8
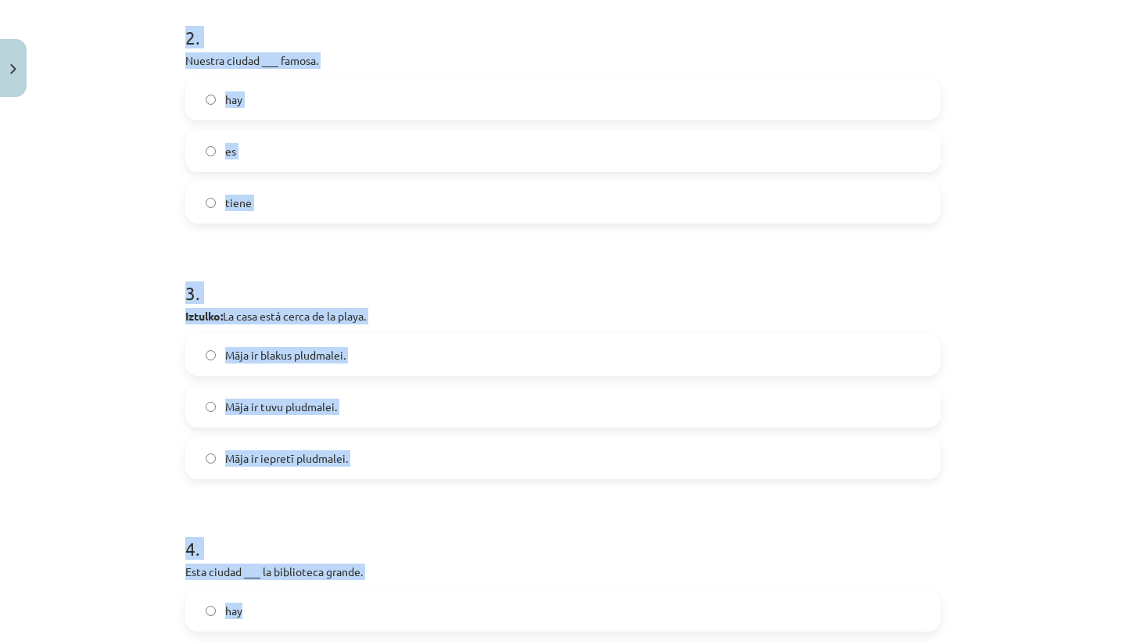
copy form "1 . Me gusta el fútbol, voy a… un estadio un museo un hospital 2 . Nuestra ciud…"
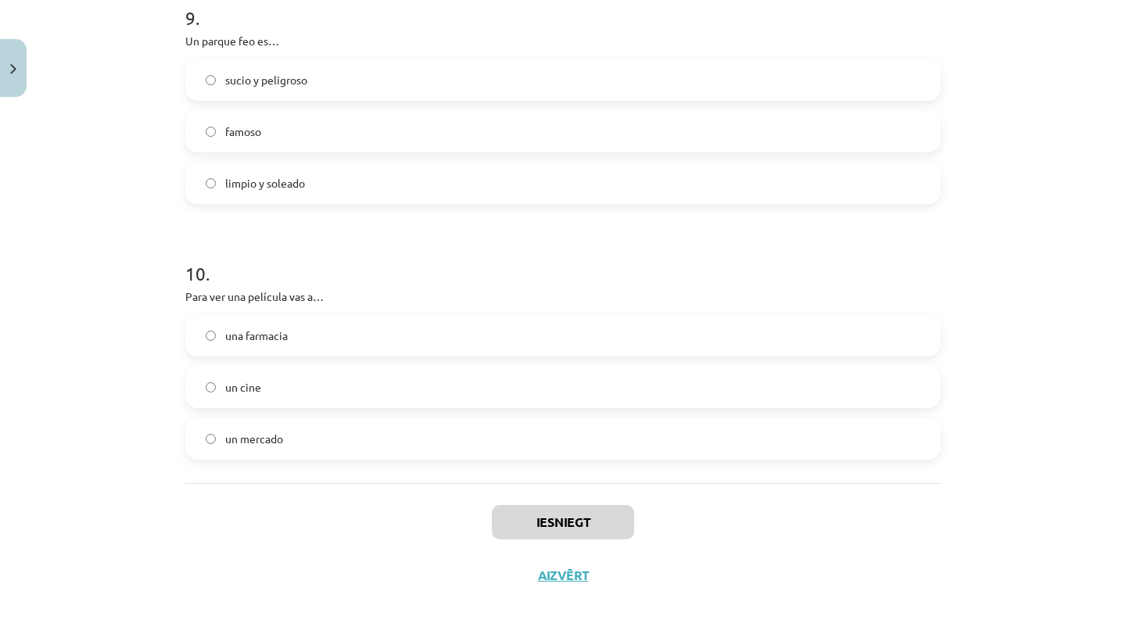
scroll to position [2378, 0]
click at [271, 521] on div "Iesniegt Aizvērt" at bounding box center [562, 537] width 755 height 109
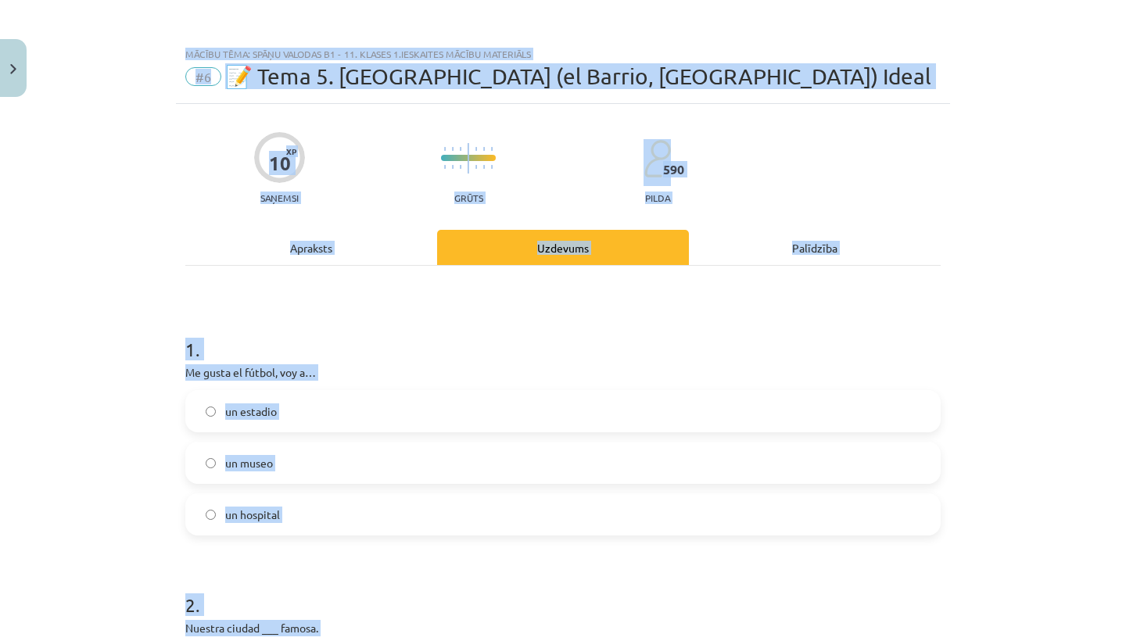
scroll to position [1032, 0]
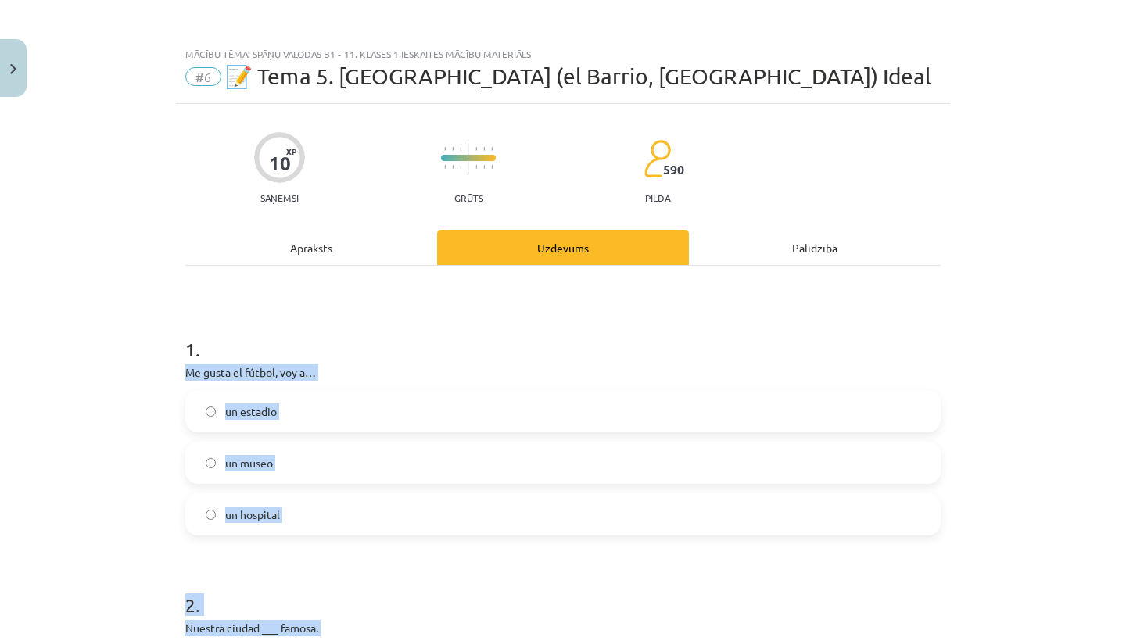
drag, startPoint x: 316, startPoint y: 462, endPoint x: 168, endPoint y: 367, distance: 175.8
click at [168, 367] on div "Mācību tēma: Spāņu valodas b1 - 11. klases 1.ieskaites mācību materiāls #6 📝 Te…" at bounding box center [563, 320] width 1126 height 641
copy form "Me gusta el fútbol, voy a… un estadio un museo un hospital 2 . Nuestra ciudad _…"
click at [168, 425] on div "Mācību tēma: Spāņu valodas b1 - 11. klases 1.ieskaites mācību materiāls #6 📝 Te…" at bounding box center [563, 320] width 1126 height 641
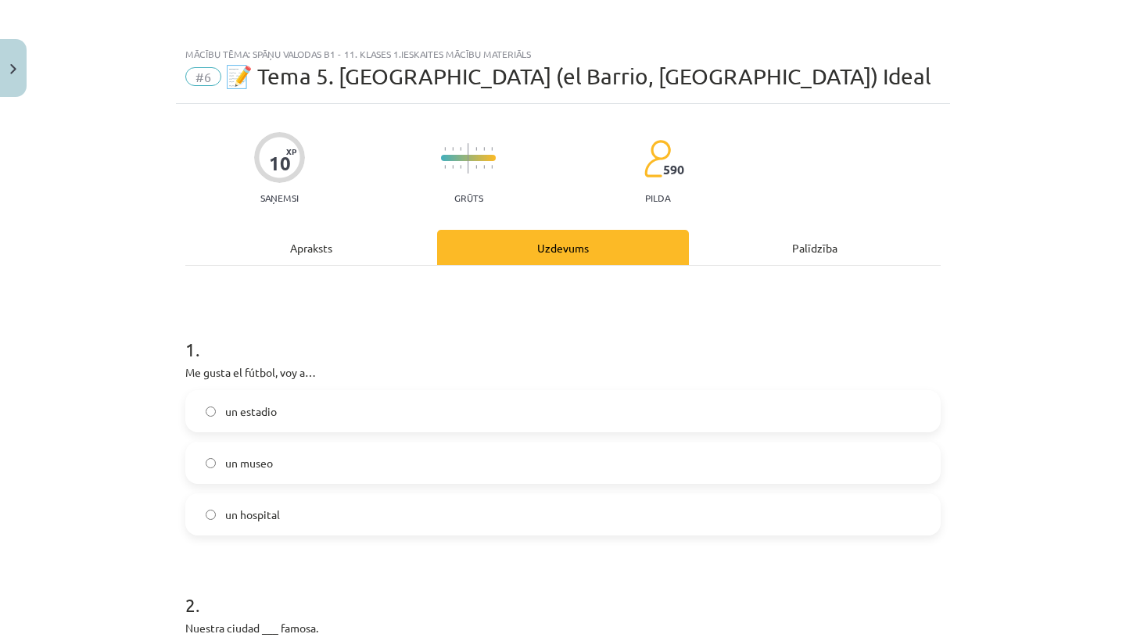
click at [239, 413] on span "un estadio" at bounding box center [251, 411] width 52 height 16
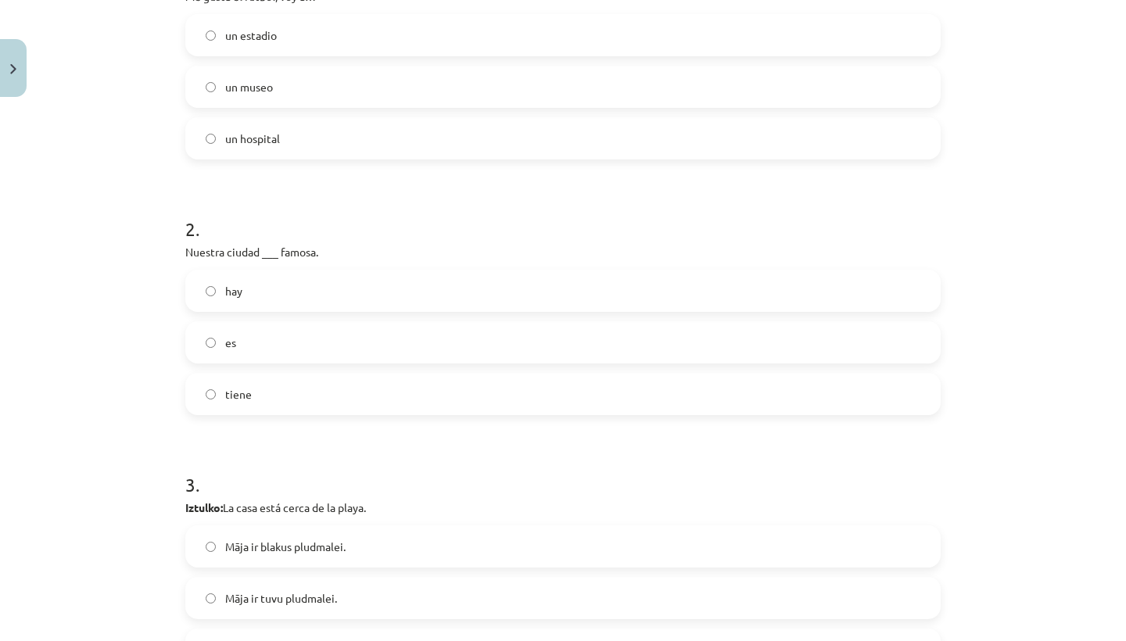
scroll to position [388, 0]
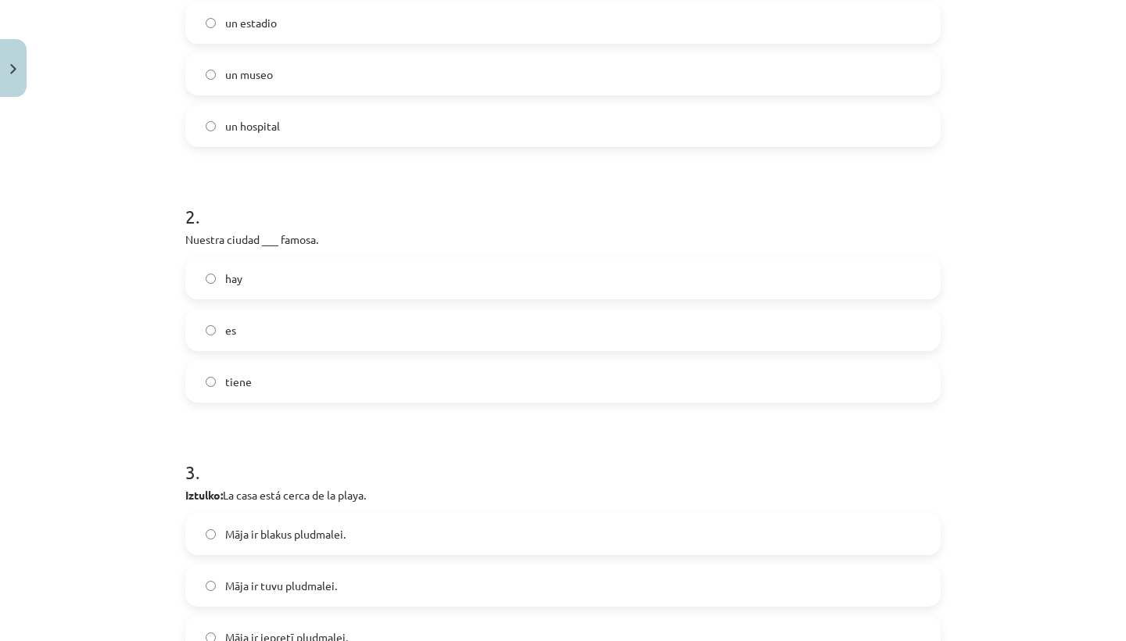
click at [301, 321] on label "es" at bounding box center [563, 329] width 752 height 39
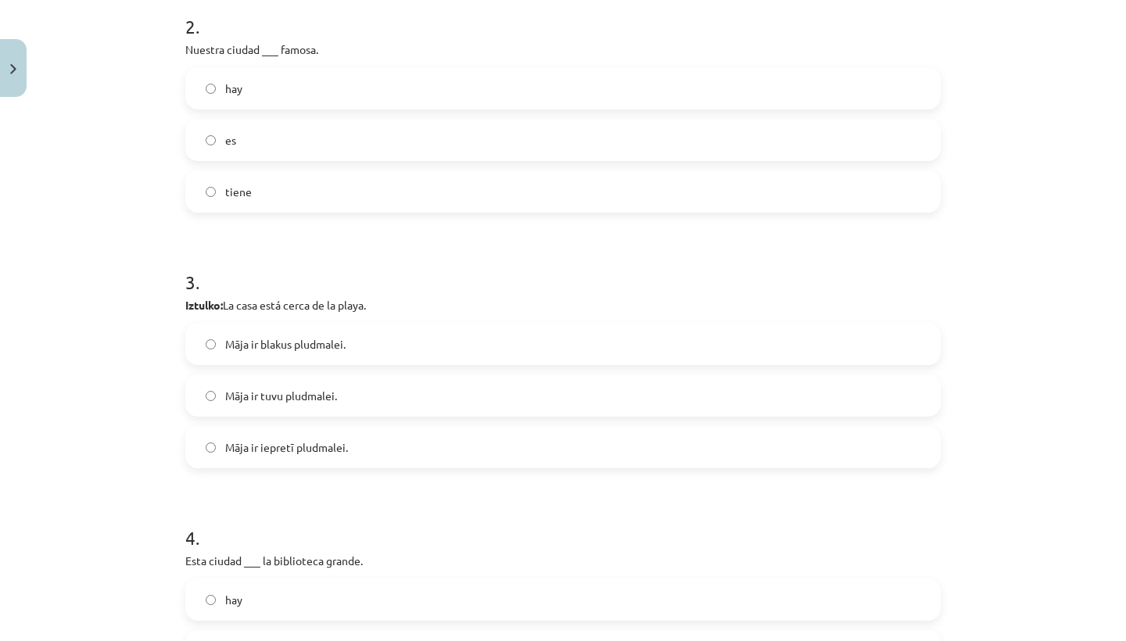
scroll to position [723, 0]
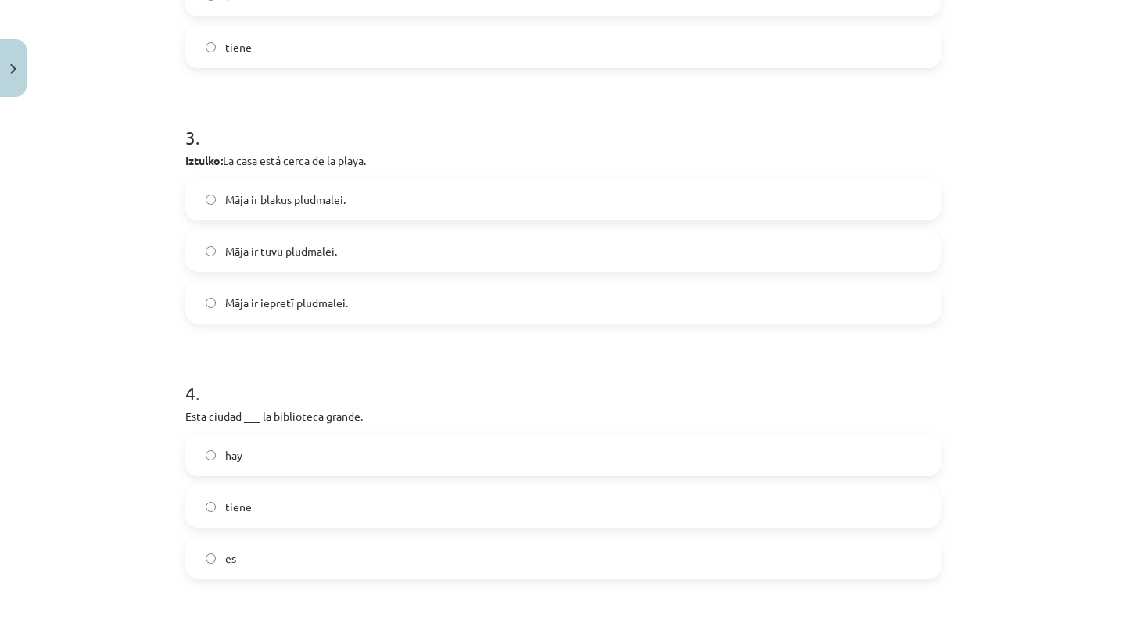
click at [320, 254] on span "Māja ir tuvu pludmalei." at bounding box center [281, 251] width 112 height 16
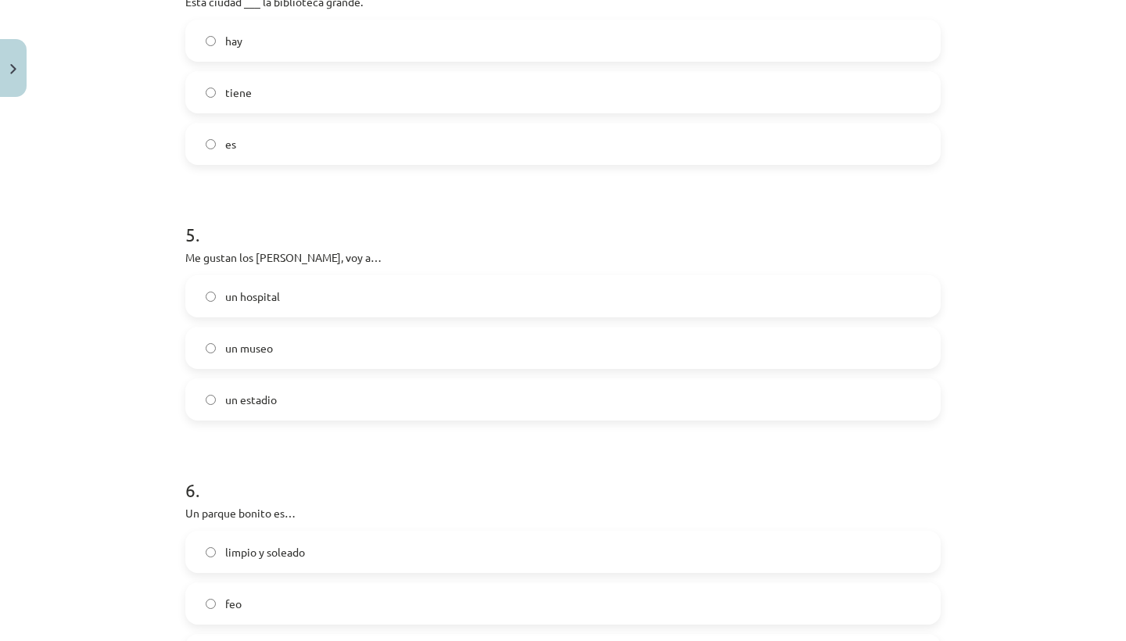
scroll to position [1144, 0]
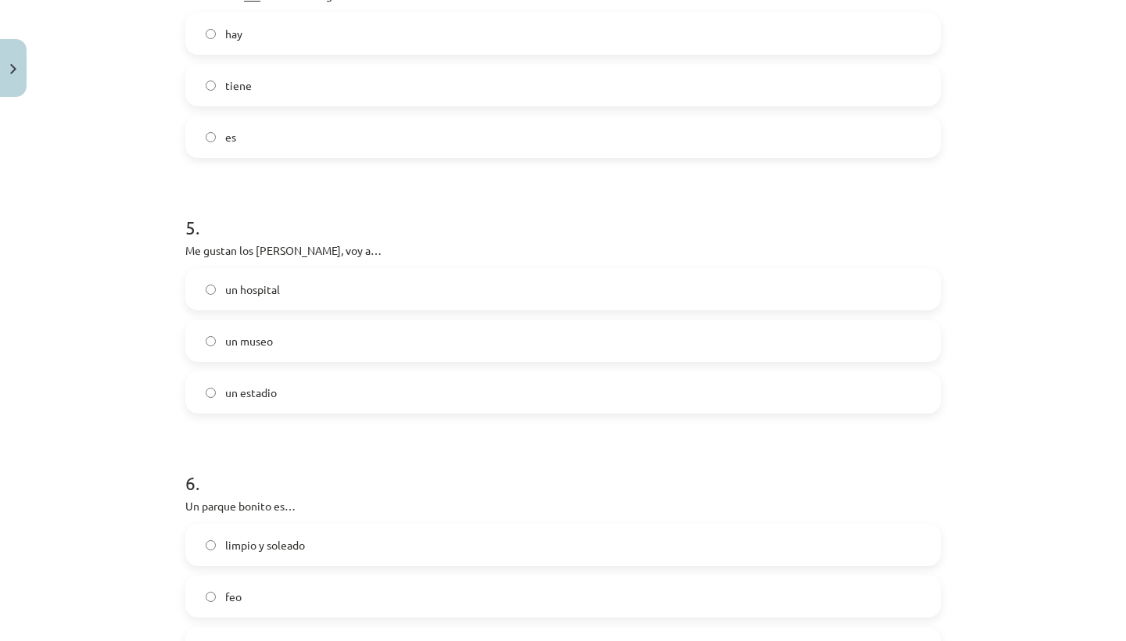
click at [715, 9] on div "4 . Esta ciudad ___ la biblioteca grande. hay tiene es" at bounding box center [562, 46] width 755 height 224
click at [281, 73] on label "tiene" at bounding box center [563, 85] width 752 height 39
click at [238, 342] on span "un museo" at bounding box center [249, 341] width 48 height 16
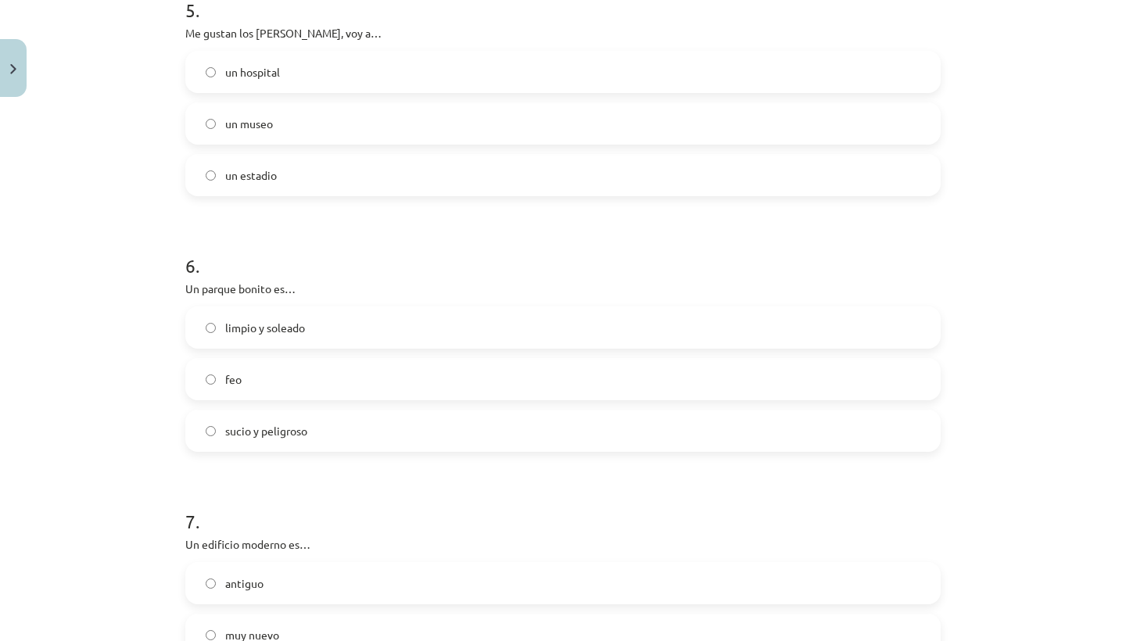
scroll to position [1514, 0]
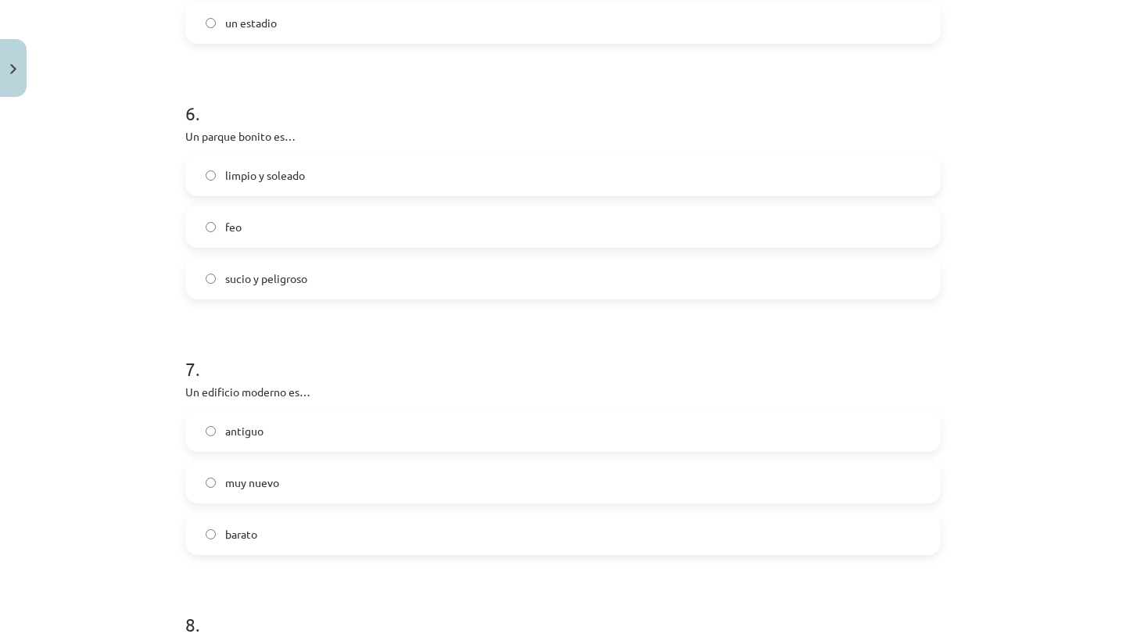
click at [397, 155] on div "limpio y soleado" at bounding box center [562, 175] width 755 height 42
click at [397, 158] on label "limpio y soleado" at bounding box center [563, 175] width 752 height 39
click at [293, 495] on label "muy nuevo" at bounding box center [563, 482] width 752 height 39
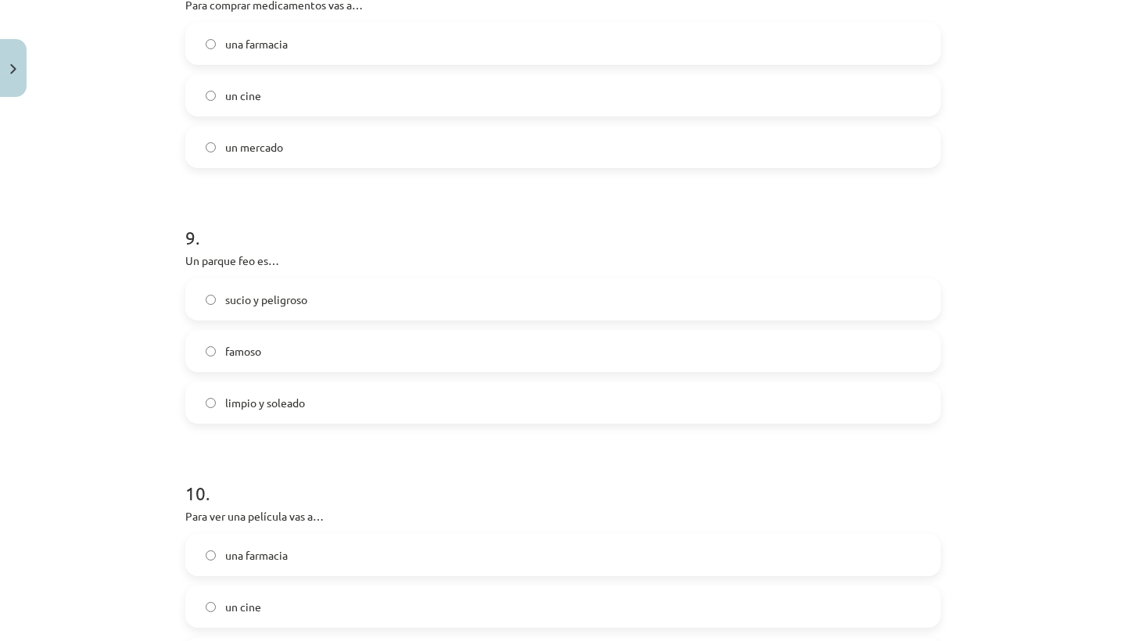
scroll to position [2159, 0]
click at [394, 43] on label "una farmacia" at bounding box center [563, 41] width 752 height 39
click at [350, 313] on label "sucio y peligroso" at bounding box center [563, 296] width 752 height 39
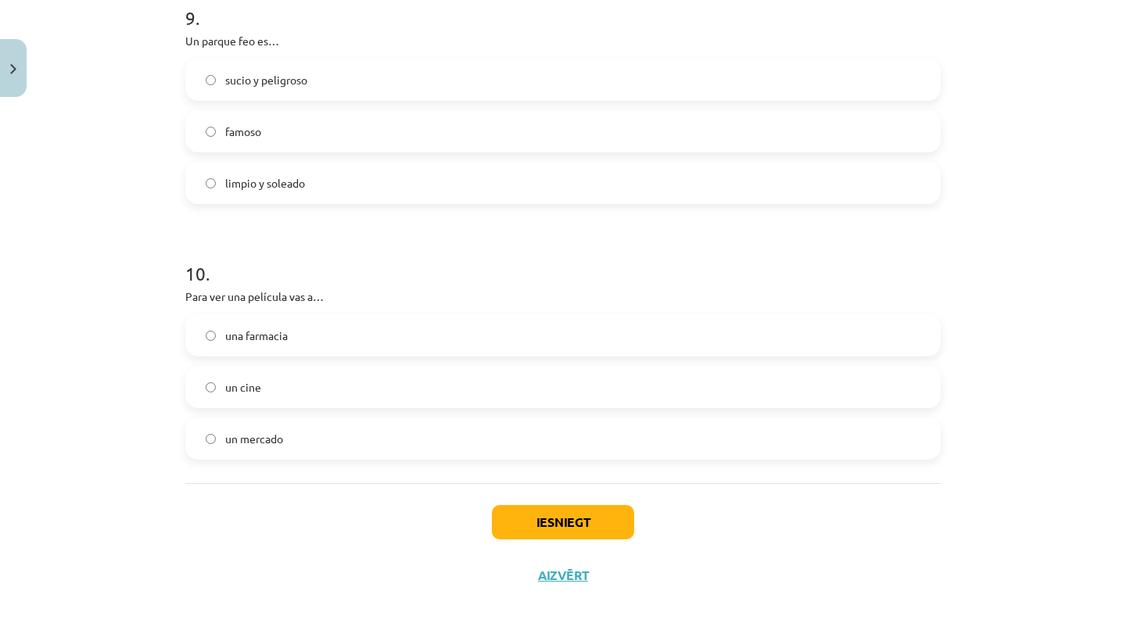
scroll to position [2378, 0]
drag, startPoint x: 322, startPoint y: 397, endPoint x: 366, endPoint y: 417, distance: 48.3
click at [324, 397] on label "un cine" at bounding box center [563, 386] width 752 height 39
click at [538, 537] on div "Iesniegt Aizvērt" at bounding box center [562, 537] width 755 height 109
click at [554, 518] on button "Iesniegt" at bounding box center [563, 522] width 142 height 34
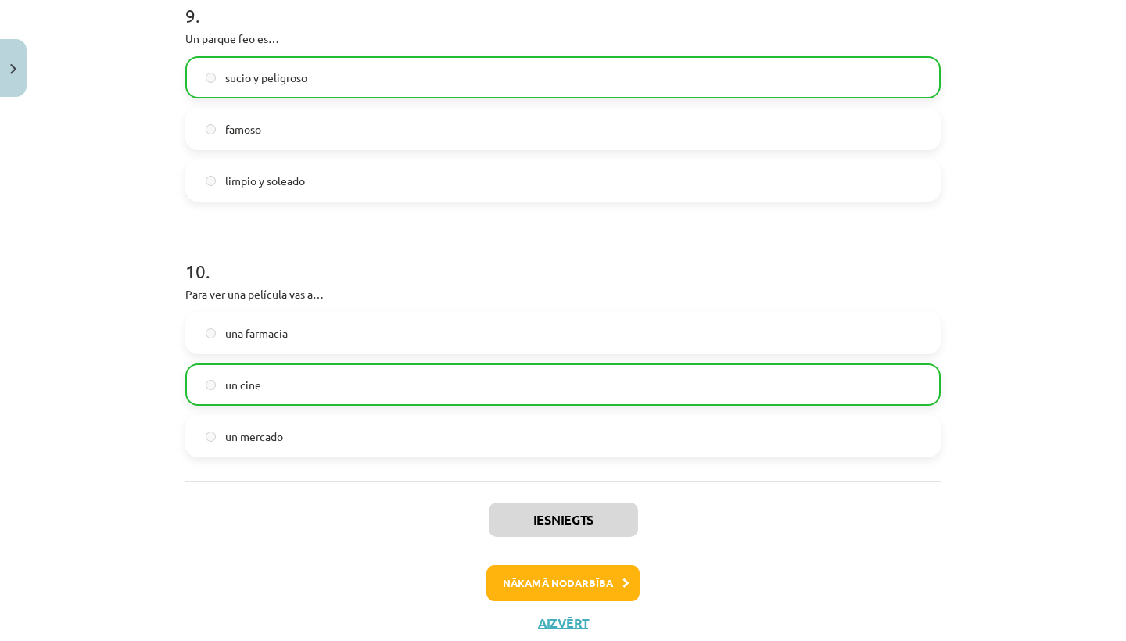
click at [537, 578] on button "Nākamā nodarbība" at bounding box center [562, 583] width 153 height 36
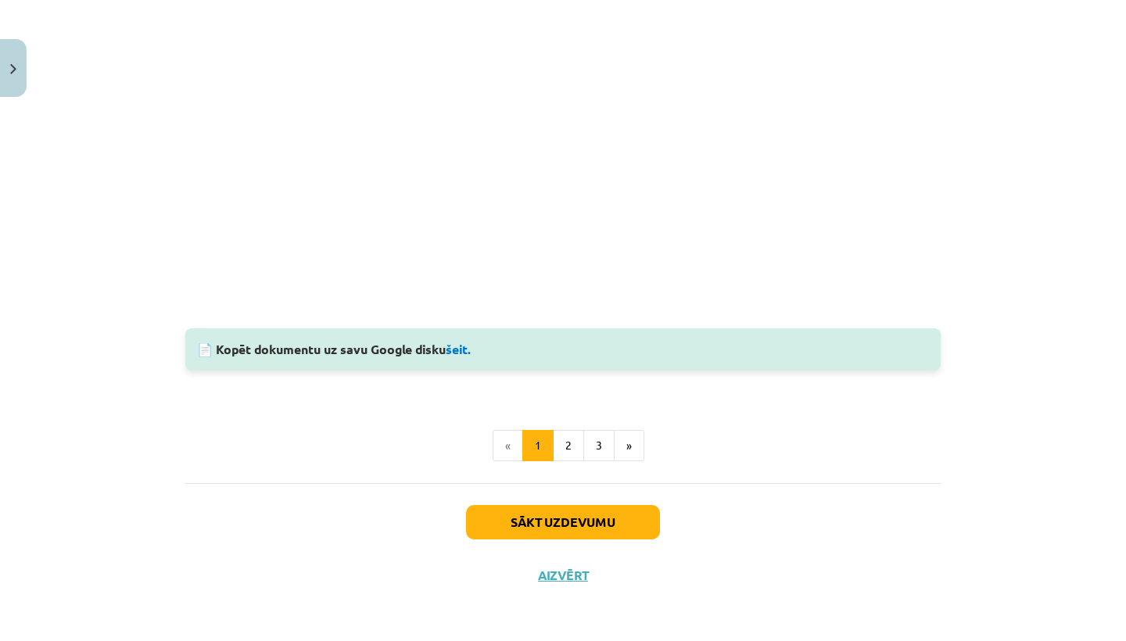
click at [572, 493] on div "Sākt uzdevumu Aizvērt" at bounding box center [562, 537] width 755 height 109
click at [571, 507] on button "Sākt uzdevumu" at bounding box center [563, 522] width 194 height 34
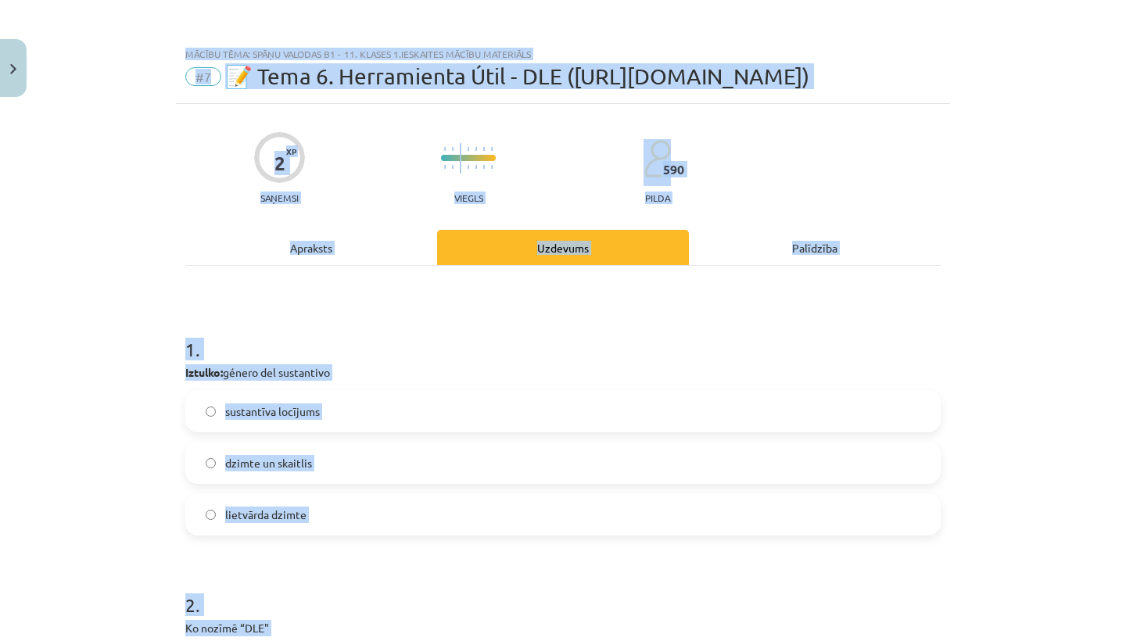
scroll to position [361, 0]
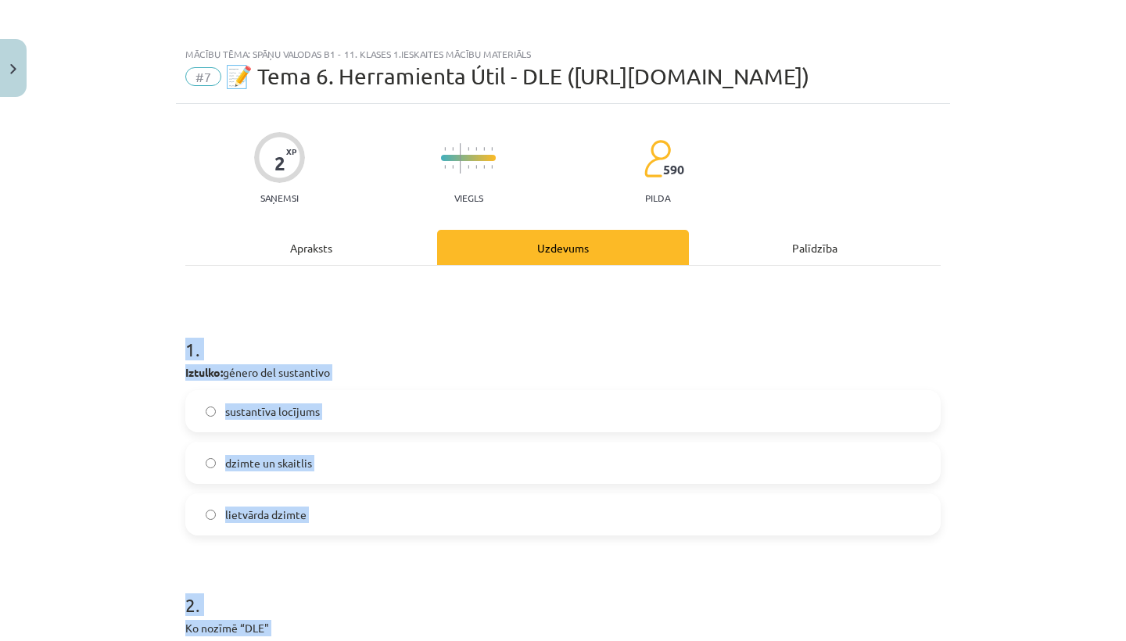
drag, startPoint x: 463, startPoint y: 449, endPoint x: 169, endPoint y: 342, distance: 313.1
click at [169, 342] on div "Mācību tēma: Spāņu valodas b1 - 11. klases 1.ieskaites mācību materiāls #7 📝 Te…" at bounding box center [563, 320] width 1126 height 641
copy form "1 . Iztulko: género del sustantivo sustantīva locījums dzimte un skaitlis lietv…"
click at [311, 549] on form "1 . Iztulko: género del sustantivo sustantīva locījums dzimte un skaitlis lietv…" at bounding box center [562, 551] width 755 height 480
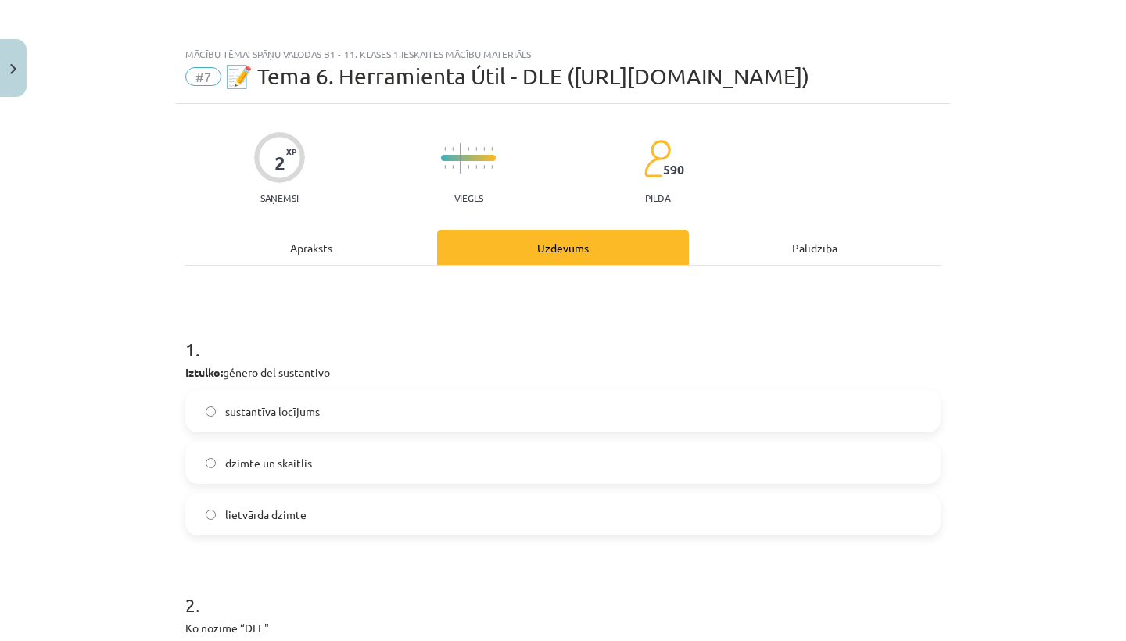
click at [311, 531] on label "lietvārda dzimte" at bounding box center [563, 514] width 752 height 39
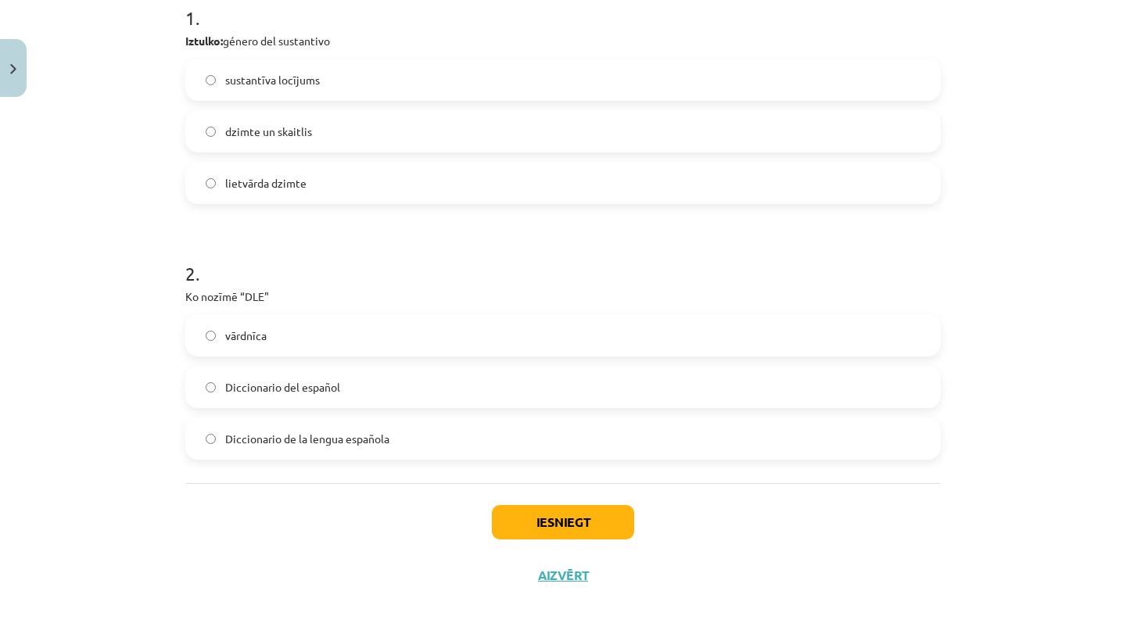
scroll to position [334, 0]
click at [338, 395] on label "Diccionario del español" at bounding box center [563, 386] width 752 height 39
click at [334, 437] on span "Diccionario de la lengua española" at bounding box center [307, 439] width 164 height 16
click at [549, 525] on button "Iesniegt" at bounding box center [563, 522] width 142 height 34
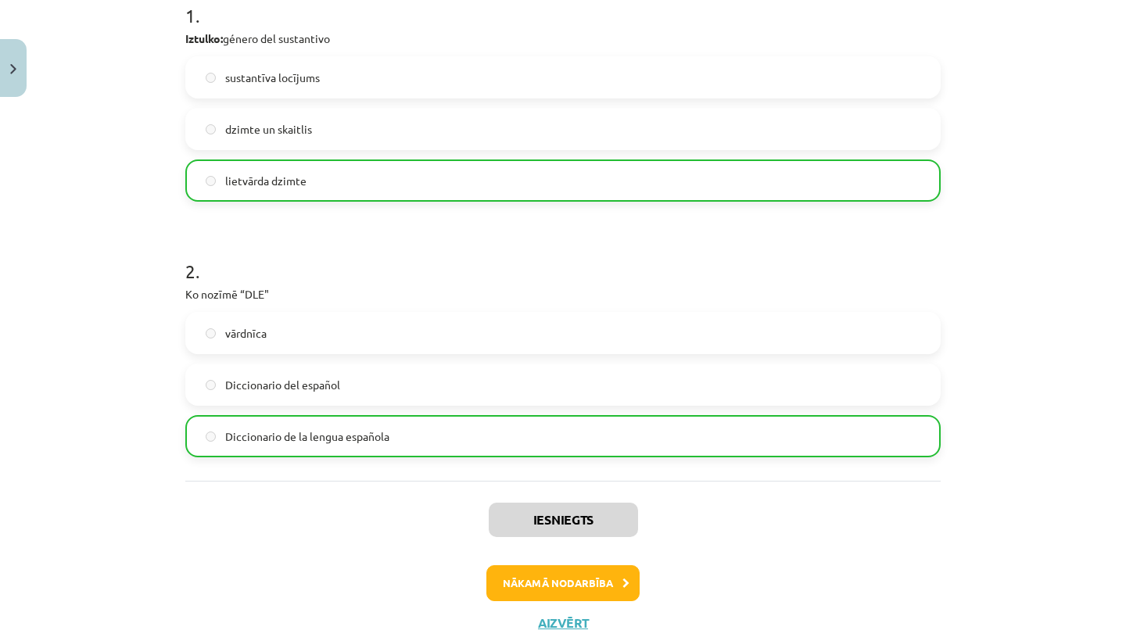
click at [608, 576] on button "Nākamā nodarbība" at bounding box center [562, 583] width 153 height 36
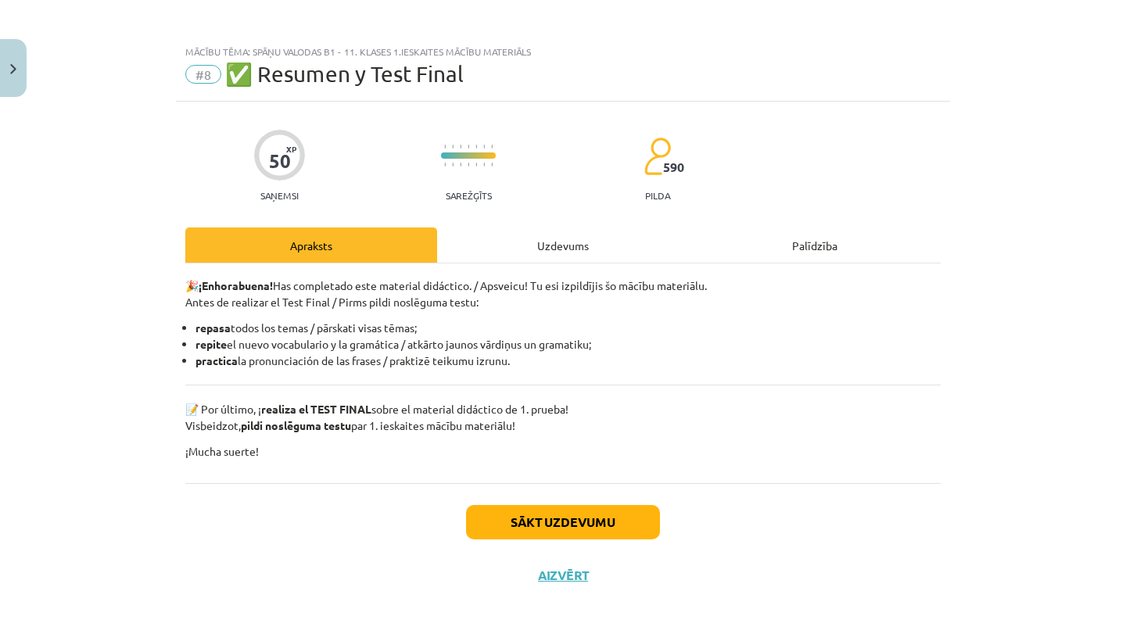
scroll to position [5, 0]
click at [615, 505] on button "Sākt uzdevumu" at bounding box center [563, 522] width 194 height 34
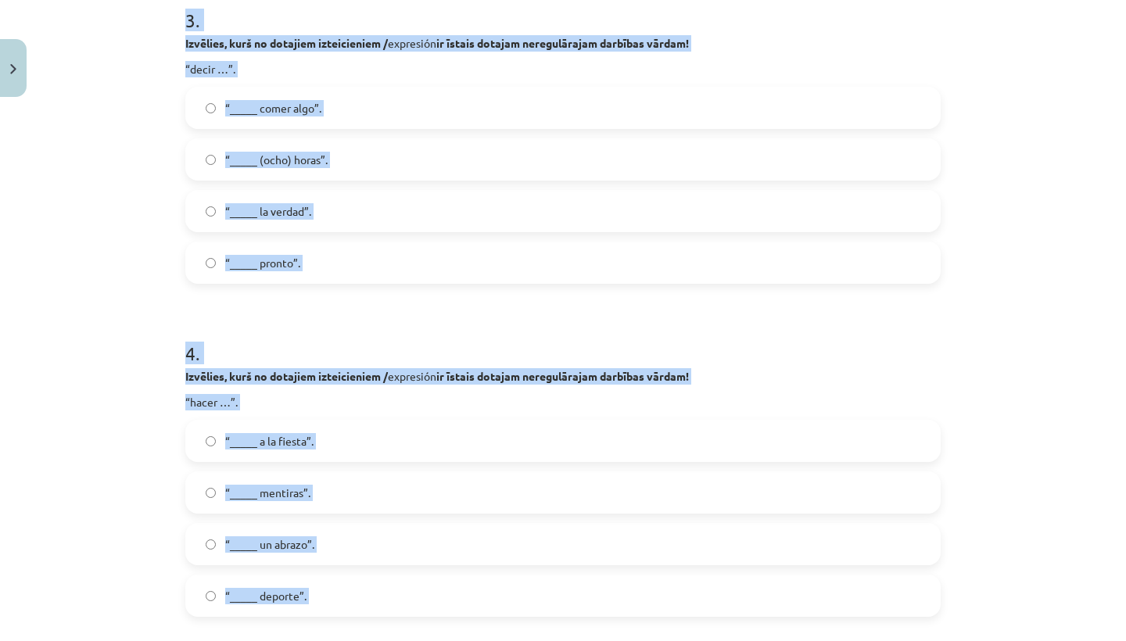
scroll to position [1014, 0]
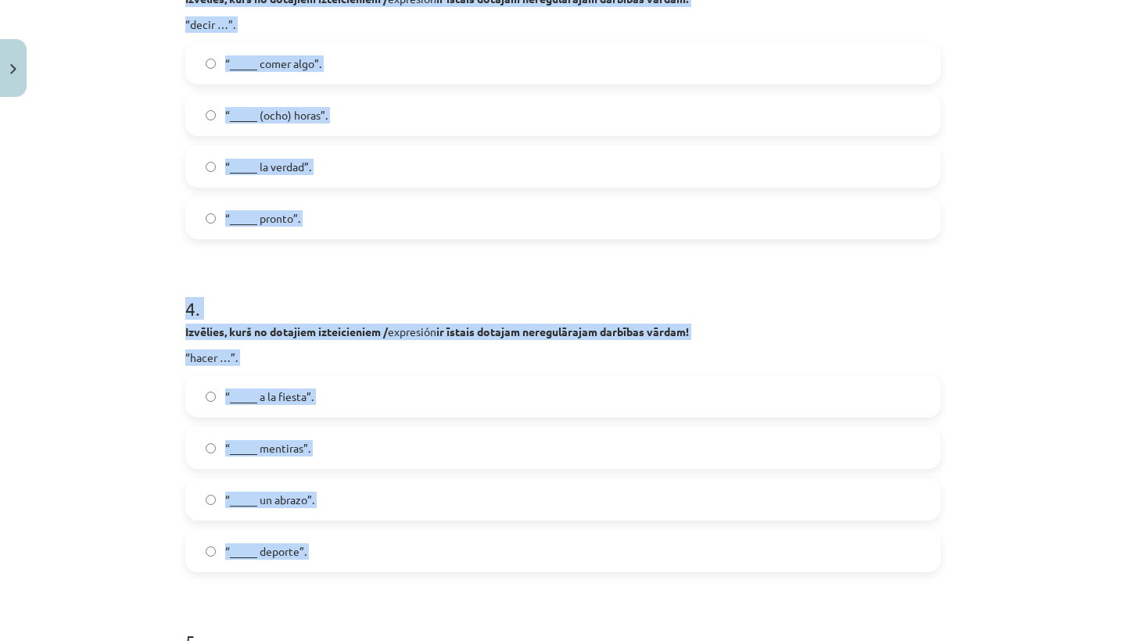
drag, startPoint x: 191, startPoint y: 344, endPoint x: -1876, endPoint y: 6751, distance: 6732.8
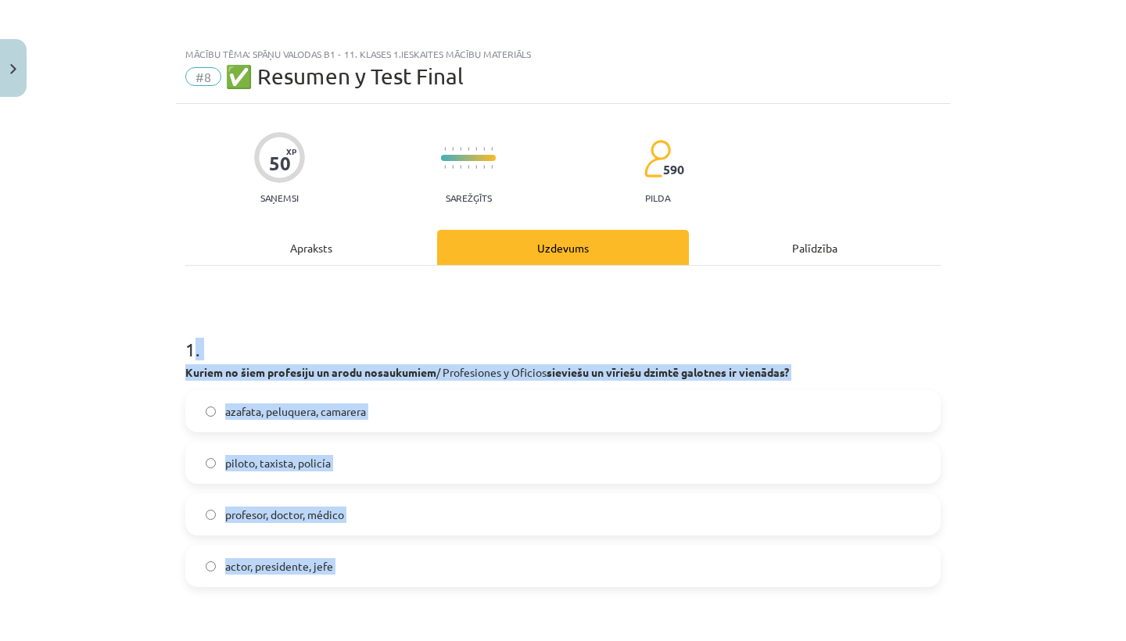
scroll to position [-1, 0]
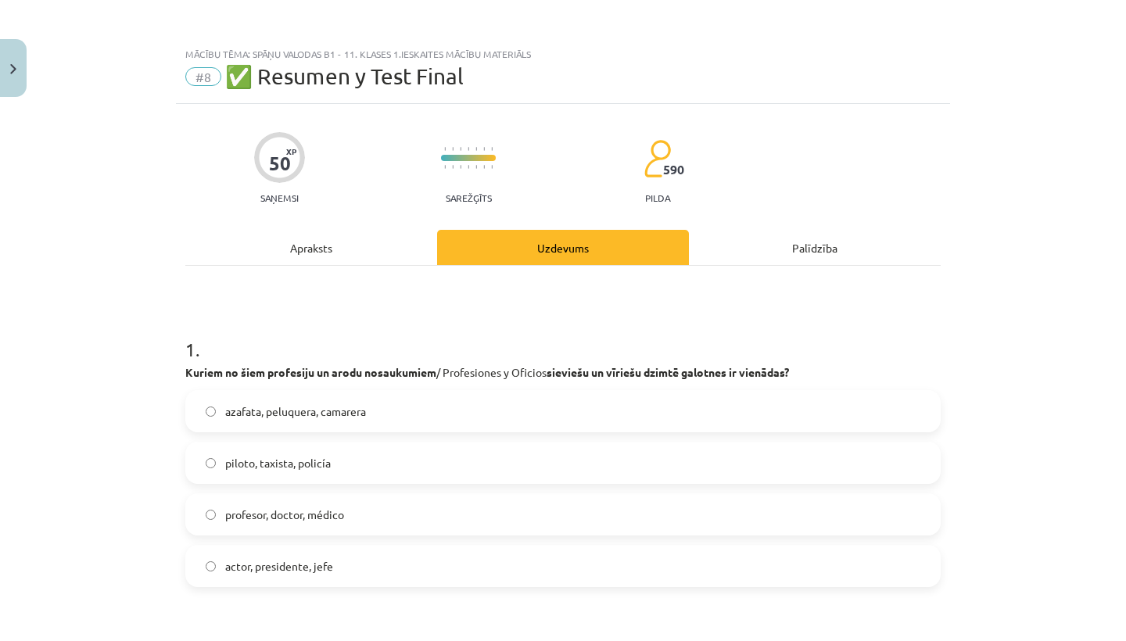
click at [202, 319] on h1 "1 ." at bounding box center [562, 335] width 755 height 48
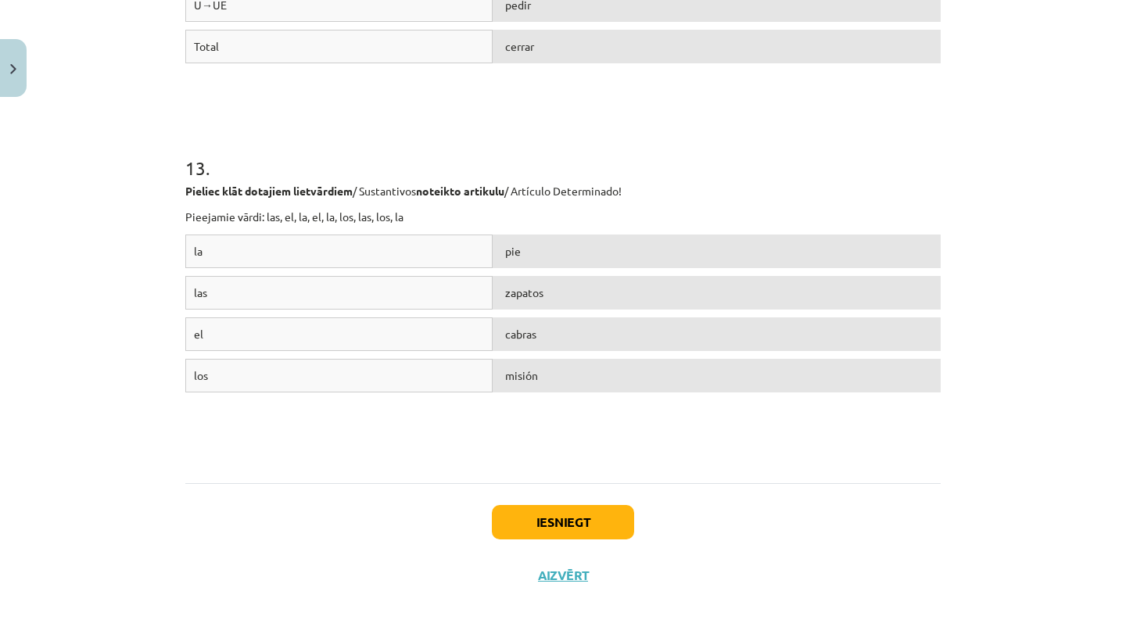
scroll to position [431, 0]
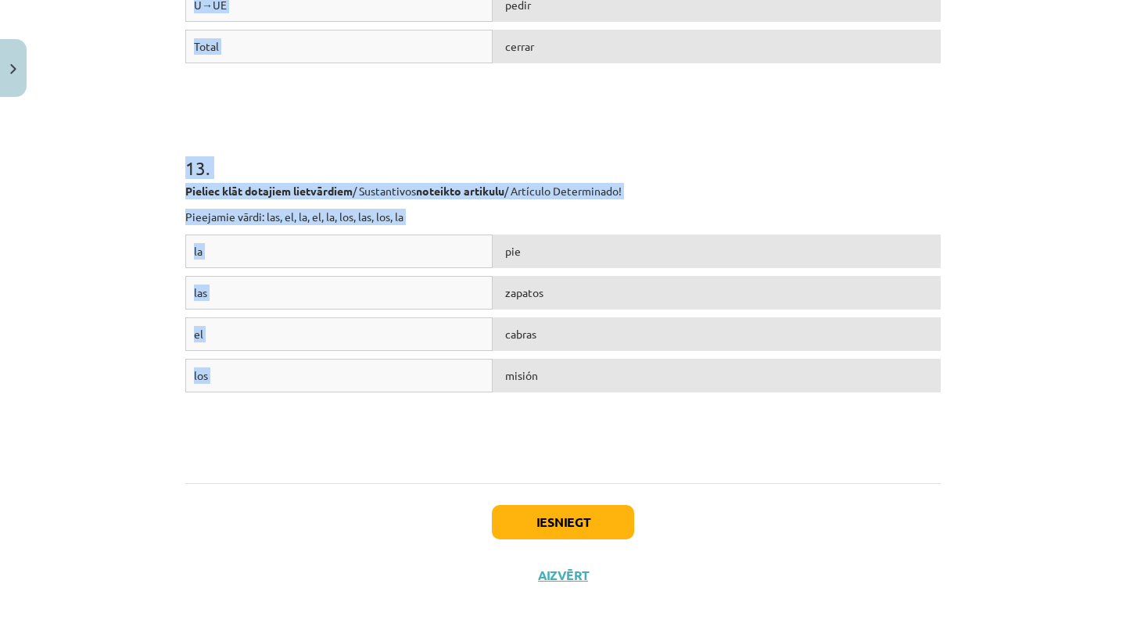
drag, startPoint x: 190, startPoint y: 349, endPoint x: 539, endPoint y: 401, distance: 353.3
copy form "7 . Loremi do sita consectet ad elits doeiusmodte / Incididuntu l Etdolor magna…"
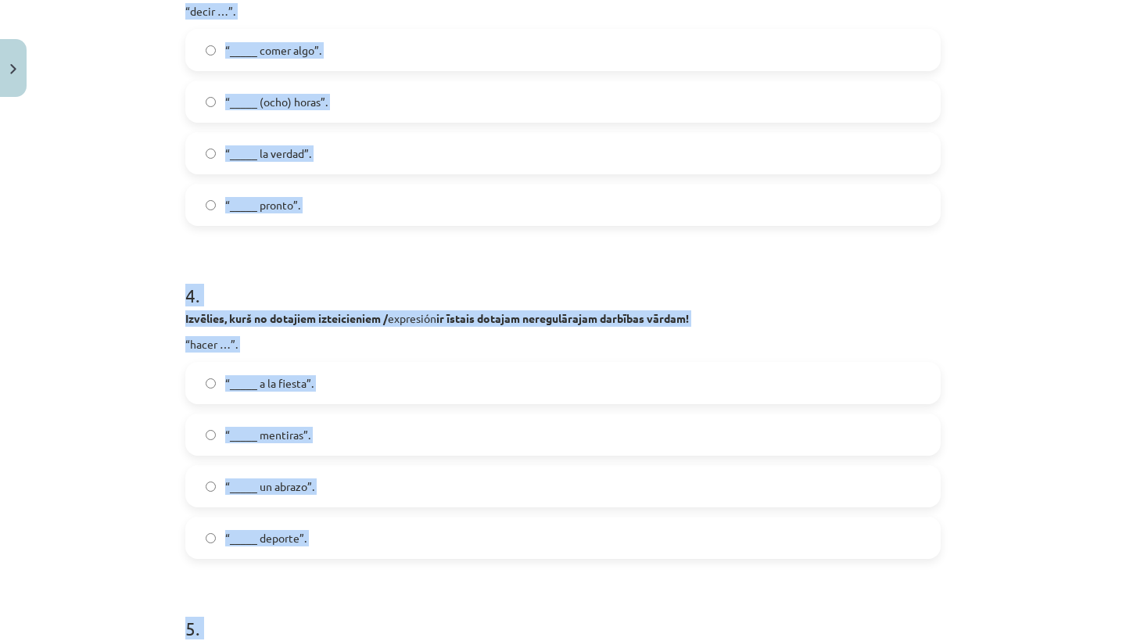
scroll to position [454, 0]
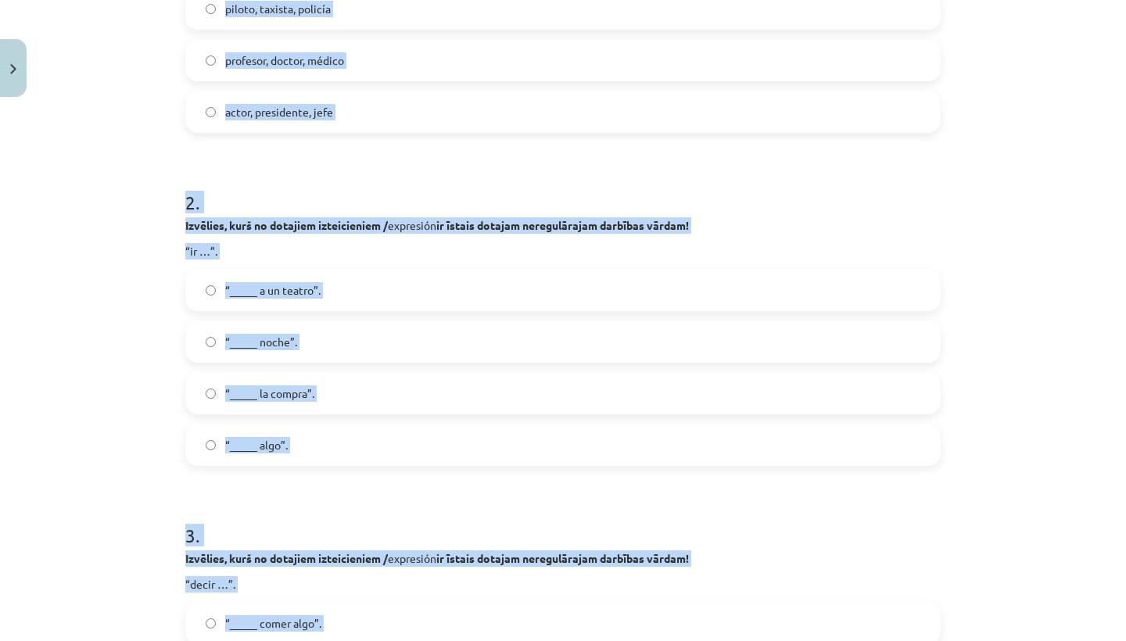
click at [109, 392] on div "Mācību tēma: Spāņu valodas b1 - 11. klases 1.ieskaites mācību materiāls #8 ✅ Re…" at bounding box center [563, 320] width 1126 height 641
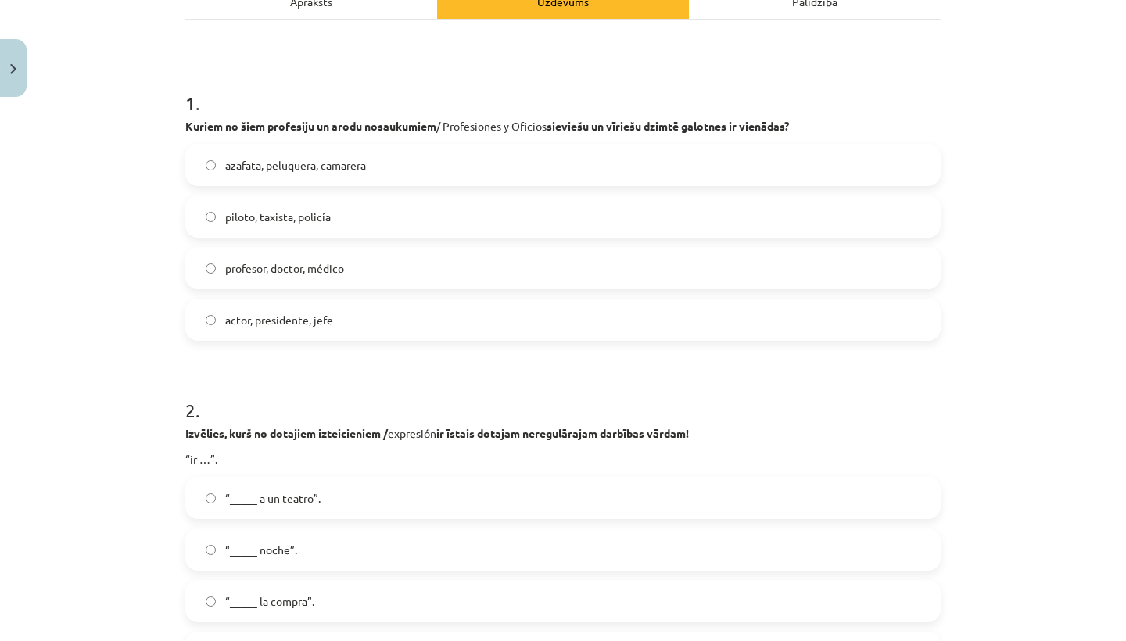
scroll to position [288, 0]
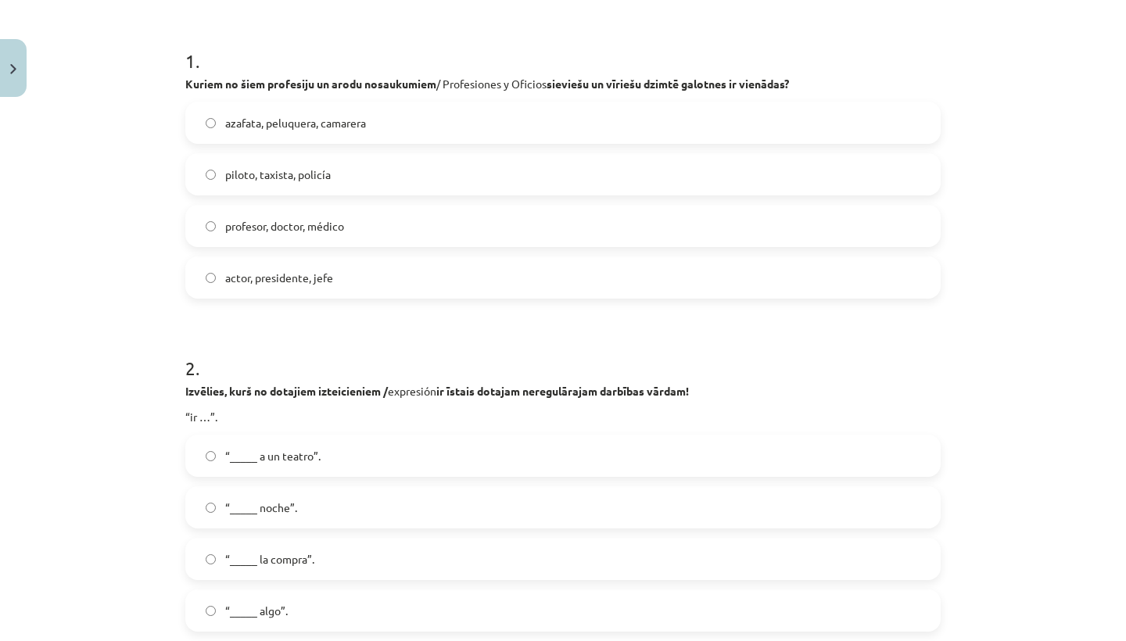
click at [310, 187] on label "piloto, taxista, policía" at bounding box center [563, 174] width 752 height 39
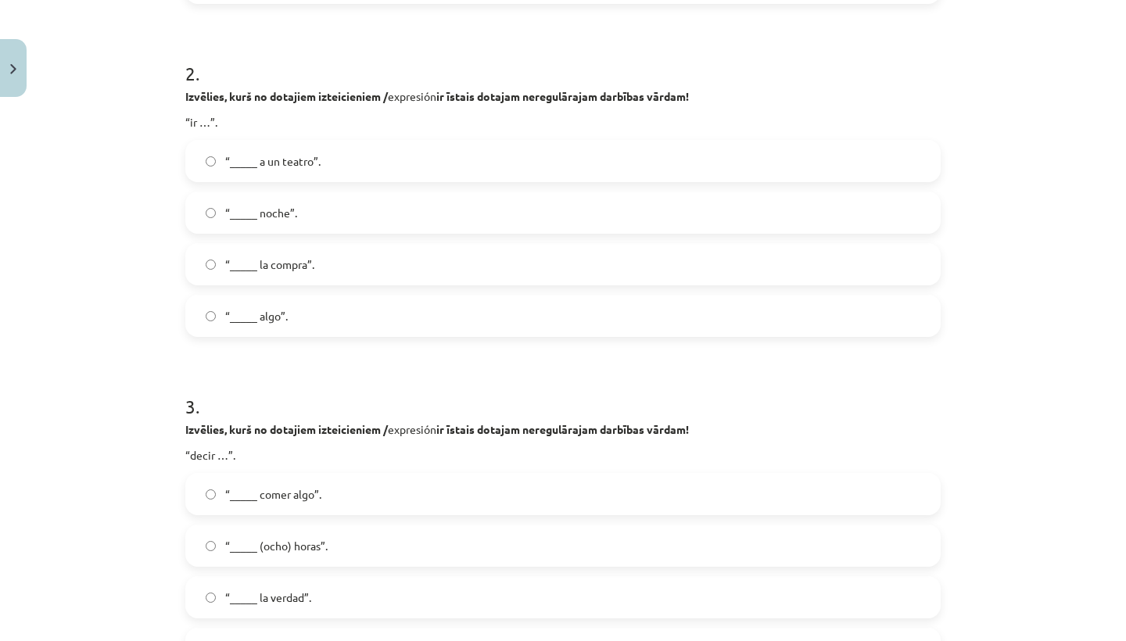
scroll to position [635, 0]
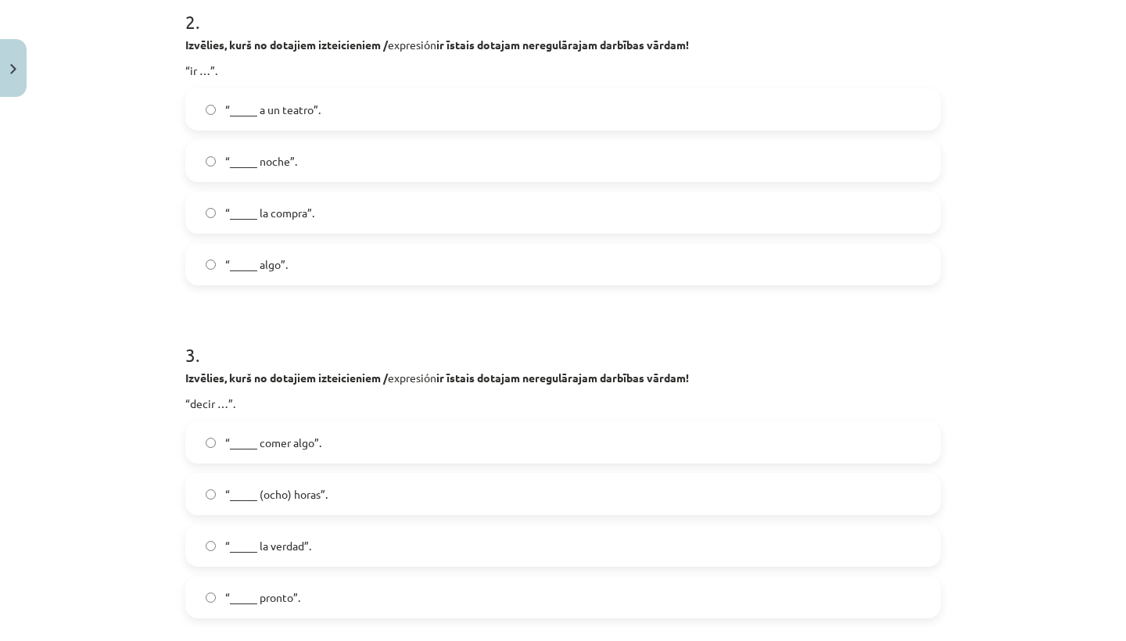
click at [365, 122] on label "“_____ a un teatro”." at bounding box center [563, 109] width 752 height 39
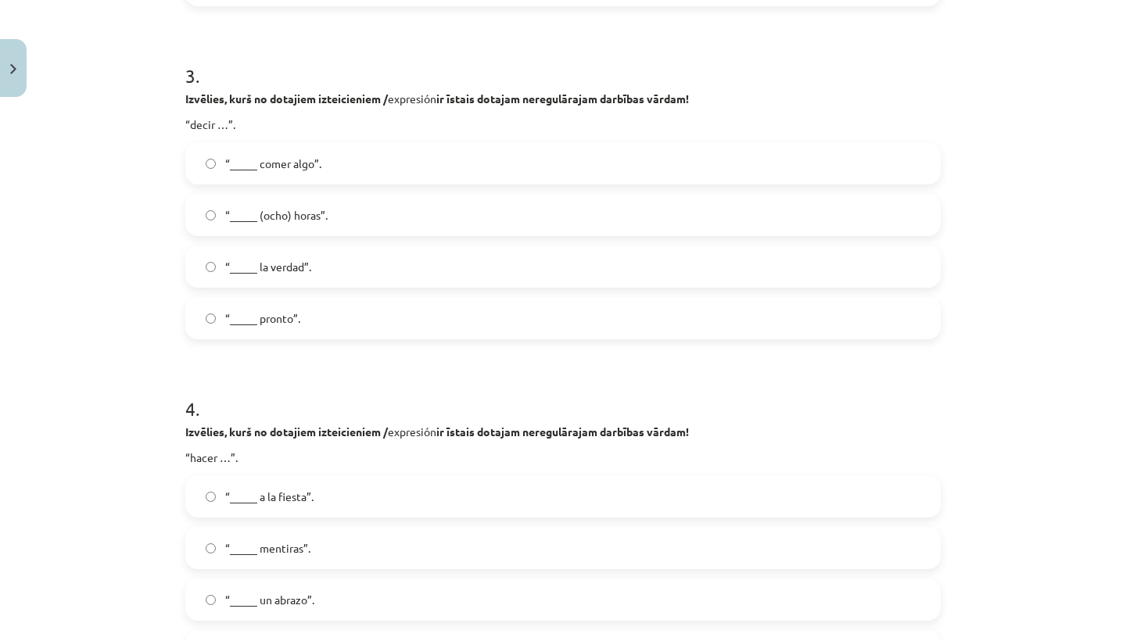
scroll to position [993, 0]
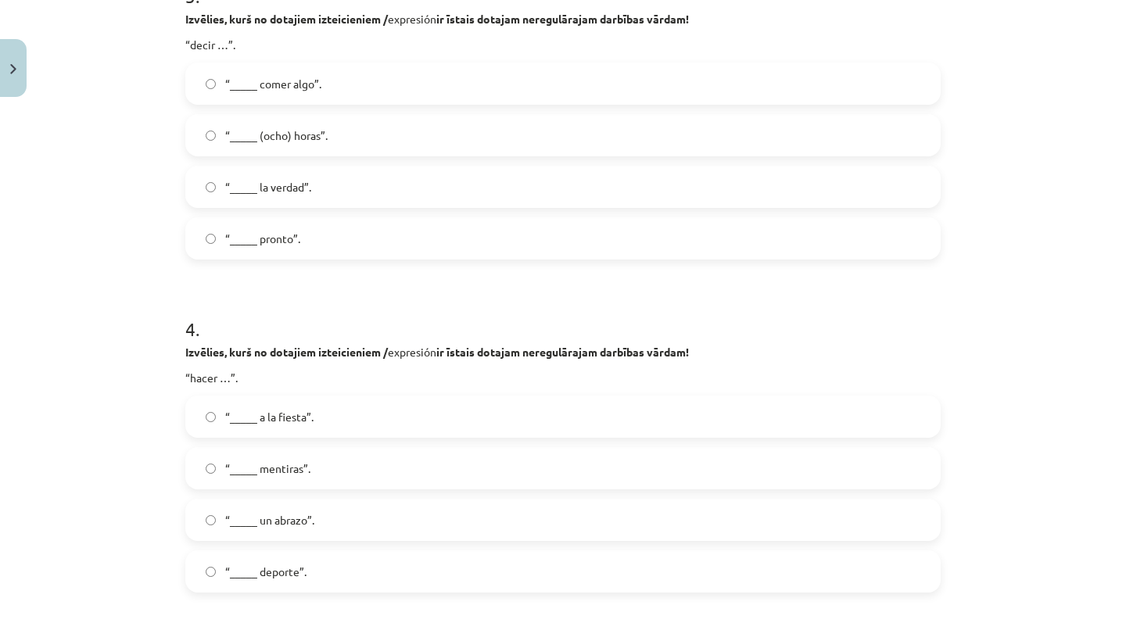
click at [302, 212] on div "“_____ comer algo”. “_____ (ocho) horas”. “_____ la verdad”. “_____ pronto”." at bounding box center [562, 161] width 755 height 197
click at [310, 191] on span "“_____ la verdad”." at bounding box center [268, 187] width 86 height 16
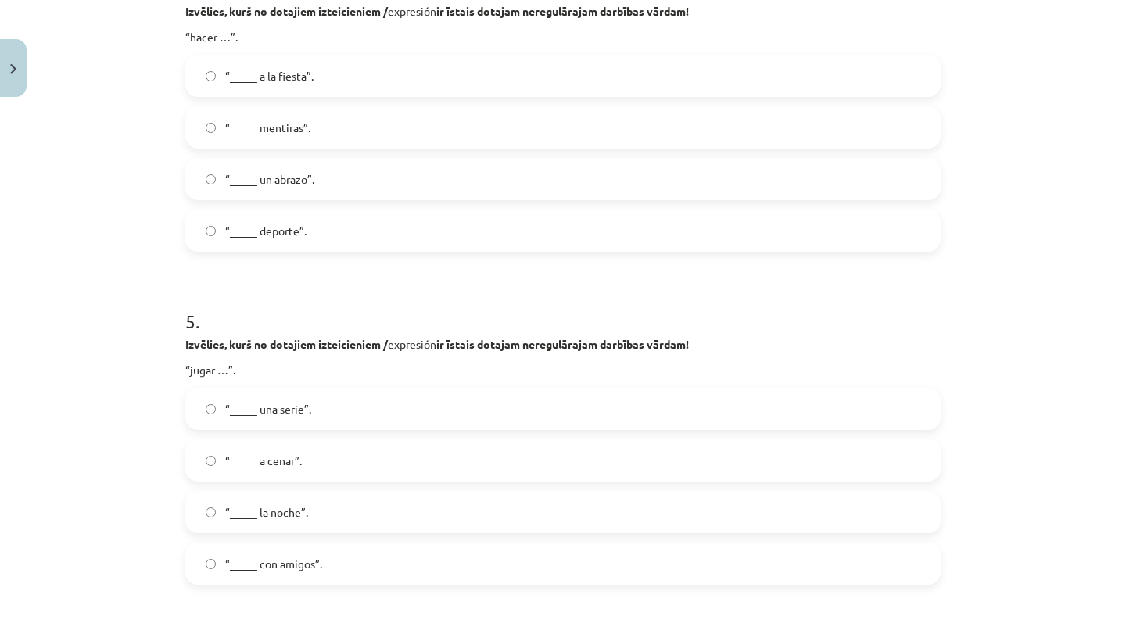
scroll to position [1371, 0]
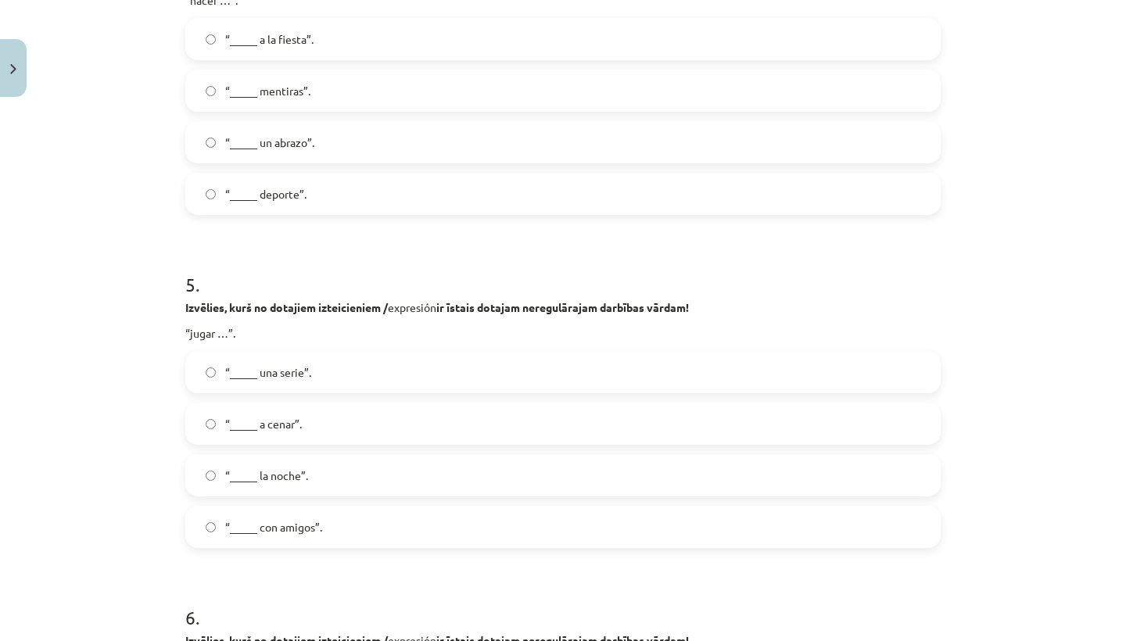
click at [316, 191] on label "“_____ deporte”." at bounding box center [563, 193] width 752 height 39
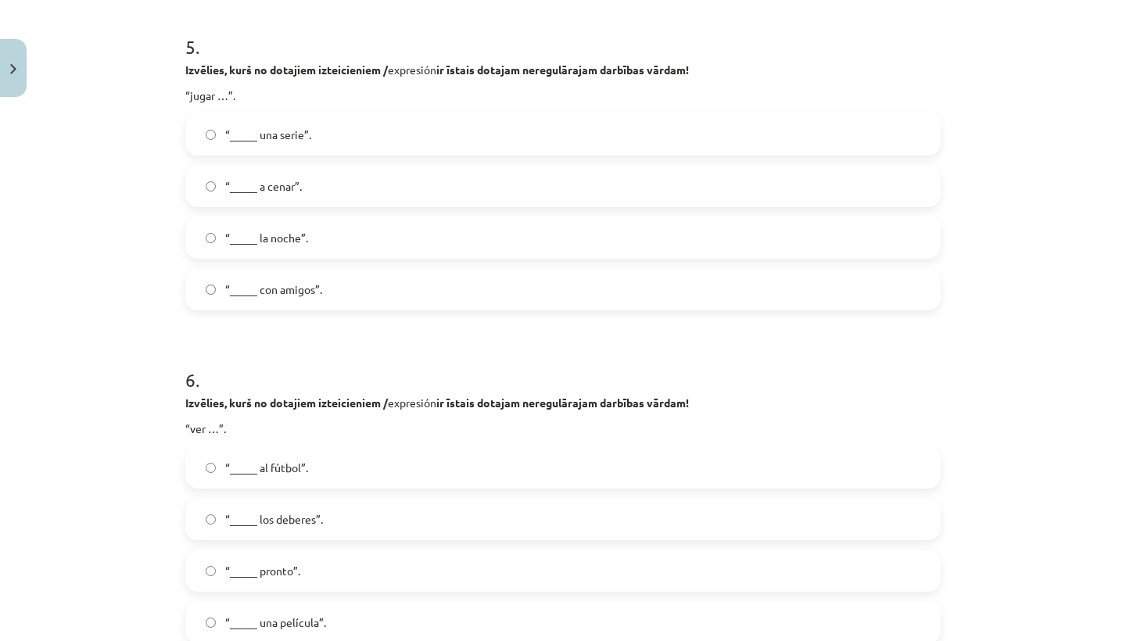
scroll to position [1624, 0]
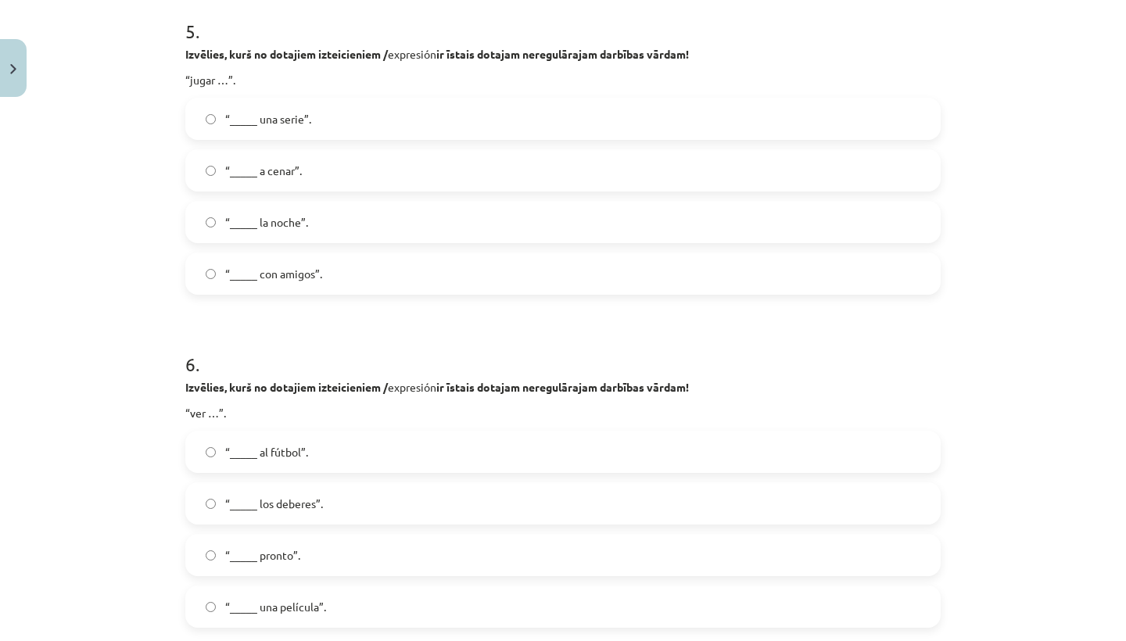
click at [634, 5] on h1 "5 ." at bounding box center [562, 17] width 755 height 48
click at [272, 284] on label "“_____ con amigos”." at bounding box center [563, 273] width 752 height 39
click at [268, 610] on span "“_____ una película”." at bounding box center [275, 607] width 101 height 16
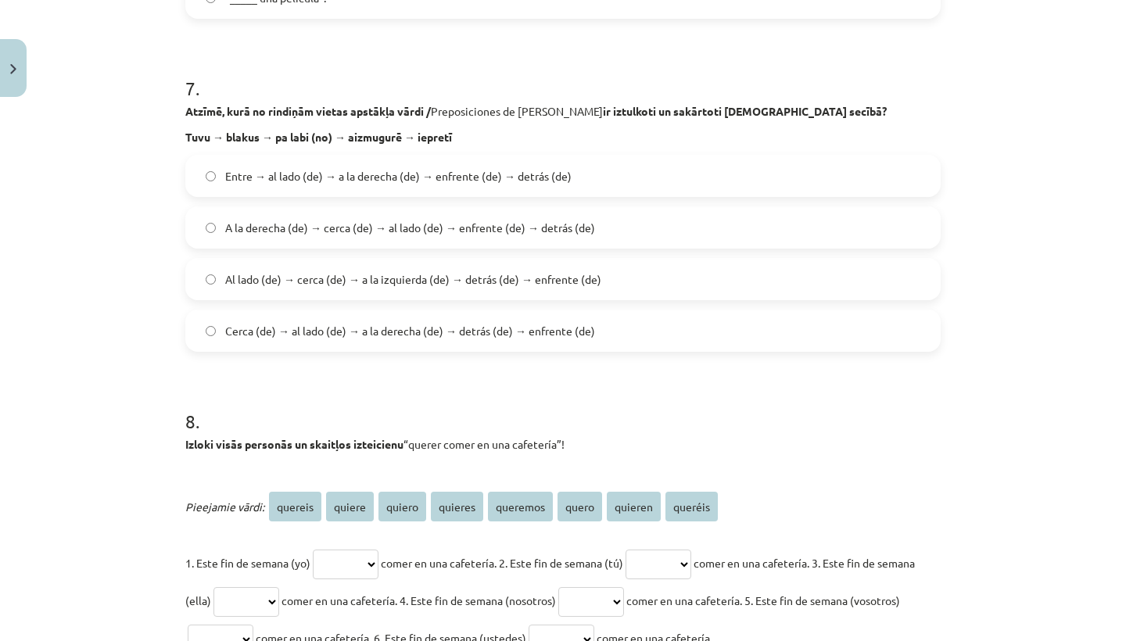
scroll to position [2289, 0]
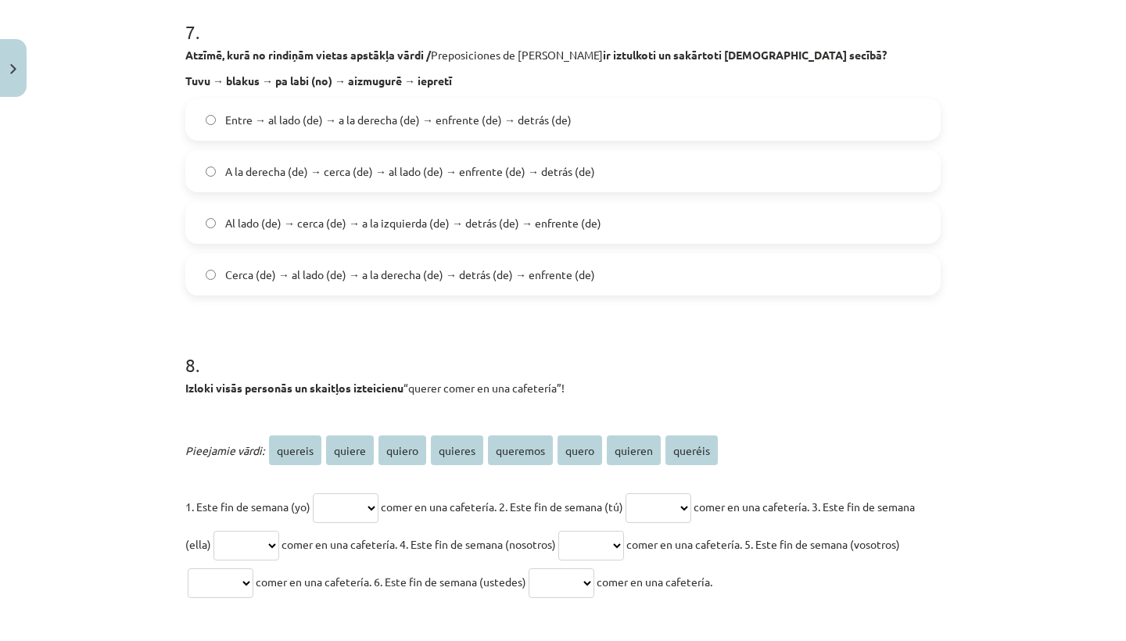
click at [293, 282] on span "Cerca (de) → al lado (de) → a la derecha (de) → detrás (de) → enfrente (de)" at bounding box center [410, 275] width 370 height 16
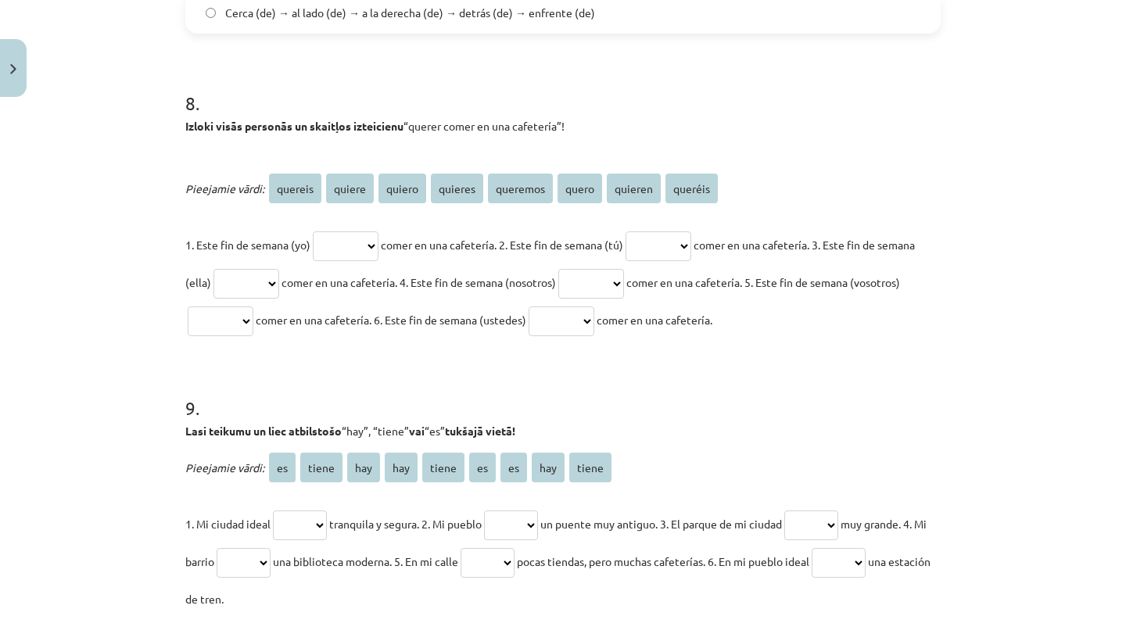
scroll to position [2579, 0]
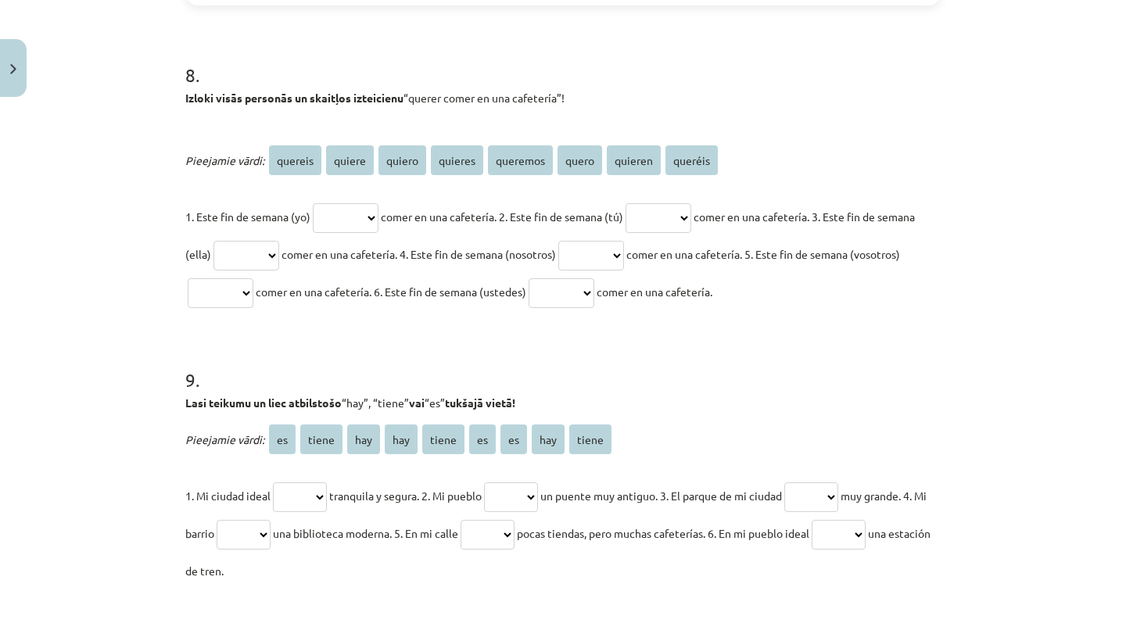
click at [362, 226] on p "1. Este fin de semana (yo) ******* ****** ****** ******* ******** ***** *******…" at bounding box center [562, 254] width 755 height 113
select select "******"
select select "********"
select select "******"
select select "*******"
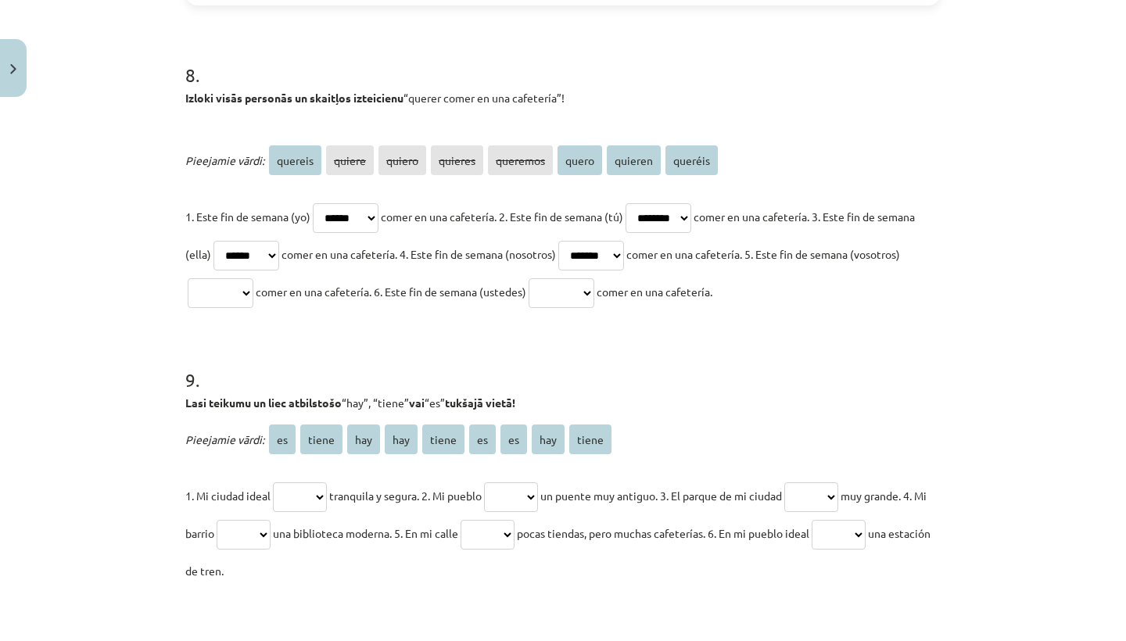
select select "*******"
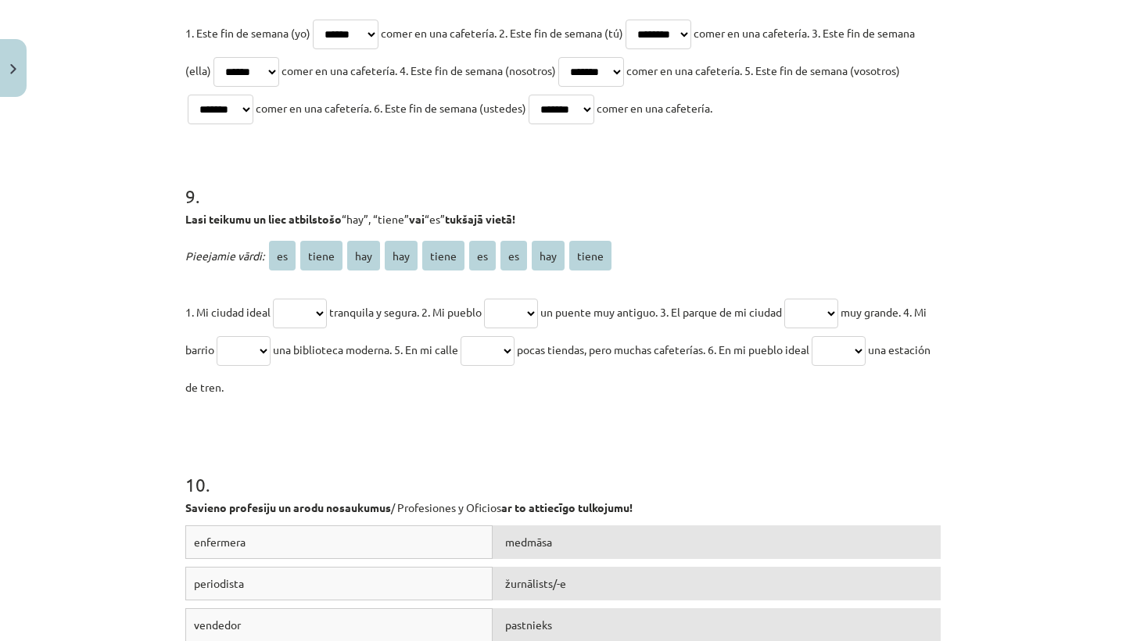
scroll to position [2837, 0]
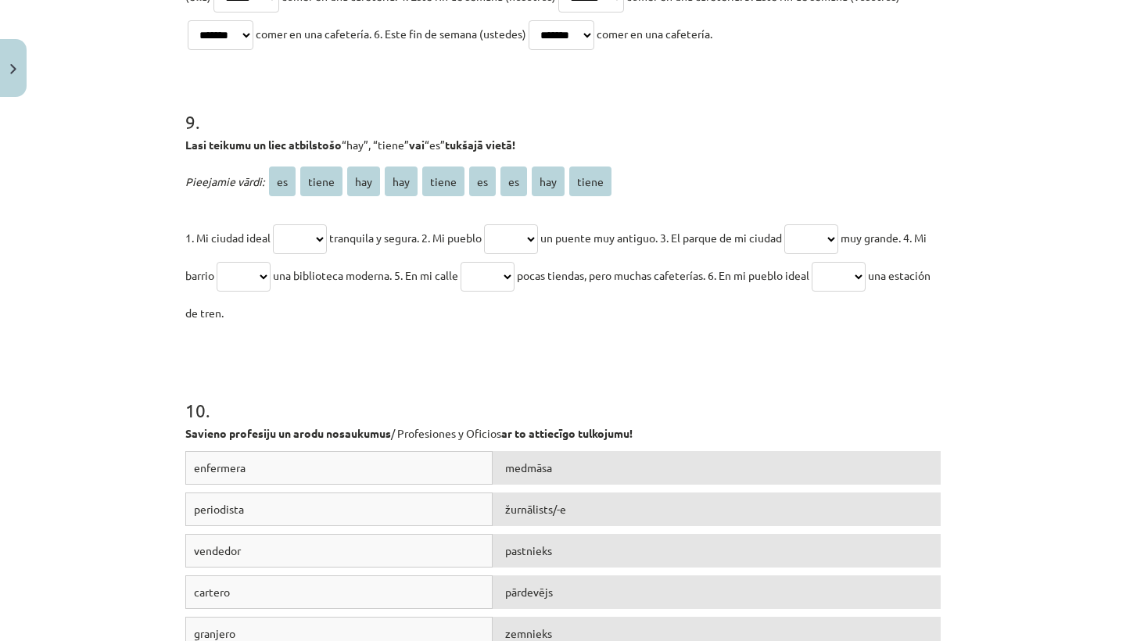
click at [311, 246] on p "1. Mi ciudad ideal ** ***** *** *** ***** ** ** *** ***** tranquila y segura. 2…" at bounding box center [562, 275] width 755 height 113
click at [322, 212] on div "Pieejamie vārdi: es tiene hay hay tiene es es hay tiene 1. Mi ciudad ideal ** *…" at bounding box center [562, 247] width 755 height 169
select select "**"
select select "*****"
select select "**"
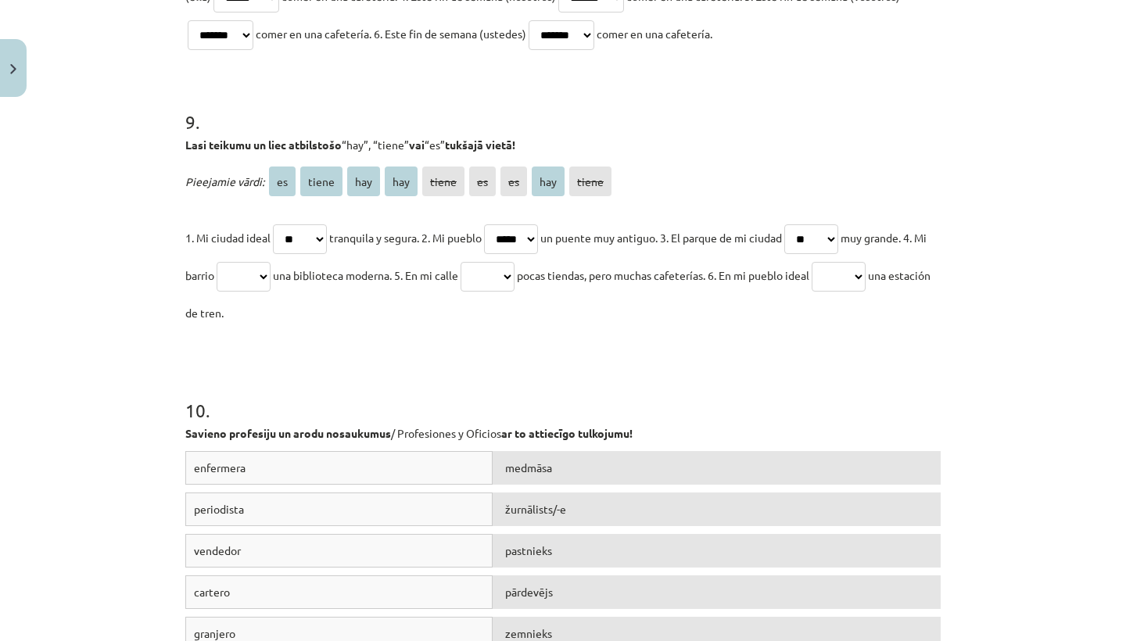
select select "*****"
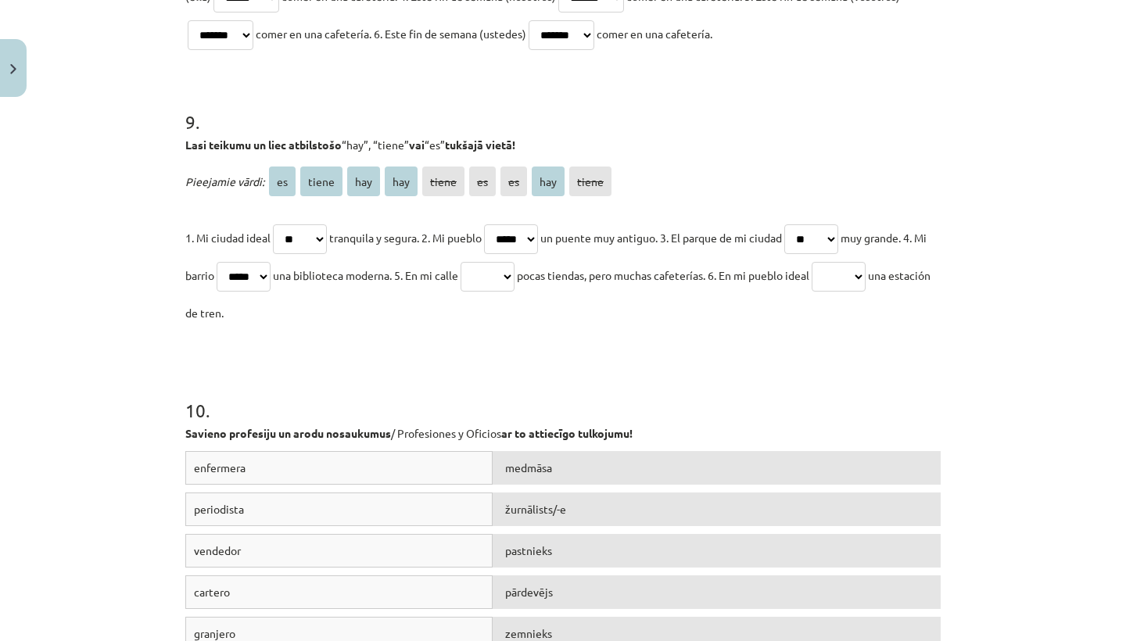
select select "***"
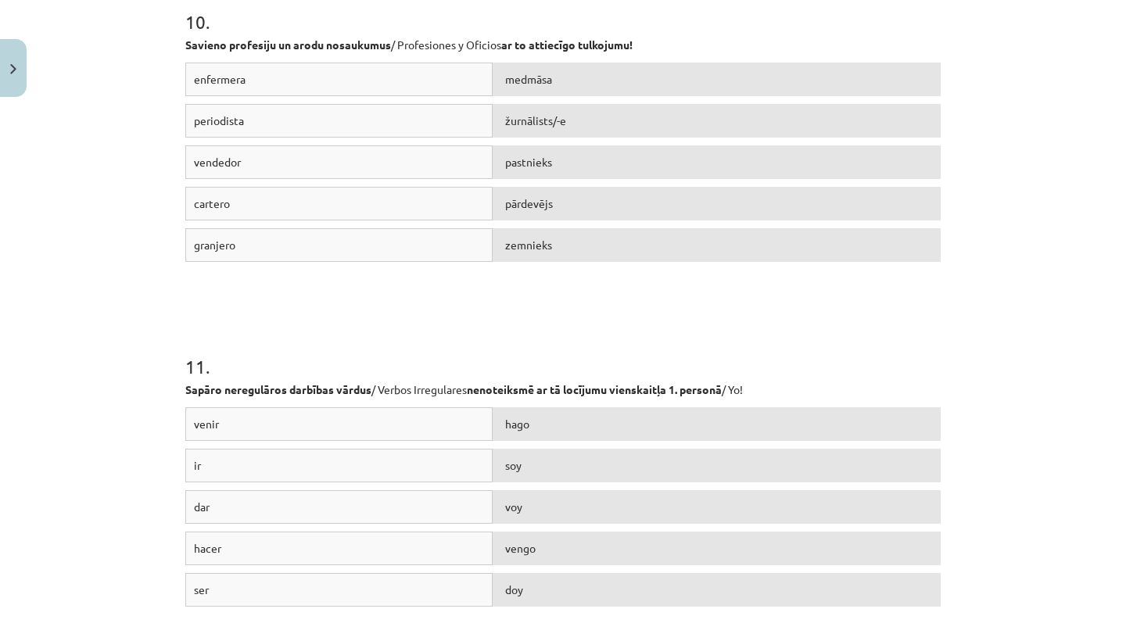
scroll to position [3226, 0]
click at [564, 74] on div "medmāsa" at bounding box center [716, 80] width 448 height 34
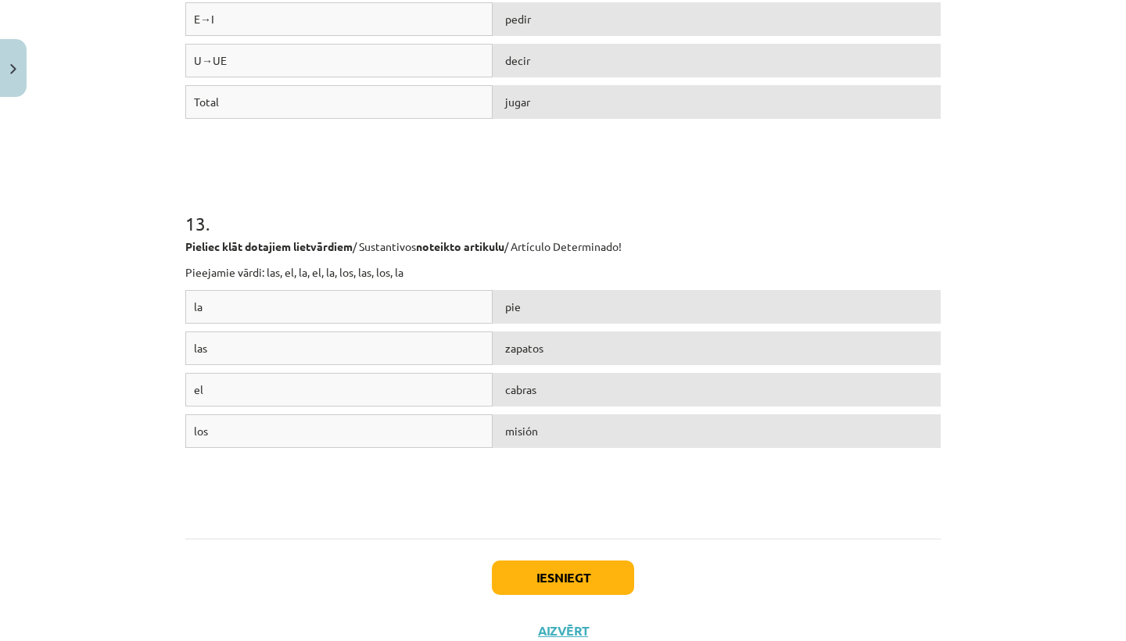
scroll to position [4119, 0]
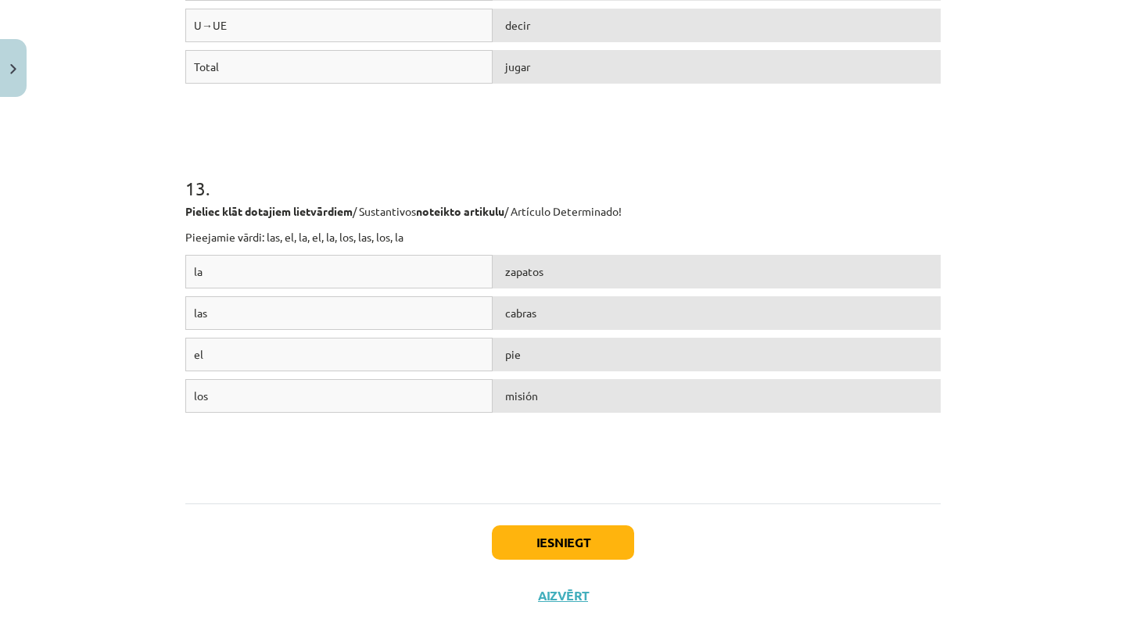
click at [528, 536] on button "Iesniegt" at bounding box center [563, 542] width 142 height 34
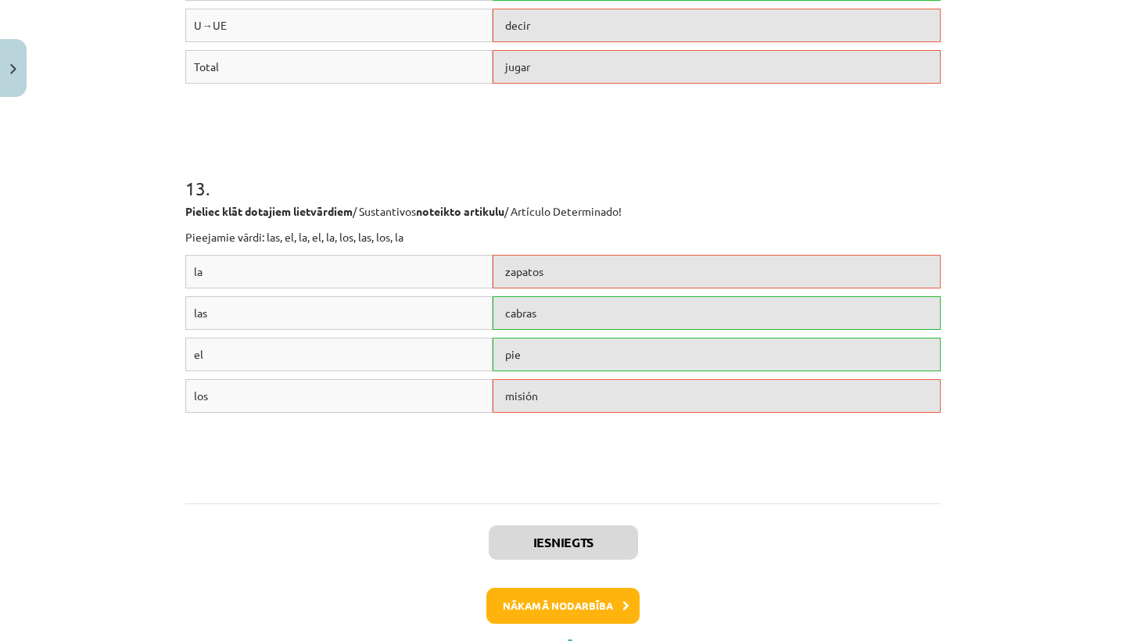
click at [531, 594] on button "Nākamā nodarbība" at bounding box center [562, 606] width 153 height 36
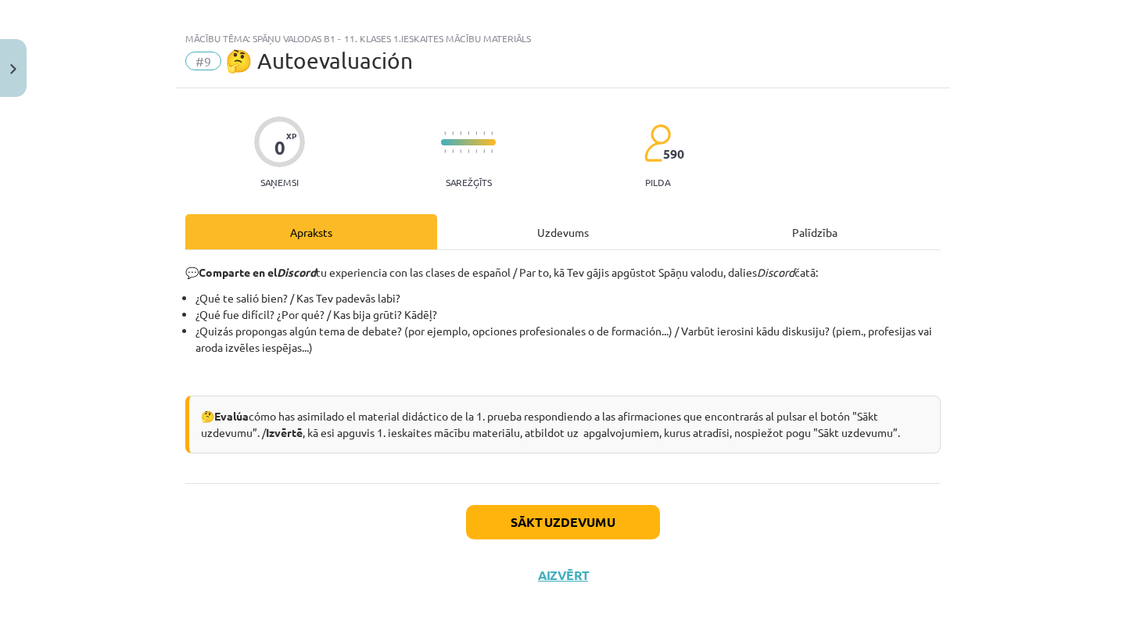
scroll to position [18, 0]
click at [561, 524] on button "Sākt uzdevumu" at bounding box center [563, 522] width 194 height 34
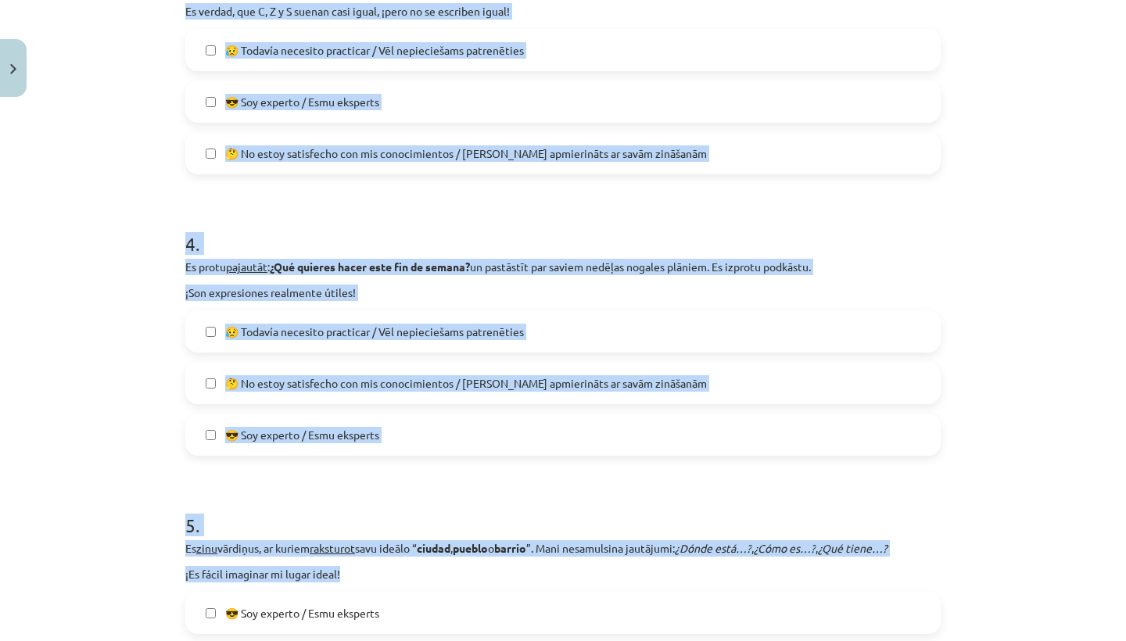
drag, startPoint x: 177, startPoint y: 355, endPoint x: -3638, endPoint y: 6752, distance: 7448.6
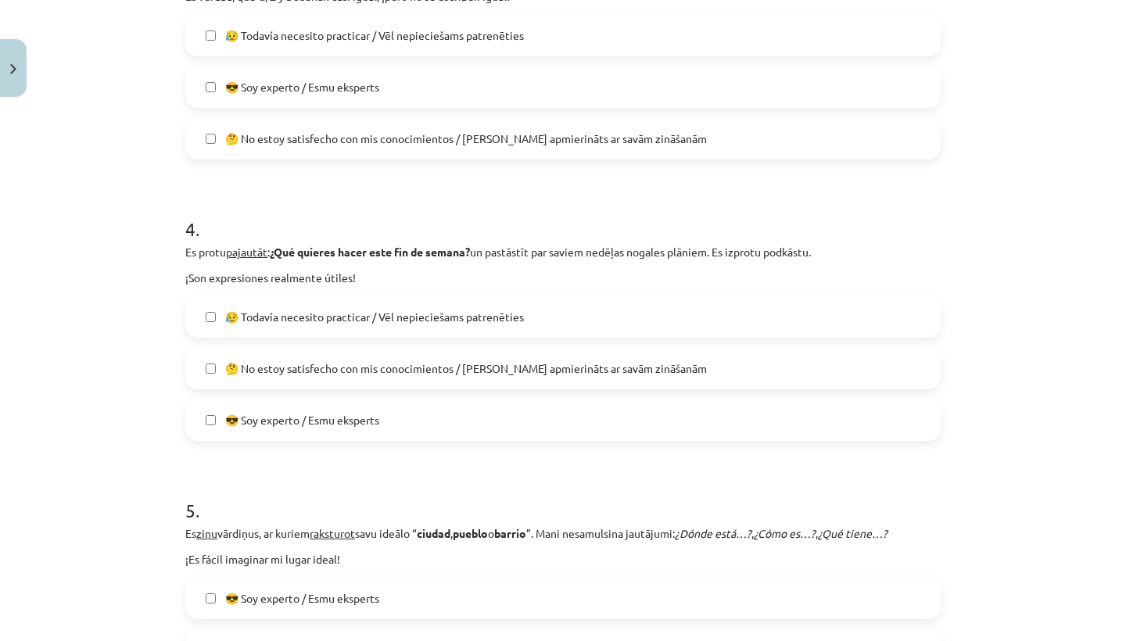
click at [58, 345] on div "Mācību tēma: Spāņu valodas b1 - 11. klases 1.ieskaites mācību materiāls #9 🤔 Au…" at bounding box center [563, 320] width 1126 height 641
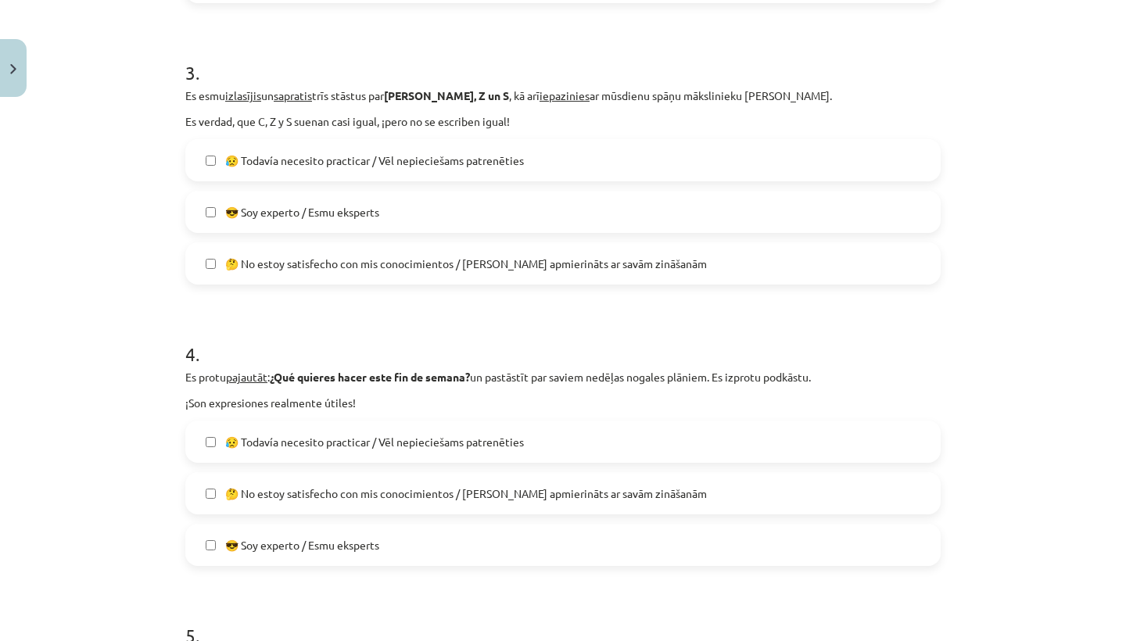
scroll to position [832, 0]
drag, startPoint x: 181, startPoint y: 98, endPoint x: 150, endPoint y: 396, distance: 300.2
click at [150, 396] on div "Mācību tēma: Spāņu valodas b1 - 11. klases 1.ieskaites mācību materiāls #9 🤔 Au…" at bounding box center [563, 320] width 1126 height 641
click at [133, 376] on div "Mācību tēma: Spāņu valodas b1 - 11. klases 1.ieskaites mācību materiāls #9 🤔 Au…" at bounding box center [563, 320] width 1126 height 641
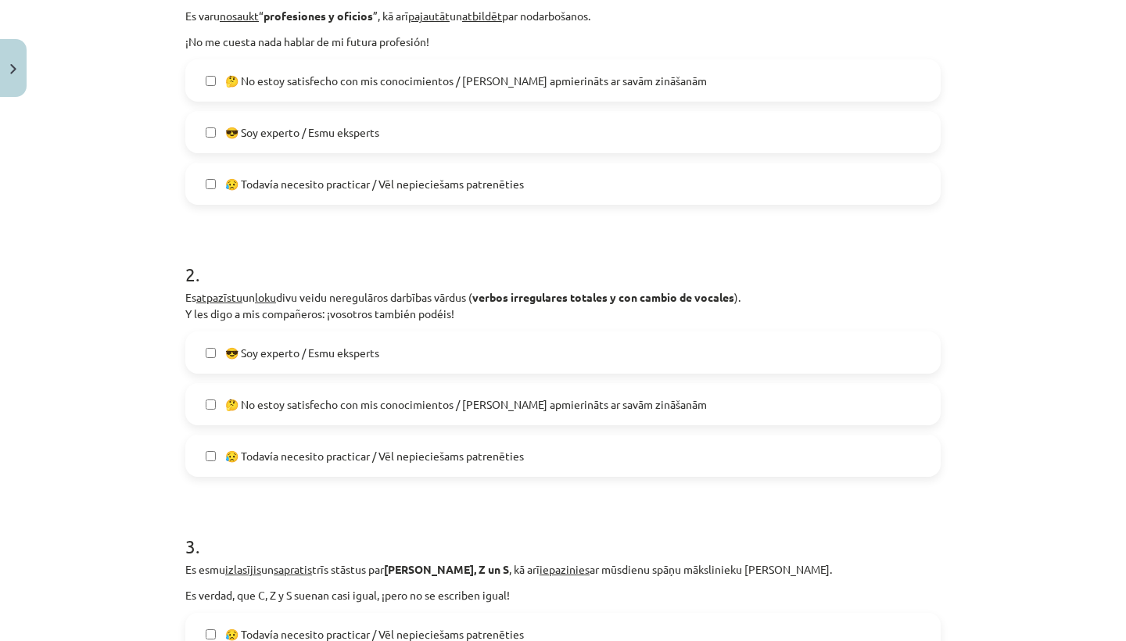
scroll to position [327, 0]
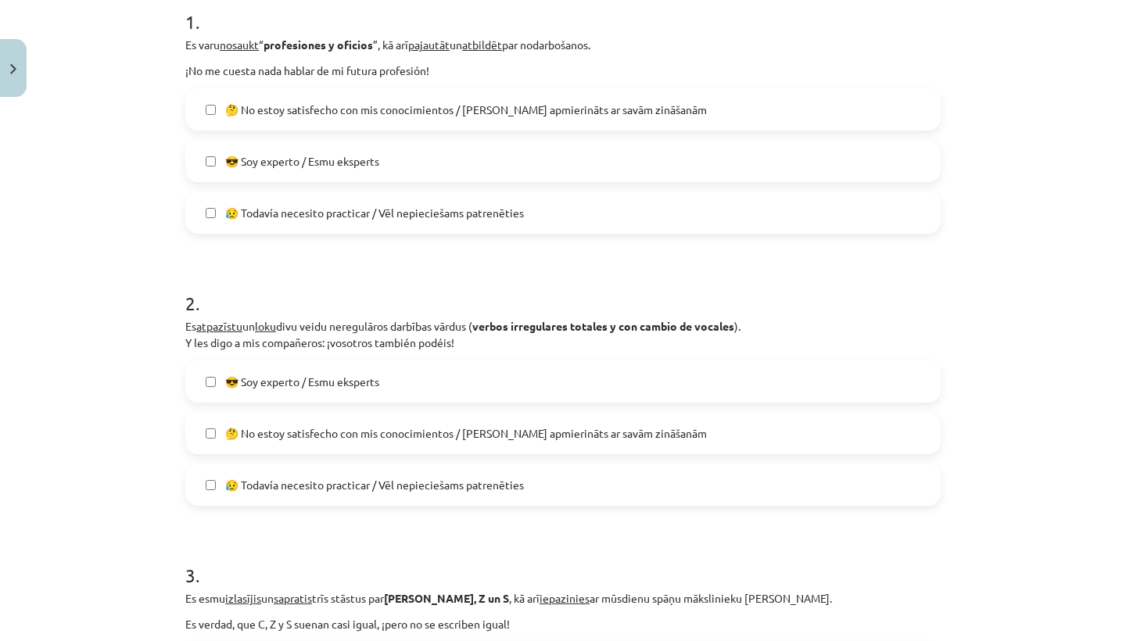
click at [524, 111] on span "🤔 No estoy satisfecho con mis conocimientos / [PERSON_NAME] apmierināts ar savā…" at bounding box center [465, 110] width 481 height 16
click at [510, 168] on label "😎 Soy experto / Esmu eksperts" at bounding box center [563, 160] width 752 height 39
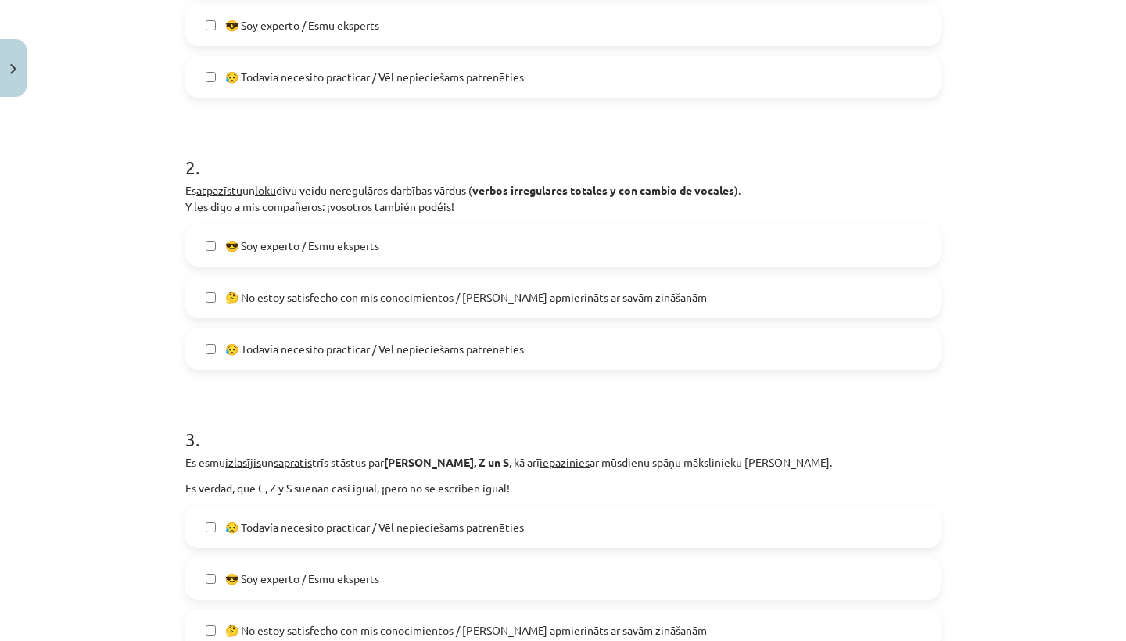
scroll to position [495, 0]
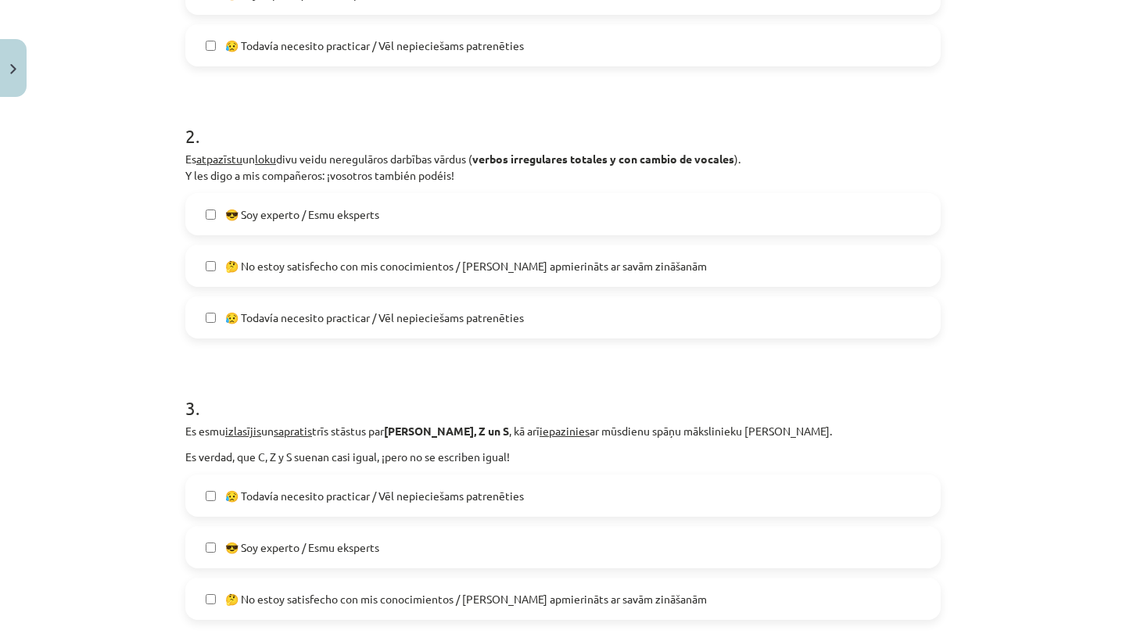
click at [503, 282] on label "🤔 No estoy satisfecho con mis conocimientos / [PERSON_NAME] apmierināts ar savā…" at bounding box center [563, 265] width 752 height 39
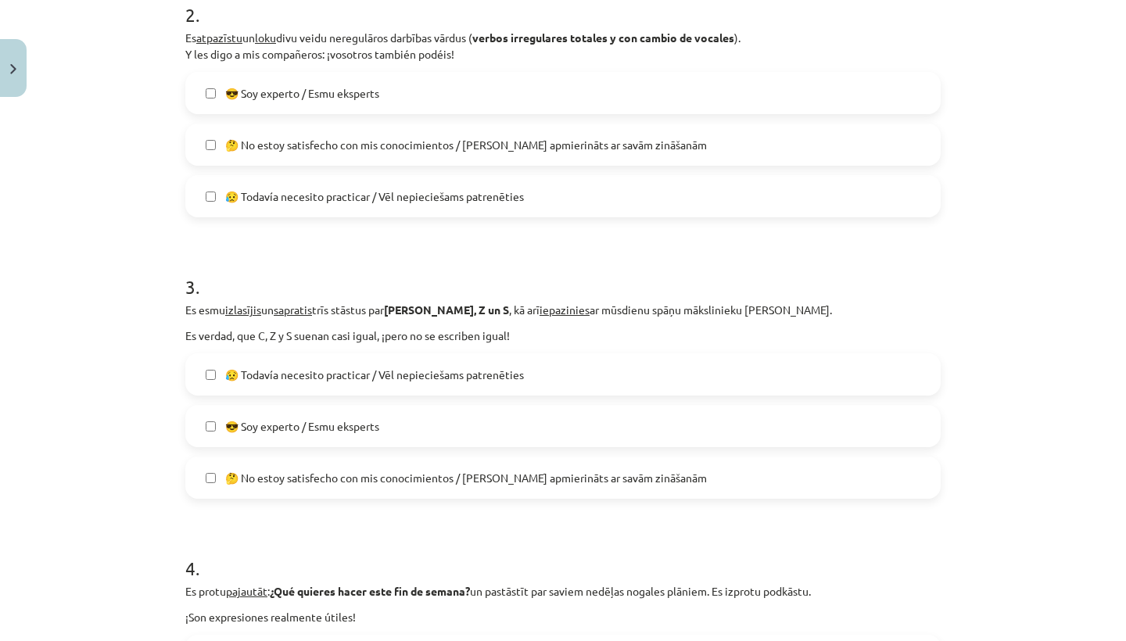
scroll to position [677, 0]
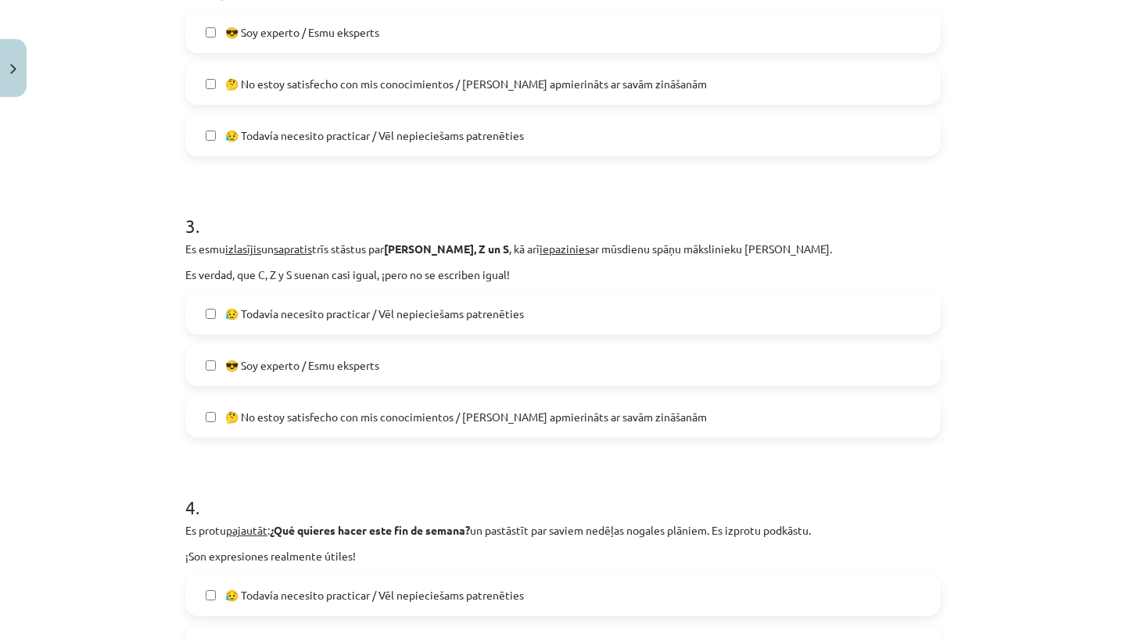
click at [502, 139] on span "😥 Todavía necesito practicar / Vēl nepieciešams patrenēties" at bounding box center [374, 135] width 299 height 16
click at [503, 105] on div "😎 Soy experto / Esmu eksperts 🤔 No estoy satisfecho con mis conocimientos / [PE…" at bounding box center [562, 83] width 755 height 145
click at [338, 118] on label "😥 Todavía necesito practicar / Vēl nepieciešams patrenēties" at bounding box center [563, 135] width 752 height 39
click at [168, 404] on div "Mācību tēma: Spāņu valodas b1 - 11. klases 1.ieskaites mācību materiāls #9 🤔 Au…" at bounding box center [563, 320] width 1126 height 641
click at [249, 357] on span "😎 Soy experto / Esmu eksperts" at bounding box center [302, 365] width 154 height 16
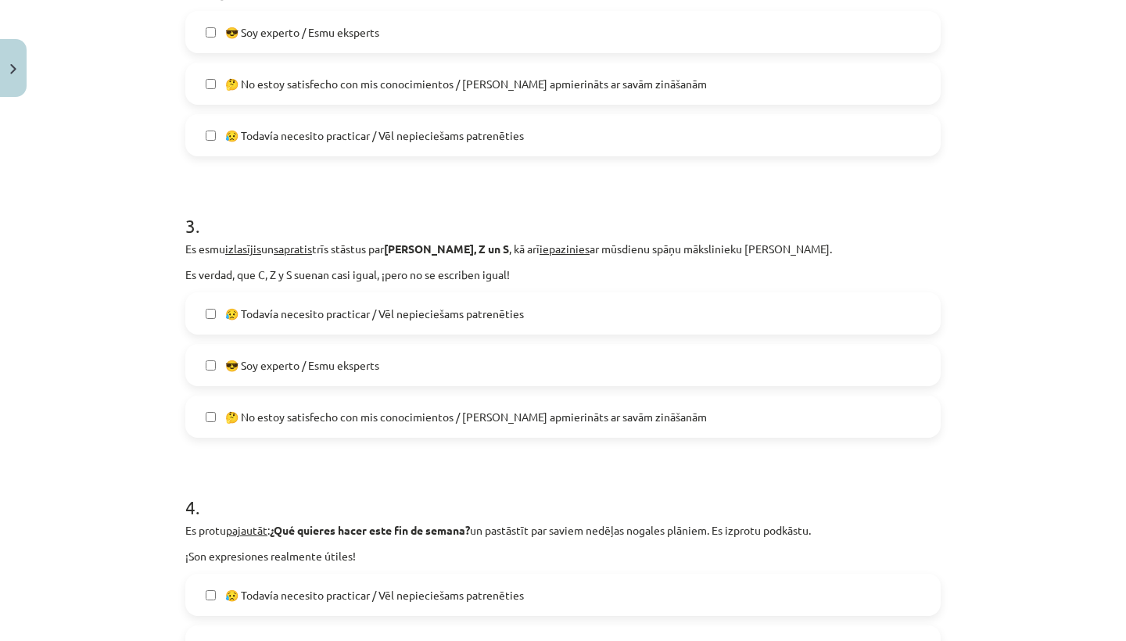
click at [250, 428] on label "🤔 No estoy satisfecho con mis conocimientos / [PERSON_NAME] apmierināts ar savā…" at bounding box center [563, 416] width 752 height 39
click at [280, 381] on label "😎 Soy experto / Esmu eksperts" at bounding box center [563, 364] width 752 height 39
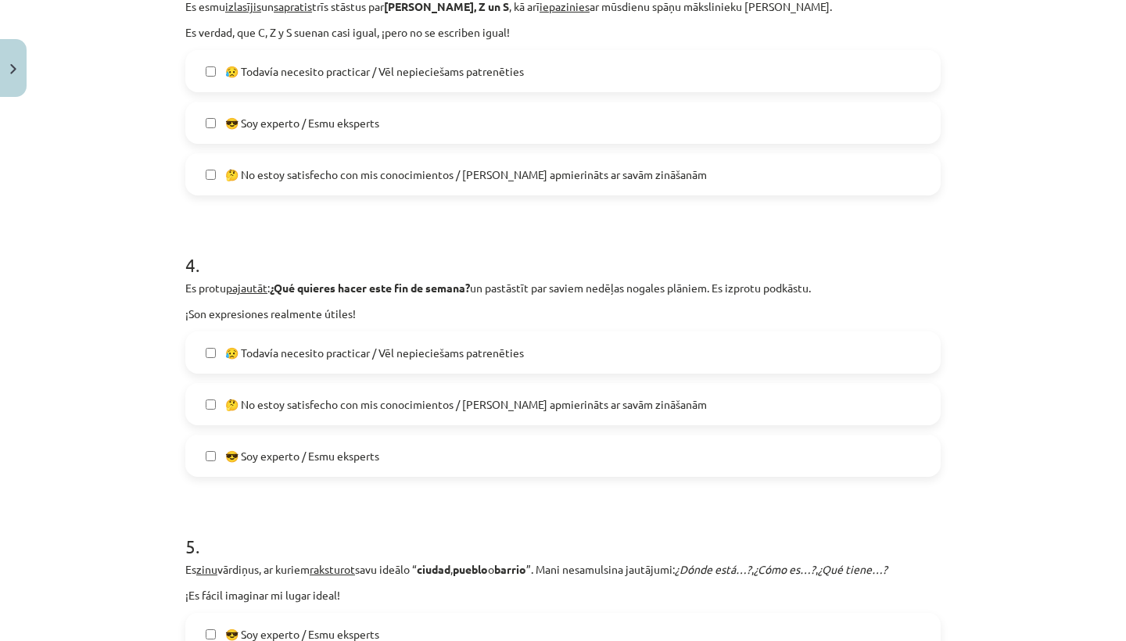
scroll to position [927, 0]
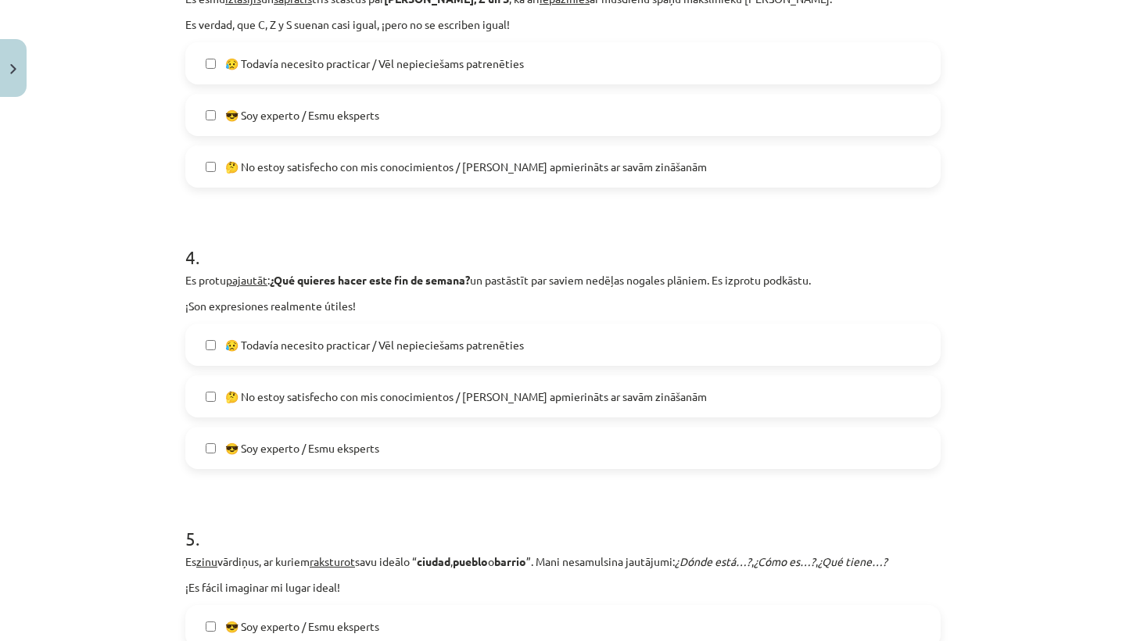
click at [277, 450] on span "😎 Soy experto / Esmu eksperts" at bounding box center [302, 448] width 154 height 16
click at [277, 449] on span "😎 Soy experto / Esmu eksperts" at bounding box center [302, 448] width 154 height 16
click at [263, 499] on form "1 . Es varu nosaukt “ profesiones y oficios ”, kā arī pajautāt un atbildēt par …" at bounding box center [562, 208] width 755 height 1648
click at [264, 460] on label "😎 Soy experto / Esmu eksperts" at bounding box center [563, 447] width 752 height 39
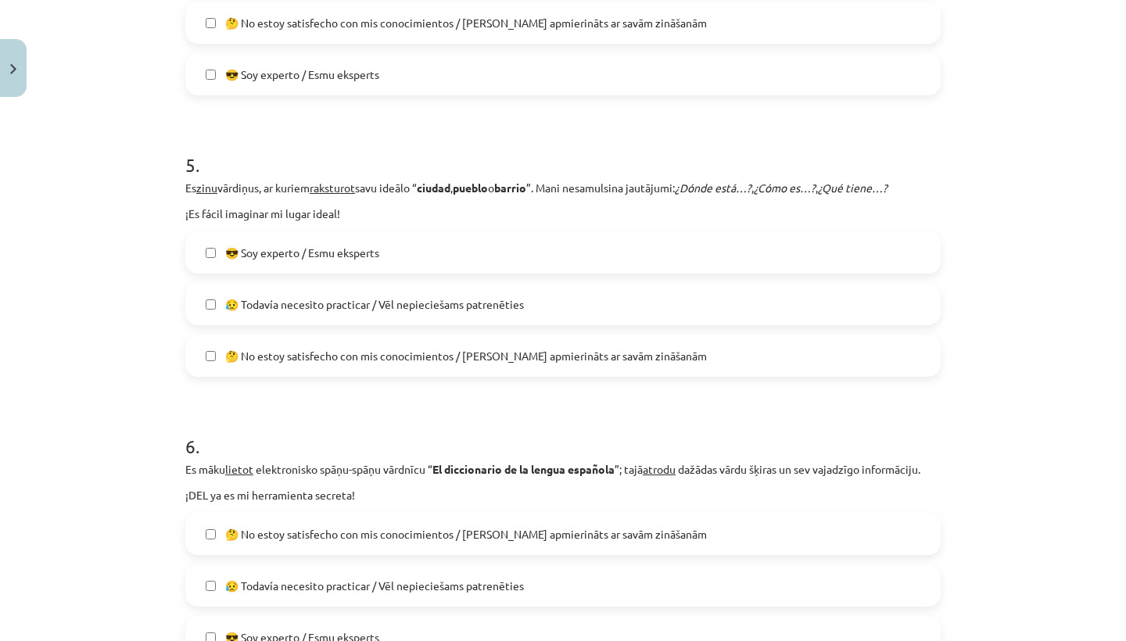
scroll to position [1337, 0]
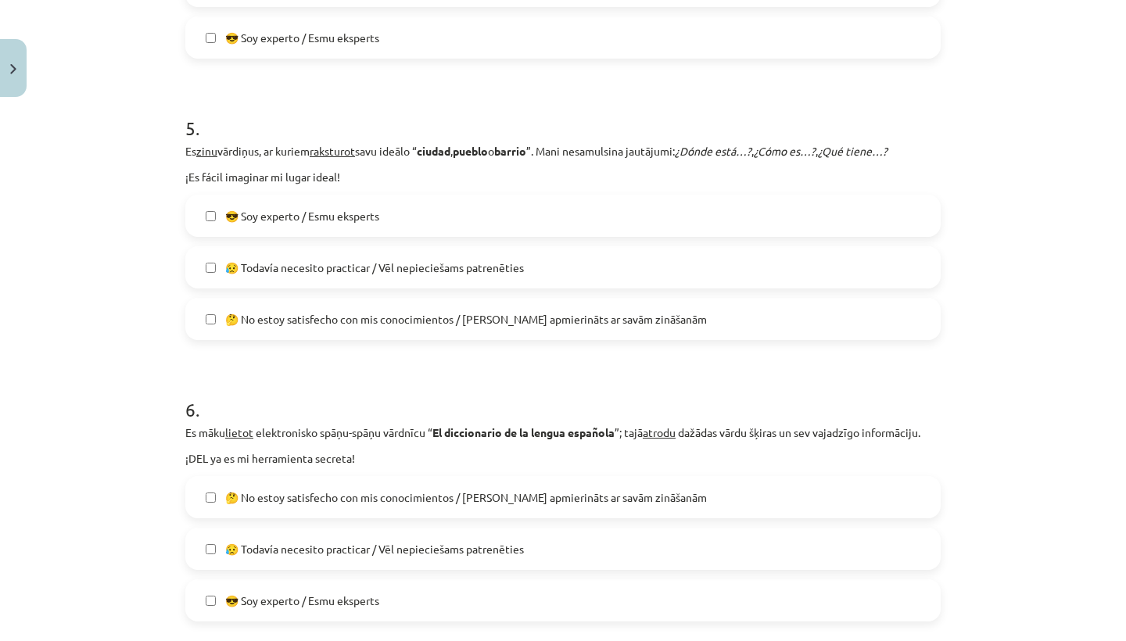
click at [309, 205] on label "😎 Soy experto / Esmu eksperts" at bounding box center [563, 215] width 752 height 39
click at [302, 263] on span "😥 Todavía necesito practicar / Vēl nepieciešams patrenēties" at bounding box center [374, 267] width 299 height 16
click at [309, 210] on span "😎 Soy experto / Esmu eksperts" at bounding box center [302, 216] width 154 height 16
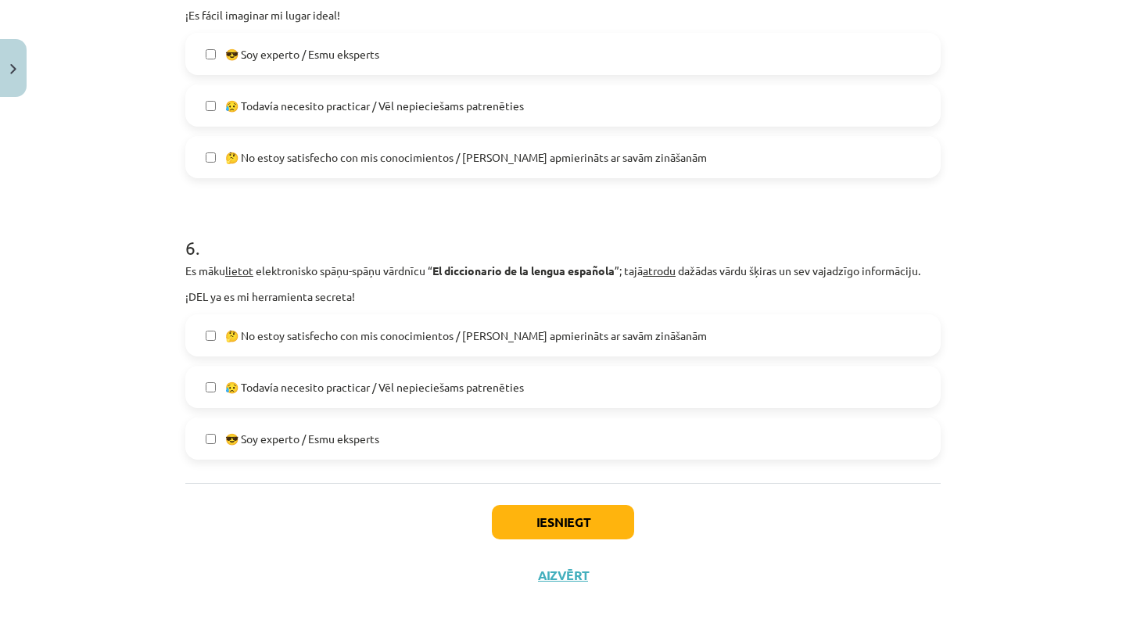
scroll to position [1501, 0]
click at [267, 421] on label "😎 Soy experto / Esmu eksperts" at bounding box center [563, 438] width 752 height 39
click at [504, 523] on button "Iesniegt" at bounding box center [563, 522] width 142 height 34
click at [552, 579] on button "Aizvērt" at bounding box center [562, 575] width 59 height 16
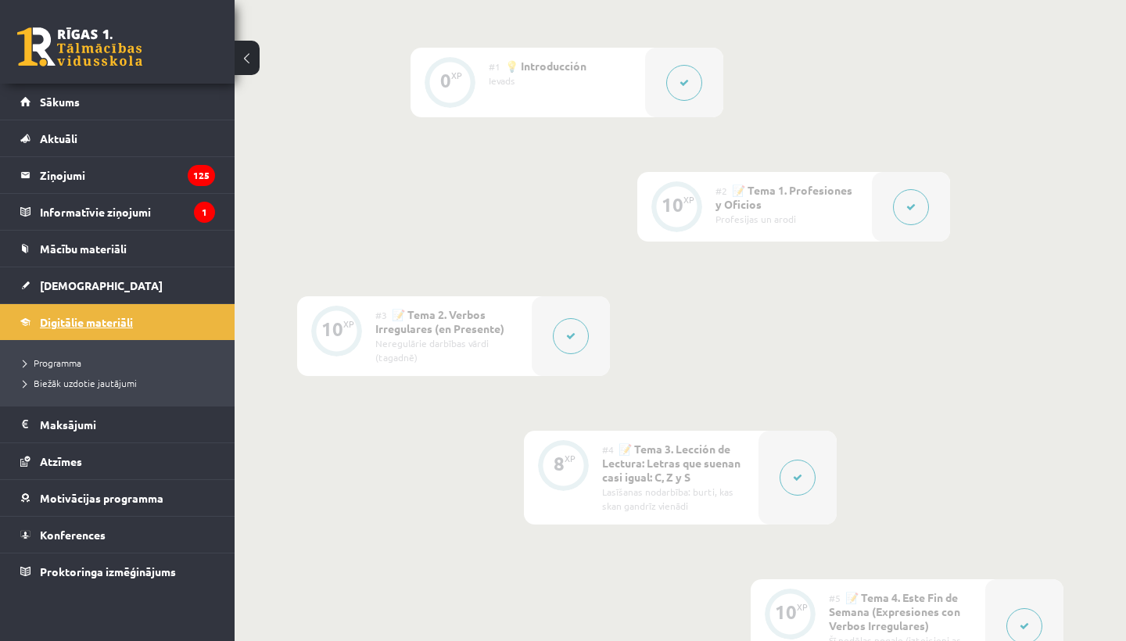
click at [73, 306] on link "Digitālie materiāli" at bounding box center [117, 322] width 195 height 36
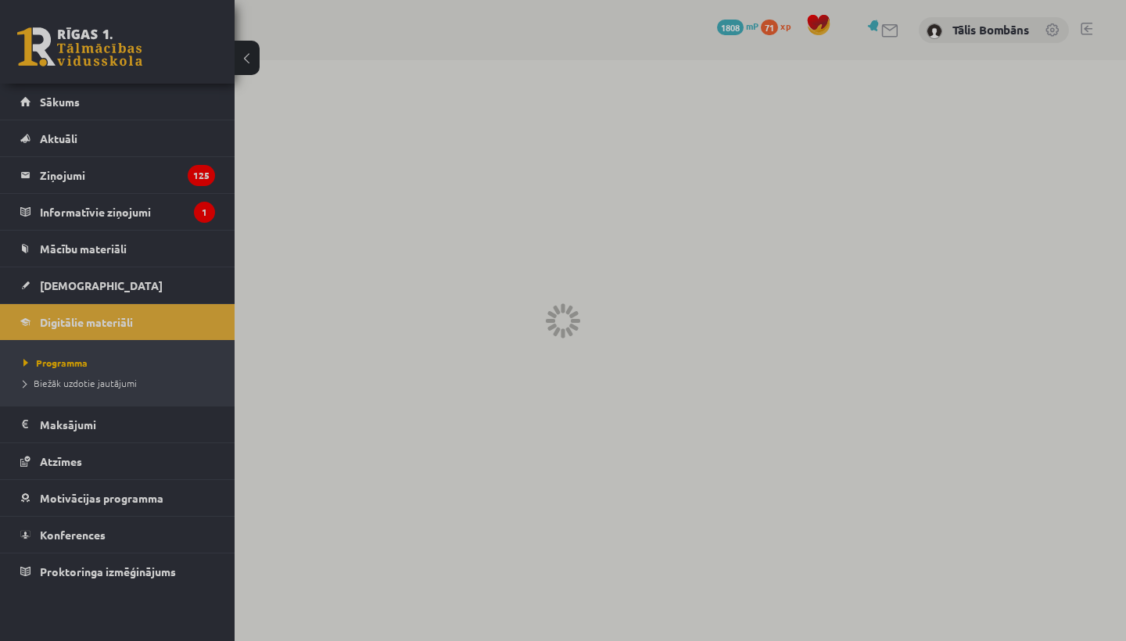
click at [84, 274] on div at bounding box center [563, 320] width 1126 height 641
click at [83, 287] on div at bounding box center [563, 320] width 1126 height 641
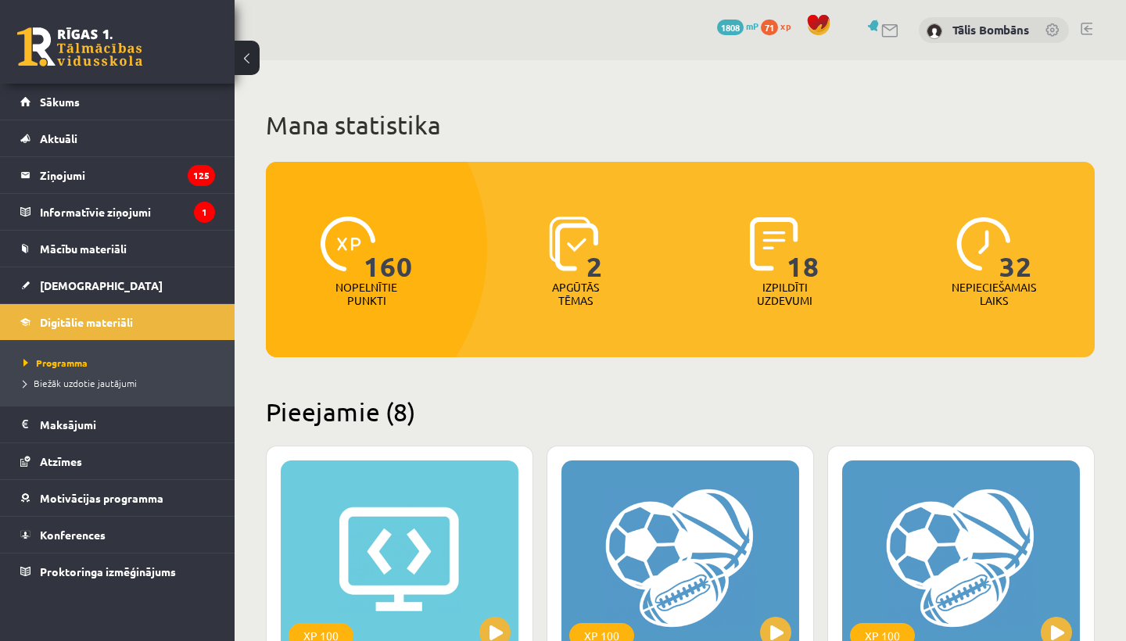
click at [83, 287] on span "[DEMOGRAPHIC_DATA]" at bounding box center [101, 285] width 123 height 14
